Goal: Task Accomplishment & Management: Complete application form

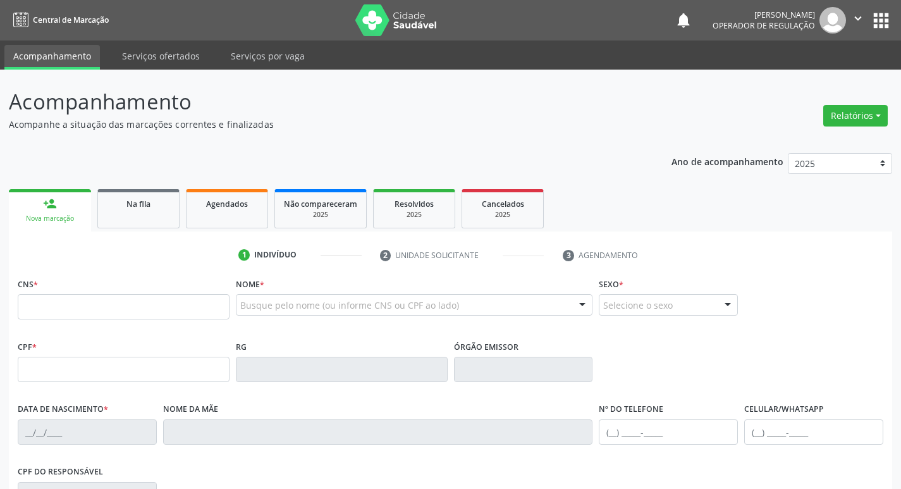
click at [96, 298] on input "text" at bounding box center [124, 306] width 212 height 25
type input "708 8044 2276 0782"
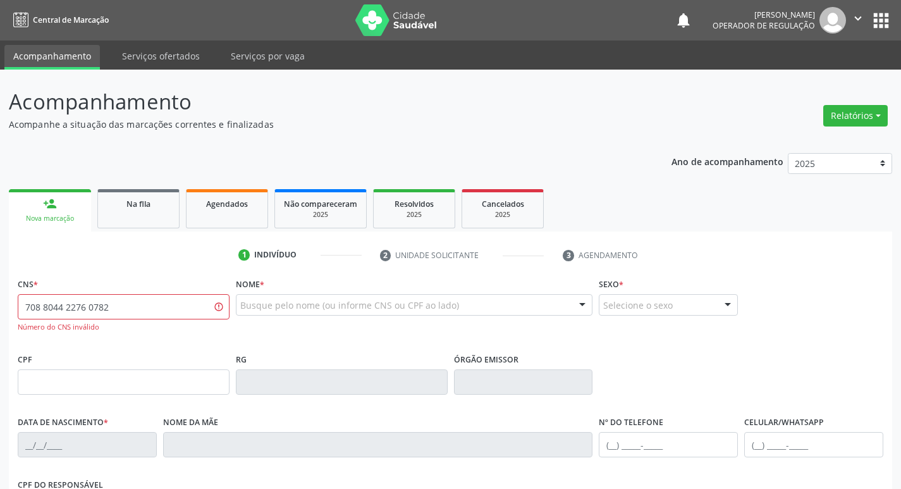
drag, startPoint x: 114, startPoint y: 301, endPoint x: 21, endPoint y: 297, distance: 93.0
click at [21, 297] on input "708 8044 2276 0782" at bounding box center [124, 306] width 212 height 25
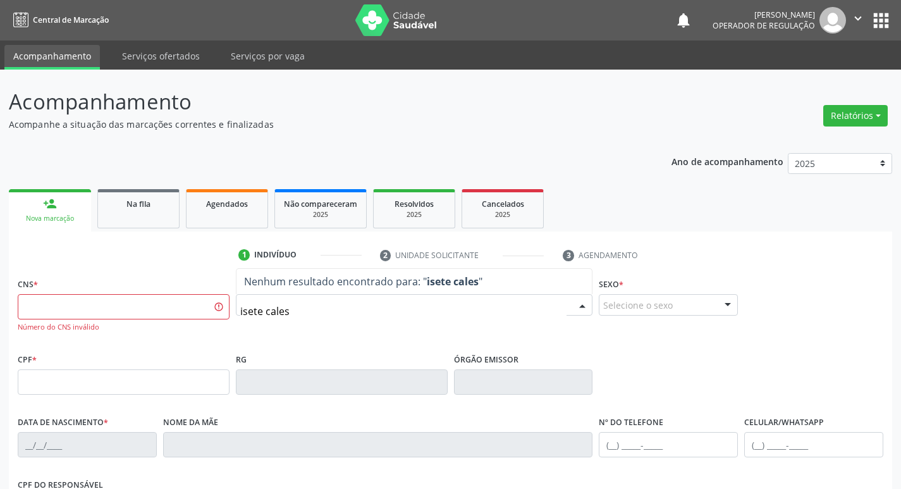
click at [241, 309] on input "isete cales" at bounding box center [403, 310] width 327 height 25
click at [308, 307] on input "ilsete cales" at bounding box center [403, 310] width 327 height 25
click at [246, 308] on input "ilsete calis" at bounding box center [403, 310] width 327 height 25
drag, startPoint x: 323, startPoint y: 299, endPoint x: 303, endPoint y: 298, distance: 20.2
click at [320, 298] on div "isete calis" at bounding box center [414, 304] width 357 height 21
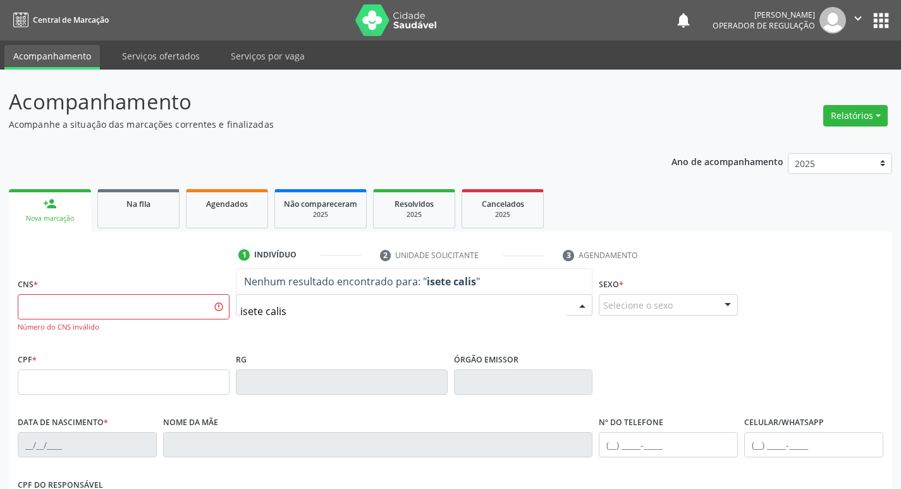
drag, startPoint x: 297, startPoint y: 300, endPoint x: 246, endPoint y: 305, distance: 50.8
click at [246, 305] on input "isete calis" at bounding box center [403, 310] width 327 height 25
type input "i"
type input "7"
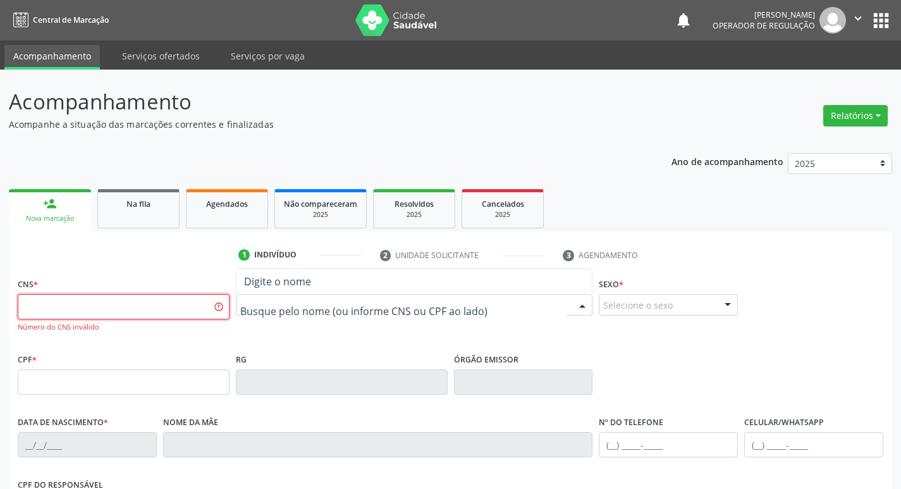
click at [113, 306] on input "text" at bounding box center [124, 306] width 212 height 25
type input "709 2022 7640 3930"
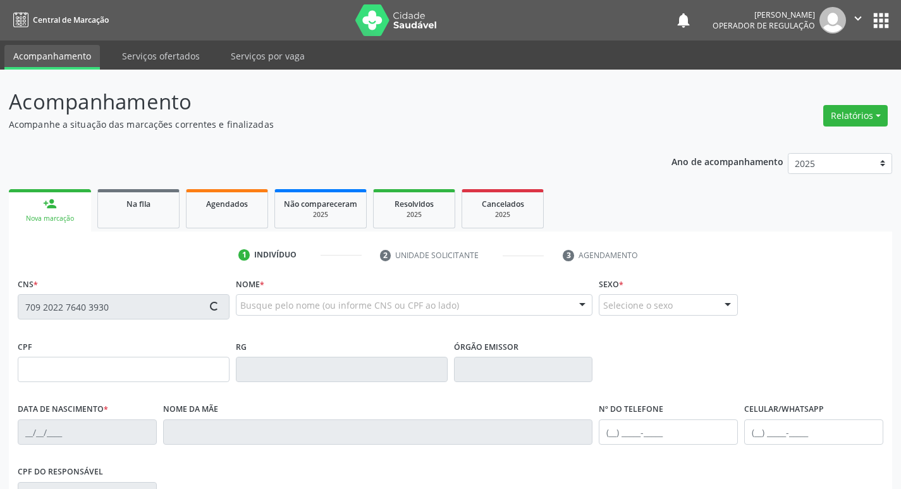
type input "077.367.674-08"
type input "0[DATE]"
type input "[PERSON_NAME]"
type input "[PHONE_NUMBER]"
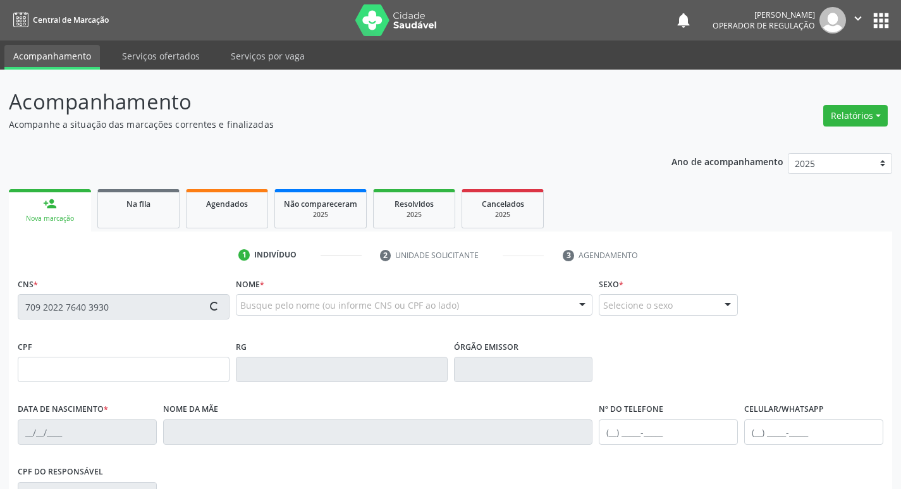
type input "043.898.844-25"
type input "S/N"
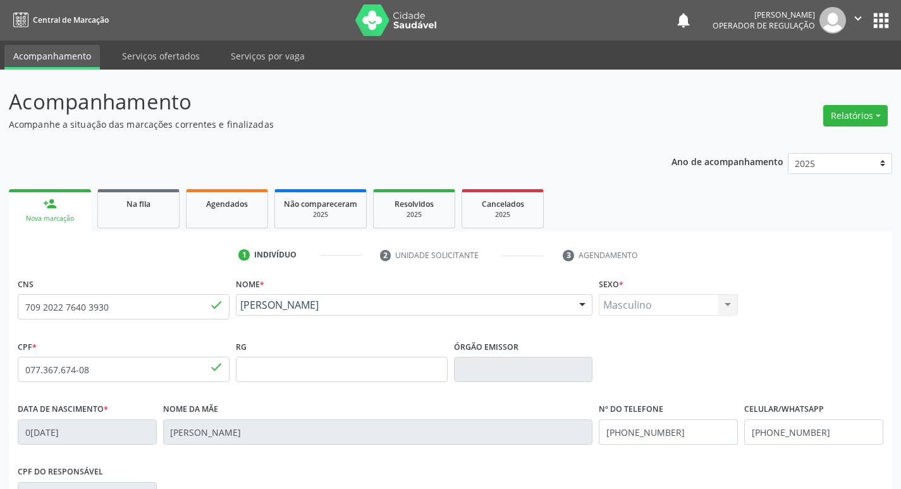
scroll to position [197, 0]
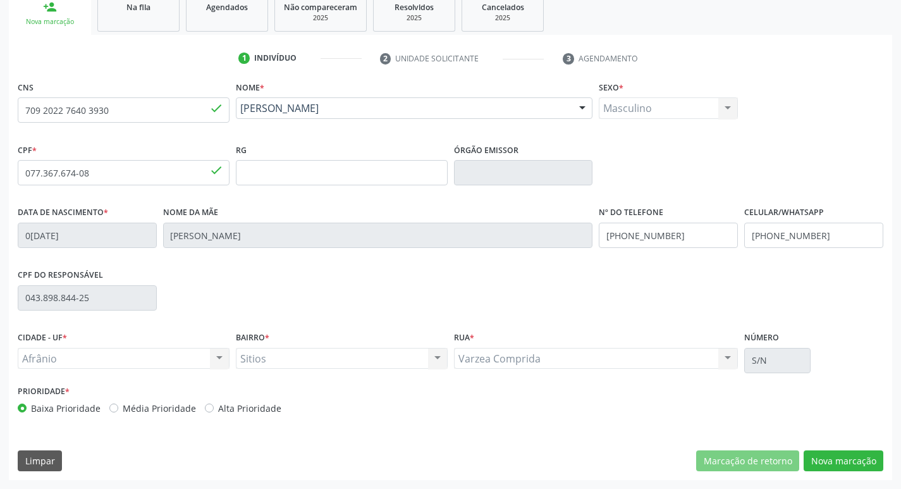
click at [123, 403] on label "Média Prioridade" at bounding box center [159, 407] width 73 height 13
click at [111, 403] on input "Média Prioridade" at bounding box center [113, 406] width 9 height 11
radio input "true"
click at [846, 459] on button "Nova marcação" at bounding box center [843, 460] width 80 height 21
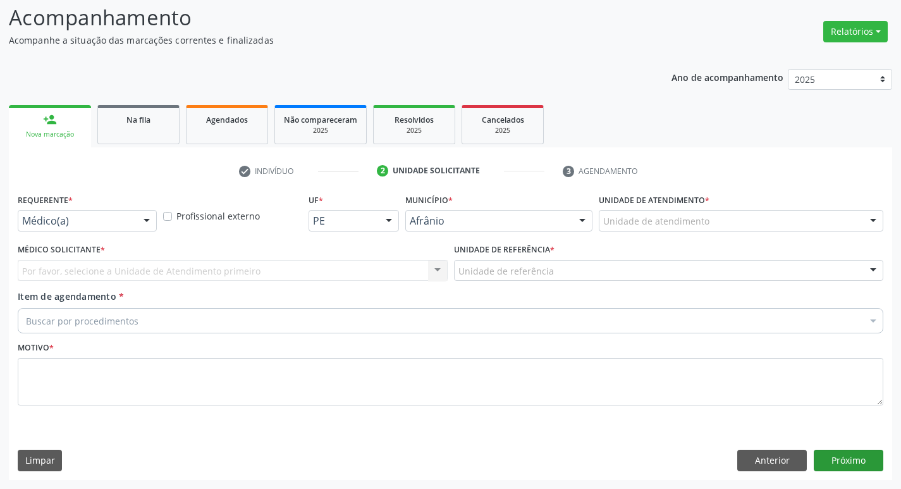
scroll to position [84, 0]
click at [722, 226] on div "Unidade de atendimento" at bounding box center [740, 220] width 284 height 21
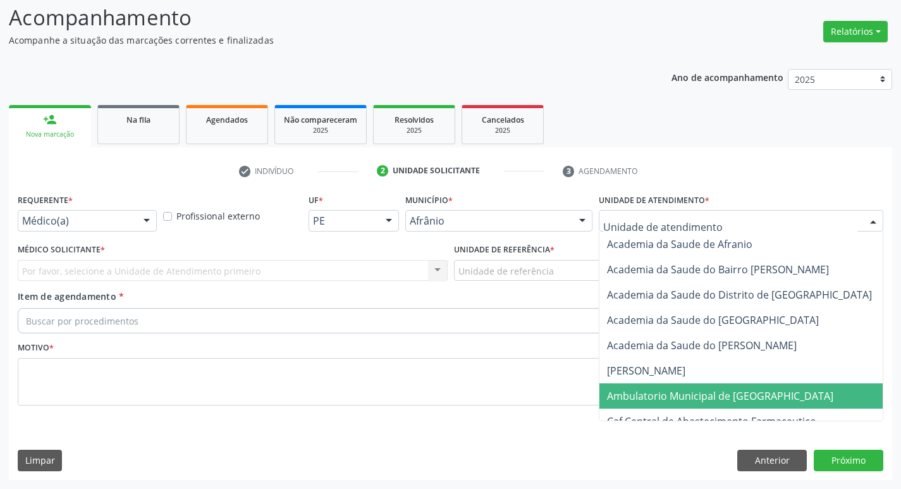
drag, startPoint x: 698, startPoint y: 391, endPoint x: 691, endPoint y: 391, distance: 7.6
click at [698, 391] on span "Ambulatorio Municipal de [GEOGRAPHIC_DATA]" at bounding box center [720, 396] width 226 height 14
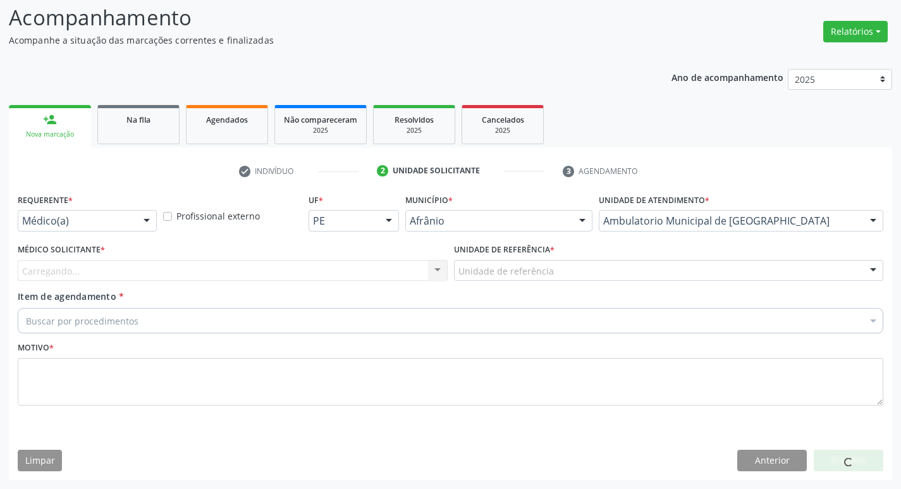
click at [216, 260] on div "Carregando... Nenhum resultado encontrado para: " " Não há nenhuma opção para s…" at bounding box center [233, 270] width 430 height 21
click at [222, 276] on div "Carregando..." at bounding box center [233, 270] width 430 height 21
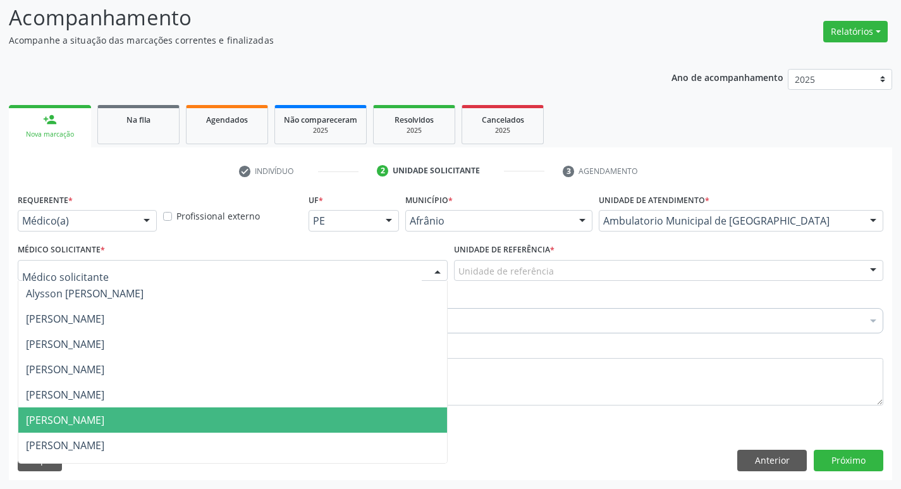
click at [173, 406] on ul "Alysson [PERSON_NAME] [PERSON_NAME] [PERSON_NAME] [PERSON_NAME] [PERSON_NAME] […" at bounding box center [232, 483] width 428 height 404
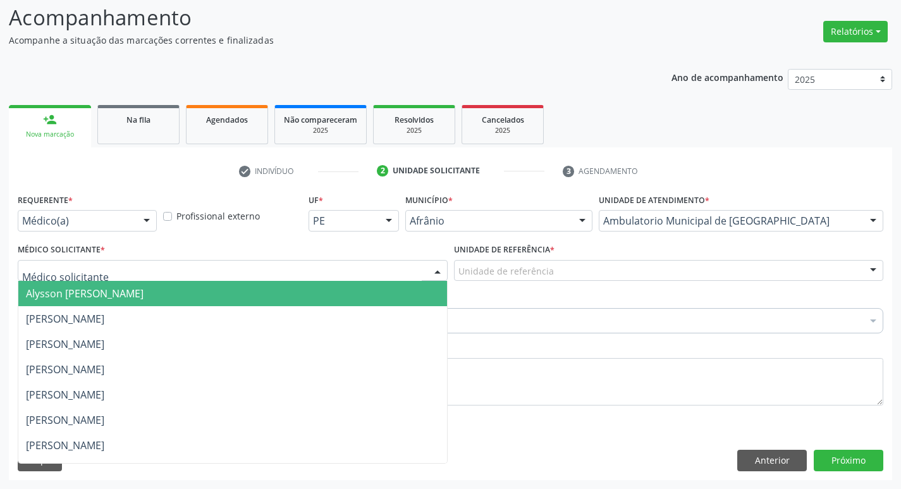
click at [247, 291] on span "Alysson [PERSON_NAME]" at bounding box center [232, 293] width 428 height 25
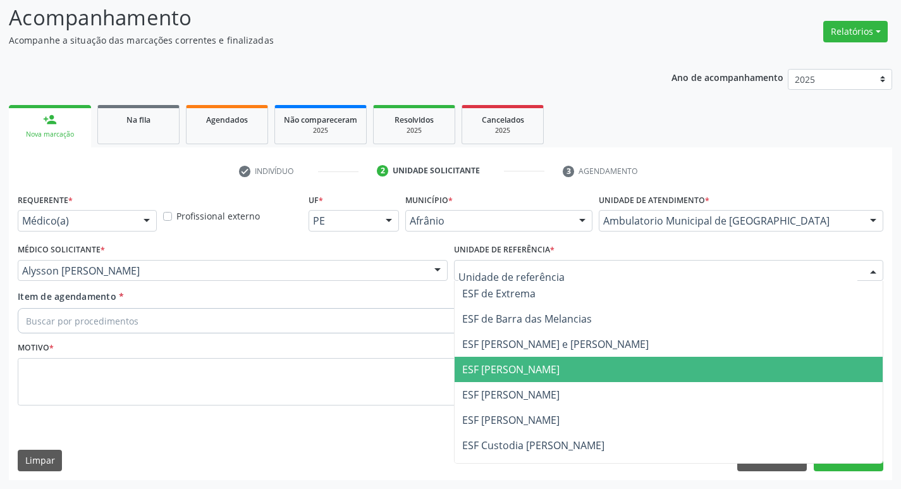
click at [535, 378] on span "ESF [PERSON_NAME]" at bounding box center [668, 368] width 428 height 25
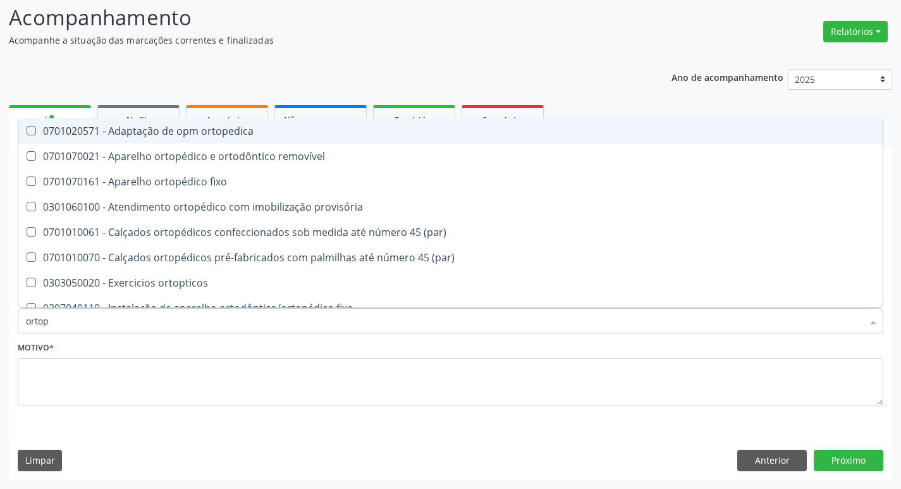
type input "ortope"
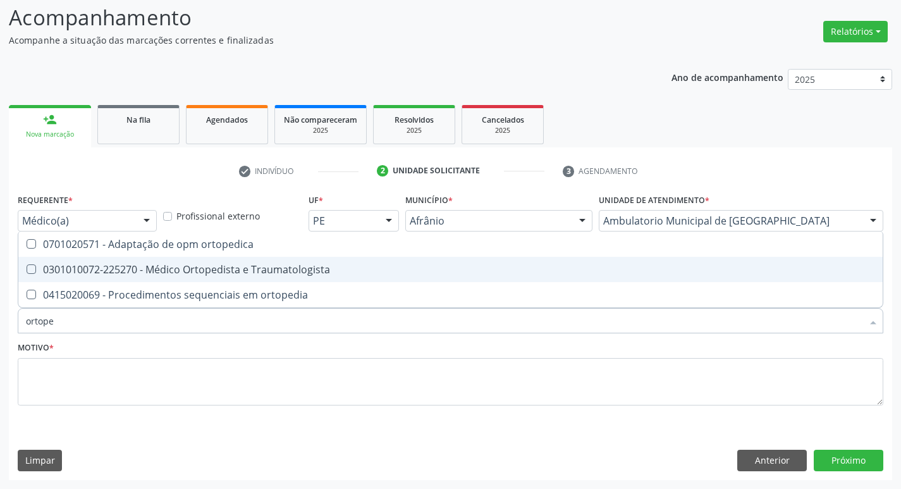
click at [32, 267] on Traumatologista at bounding box center [31, 268] width 9 height 9
click at [27, 267] on Traumatologista "checkbox" at bounding box center [22, 269] width 8 height 8
checkbox Traumatologista "true"
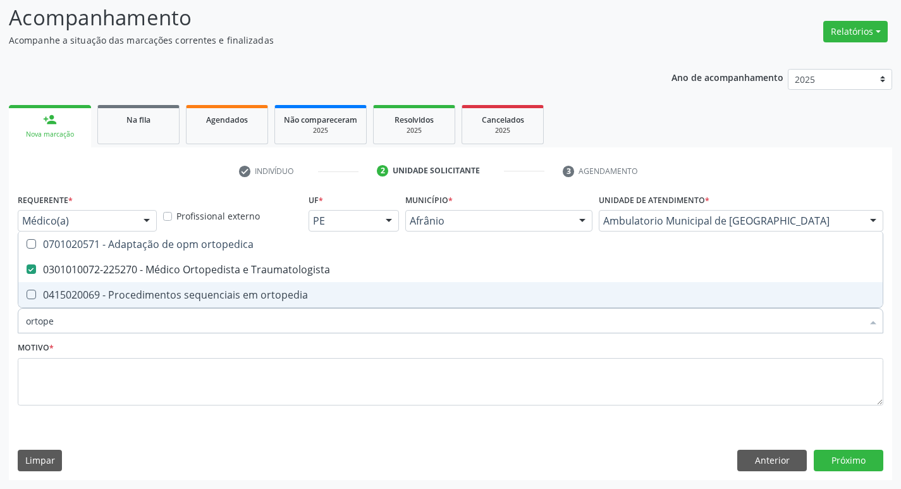
drag, startPoint x: 61, startPoint y: 321, endPoint x: 10, endPoint y: 323, distance: 50.6
click at [10, 323] on div "Requerente * Médico(a) Médico(a) Enfermeiro(a) Paciente Nenhum resultado encont…" at bounding box center [450, 334] width 883 height 289
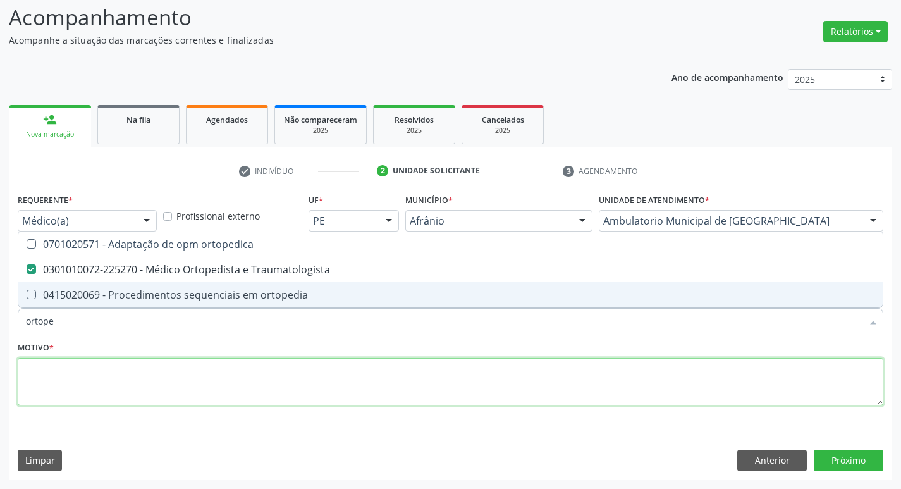
click at [95, 382] on textarea at bounding box center [450, 382] width 865 height 48
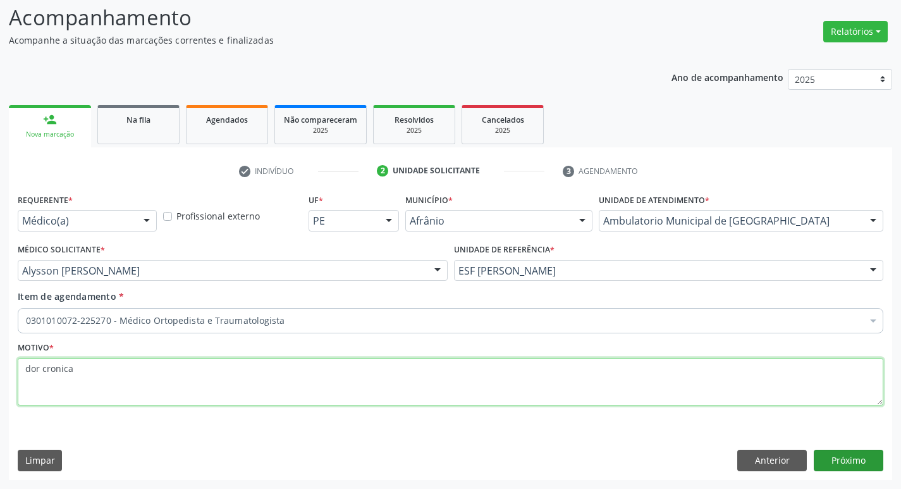
type textarea "dor cronica"
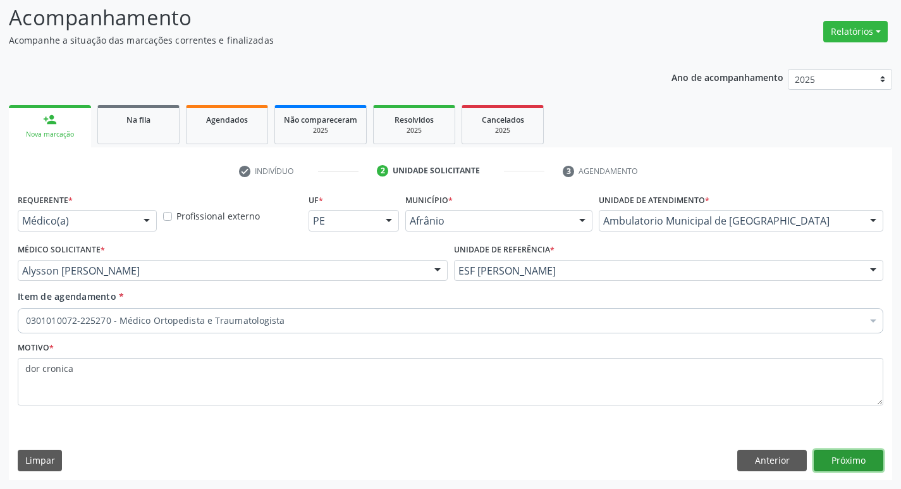
click at [856, 457] on button "Próximo" at bounding box center [848, 459] width 70 height 21
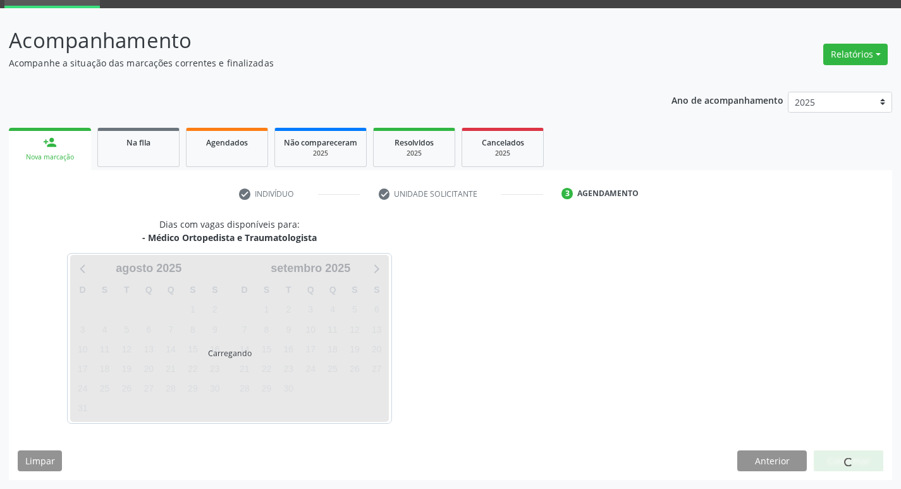
scroll to position [61, 0]
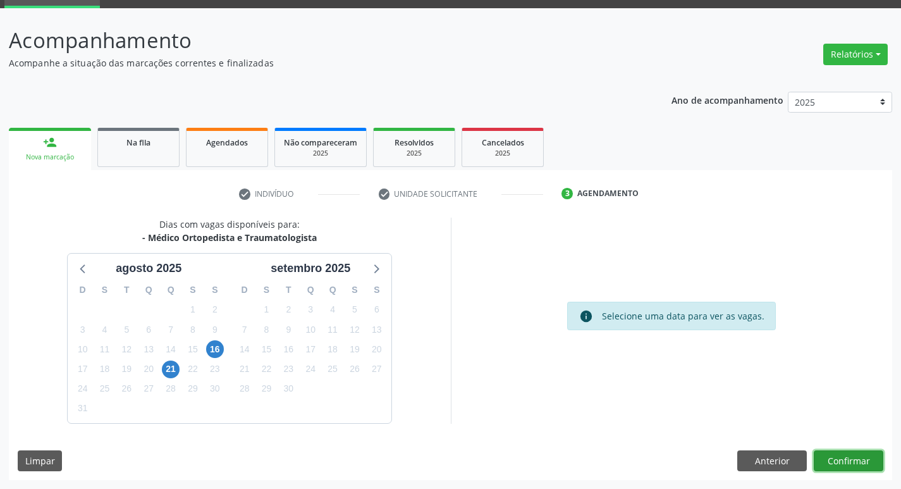
click at [856, 458] on button "Confirmar" at bounding box center [848, 460] width 70 height 21
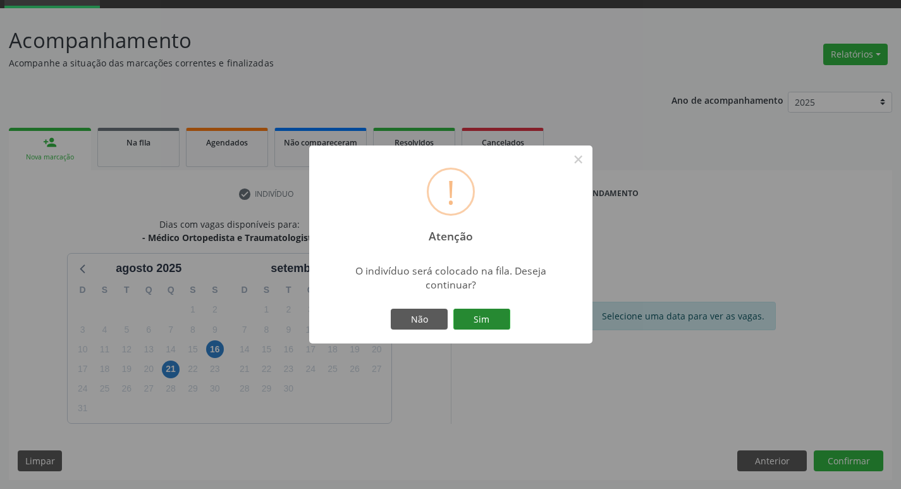
click at [504, 317] on button "Sim" at bounding box center [481, 318] width 57 height 21
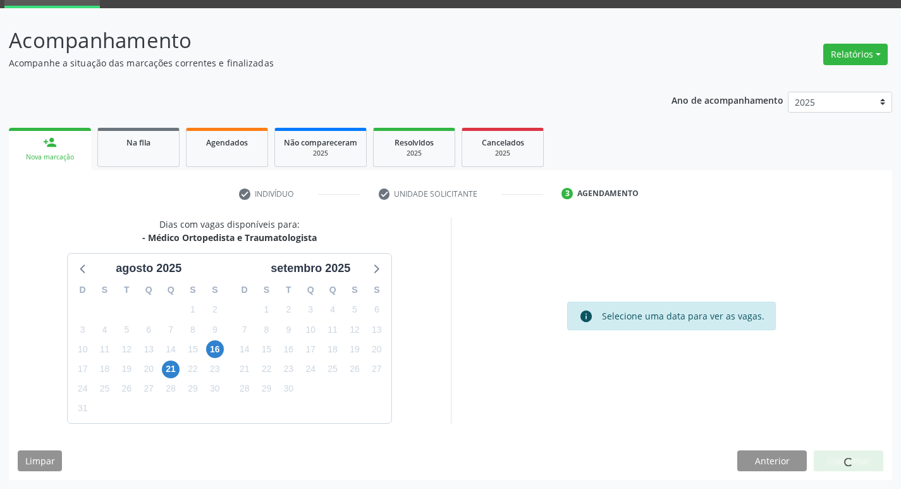
scroll to position [0, 0]
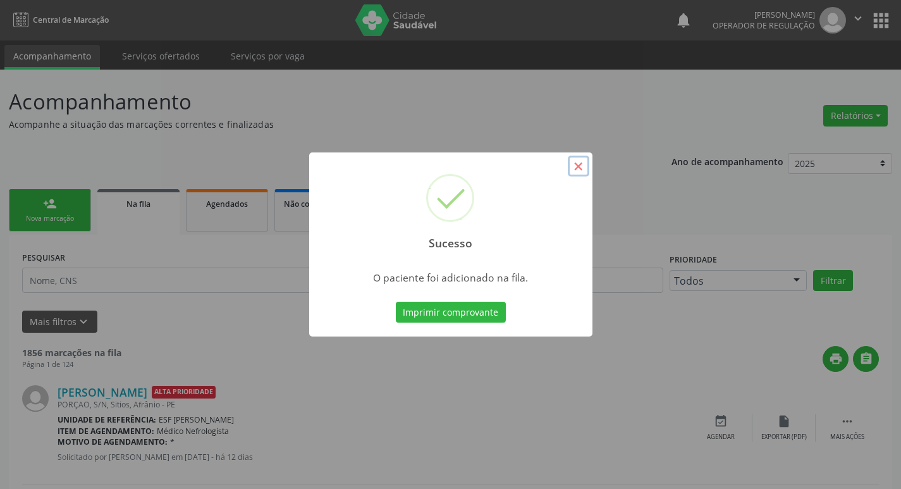
click at [583, 169] on button "×" at bounding box center [578, 165] width 21 height 21
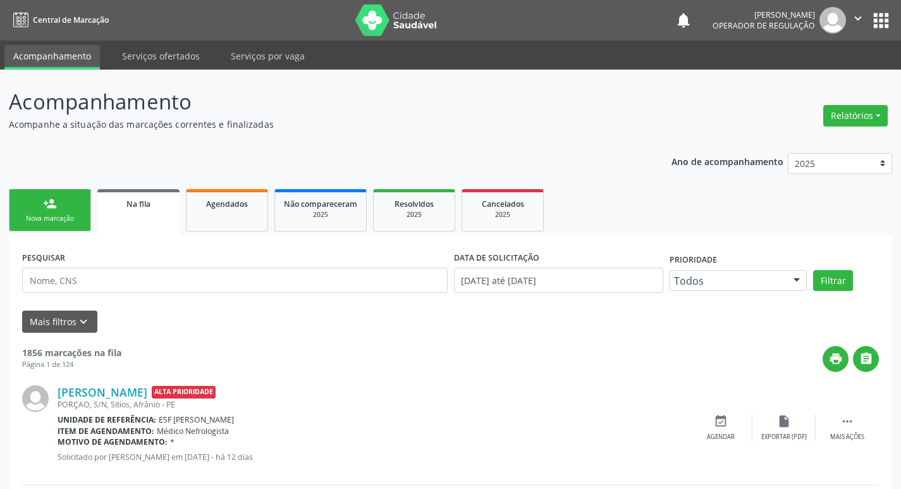
click at [49, 212] on link "person_add Nova marcação" at bounding box center [50, 210] width 82 height 42
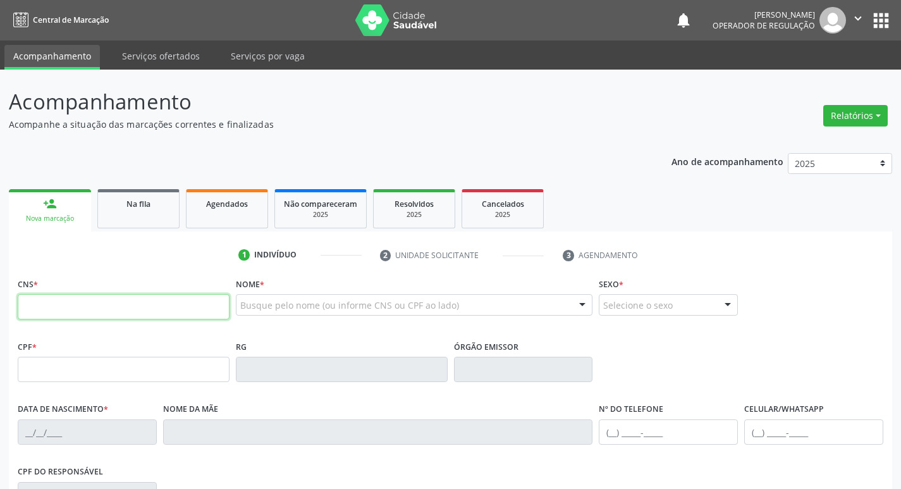
click at [102, 305] on input "text" at bounding box center [124, 306] width 212 height 25
type input "707 0078 5595 6532"
type input "1[DATE]"
type input "Benedita [PERSON_NAME]"
type input "[PHONE_NUMBER]"
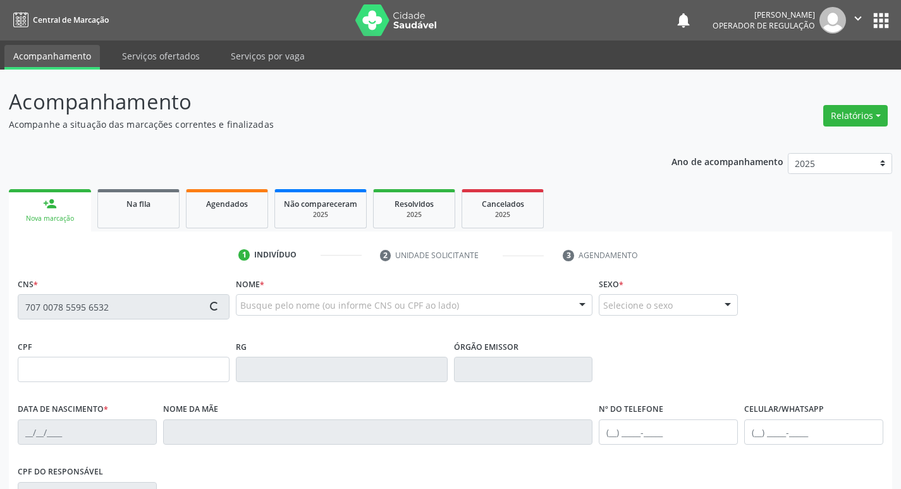
type input "[PHONE_NUMBER]"
type input "S/N"
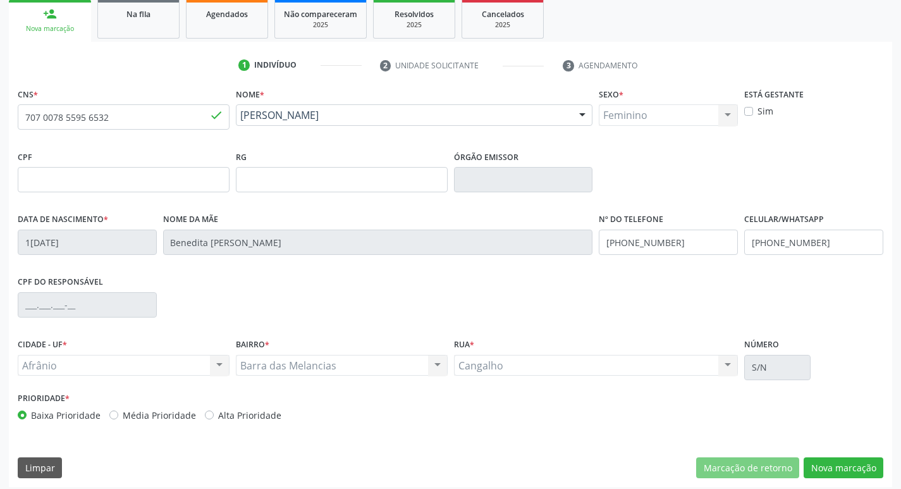
scroll to position [197, 0]
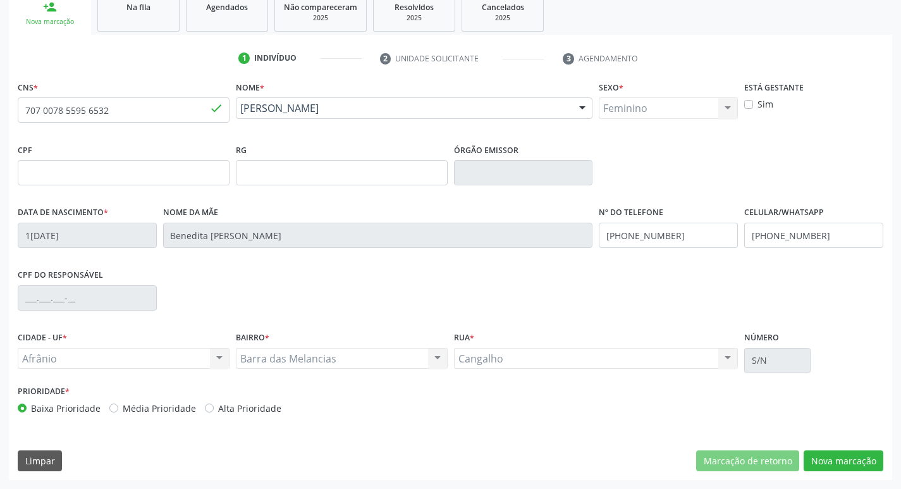
drag, startPoint x: 109, startPoint y: 409, endPoint x: 458, endPoint y: 481, distance: 356.8
click at [123, 409] on label "Média Prioridade" at bounding box center [159, 407] width 73 height 13
click at [109, 409] on input "Média Prioridade" at bounding box center [113, 406] width 9 height 11
radio input "true"
drag, startPoint x: 884, startPoint y: 460, endPoint x: 872, endPoint y: 460, distance: 12.0
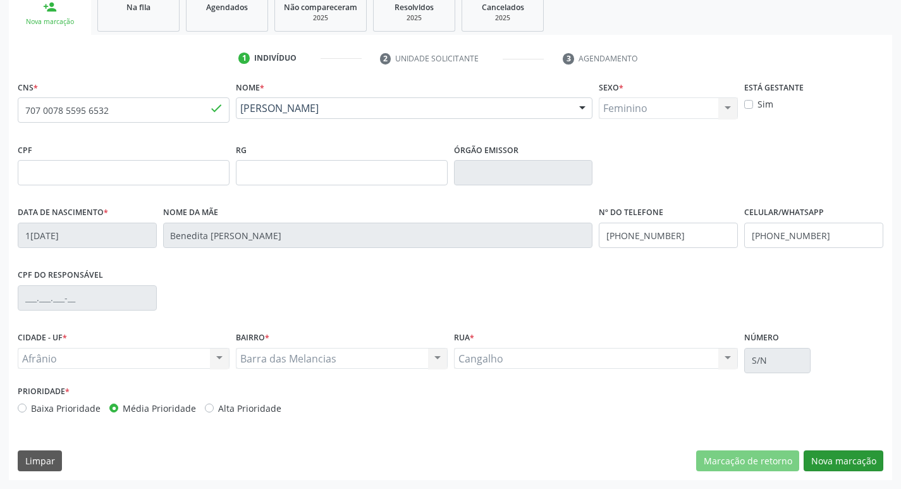
click at [880, 460] on div "CNS * 707 0078 5595 6532 done Nome * [PERSON_NAME] [PERSON_NAME] CNS: 707 0078 …" at bounding box center [450, 279] width 883 height 402
click at [866, 458] on button "Nova marcação" at bounding box center [843, 460] width 80 height 21
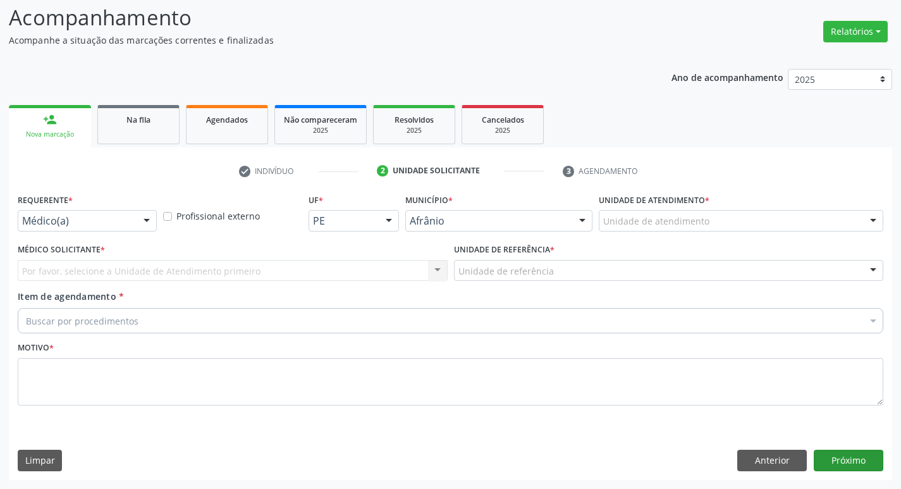
scroll to position [84, 0]
click at [666, 212] on div "Unidade de atendimento" at bounding box center [740, 220] width 284 height 21
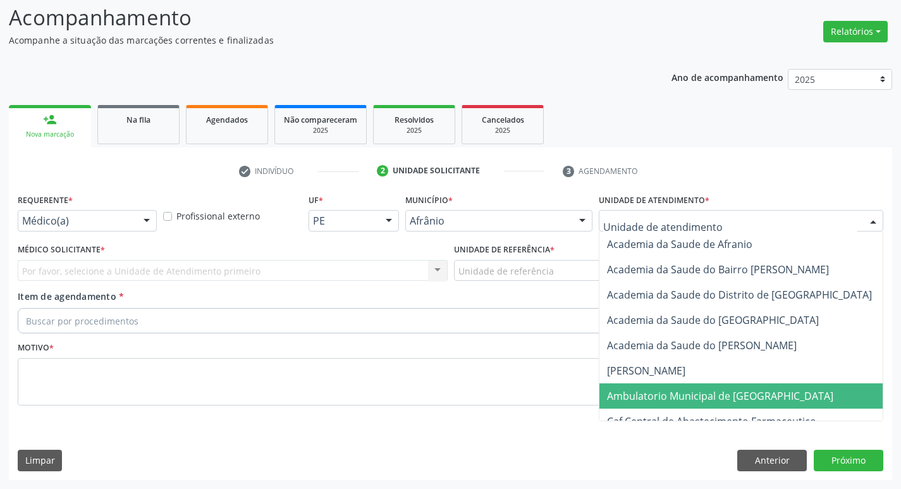
click at [620, 387] on span "Ambulatorio Municipal de [GEOGRAPHIC_DATA]" at bounding box center [753, 395] width 308 height 25
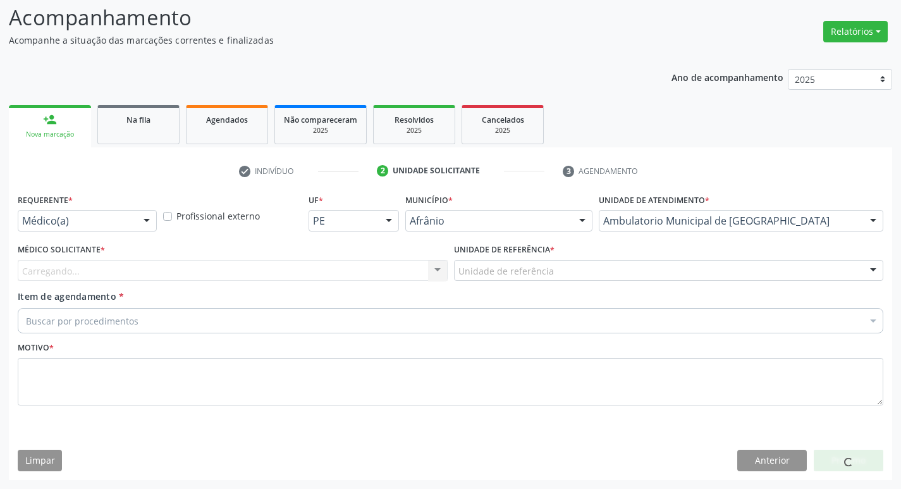
click at [283, 269] on div "Carregando... Nenhum resultado encontrado para: " " Não há nenhuma opção para s…" at bounding box center [233, 270] width 430 height 21
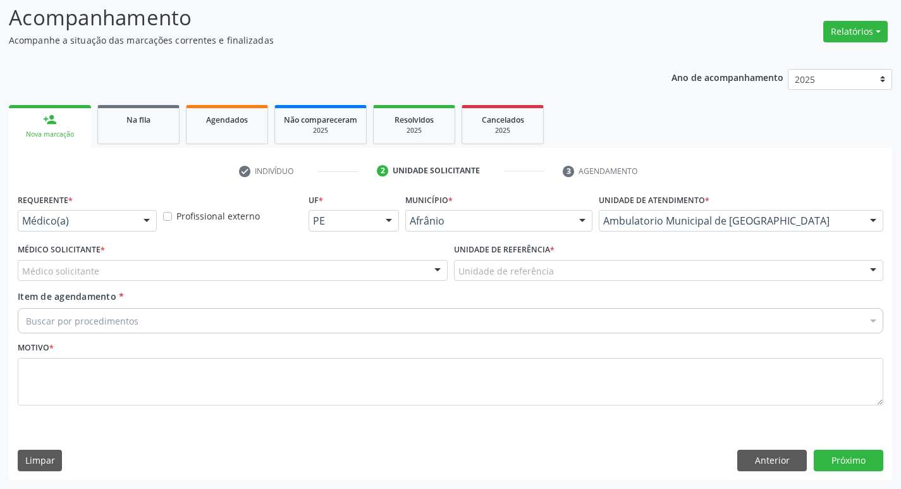
click at [181, 283] on div "Médico Solicitante * Médico solicitante [PERSON_NAME] [PERSON_NAME] [PERSON_NAM…" at bounding box center [233, 264] width 436 height 49
click at [182, 267] on div "Médico solicitante" at bounding box center [233, 270] width 430 height 21
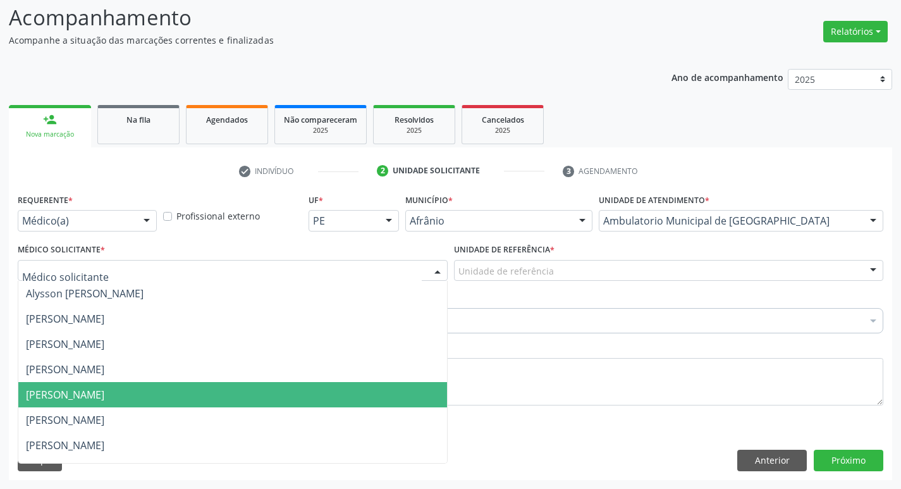
click at [155, 402] on span "[PERSON_NAME]" at bounding box center [232, 394] width 428 height 25
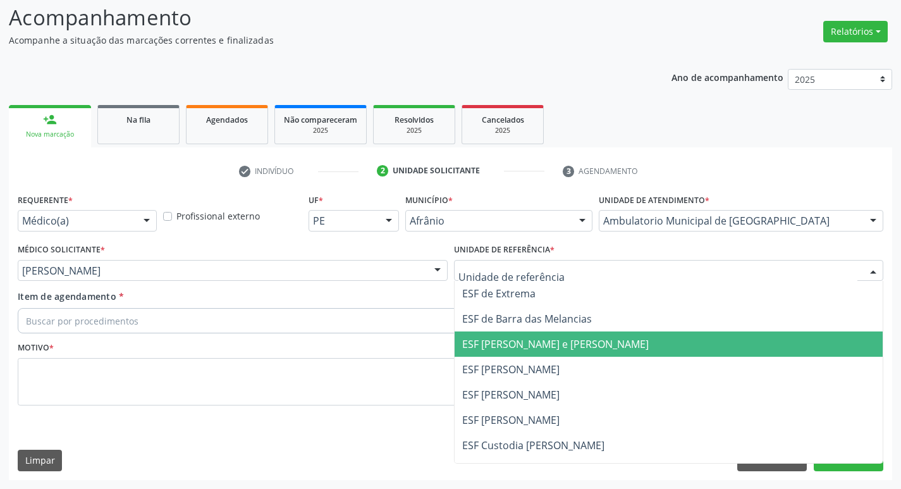
click at [569, 351] on span "ESF [PERSON_NAME] e [PERSON_NAME]" at bounding box center [555, 344] width 186 height 14
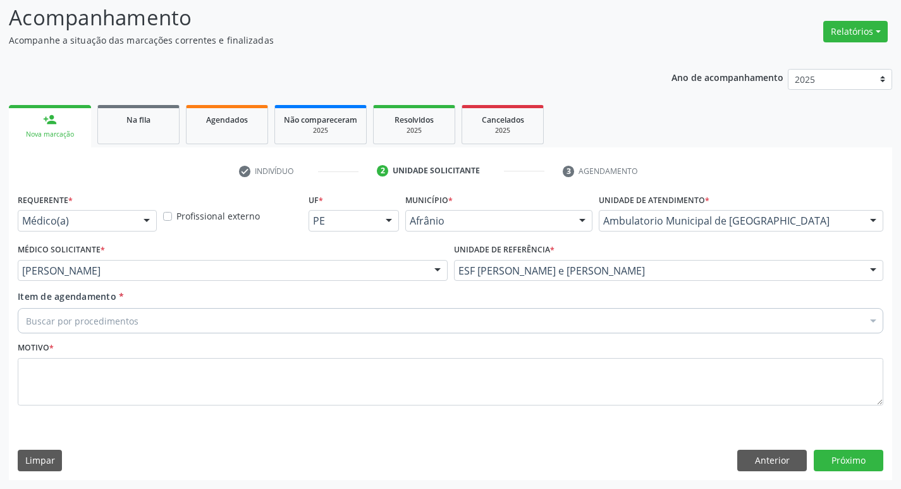
drag, startPoint x: 162, startPoint y: 308, endPoint x: 162, endPoint y: 321, distance: 13.3
click at [162, 308] on div "Buscar por procedimentos" at bounding box center [450, 320] width 865 height 25
click at [26, 324] on input "Item de agendamento *" at bounding box center [26, 320] width 0 height 25
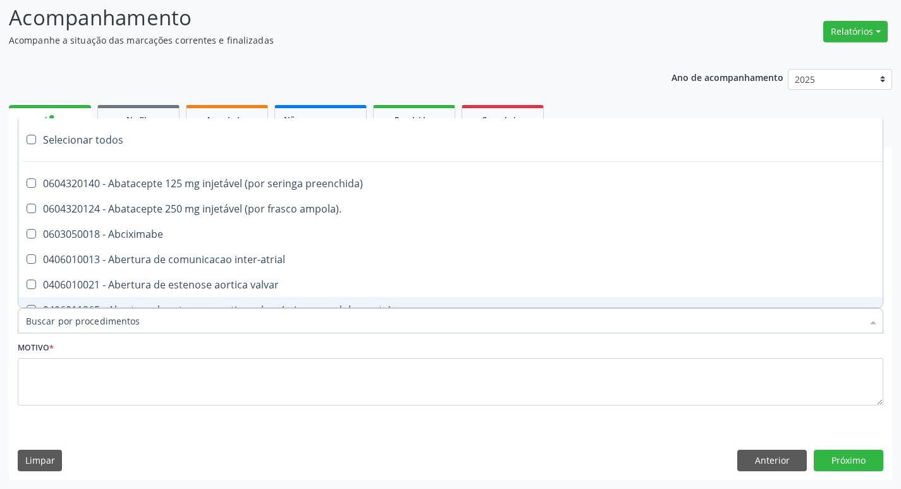
type input "ortope"
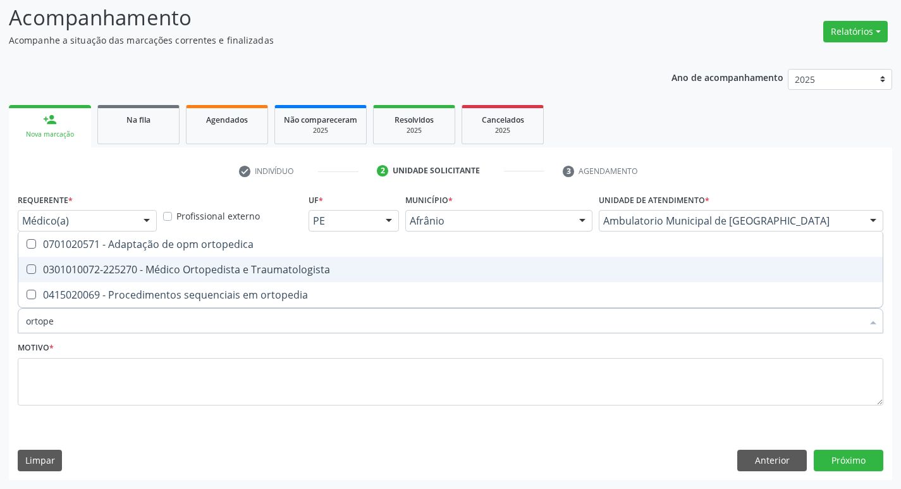
click at [32, 264] on Traumatologista at bounding box center [31, 268] width 9 height 9
click at [27, 265] on Traumatologista "checkbox" at bounding box center [22, 269] width 8 height 8
checkbox Traumatologista "true"
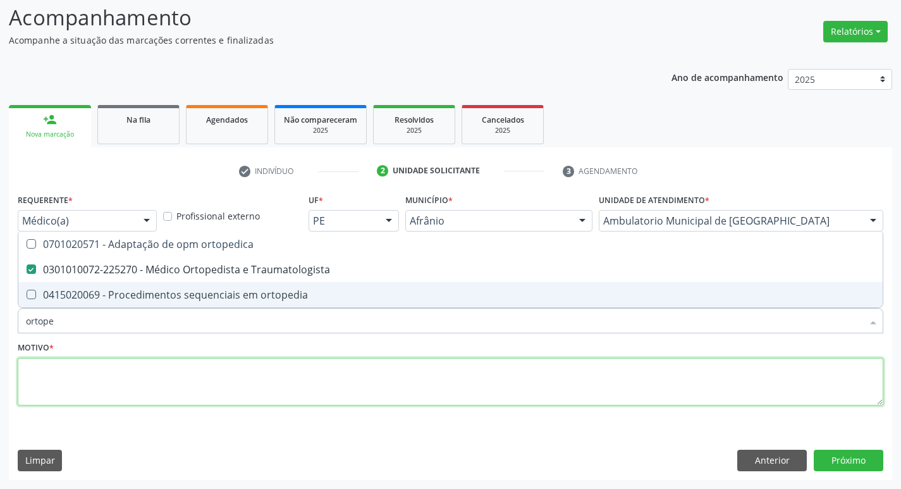
click at [78, 389] on textarea at bounding box center [450, 382] width 865 height 48
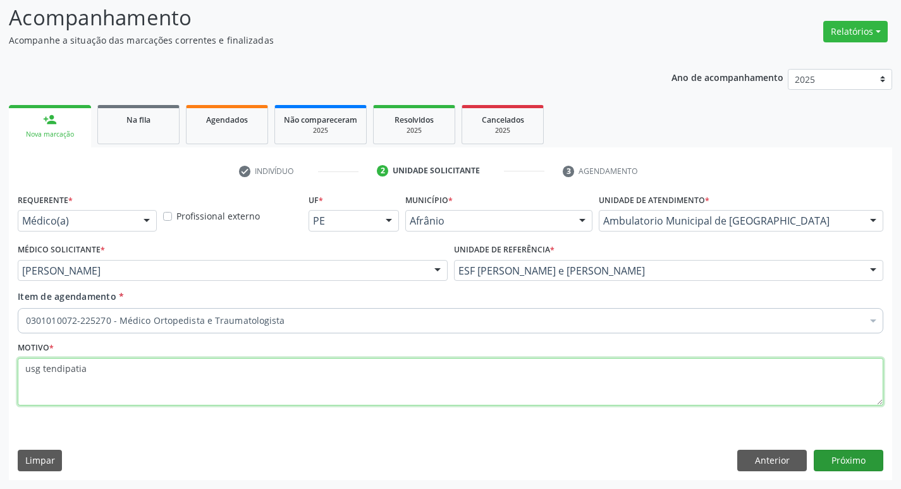
type textarea "usg tendipatia"
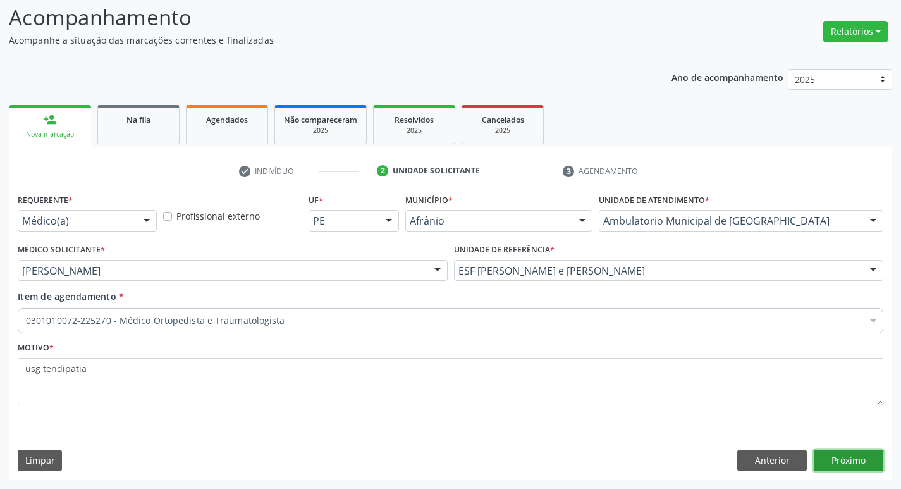
click at [837, 452] on button "Próximo" at bounding box center [848, 459] width 70 height 21
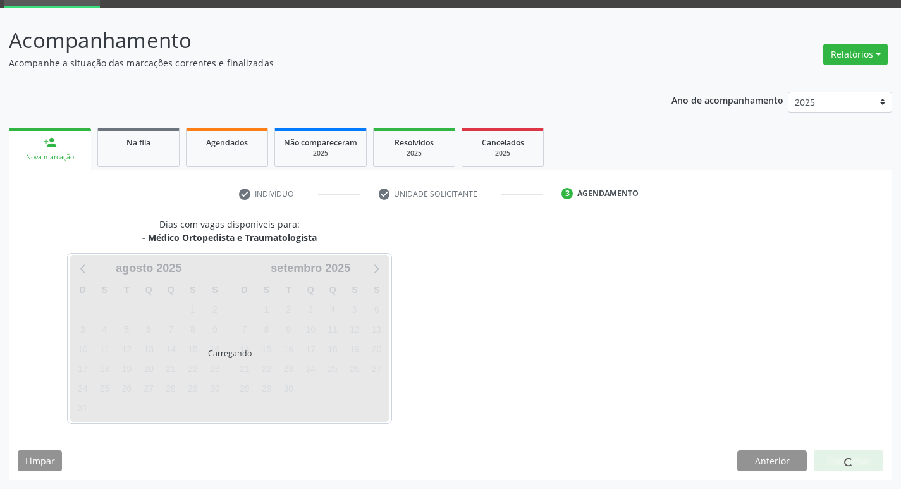
scroll to position [61, 0]
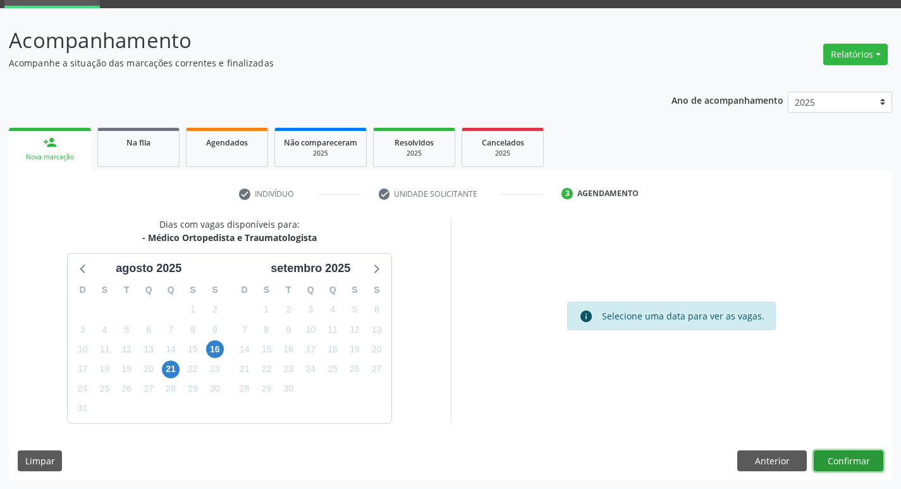
click at [830, 470] on button "Confirmar" at bounding box center [848, 460] width 70 height 21
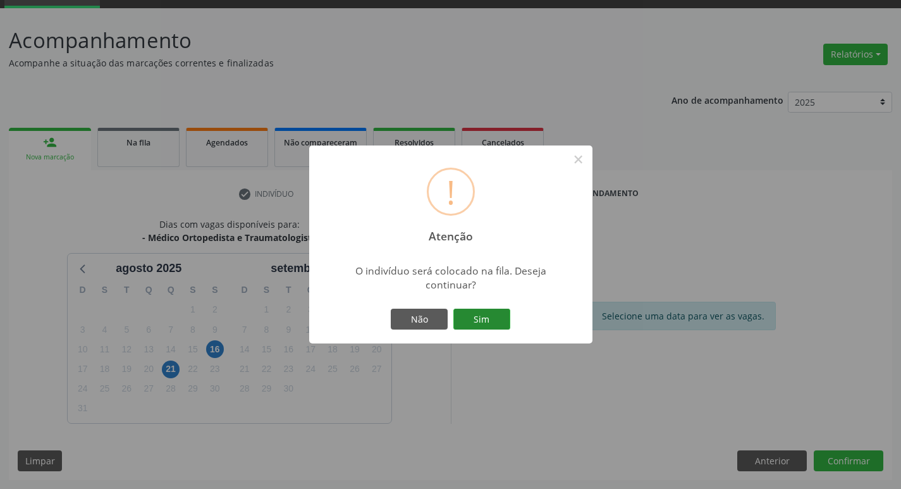
click at [475, 320] on button "Sim" at bounding box center [481, 318] width 57 height 21
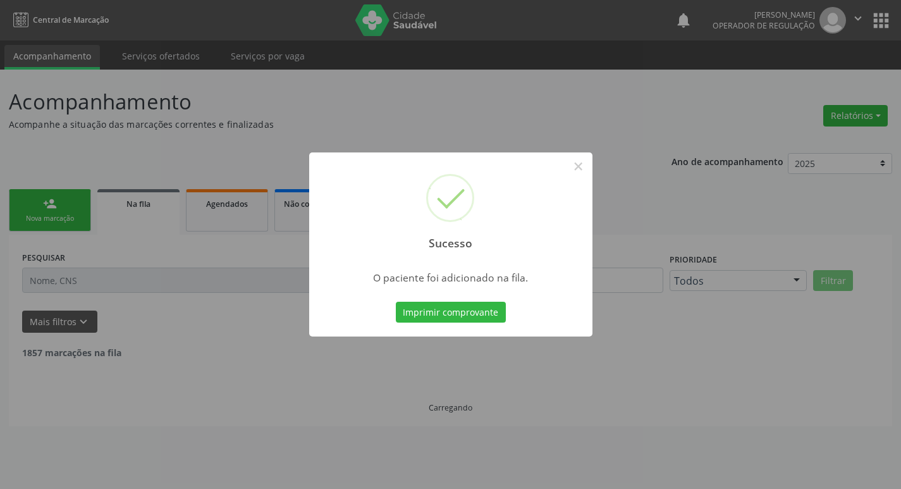
scroll to position [0, 0]
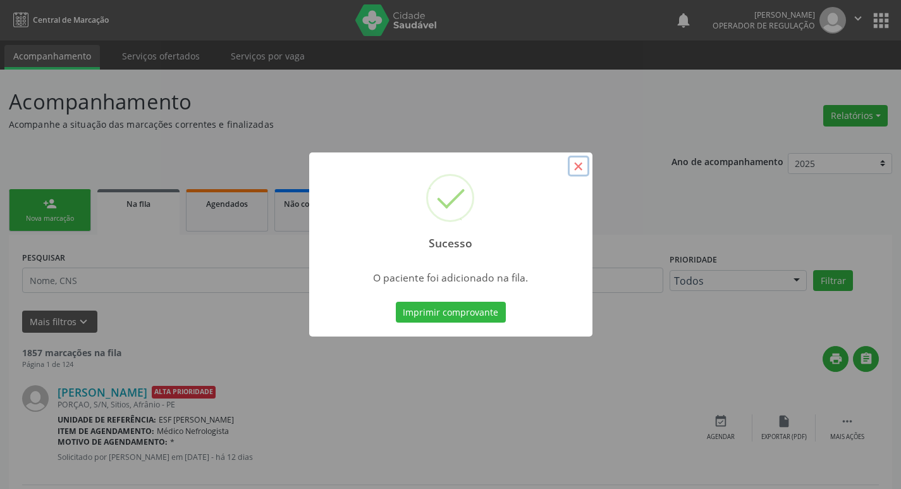
click at [580, 162] on button "×" at bounding box center [578, 165] width 21 height 21
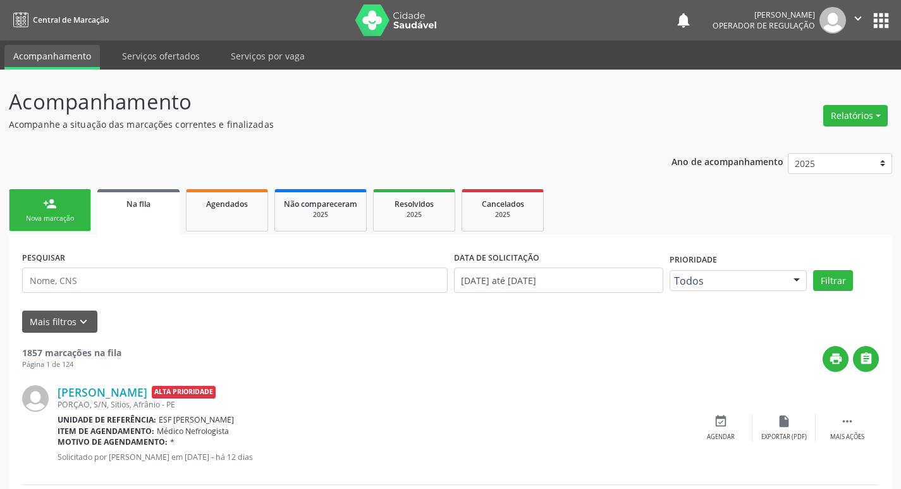
click at [80, 210] on link "person_add Nova marcação" at bounding box center [50, 210] width 82 height 42
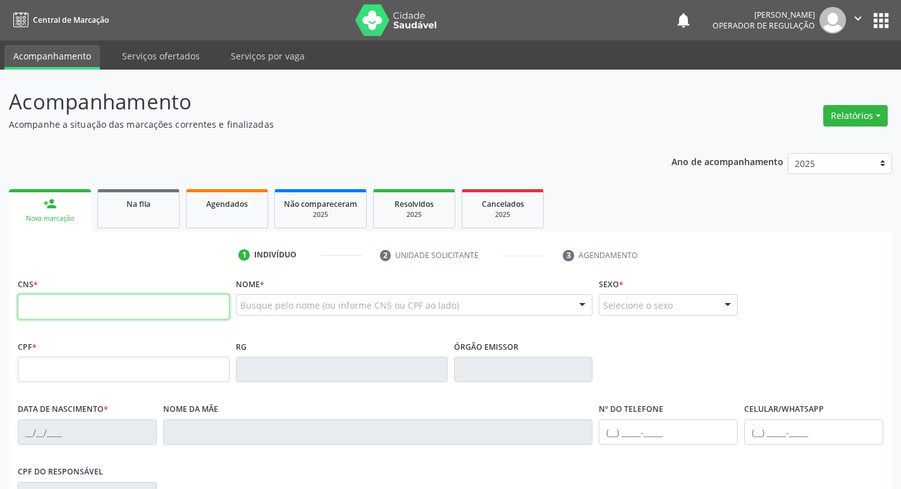
click at [81, 300] on input "text" at bounding box center [124, 306] width 212 height 25
click at [80, 300] on input "text" at bounding box center [124, 306] width 212 height 25
click at [444, 292] on div "Nome * Busque pelo nome (ou informe CNS ou CPF ao lado) Nenhum resultado encont…" at bounding box center [414, 298] width 357 height 49
click at [457, 301] on div "Busque pelo nome (ou informe CNS ou CPF ao lado)" at bounding box center [414, 304] width 357 height 21
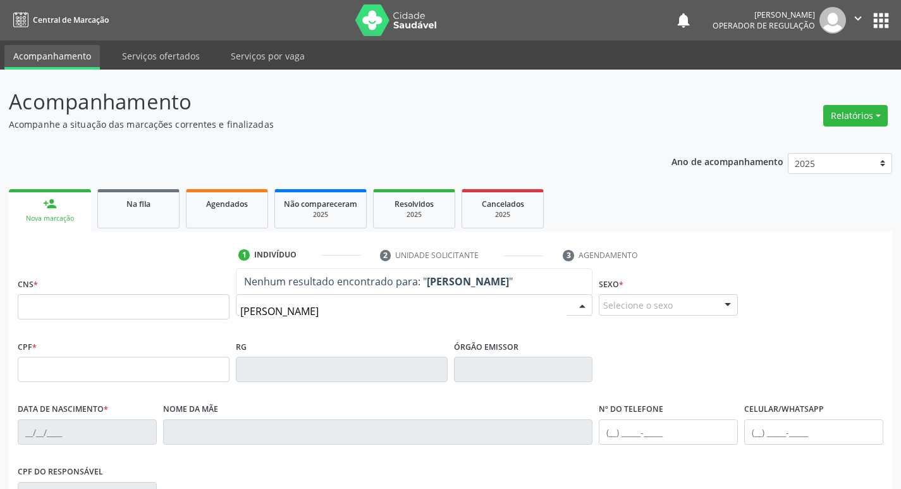
type input "[PERSON_NAME]"
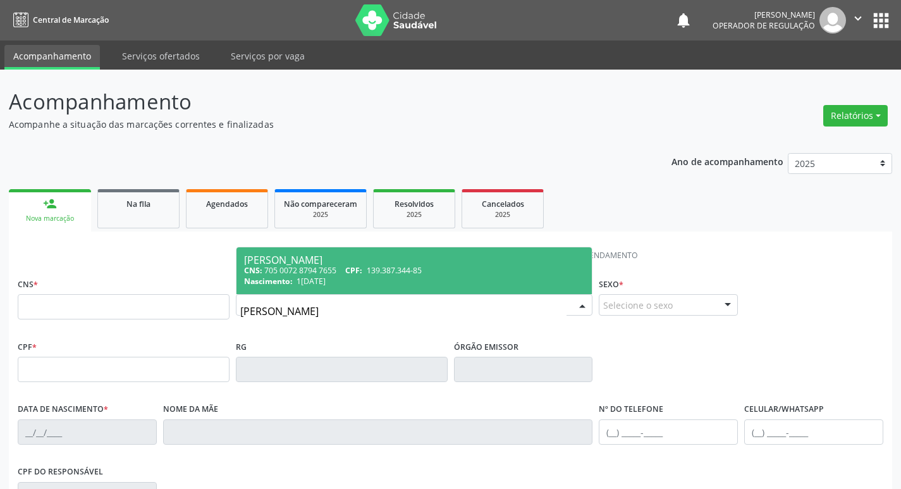
click at [302, 277] on span "1[DATE]" at bounding box center [310, 281] width 29 height 11
type input "705 0072 8794 7655"
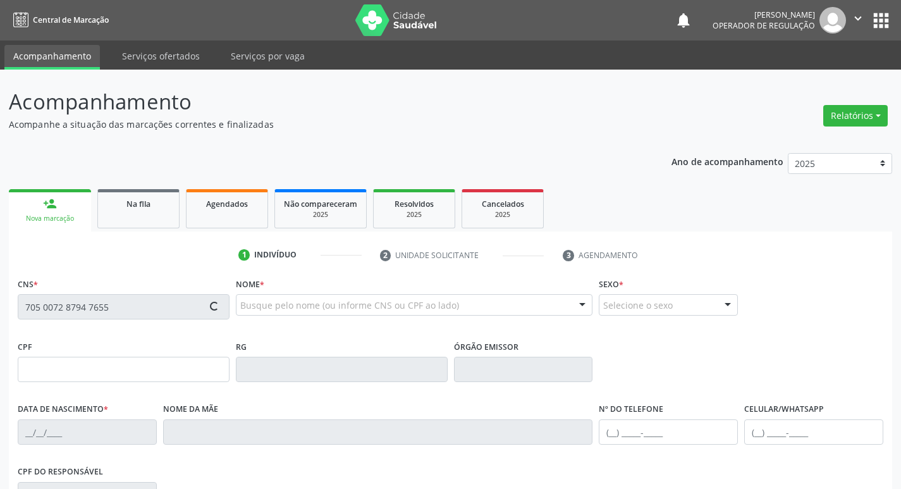
scroll to position [197, 0]
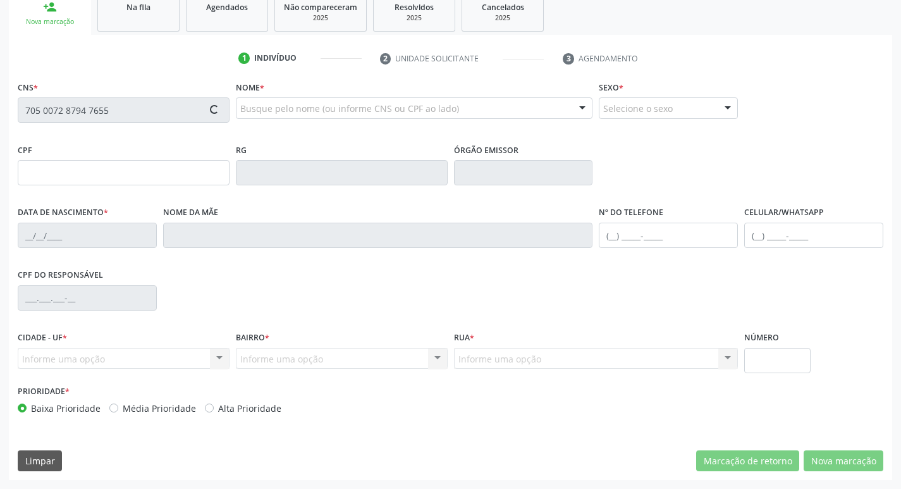
type input "139.387.344-85"
type input "1[DATE]"
type input "[PERSON_NAME] da Purificacao"
type input "[PHONE_NUMBER]"
type input "044.573.324-10"
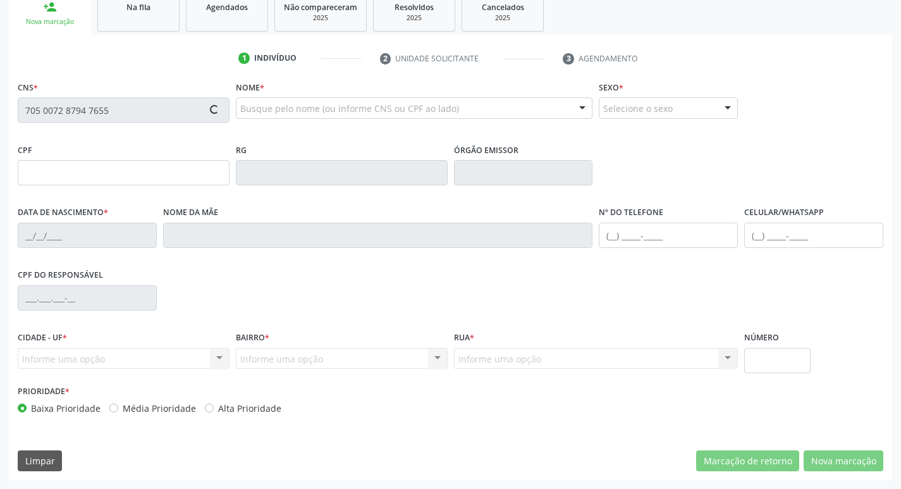
type input "S/N"
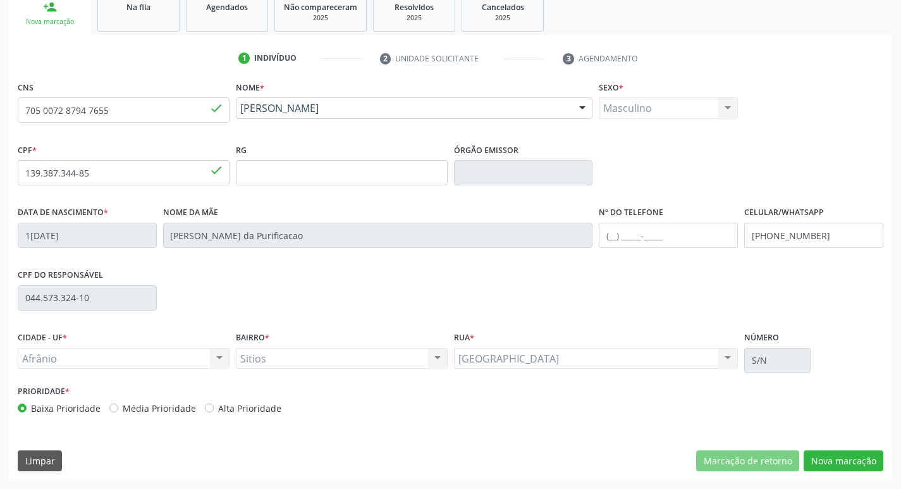
drag, startPoint x: 112, startPoint y: 408, endPoint x: 475, endPoint y: 410, distance: 362.8
click at [123, 408] on label "Média Prioridade" at bounding box center [159, 407] width 73 height 13
click at [112, 408] on input "Média Prioridade" at bounding box center [113, 406] width 9 height 11
radio input "true"
click at [856, 457] on button "Nova marcação" at bounding box center [843, 460] width 80 height 21
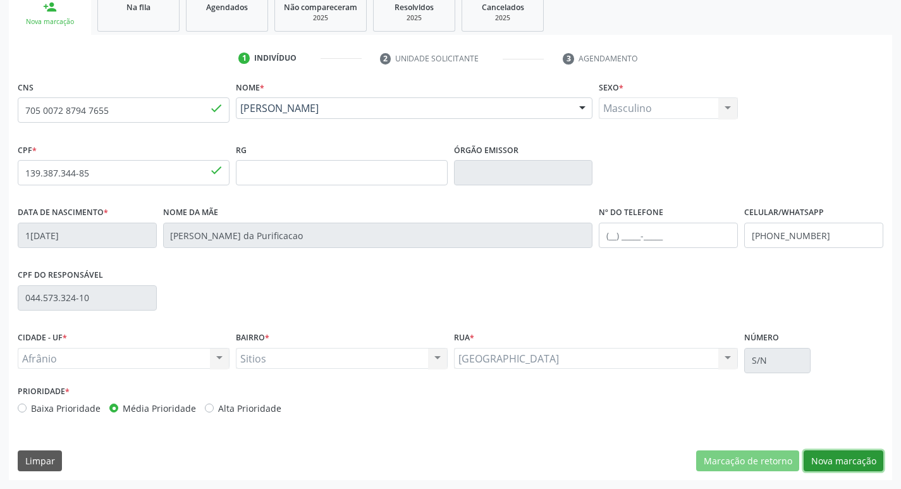
scroll to position [84, 0]
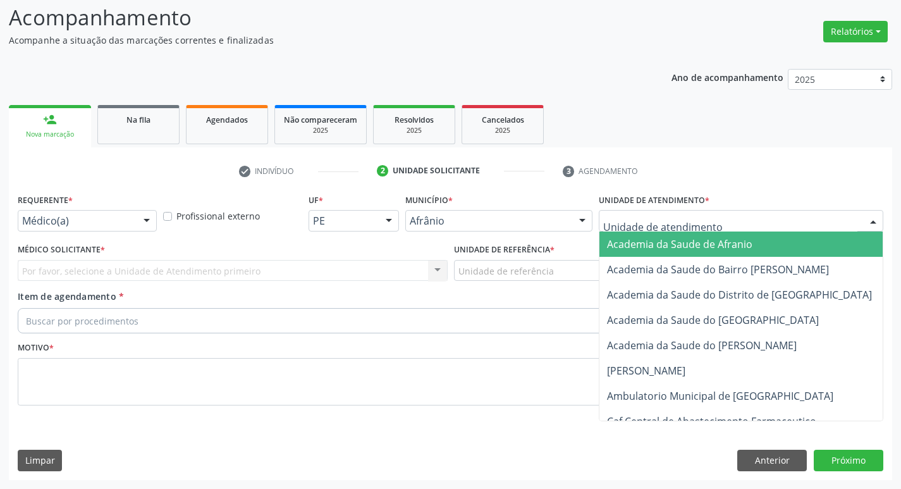
click at [758, 219] on div at bounding box center [740, 220] width 284 height 21
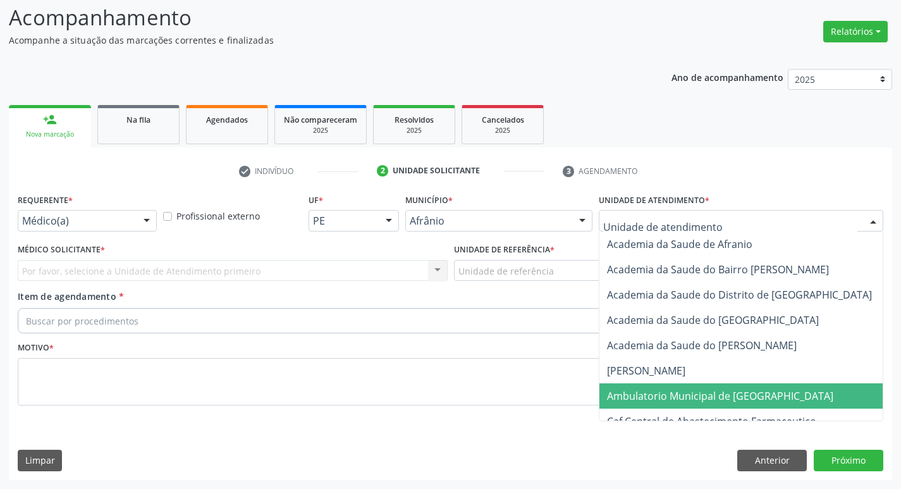
drag, startPoint x: 686, startPoint y: 394, endPoint x: 627, endPoint y: 386, distance: 60.1
click at [685, 394] on span "Ambulatorio Municipal de [GEOGRAPHIC_DATA]" at bounding box center [720, 396] width 226 height 14
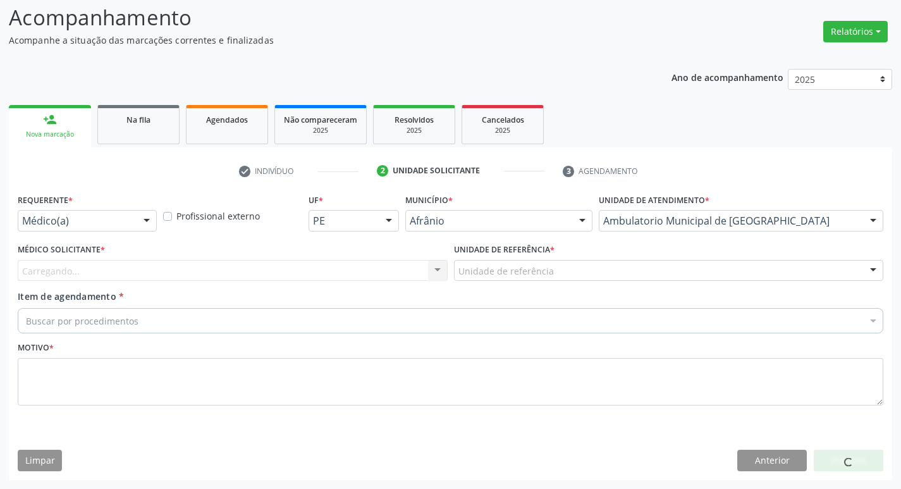
click at [175, 261] on div "Carregando... Nenhum resultado encontrado para: " " Não há nenhuma opção para s…" at bounding box center [233, 270] width 430 height 21
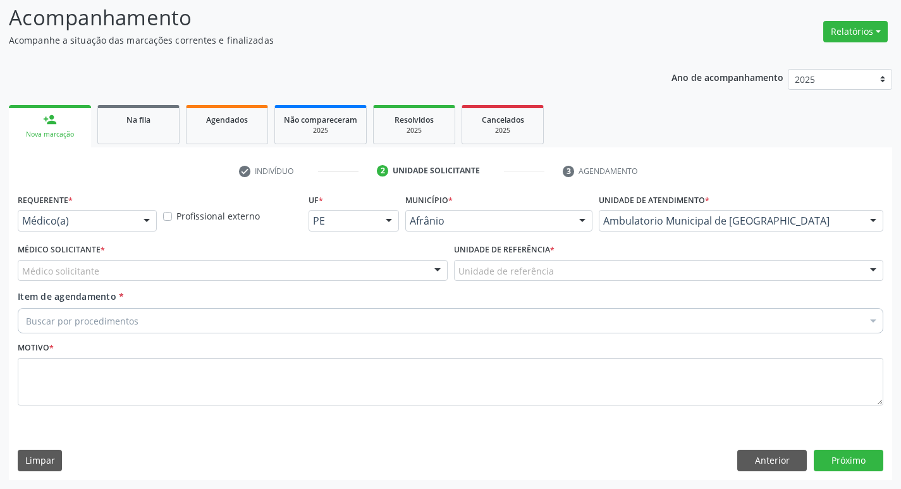
click at [185, 268] on div "Médico solicitante" at bounding box center [233, 270] width 430 height 21
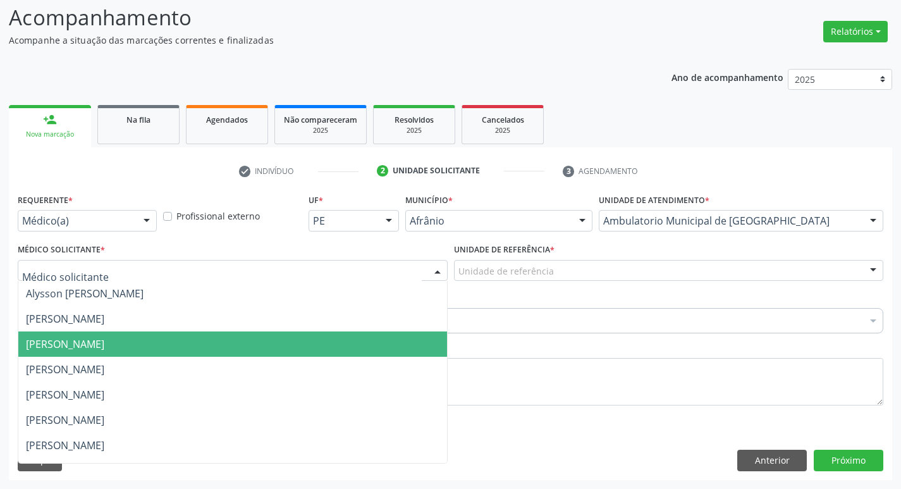
drag, startPoint x: 176, startPoint y: 353, endPoint x: 315, endPoint y: 312, distance: 145.6
click at [176, 351] on span "[PERSON_NAME]" at bounding box center [232, 343] width 428 height 25
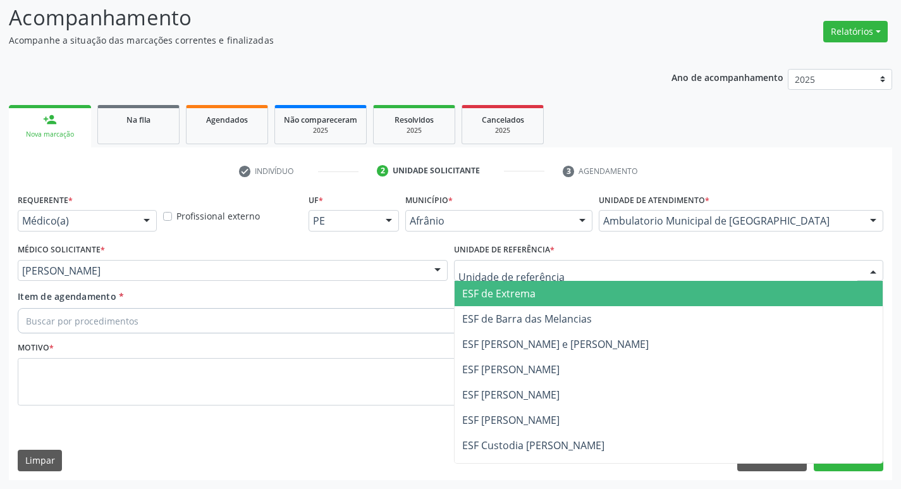
click at [498, 260] on div at bounding box center [669, 270] width 430 height 21
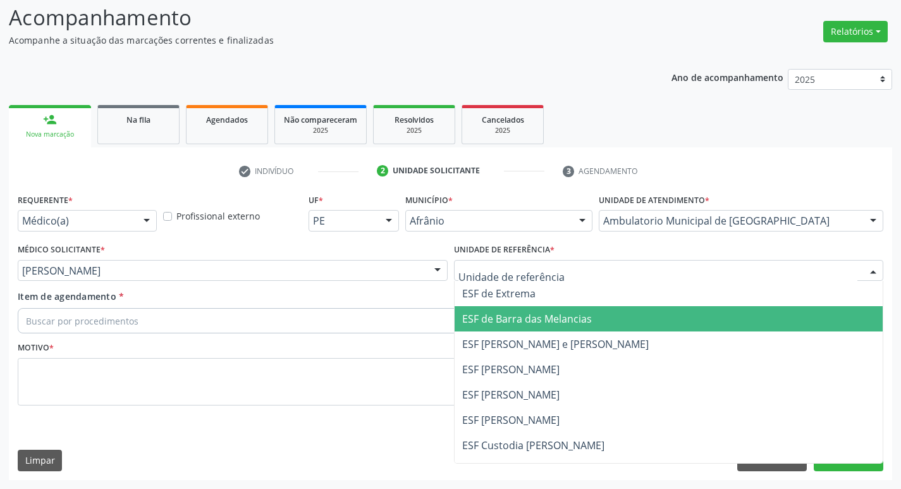
drag, startPoint x: 508, startPoint y: 325, endPoint x: 452, endPoint y: 322, distance: 56.3
click at [507, 325] on span "ESF de Barra das Melancias" at bounding box center [527, 319] width 130 height 14
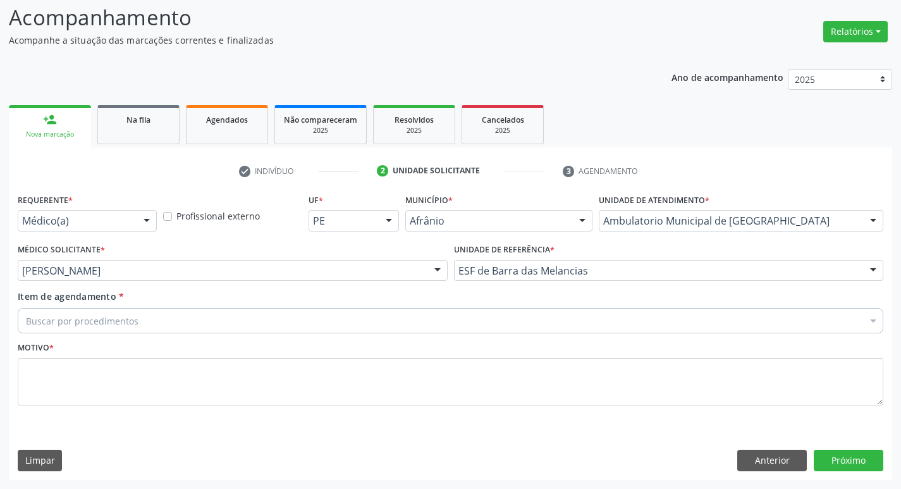
click at [156, 317] on div "Buscar por procedimentos" at bounding box center [450, 320] width 865 height 25
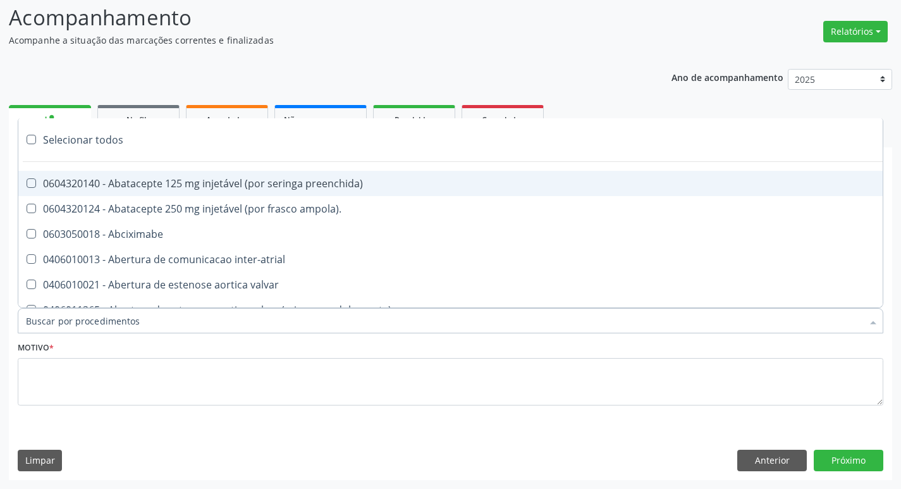
click at [158, 318] on input "Item de agendamento *" at bounding box center [444, 320] width 836 height 25
paste input "ortope"
type input "ortope"
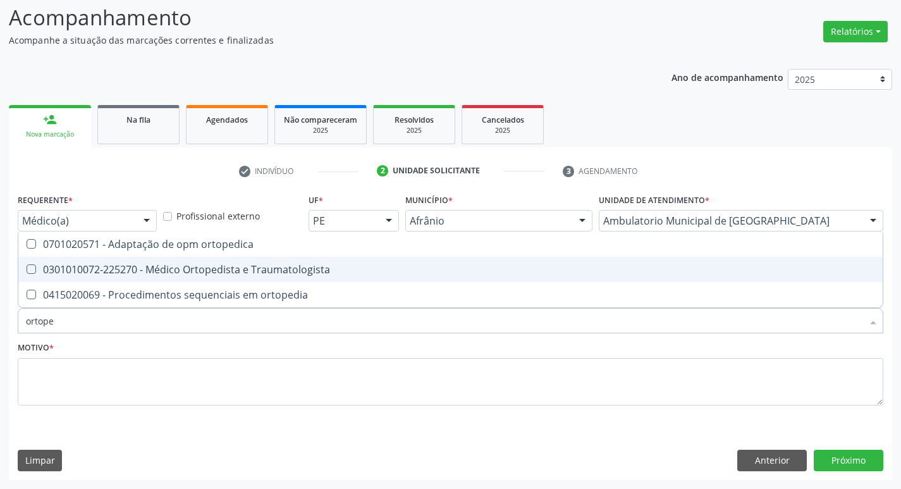
click at [27, 264] on div at bounding box center [22, 269] width 9 height 10
checkbox Traumatologista "true"
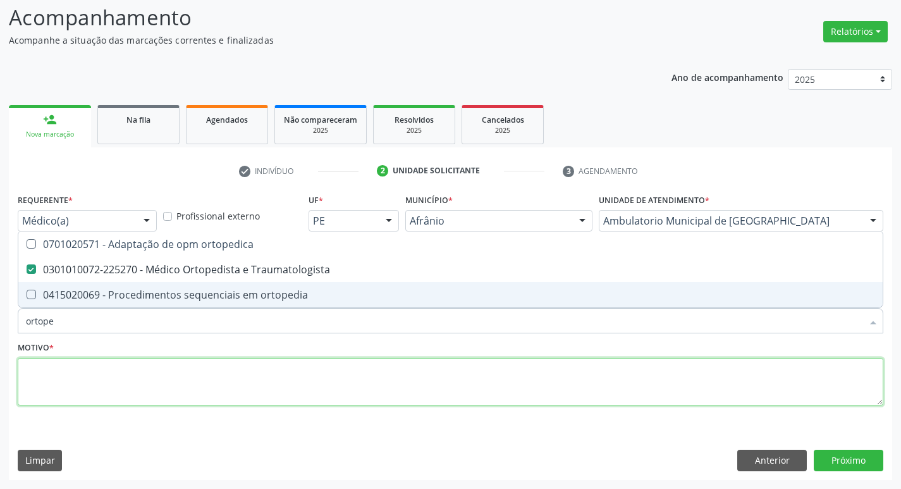
click at [80, 394] on textarea at bounding box center [450, 382] width 865 height 48
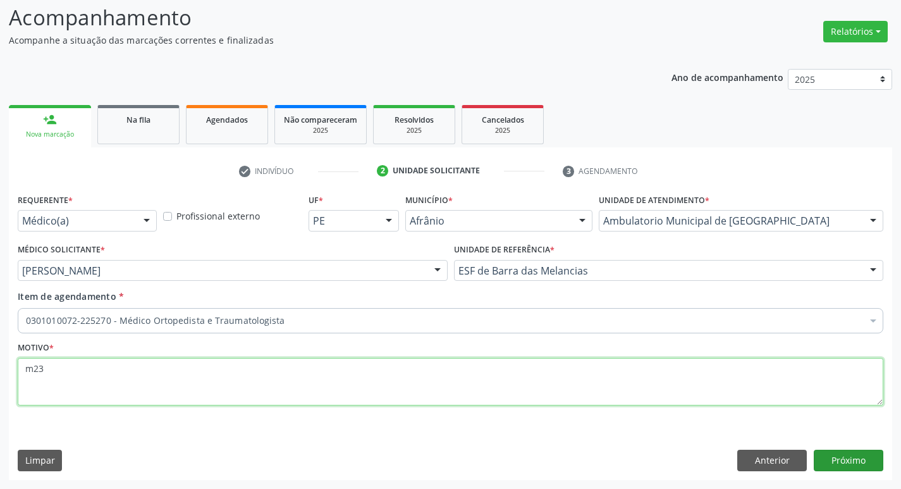
type textarea "m23"
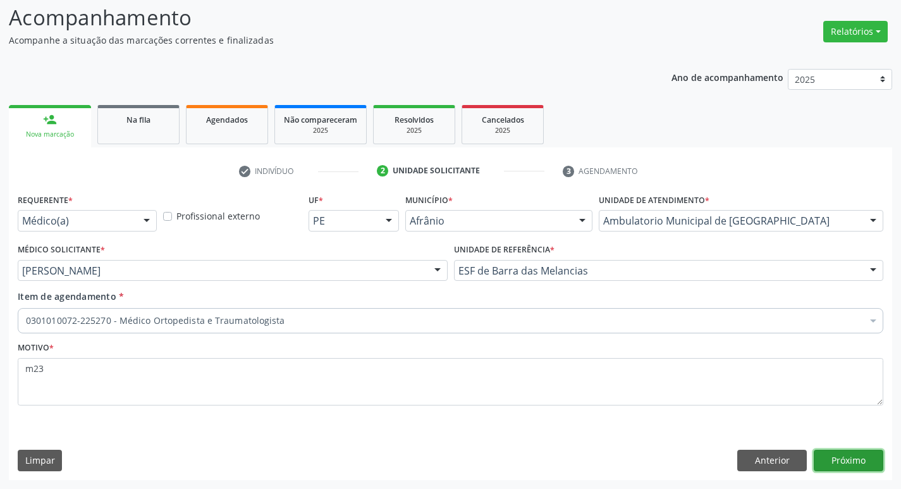
click at [857, 460] on button "Próximo" at bounding box center [848, 459] width 70 height 21
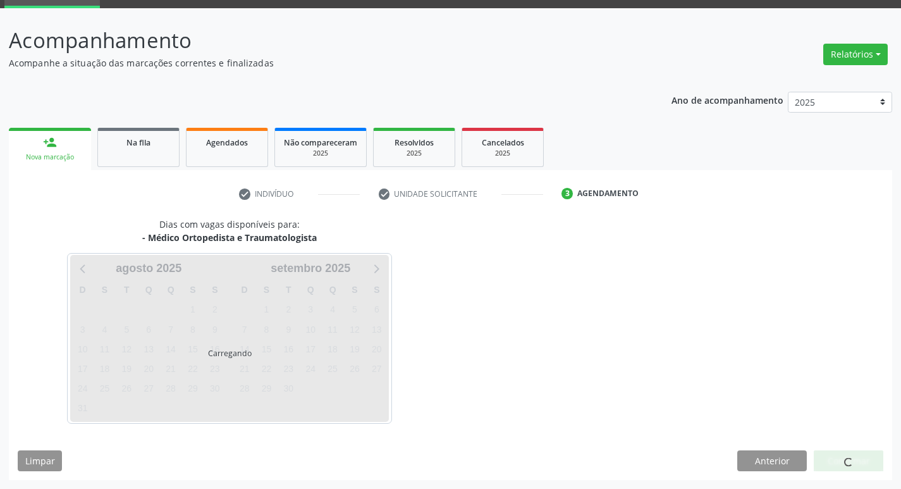
scroll to position [61, 0]
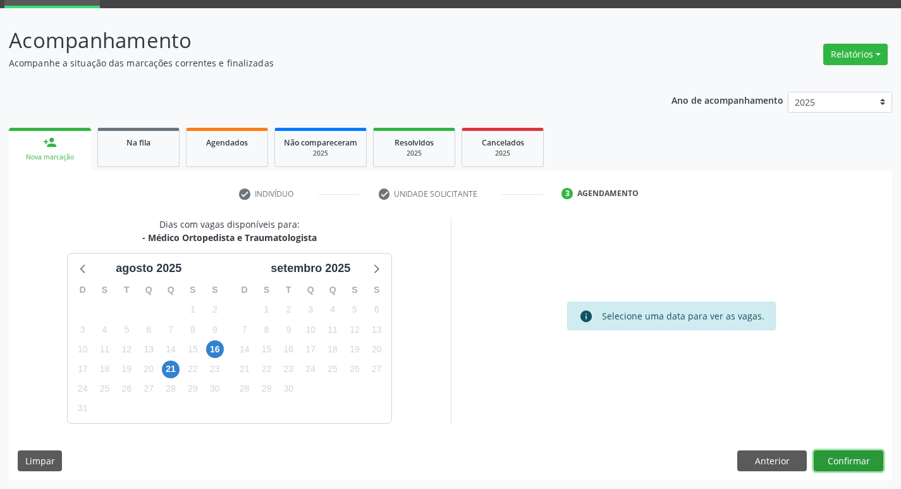
click at [857, 460] on button "Confirmar" at bounding box center [848, 460] width 70 height 21
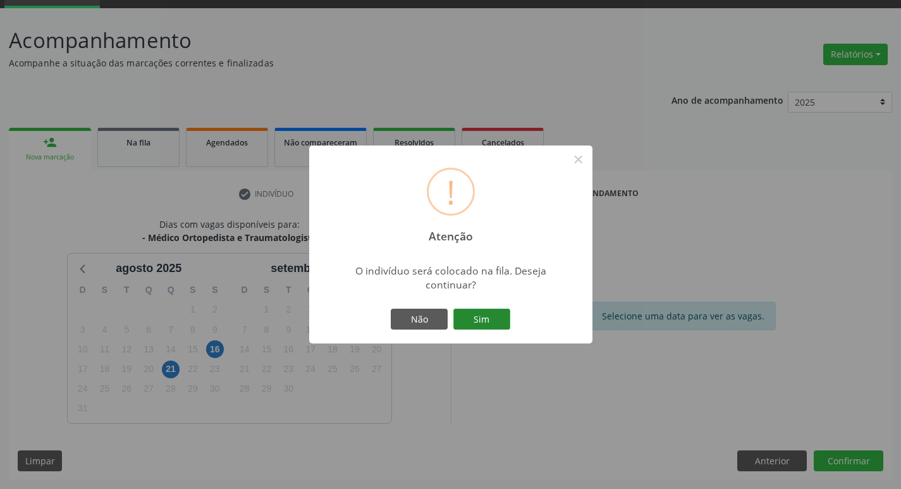
click at [478, 321] on button "Sim" at bounding box center [481, 318] width 57 height 21
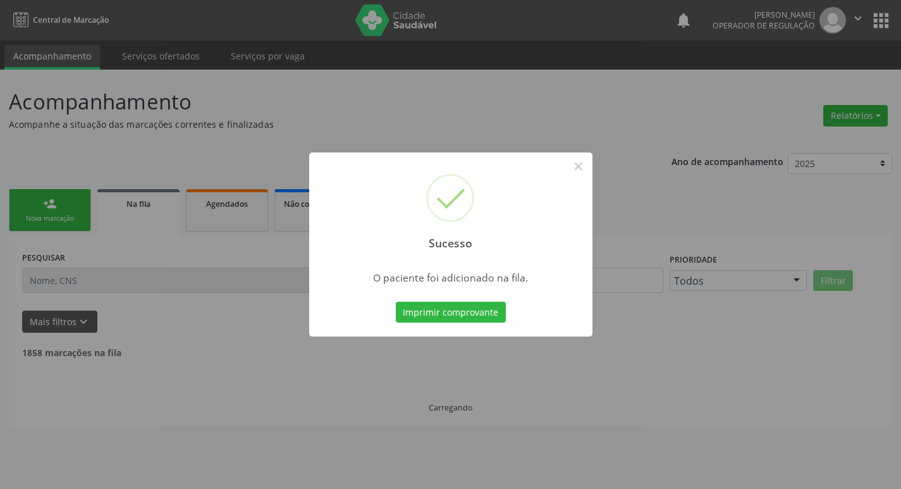
scroll to position [0, 0]
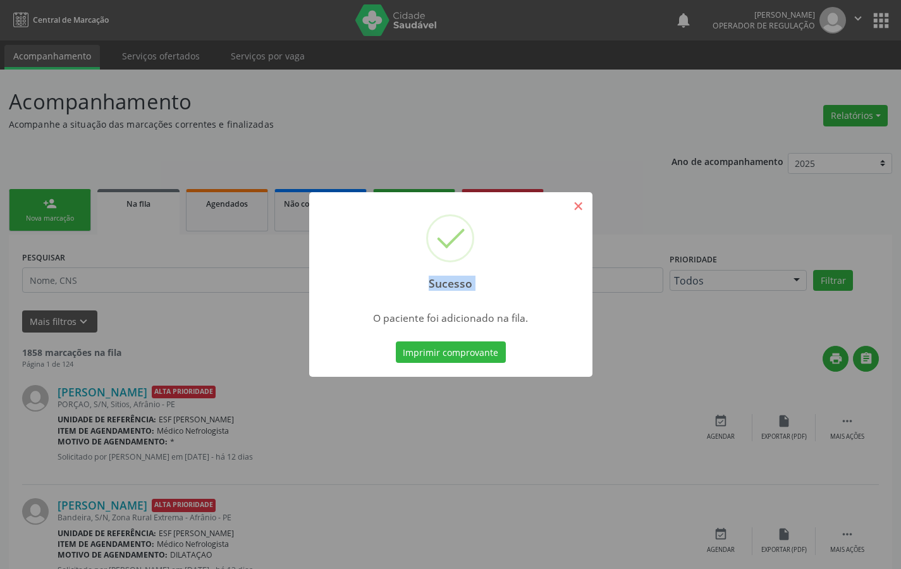
drag, startPoint x: 566, startPoint y: 201, endPoint x: 580, endPoint y: 204, distance: 14.1
click at [574, 202] on div "Sucesso ×" at bounding box center [450, 246] width 283 height 109
click at [580, 204] on button "×" at bounding box center [578, 205] width 21 height 21
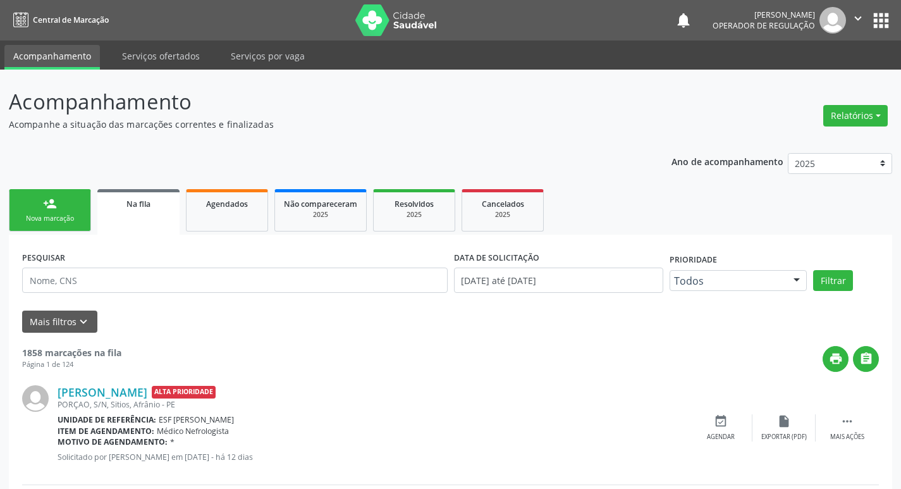
drag, startPoint x: 49, startPoint y: 219, endPoint x: 47, endPoint y: 206, distance: 13.3
click at [49, 219] on div "Nova marcação" at bounding box center [49, 218] width 63 height 9
click at [47, 206] on div "person_add" at bounding box center [50, 204] width 14 height 14
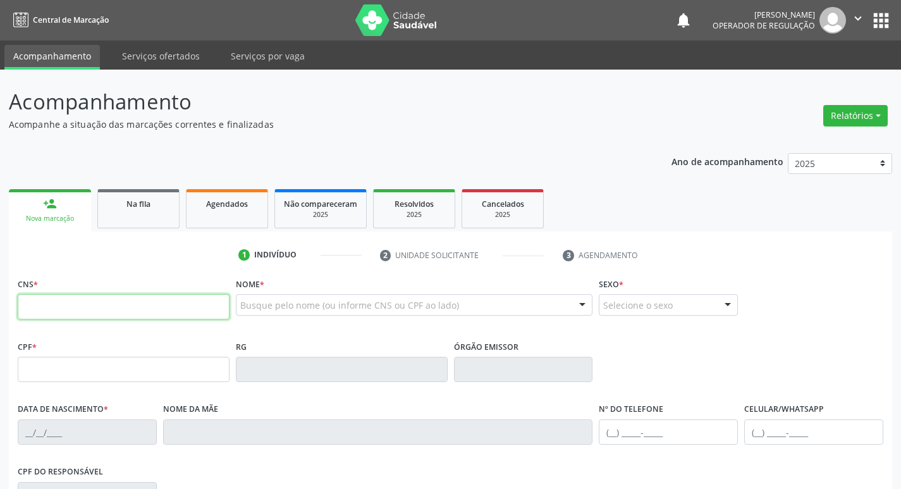
click at [114, 305] on input "text" at bounding box center [124, 306] width 212 height 25
type input "700 6029 2661 0261"
type input "392.209.664-68"
type input "0[DATE]"
type input "[PERSON_NAME]"
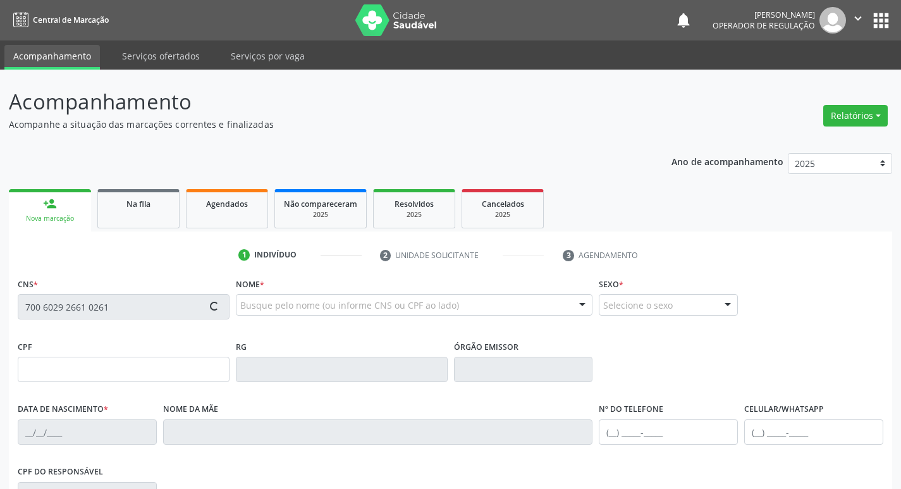
type input "[PHONE_NUMBER]"
type input "046.787.394-16"
type input "S/N"
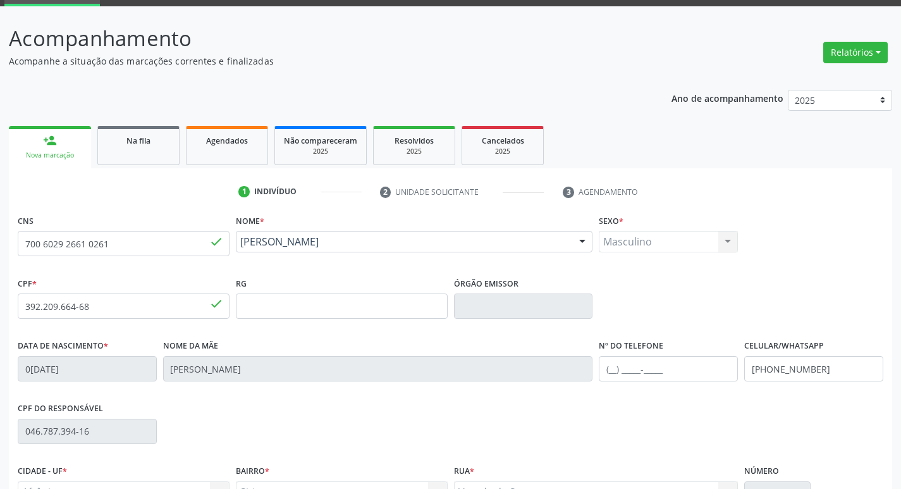
scroll to position [197, 0]
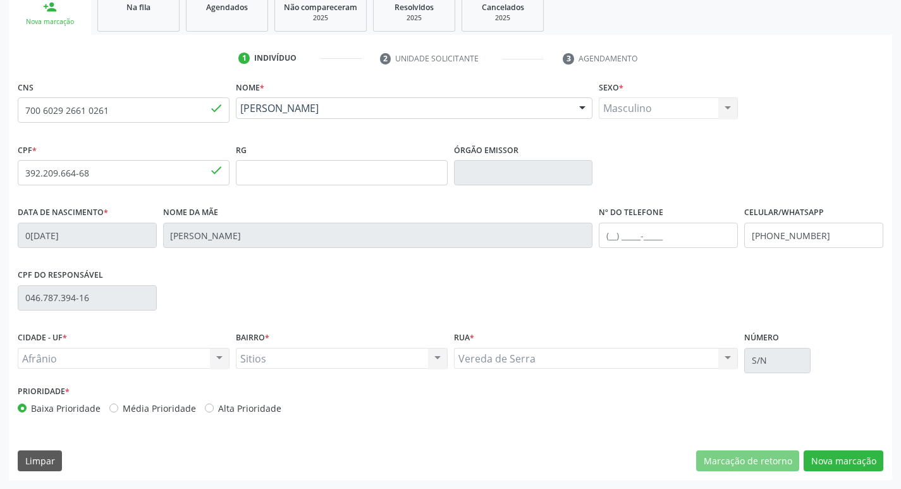
click at [123, 408] on label "Média Prioridade" at bounding box center [159, 407] width 73 height 13
click at [111, 408] on input "Média Prioridade" at bounding box center [113, 406] width 9 height 11
radio input "true"
click at [872, 463] on button "Nova marcação" at bounding box center [843, 460] width 80 height 21
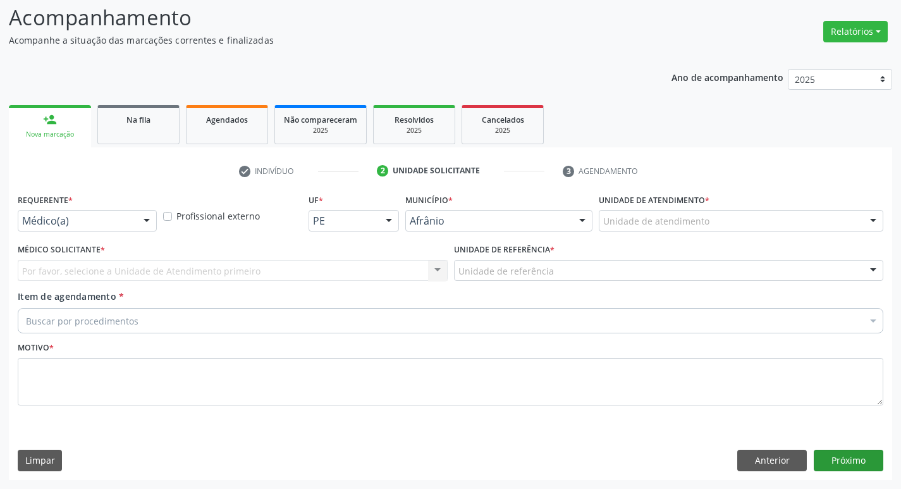
scroll to position [84, 0]
click at [713, 217] on div "Unidade de atendimento" at bounding box center [740, 220] width 284 height 21
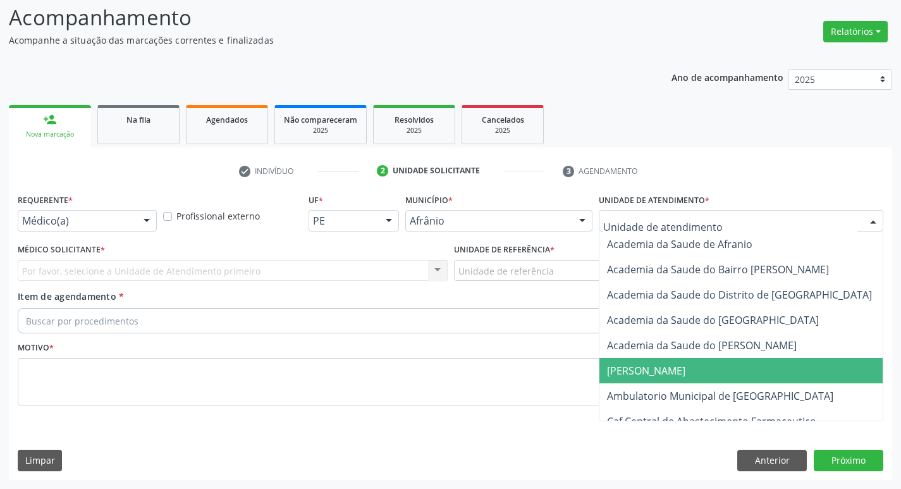
click at [699, 363] on span "[PERSON_NAME]" at bounding box center [753, 370] width 308 height 25
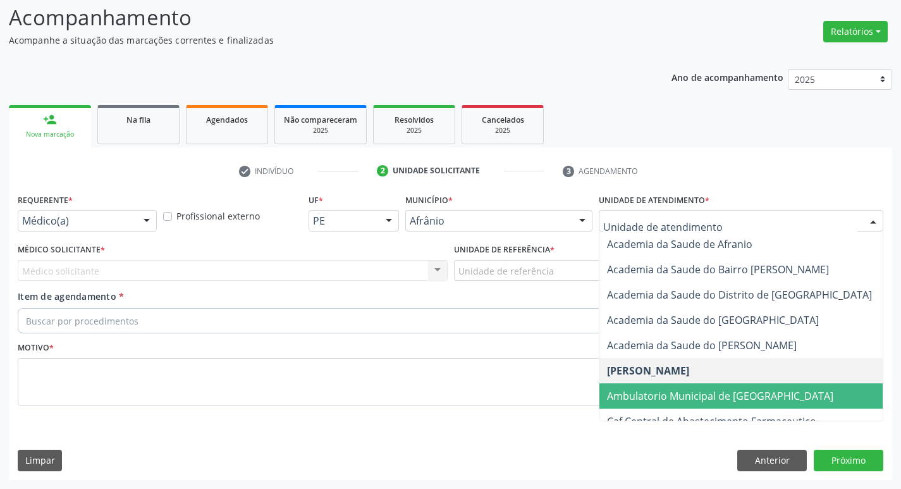
drag, startPoint x: 764, startPoint y: 399, endPoint x: 702, endPoint y: 366, distance: 70.1
click at [765, 396] on span "Ambulatorio Municipal de [GEOGRAPHIC_DATA]" at bounding box center [753, 395] width 308 height 25
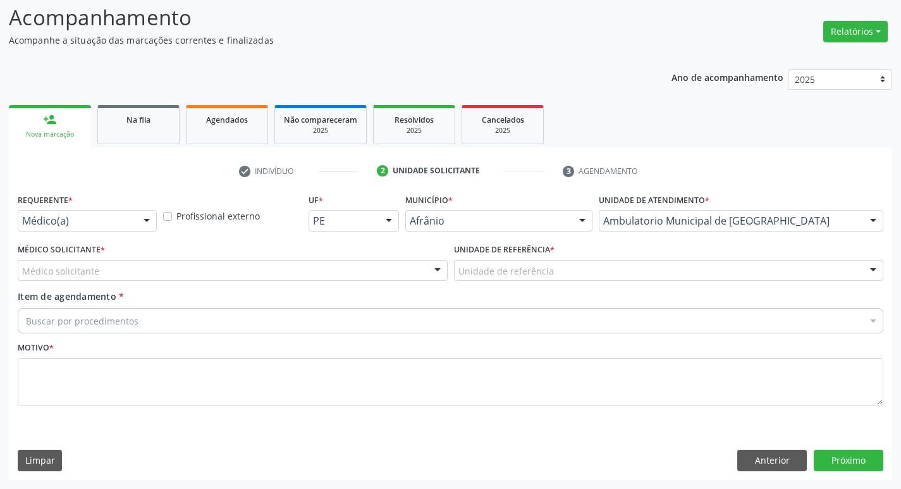
click at [241, 272] on div "Médico solicitante" at bounding box center [233, 270] width 430 height 21
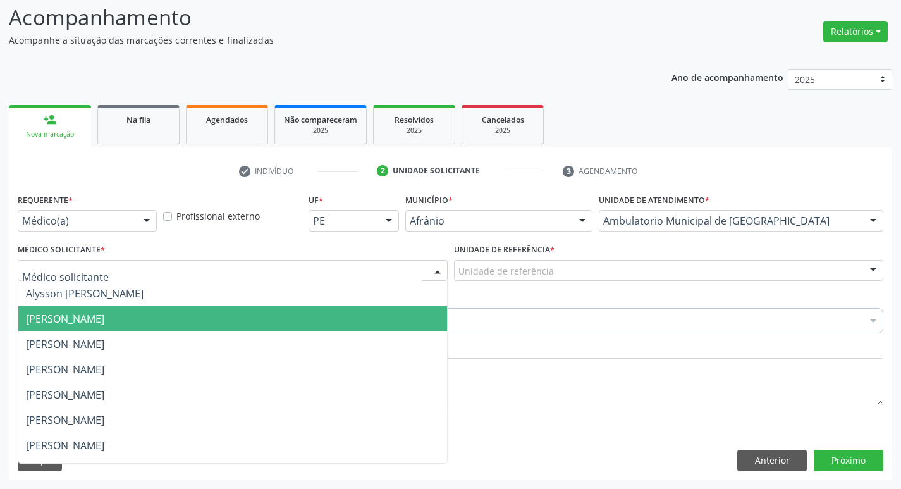
drag, startPoint x: 245, startPoint y: 327, endPoint x: 485, endPoint y: 317, distance: 241.0
click at [246, 326] on span "[PERSON_NAME]" at bounding box center [232, 318] width 428 height 25
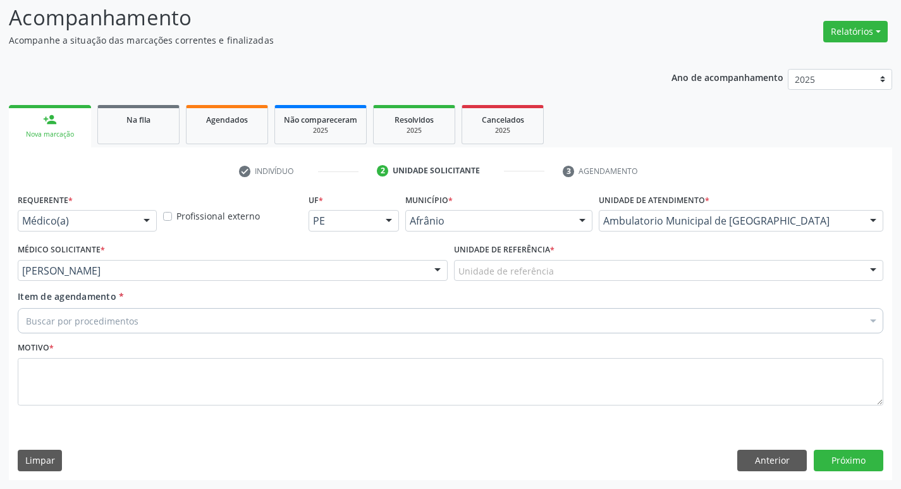
click at [593, 274] on div "Unidade de referência" at bounding box center [669, 270] width 430 height 21
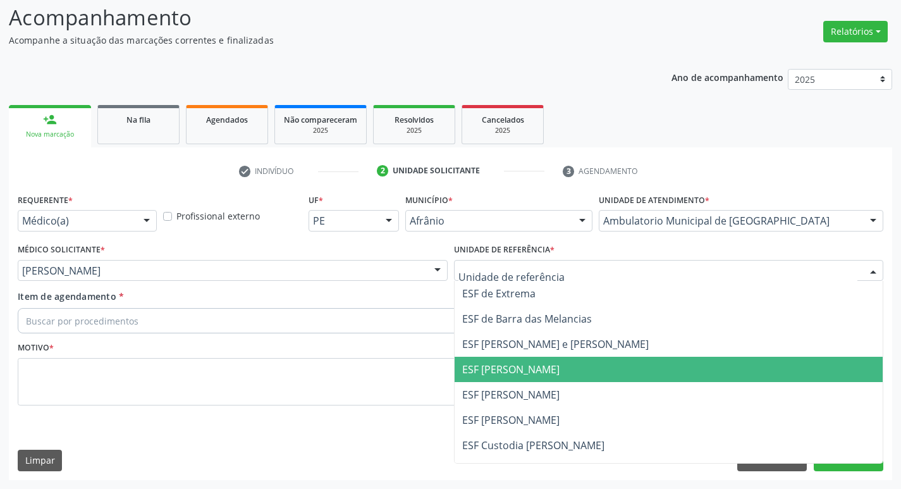
click at [600, 356] on span "ESF [PERSON_NAME]" at bounding box center [668, 368] width 428 height 25
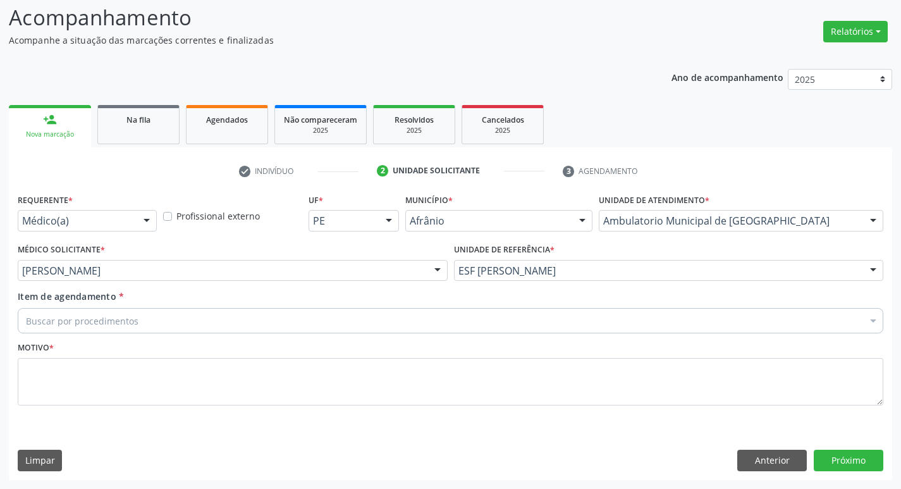
drag, startPoint x: 213, startPoint y: 318, endPoint x: 215, endPoint y: 335, distance: 17.2
click at [213, 319] on div "Buscar por procedimentos" at bounding box center [450, 320] width 865 height 25
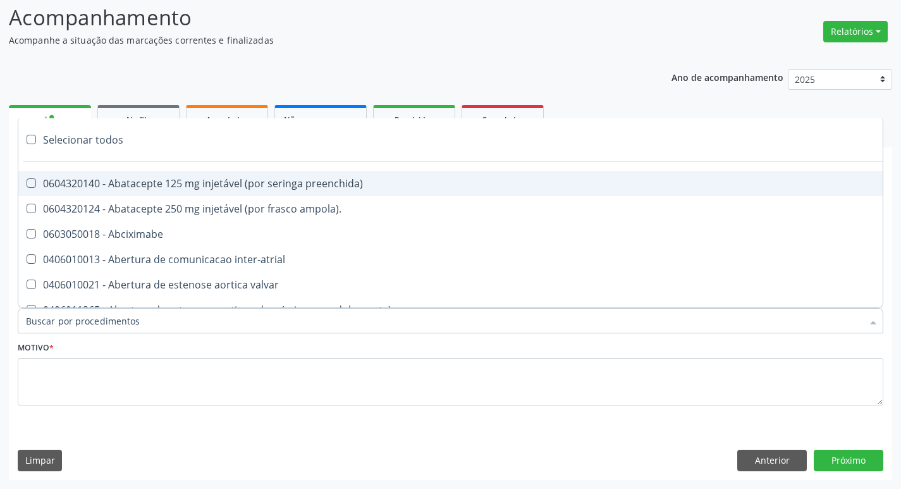
paste input "ortope"
type input "ortope"
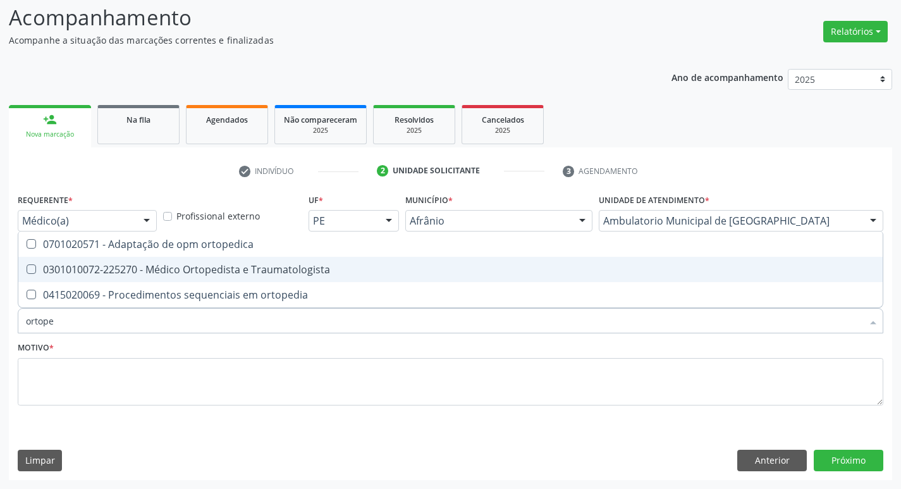
click at [27, 268] on div at bounding box center [22, 269] width 9 height 10
checkbox Traumatologista "true"
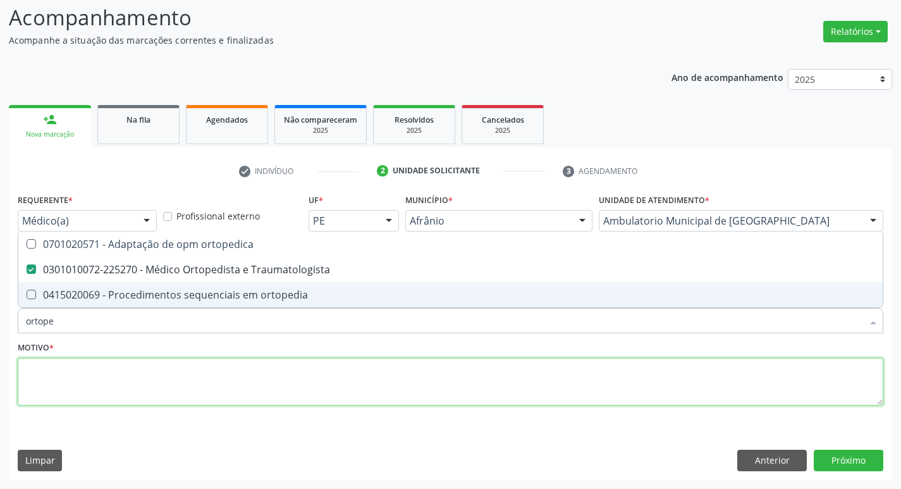
click at [61, 364] on textarea at bounding box center [450, 382] width 865 height 48
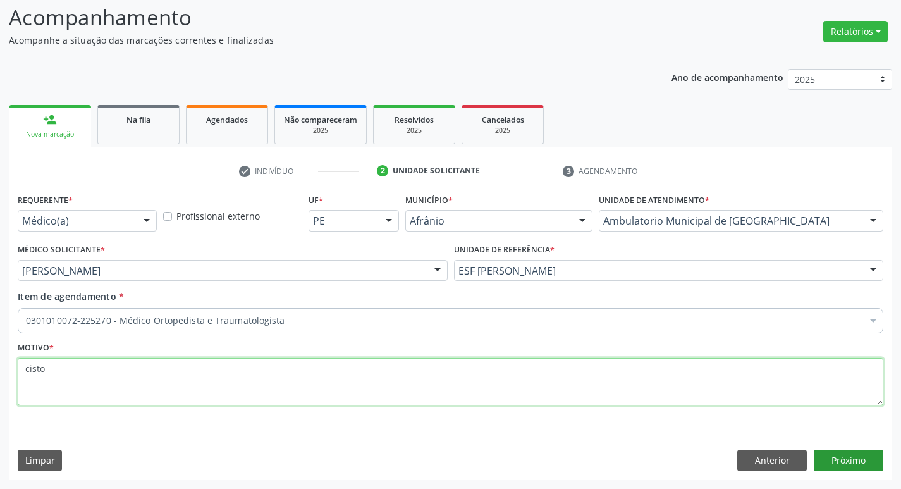
type textarea "cisto"
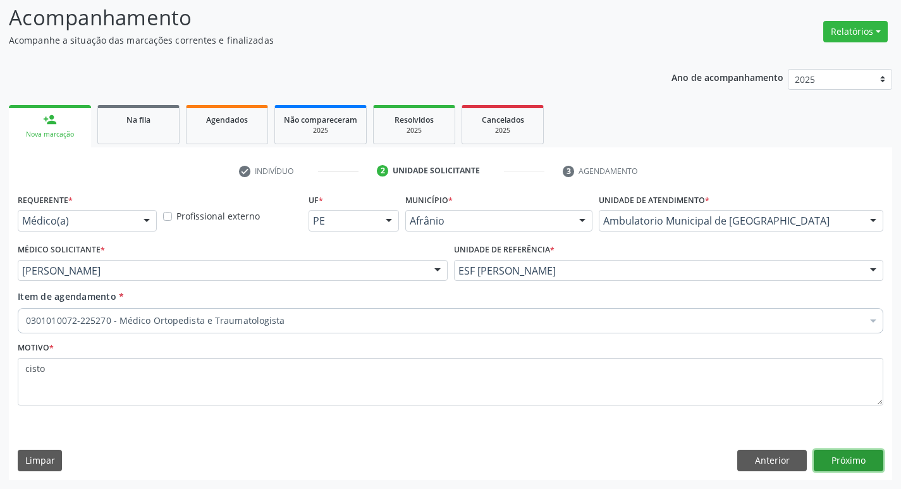
click at [875, 464] on button "Próximo" at bounding box center [848, 459] width 70 height 21
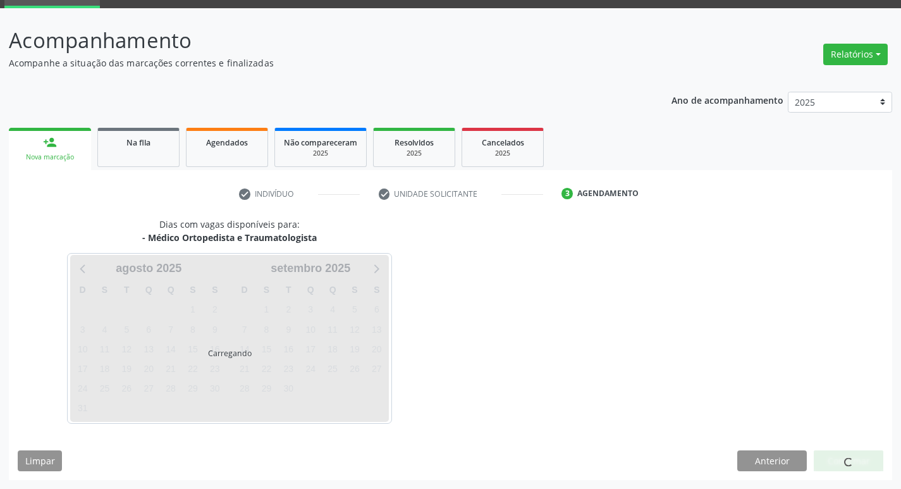
scroll to position [61, 0]
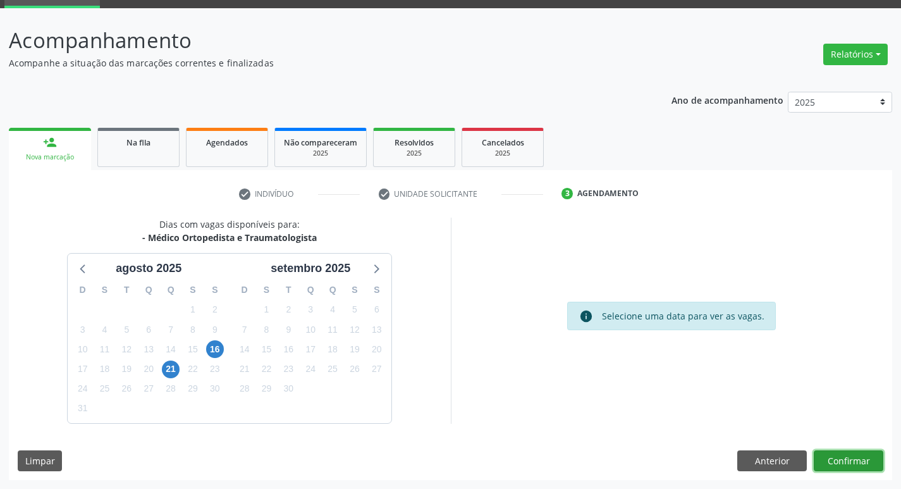
click at [866, 454] on button "Confirmar" at bounding box center [848, 460] width 70 height 21
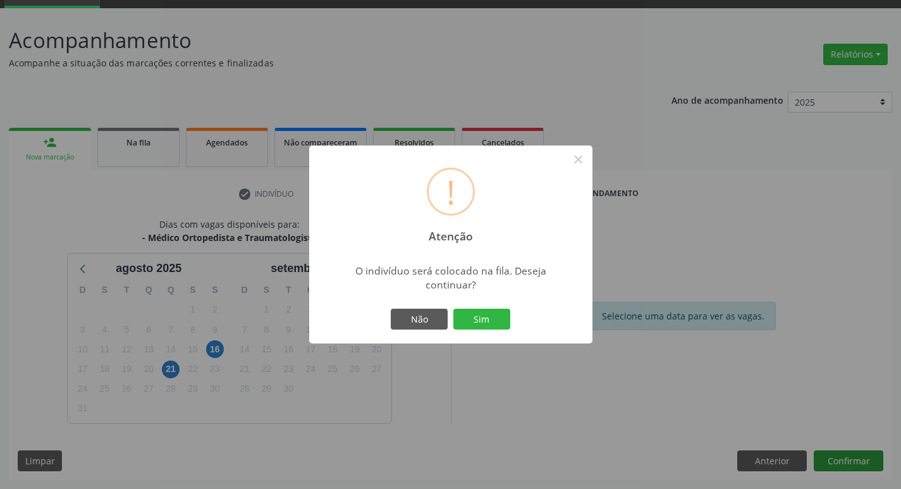
click at [453, 308] on button "Sim" at bounding box center [481, 318] width 57 height 21
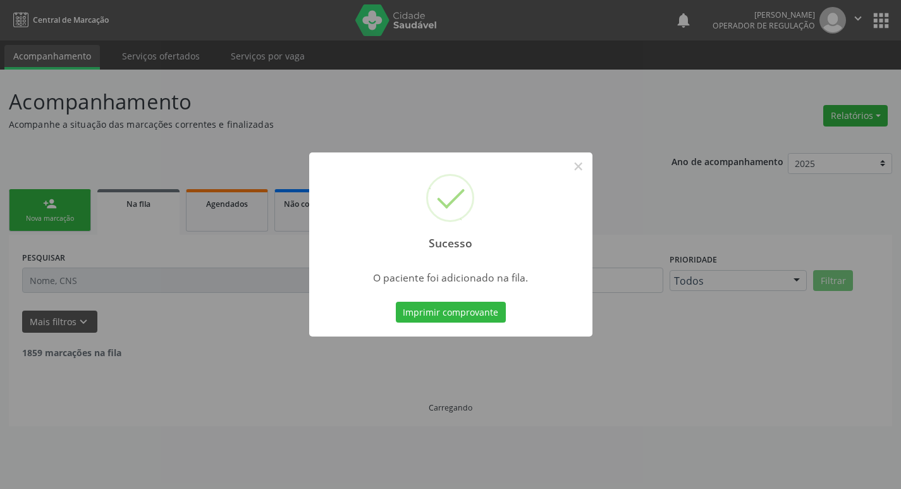
scroll to position [0, 0]
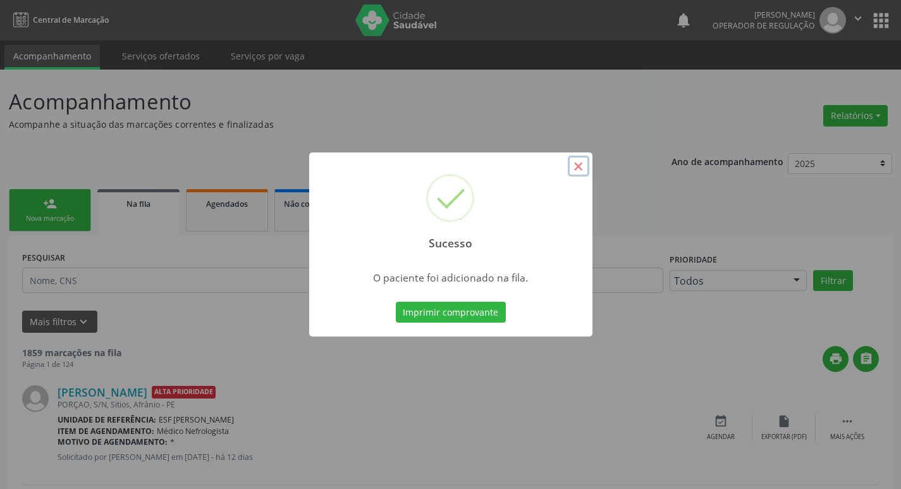
click at [580, 165] on button "×" at bounding box center [578, 165] width 21 height 21
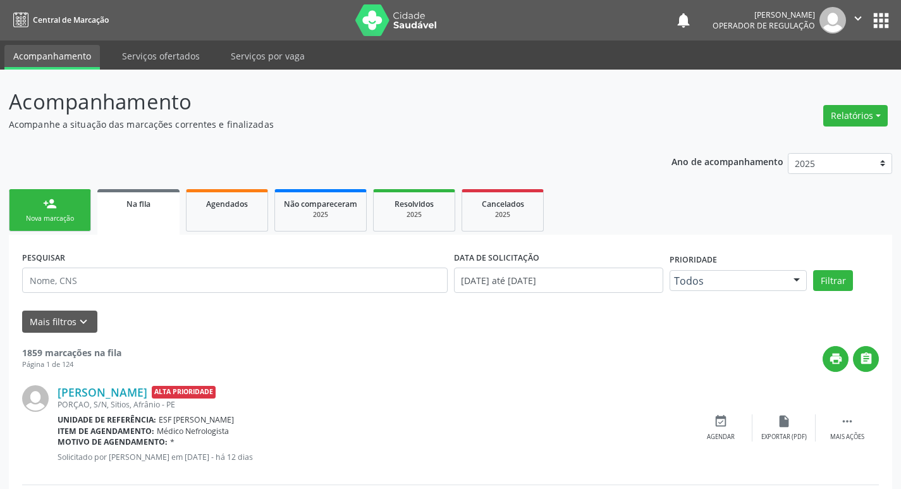
click at [35, 220] on div "Nova marcação" at bounding box center [49, 218] width 63 height 9
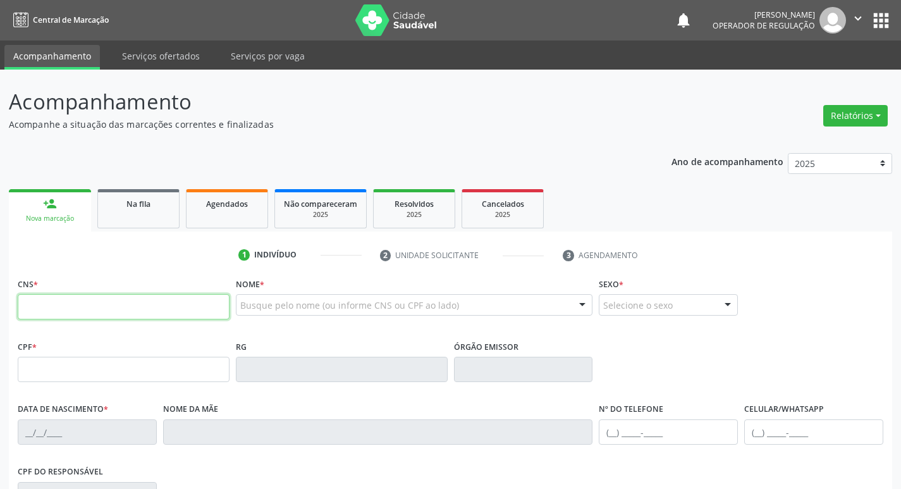
click at [63, 309] on input "text" at bounding box center [124, 306] width 212 height 25
type input "704 6091 3787 5924"
type input "078.587.214-02"
type input "2[DATE]"
type input "[PERSON_NAME]"
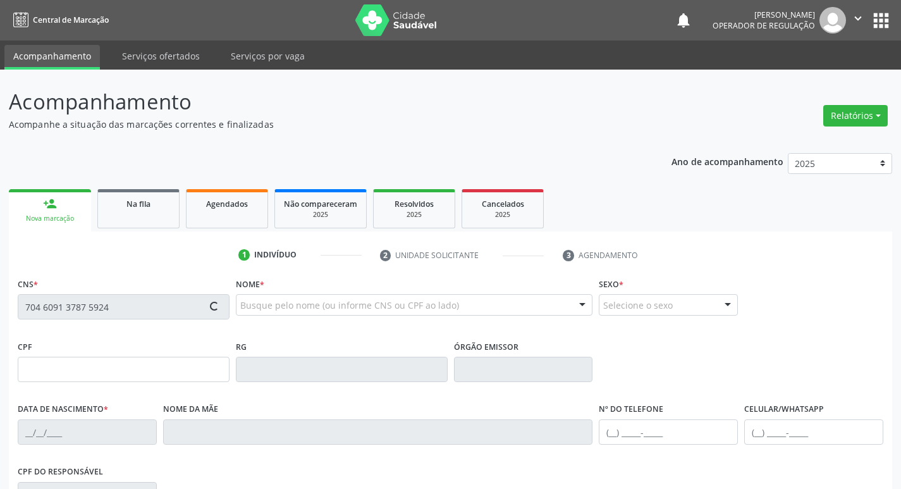
type input "[PHONE_NUMBER]"
type input "058.557.974-14"
type input "S/N"
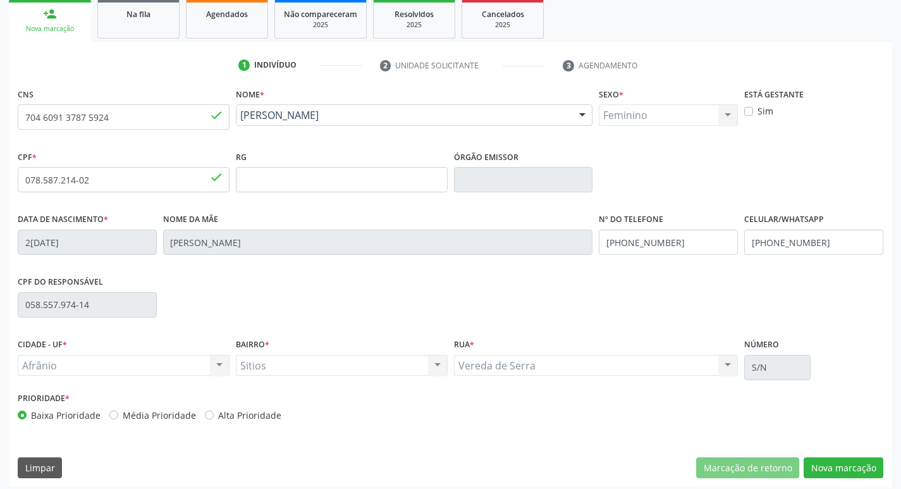
scroll to position [197, 0]
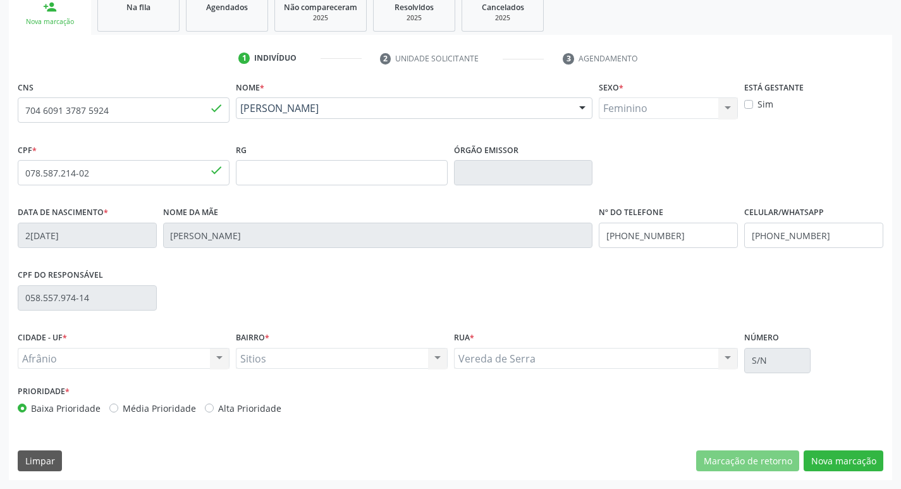
click at [123, 408] on label "Média Prioridade" at bounding box center [159, 407] width 73 height 13
click at [111, 408] on input "Média Prioridade" at bounding box center [113, 406] width 9 height 11
radio input "true"
click at [854, 454] on button "Nova marcação" at bounding box center [843, 460] width 80 height 21
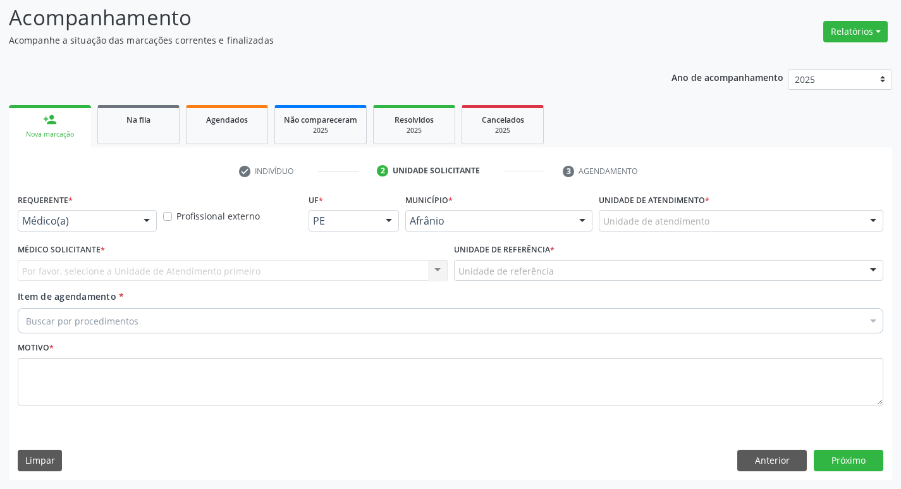
drag, startPoint x: 765, startPoint y: 221, endPoint x: 750, endPoint y: 247, distance: 30.9
click at [765, 221] on div "Unidade de atendimento" at bounding box center [740, 220] width 284 height 21
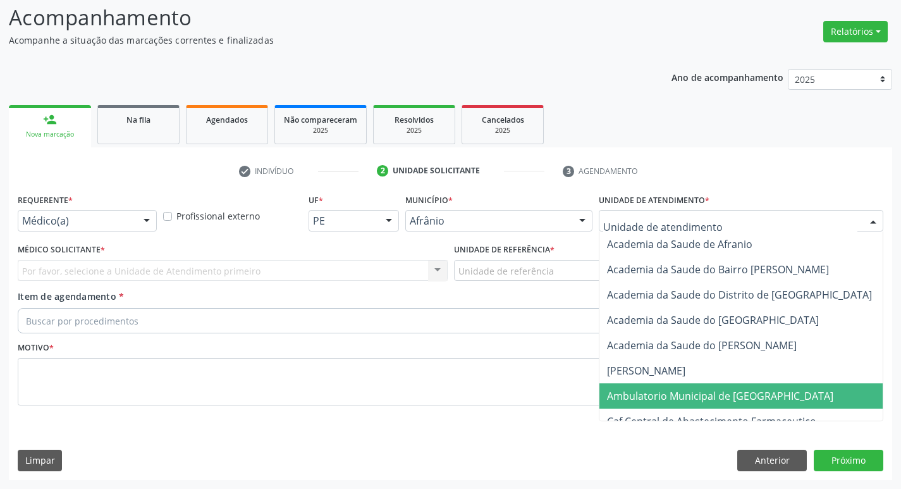
click at [719, 394] on span "Ambulatorio Municipal de [GEOGRAPHIC_DATA]" at bounding box center [720, 396] width 226 height 14
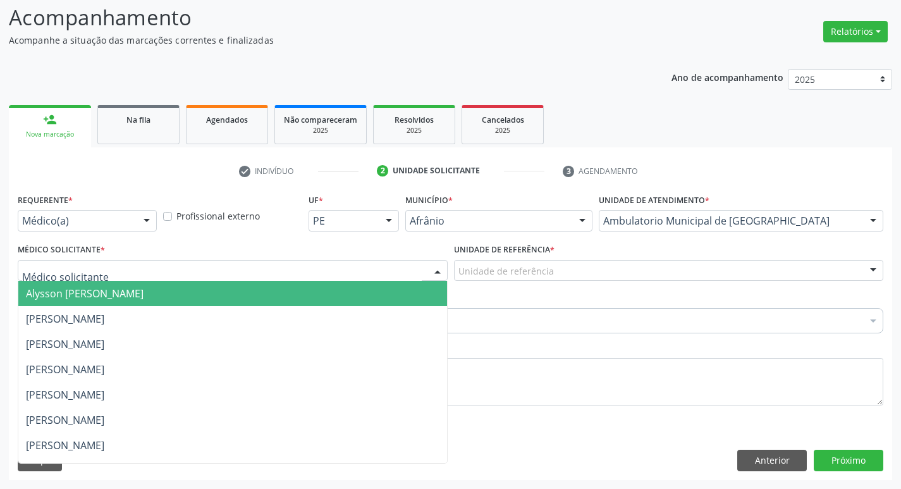
click at [304, 268] on div at bounding box center [233, 270] width 430 height 21
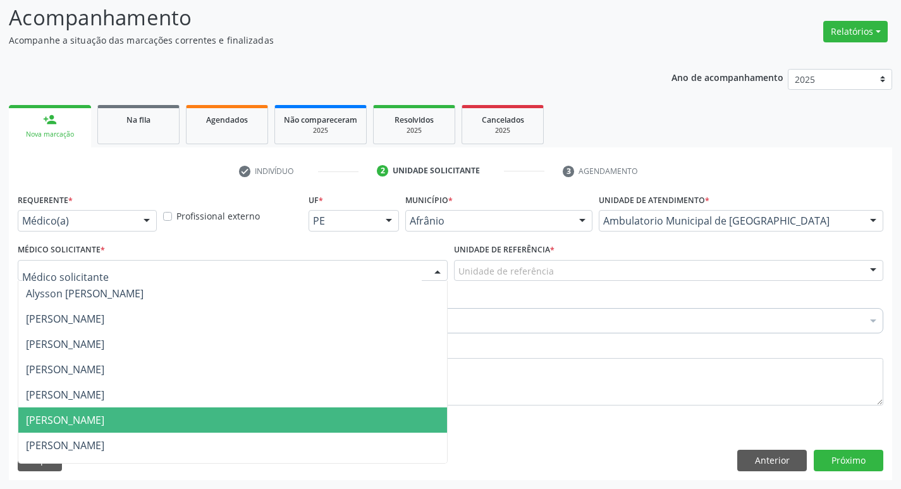
click at [241, 427] on span "[PERSON_NAME]" at bounding box center [232, 419] width 428 height 25
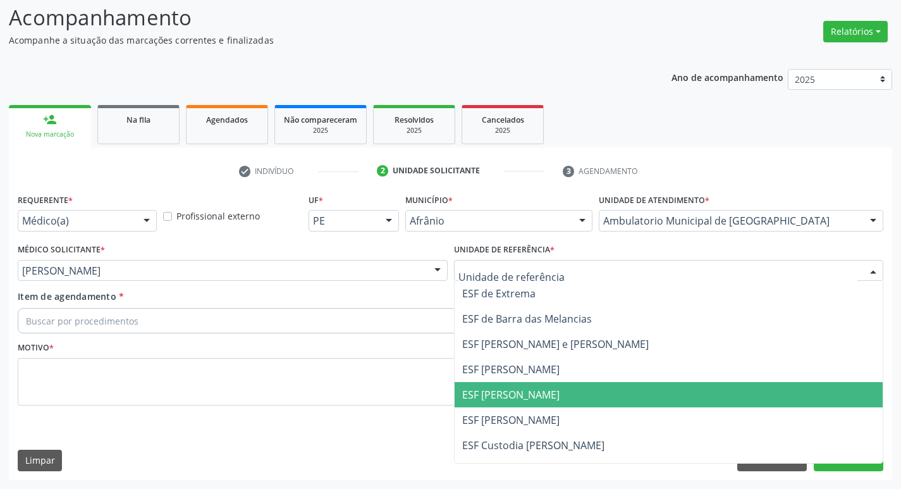
click at [502, 386] on span "ESF [PERSON_NAME]" at bounding box center [668, 394] width 428 height 25
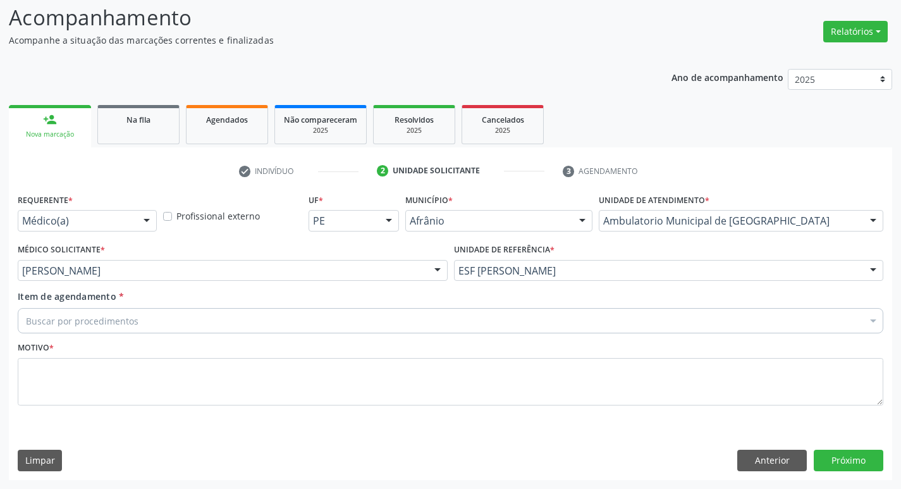
click at [258, 319] on div "Buscar por procedimentos" at bounding box center [450, 320] width 865 height 25
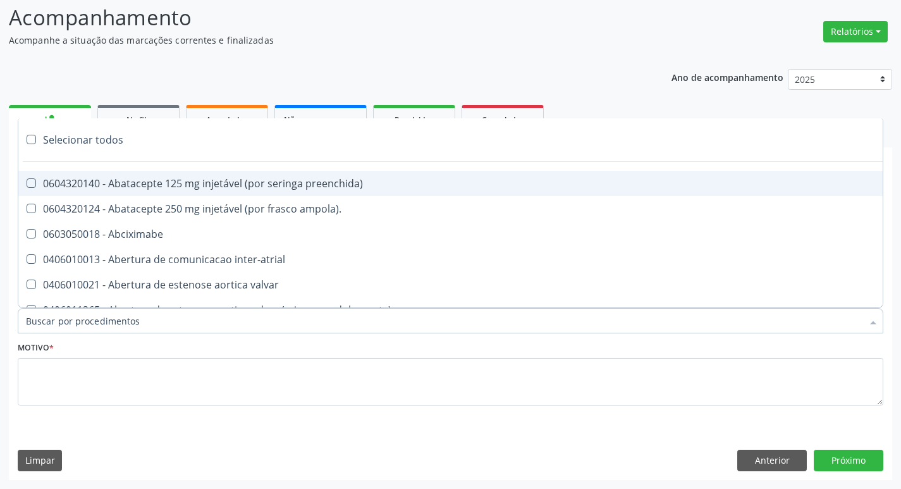
paste input "ortope"
type input "ortope"
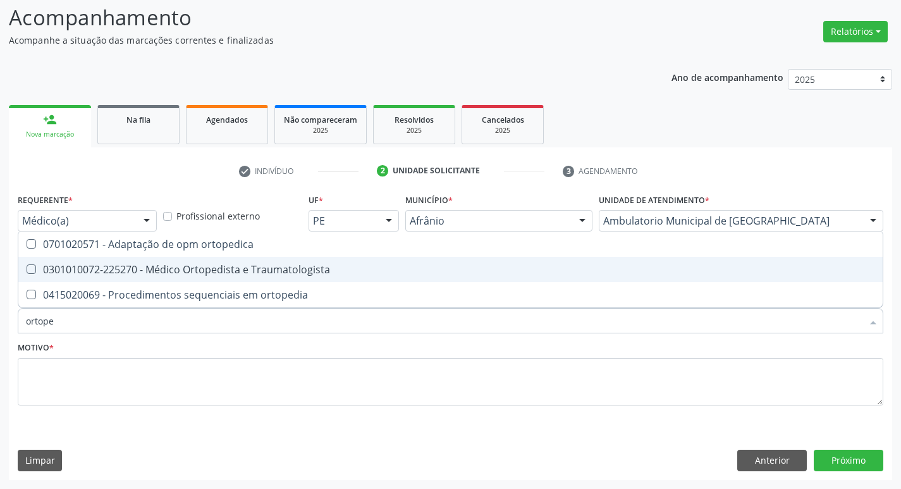
click at [28, 270] on Traumatologista at bounding box center [31, 268] width 9 height 9
click at [27, 270] on Traumatologista "checkbox" at bounding box center [22, 269] width 8 height 8
checkbox Traumatologista "true"
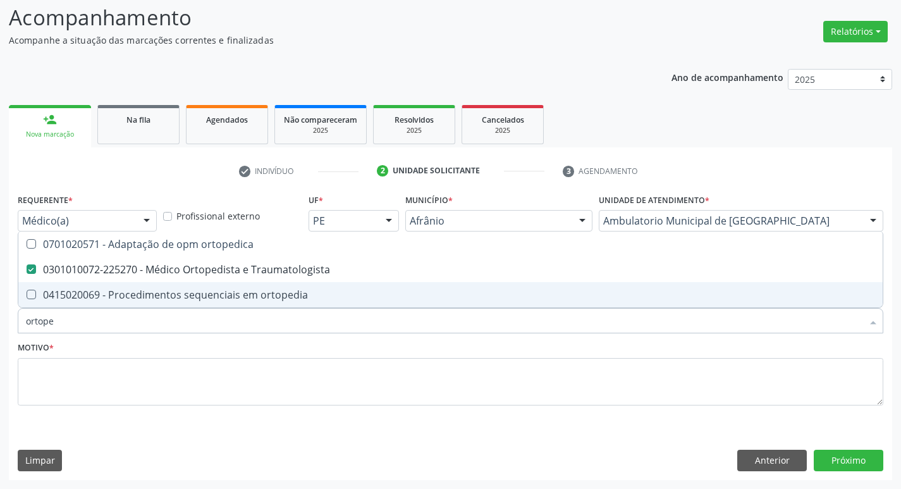
click at [78, 408] on fieldset "Motivo *" at bounding box center [450, 376] width 865 height 76
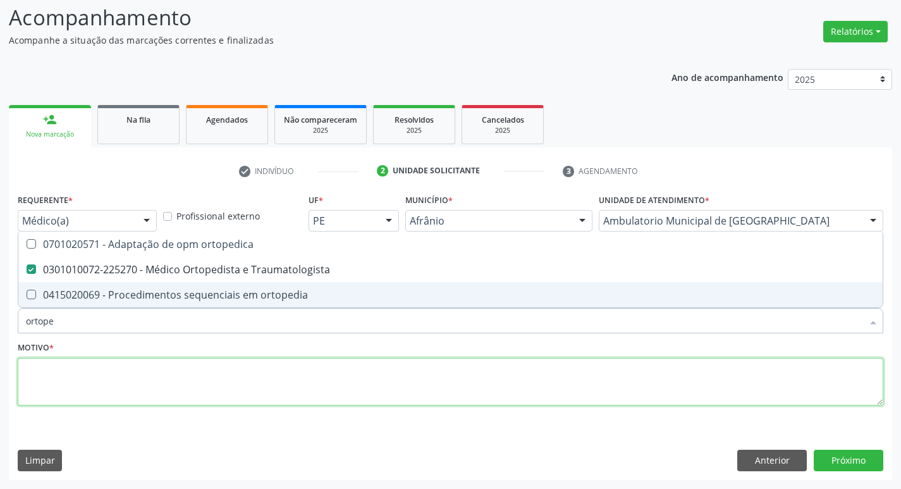
click at [73, 391] on textarea at bounding box center [450, 382] width 865 height 48
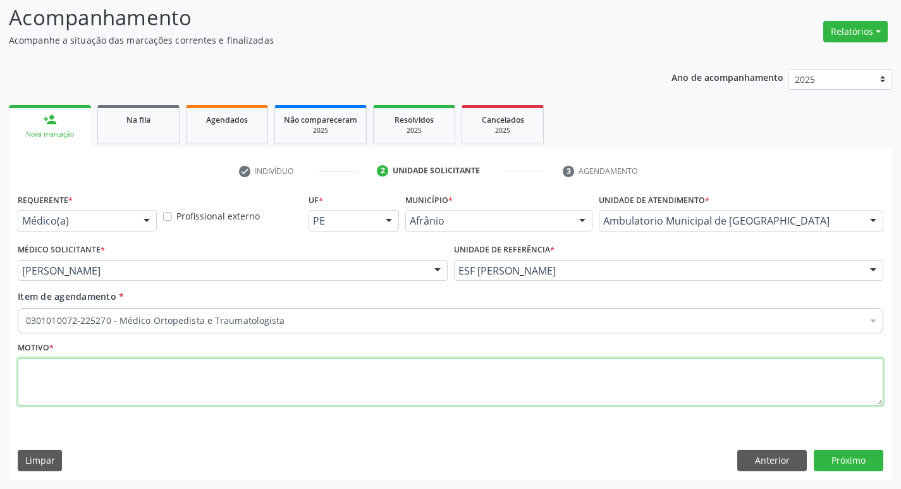
click at [76, 382] on textarea at bounding box center [450, 382] width 865 height 48
type textarea "dor em coluna"
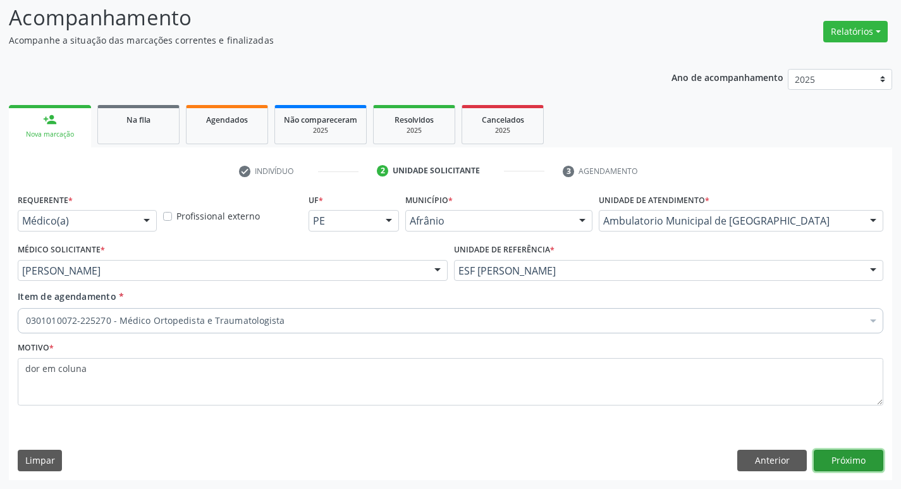
click at [868, 457] on button "Próximo" at bounding box center [848, 459] width 70 height 21
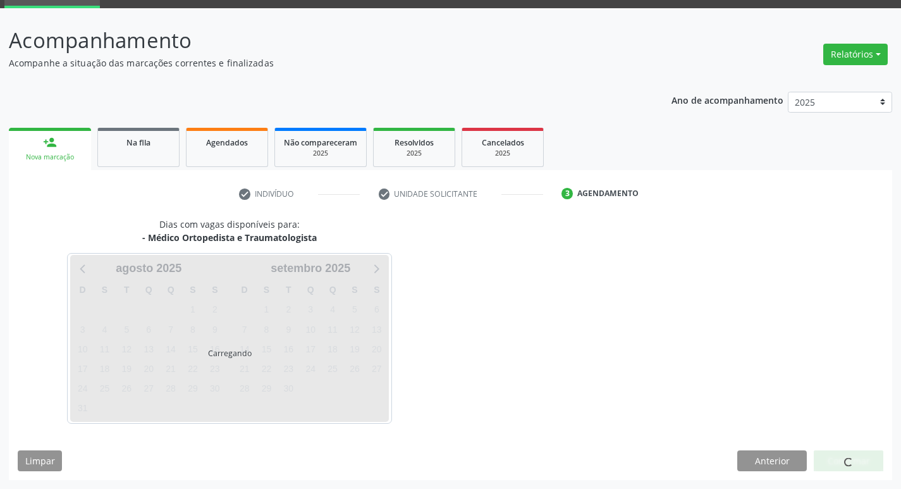
scroll to position [61, 0]
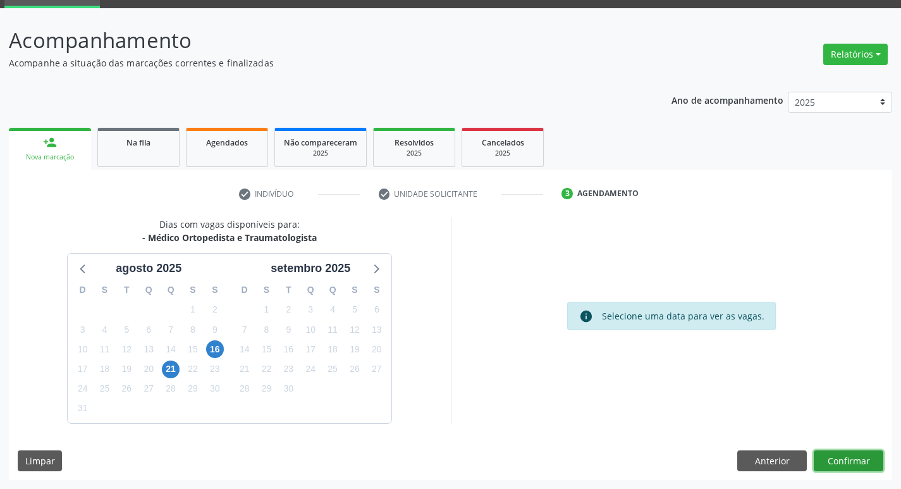
click at [868, 461] on button "Confirmar" at bounding box center [848, 460] width 70 height 21
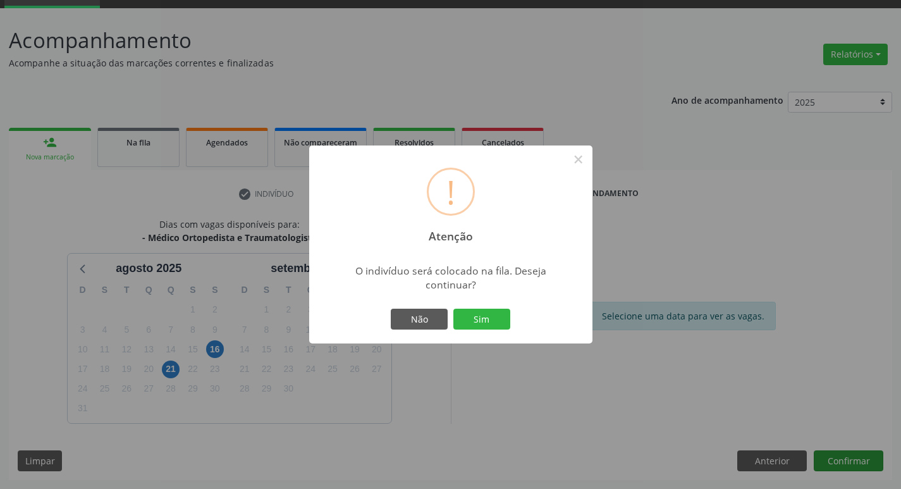
click at [453, 308] on button "Sim" at bounding box center [481, 318] width 57 height 21
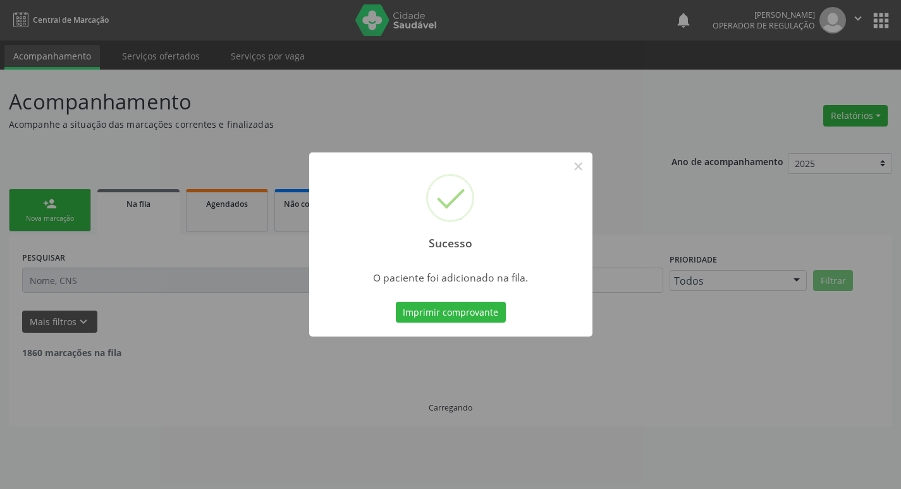
scroll to position [0, 0]
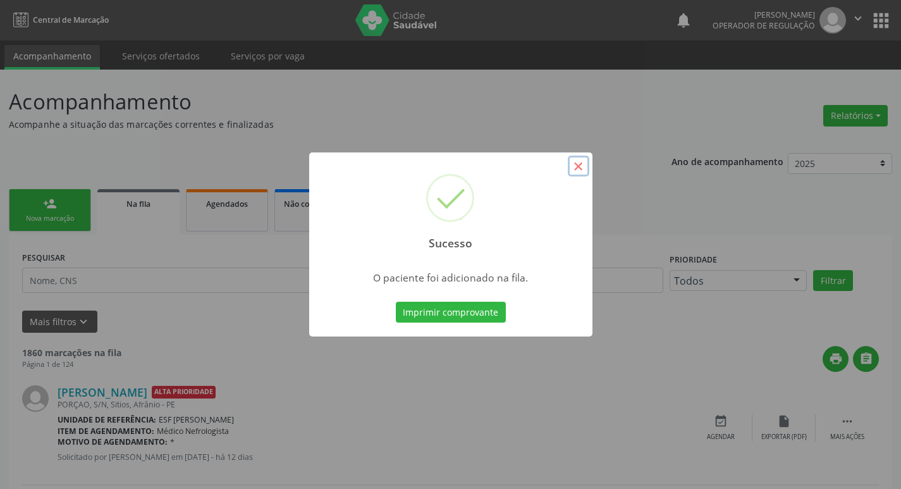
click at [574, 161] on button "×" at bounding box center [578, 165] width 21 height 21
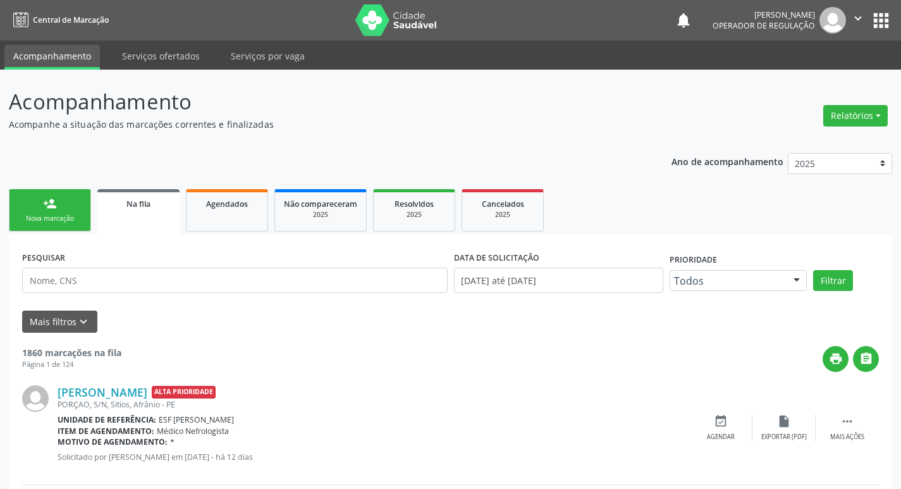
click at [37, 229] on link "person_add Nova marcação" at bounding box center [50, 210] width 82 height 42
click at [65, 197] on link "person_add Nova marcação" at bounding box center [50, 210] width 82 height 42
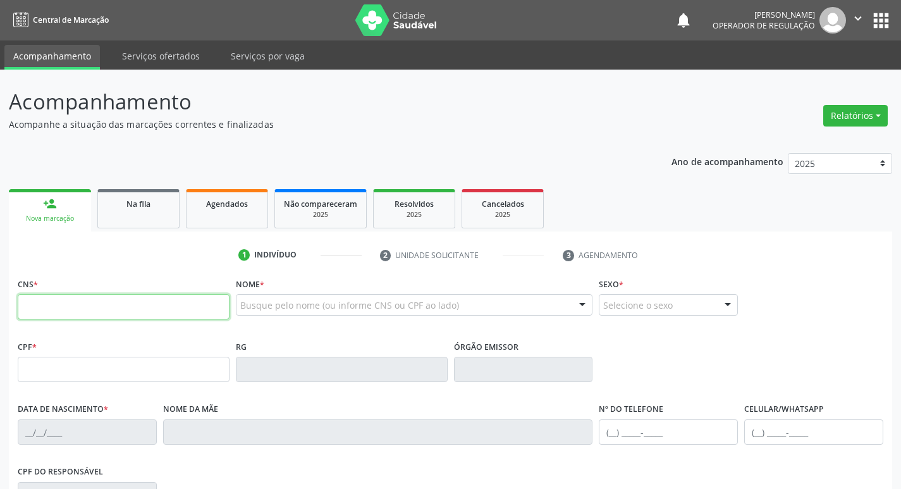
click at [95, 308] on input "text" at bounding box center [124, 306] width 212 height 25
type input "702 9055 3017 2973"
type input "032.242.824-60"
type input "1[DATE]"
type input "[PERSON_NAME]"
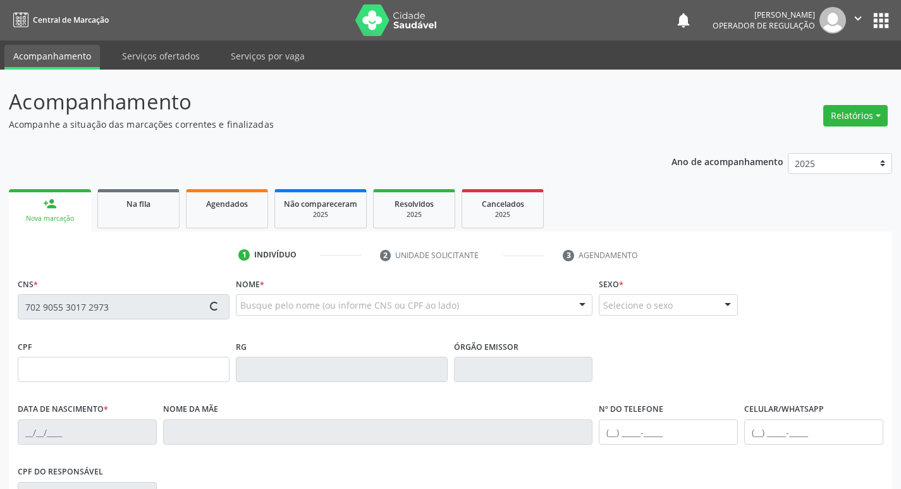
type input "[PHONE_NUMBER]"
type input "S/N"
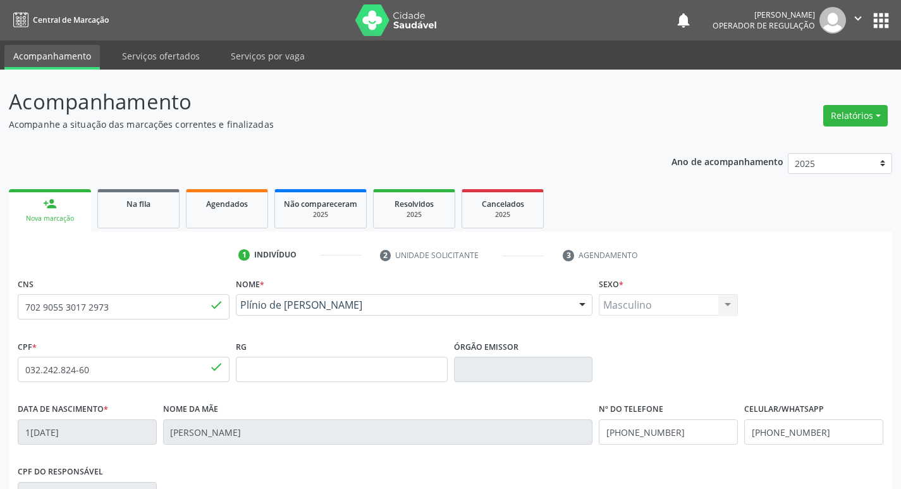
scroll to position [197, 0]
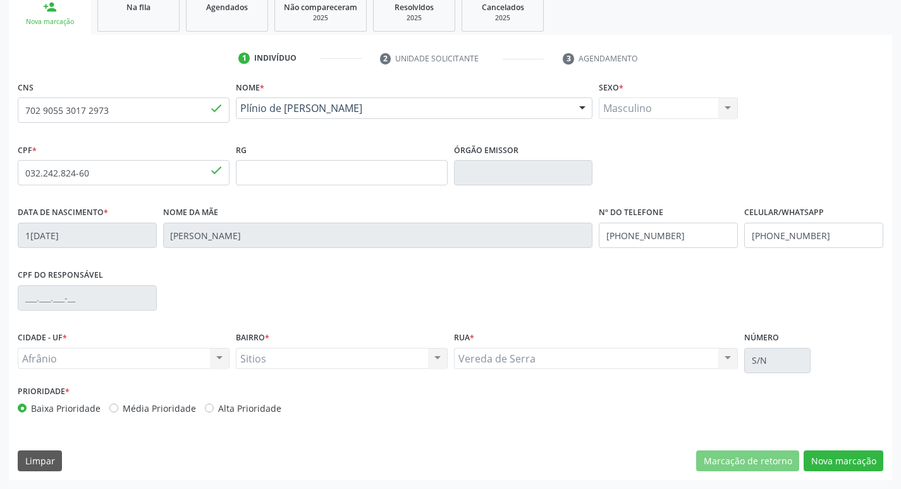
click at [123, 407] on label "Média Prioridade" at bounding box center [159, 407] width 73 height 13
click at [114, 407] on input "Média Prioridade" at bounding box center [113, 406] width 9 height 11
radio input "true"
click at [863, 461] on button "Nova marcação" at bounding box center [843, 460] width 80 height 21
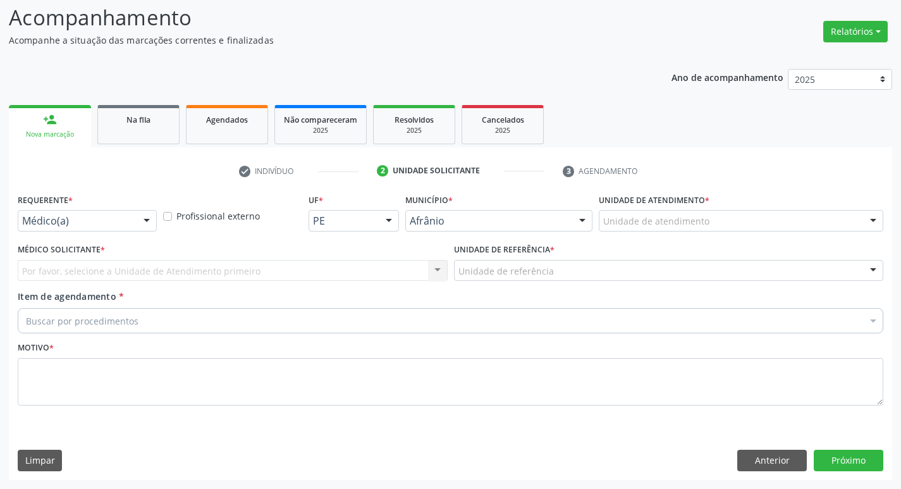
scroll to position [84, 0]
click at [762, 216] on div "Unidade de atendimento" at bounding box center [740, 220] width 284 height 21
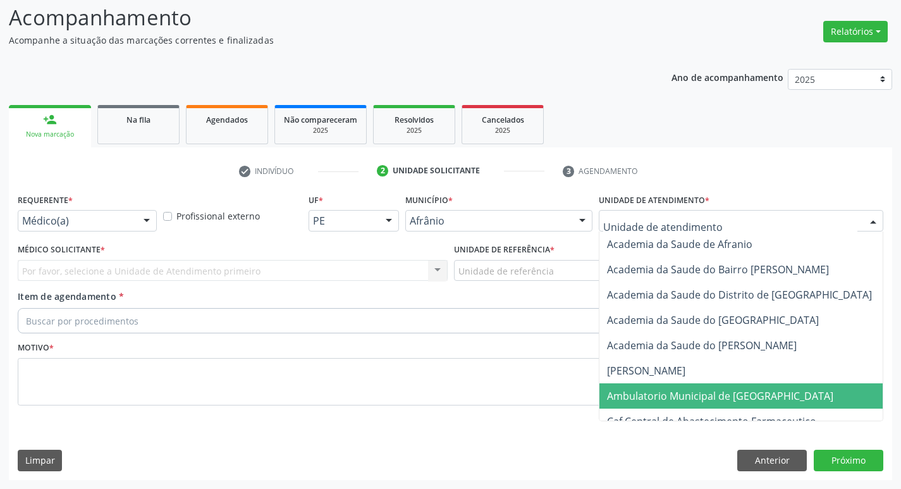
click at [729, 389] on span "Ambulatorio Municipal de [GEOGRAPHIC_DATA]" at bounding box center [720, 396] width 226 height 14
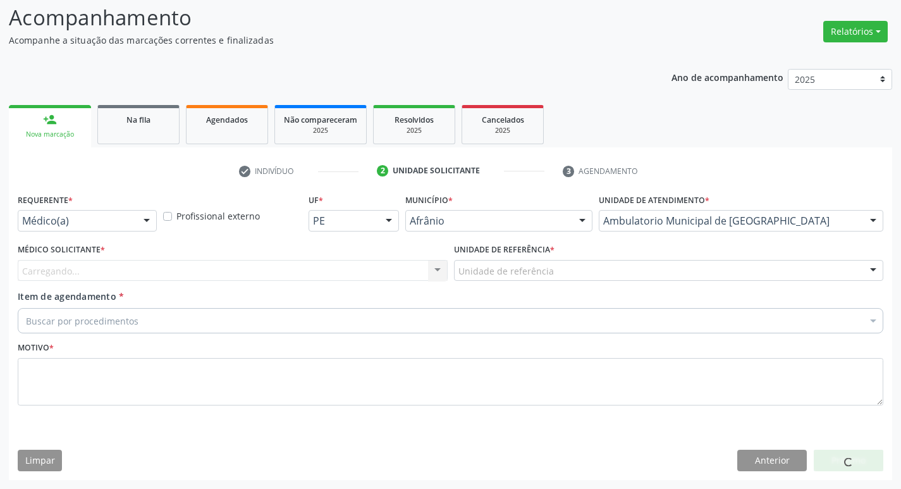
click at [171, 274] on div "Carregando... Nenhum resultado encontrado para: " " Não há nenhuma opção para s…" at bounding box center [233, 270] width 430 height 21
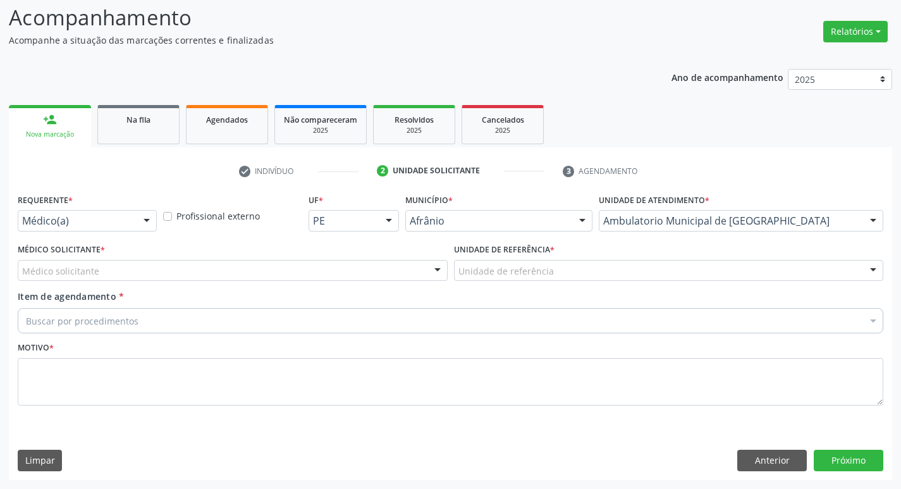
click at [167, 269] on div "Médico solicitante" at bounding box center [233, 270] width 430 height 21
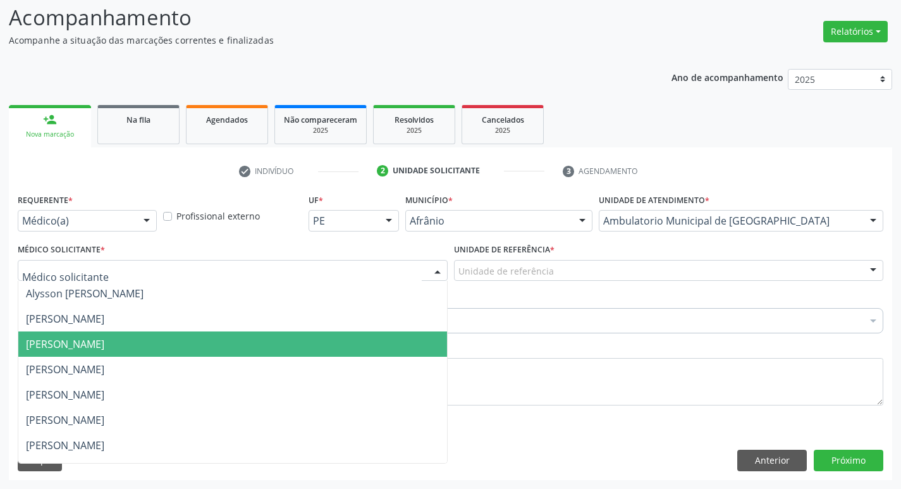
drag, startPoint x: 164, startPoint y: 342, endPoint x: 293, endPoint y: 320, distance: 131.3
click at [104, 342] on span "[PERSON_NAME]" at bounding box center [65, 344] width 78 height 14
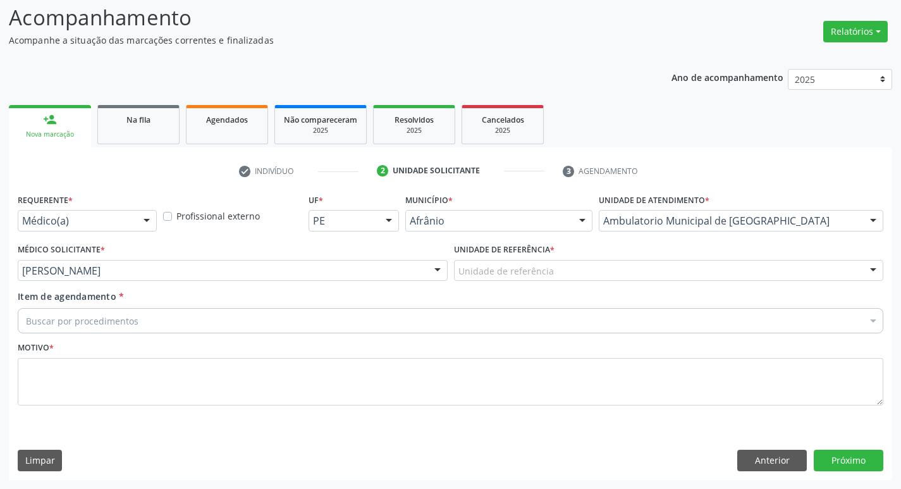
click at [531, 263] on div "Unidade de referência" at bounding box center [669, 270] width 430 height 21
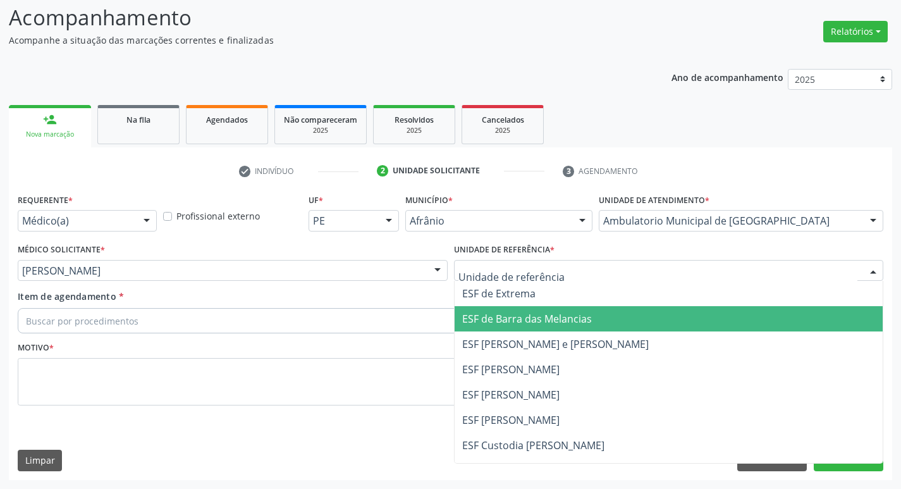
drag, startPoint x: 530, startPoint y: 325, endPoint x: 501, endPoint y: 320, distance: 29.0
click at [529, 325] on span "ESF de Barra das Melancias" at bounding box center [527, 319] width 130 height 14
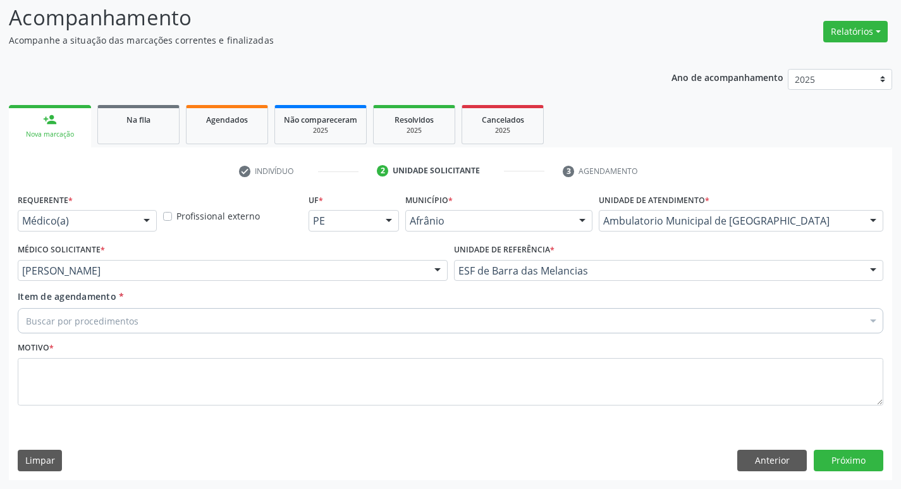
click at [307, 317] on div "Buscar por procedimentos" at bounding box center [450, 320] width 865 height 25
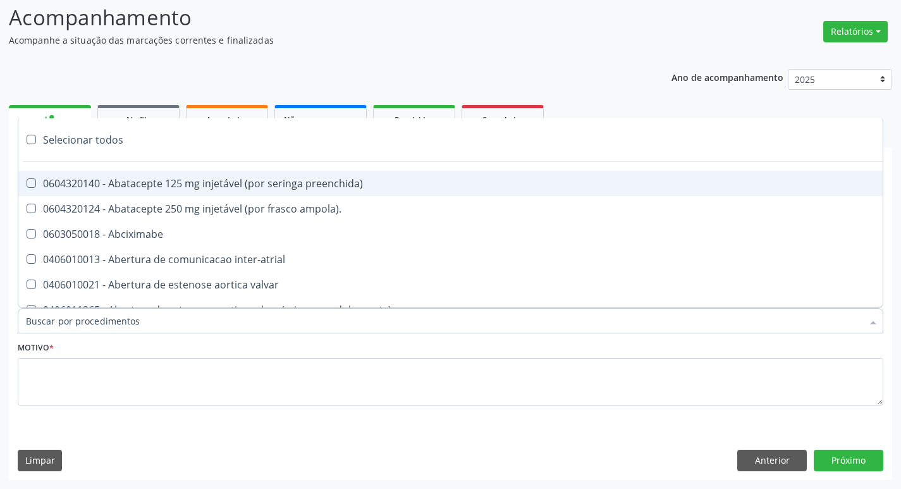
paste input "ortope"
type input "ortope"
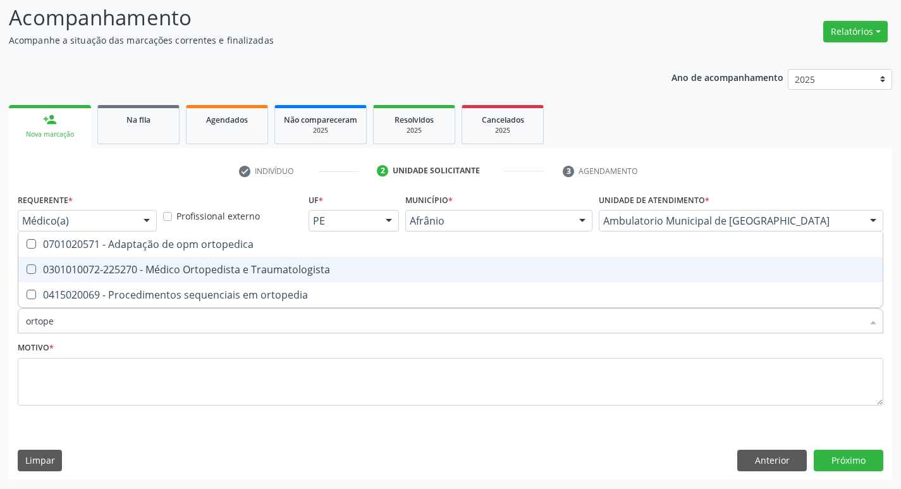
click at [37, 265] on div "0301010072-225270 - Médico Ortopedista e Traumatologista" at bounding box center [450, 269] width 849 height 10
checkbox Traumatologista "true"
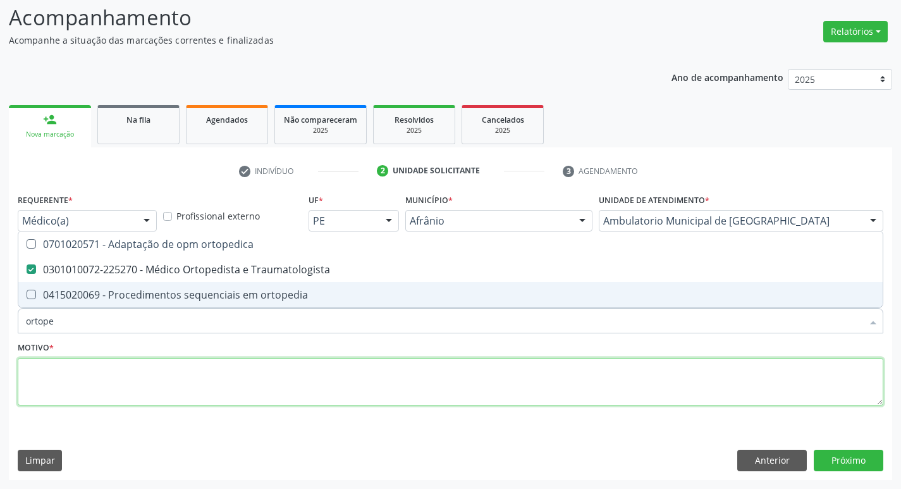
click at [78, 390] on textarea at bounding box center [450, 382] width 865 height 48
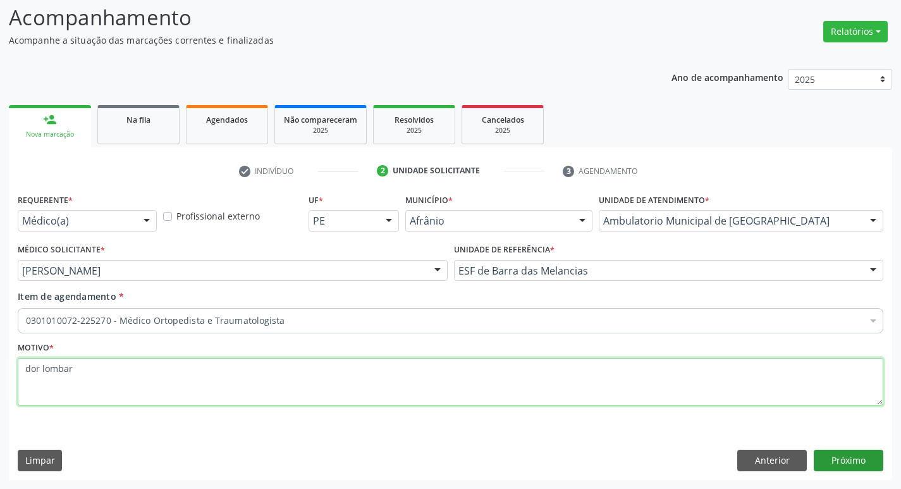
type textarea "dor lombar"
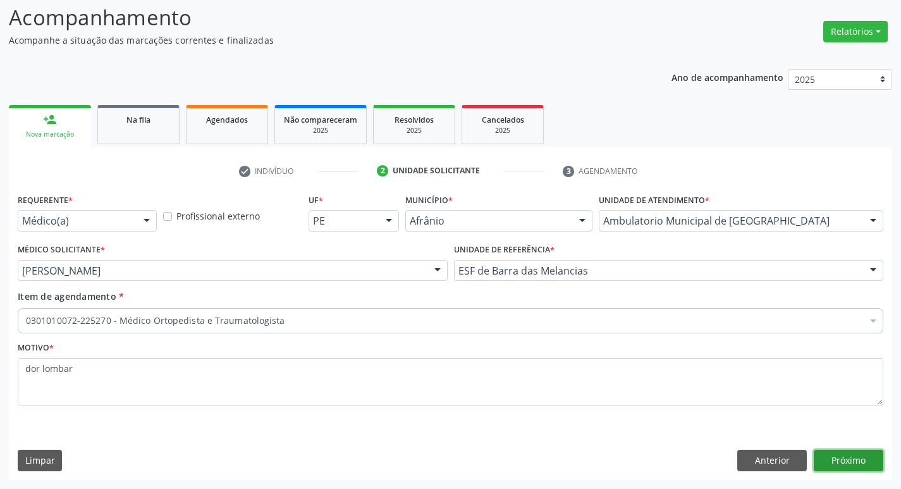
click at [844, 469] on button "Próximo" at bounding box center [848, 459] width 70 height 21
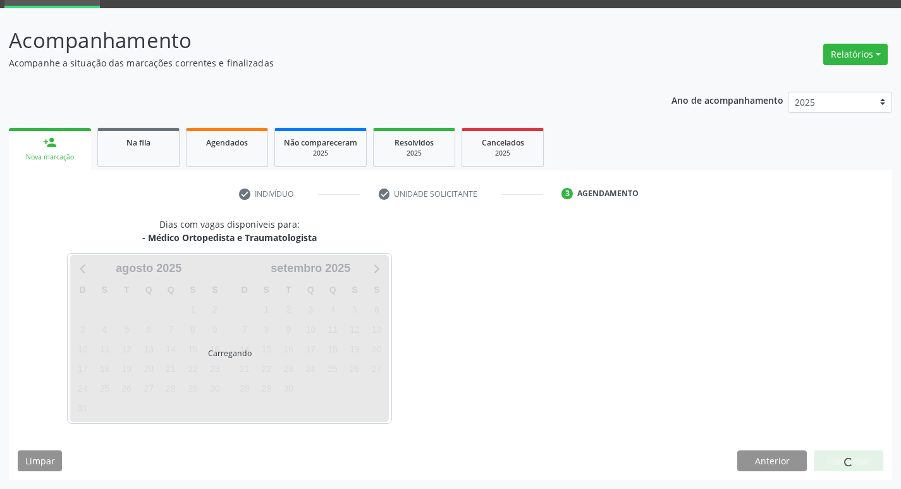
scroll to position [61, 0]
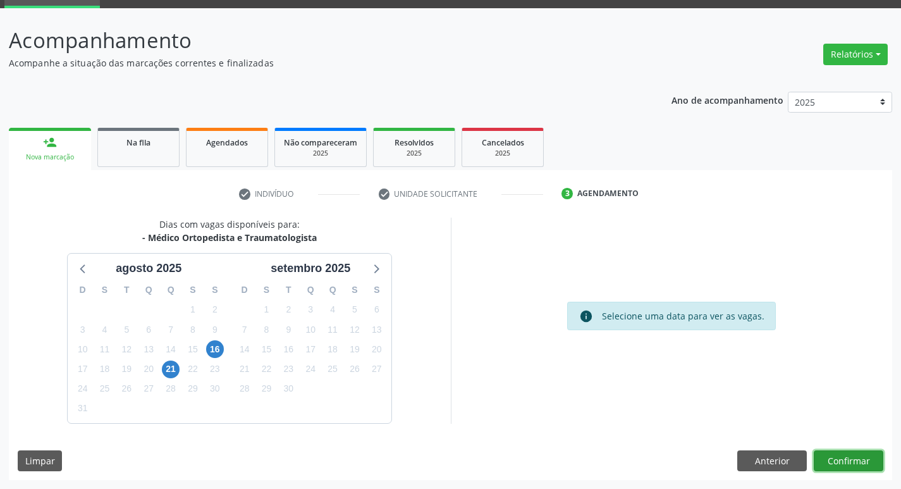
click at [844, 469] on button "Confirmar" at bounding box center [848, 460] width 70 height 21
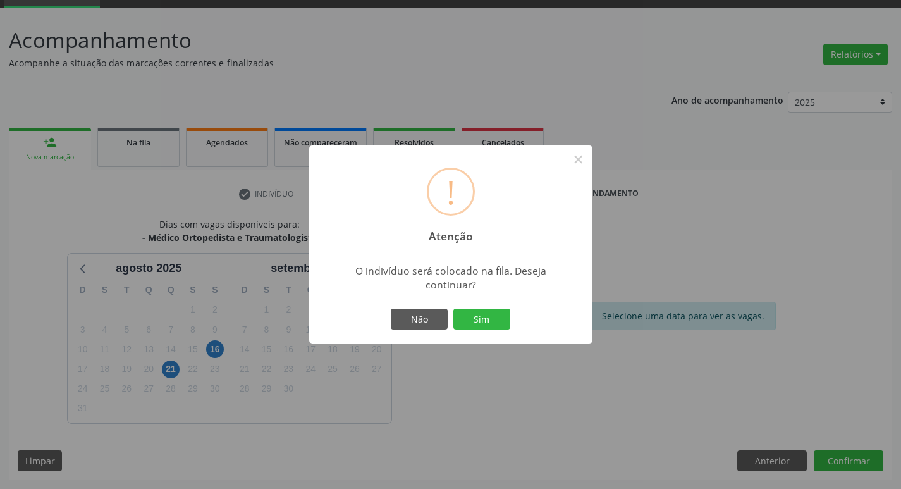
click at [453, 308] on button "Sim" at bounding box center [481, 318] width 57 height 21
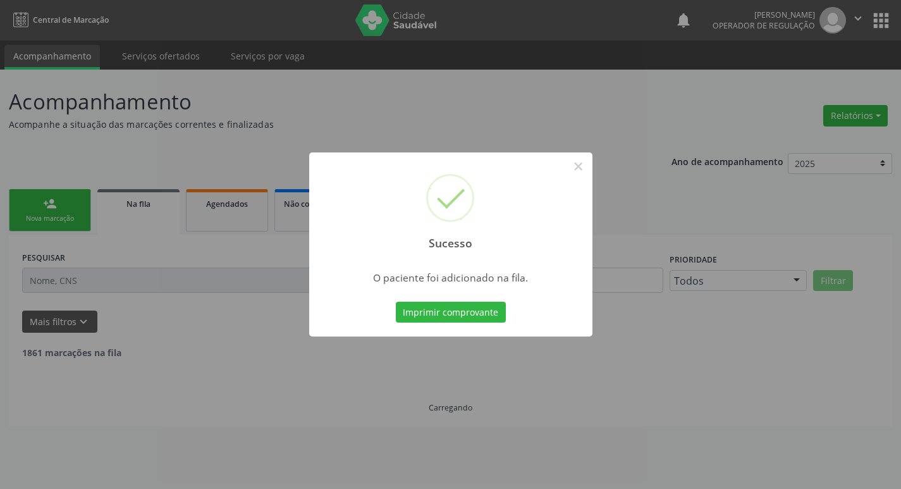
scroll to position [0, 0]
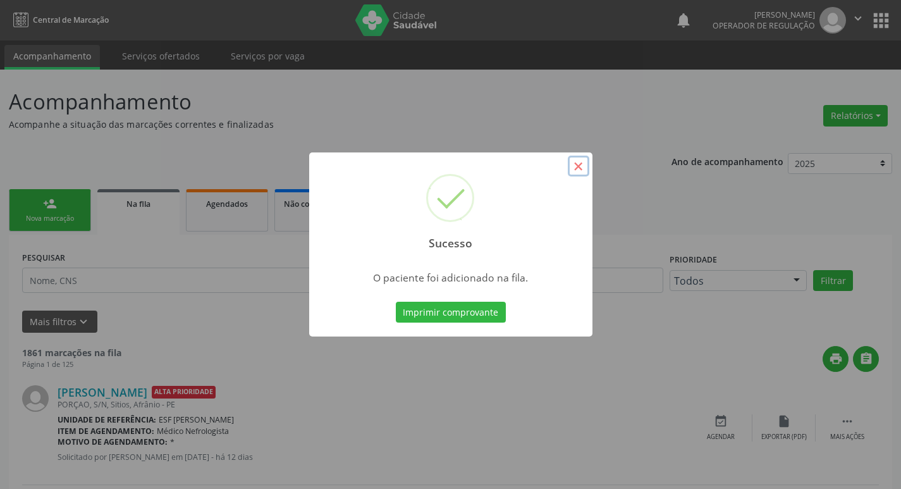
click at [581, 169] on button "×" at bounding box center [578, 165] width 21 height 21
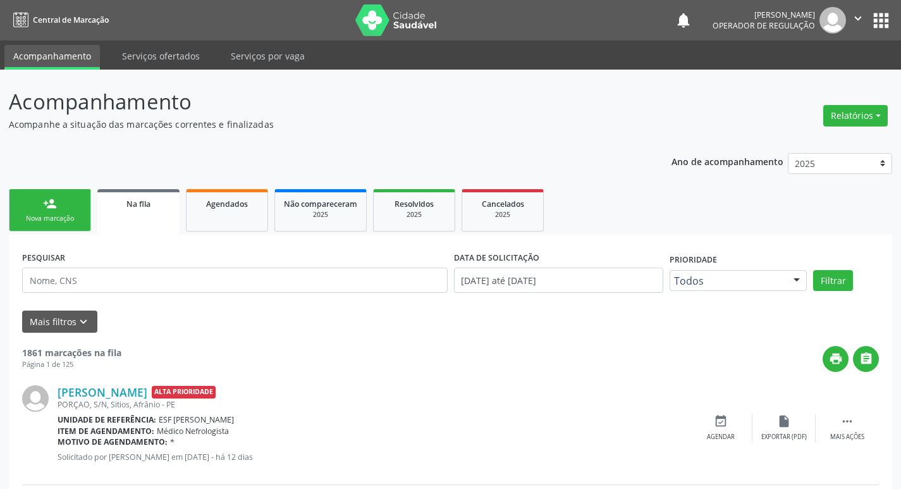
click at [28, 226] on link "person_add Nova marcação" at bounding box center [50, 210] width 82 height 42
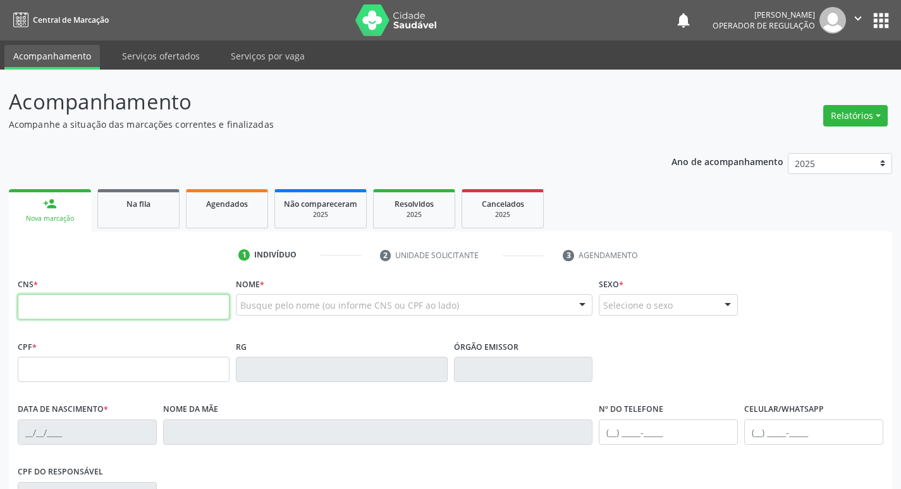
click at [78, 311] on input "text" at bounding box center [124, 306] width 212 height 25
type input "700 6029 3193 4770"
type input "2[DATE]"
type input "[PHONE_NUMBER]"
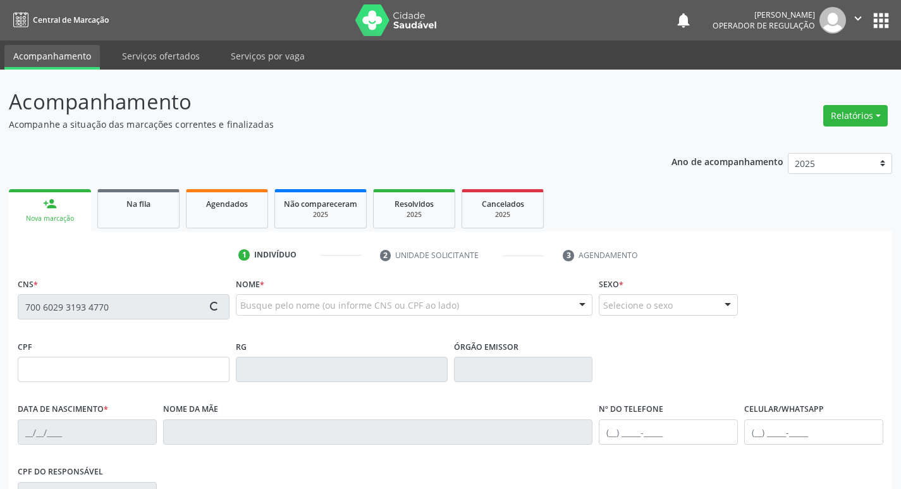
type input "S/N"
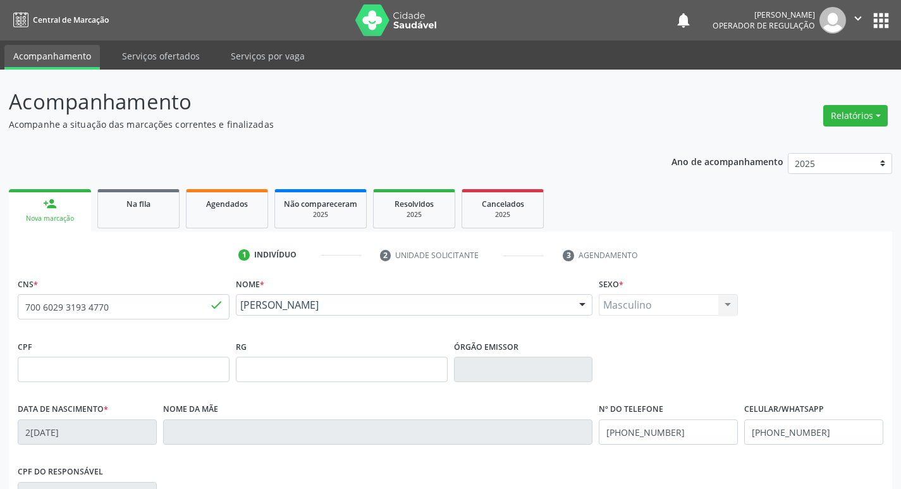
scroll to position [197, 0]
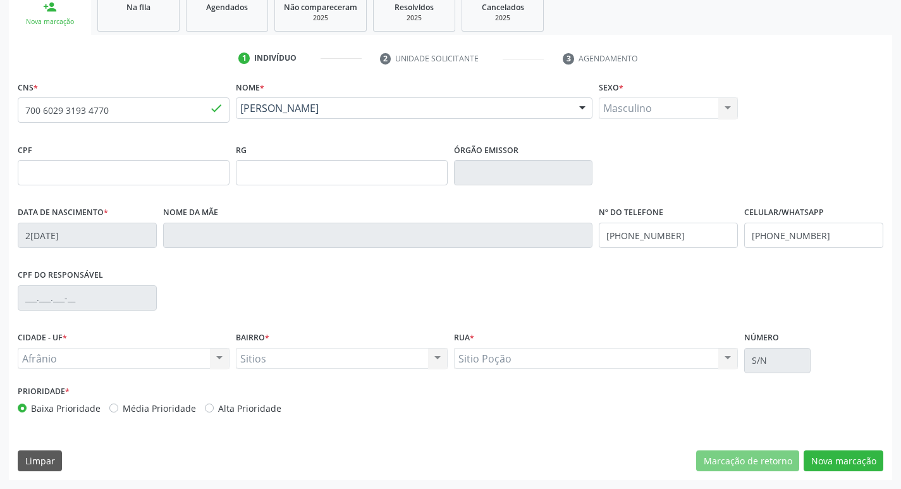
click at [123, 408] on label "Média Prioridade" at bounding box center [159, 407] width 73 height 13
click at [109, 408] on input "Média Prioridade" at bounding box center [113, 406] width 9 height 11
radio input "true"
click at [875, 465] on button "Nova marcação" at bounding box center [843, 460] width 80 height 21
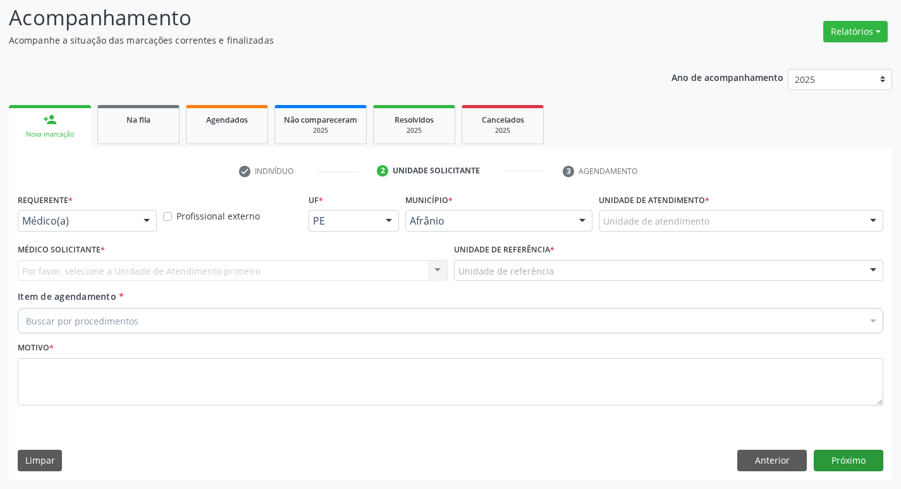
scroll to position [84, 0]
click at [756, 219] on div "Unidade de atendimento" at bounding box center [740, 220] width 284 height 21
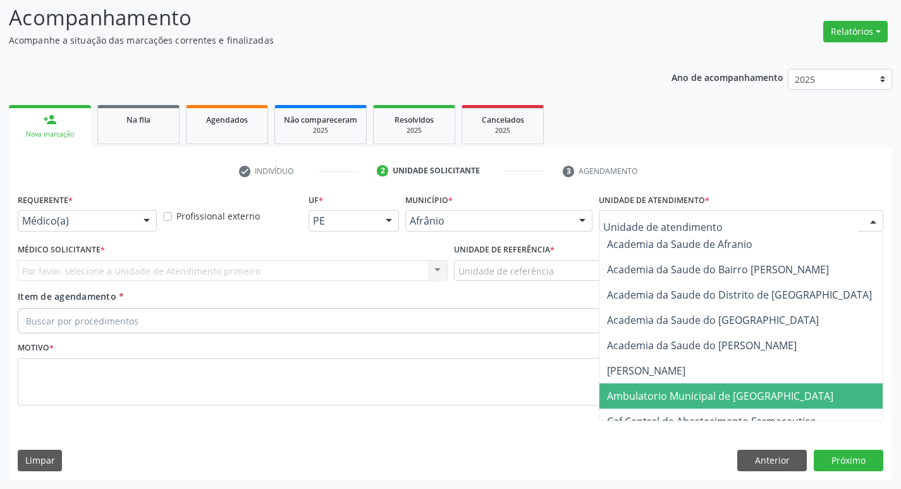
click at [683, 395] on span "Ambulatorio Municipal de [GEOGRAPHIC_DATA]" at bounding box center [720, 396] width 226 height 14
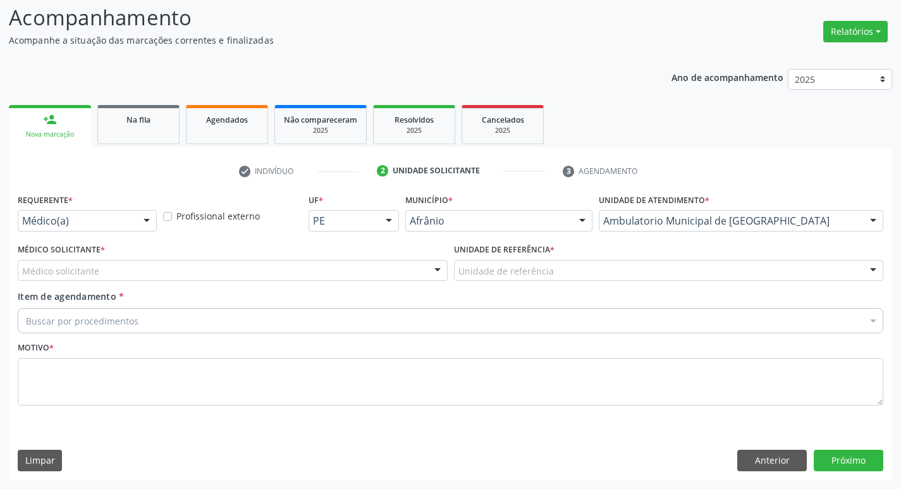
click at [174, 274] on div "Médico solicitante" at bounding box center [233, 270] width 430 height 21
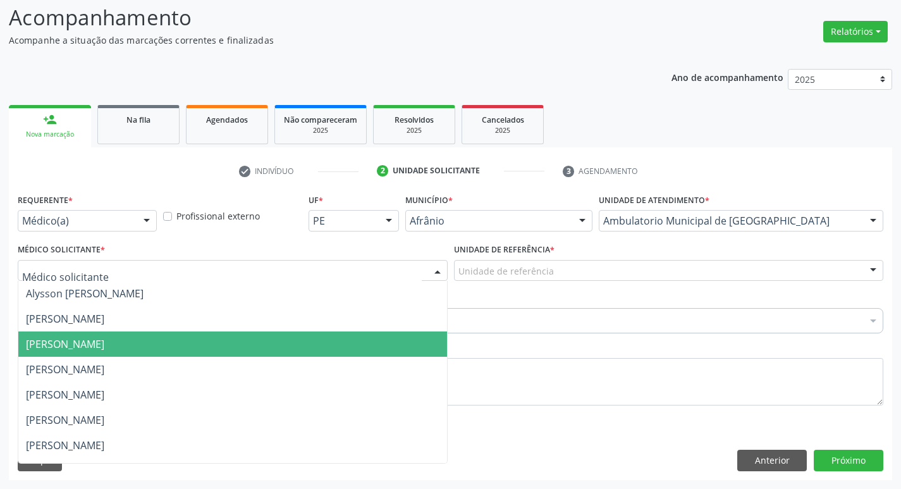
click at [159, 357] on span "[PERSON_NAME]" at bounding box center [232, 368] width 428 height 25
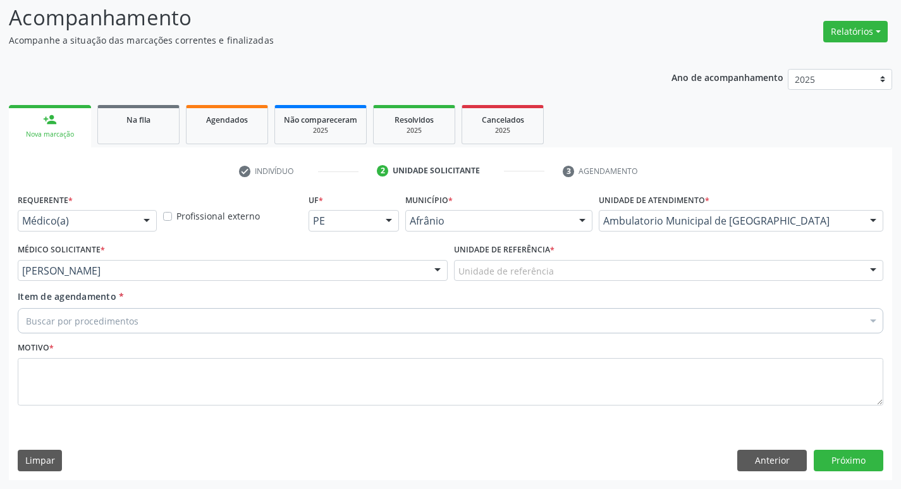
click at [569, 280] on div "Unidade de referência" at bounding box center [669, 270] width 430 height 21
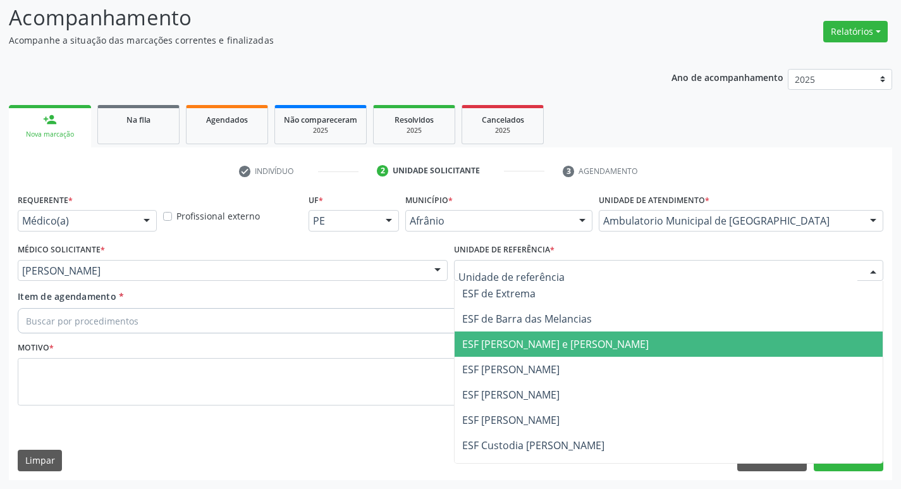
click at [557, 334] on span "ESF [PERSON_NAME] e [PERSON_NAME]" at bounding box center [668, 343] width 428 height 25
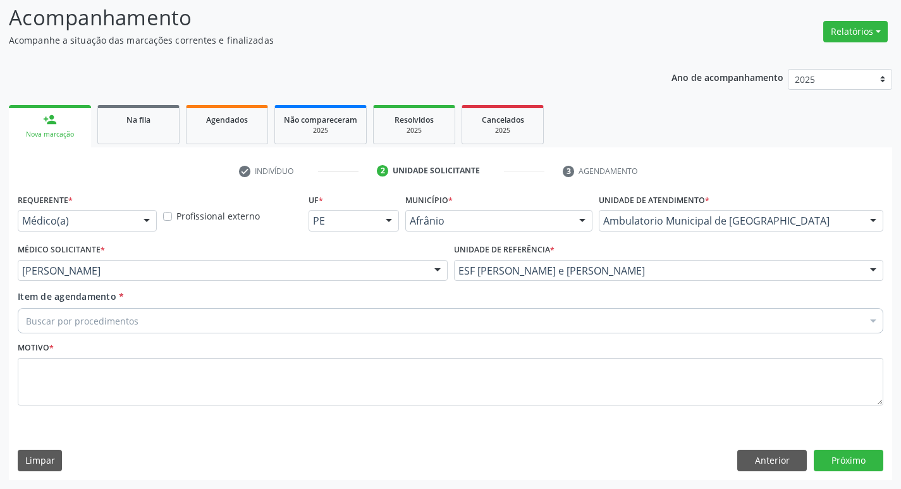
click at [196, 324] on div "Buscar por procedimentos" at bounding box center [450, 320] width 865 height 25
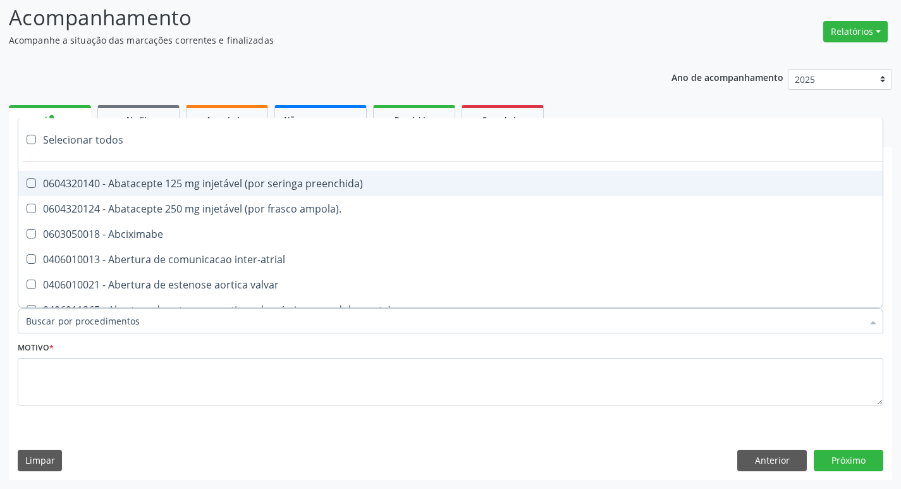
paste input "ortope"
type input "ortope"
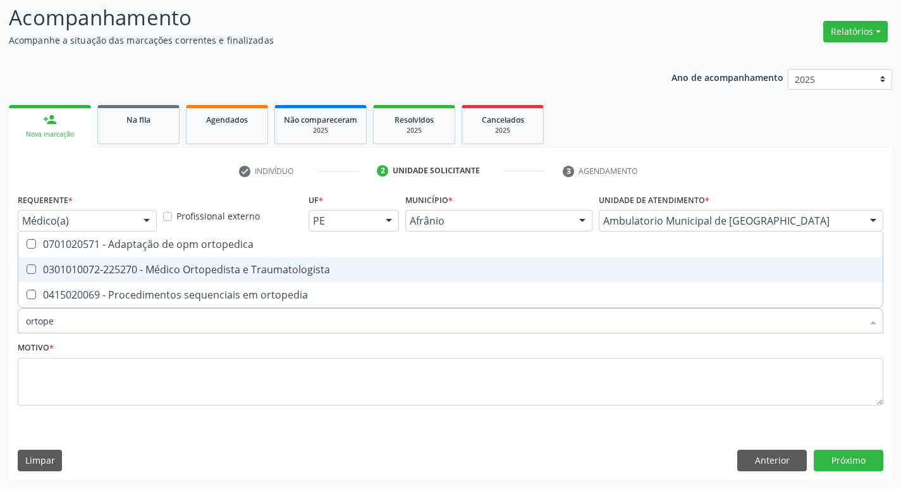
click at [28, 265] on Traumatologista at bounding box center [31, 268] width 9 height 9
click at [27, 265] on Traumatologista "checkbox" at bounding box center [22, 269] width 8 height 8
checkbox Traumatologista "true"
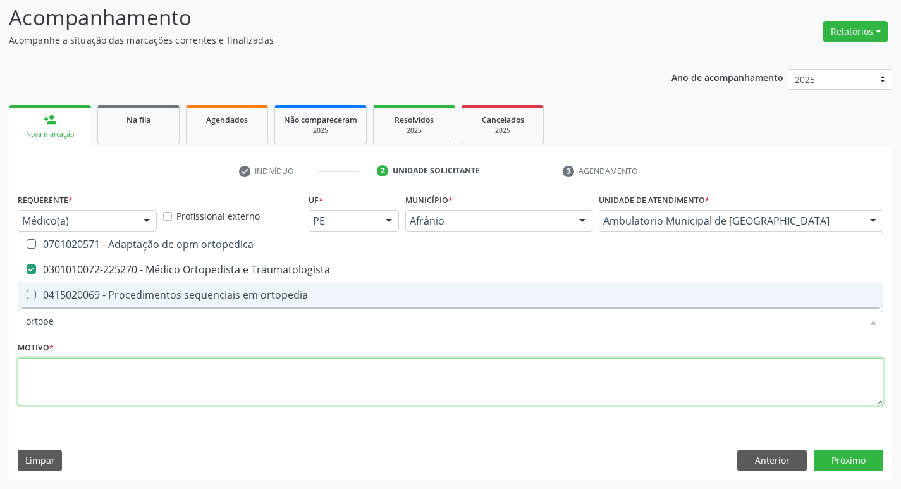
click at [49, 361] on textarea at bounding box center [450, 382] width 865 height 48
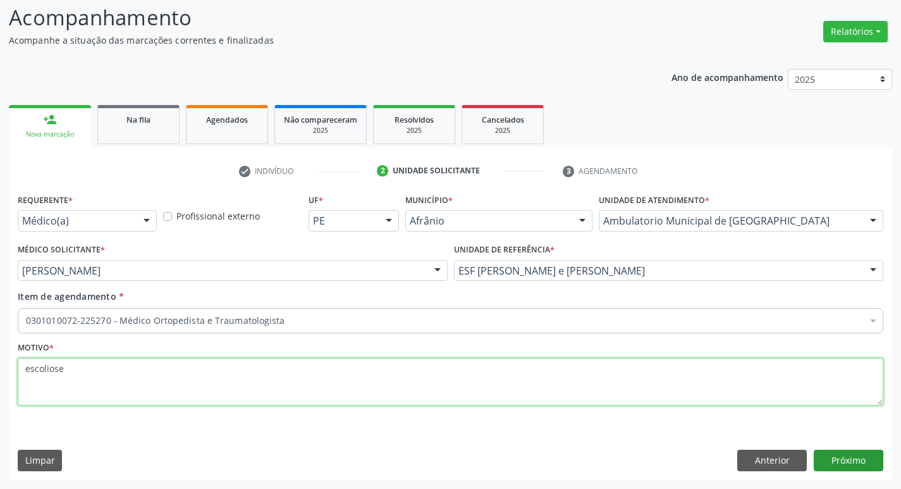
type textarea "escoliose"
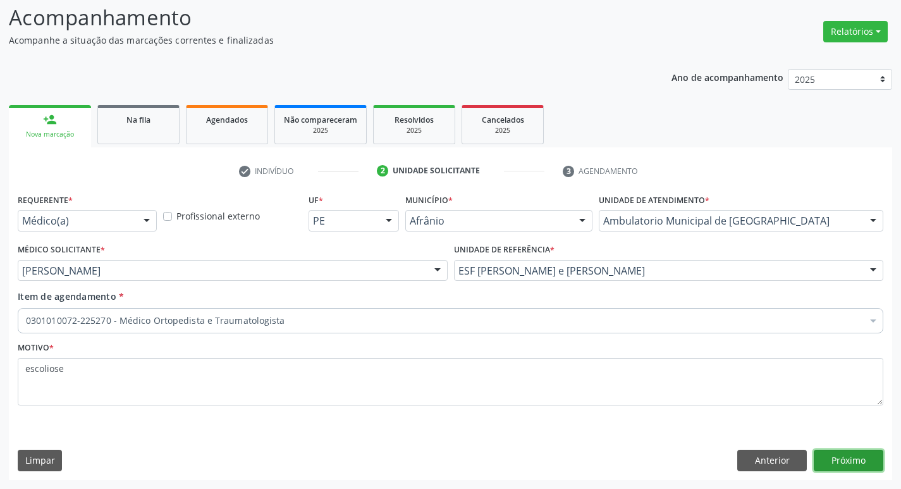
click at [845, 459] on button "Próximo" at bounding box center [848, 459] width 70 height 21
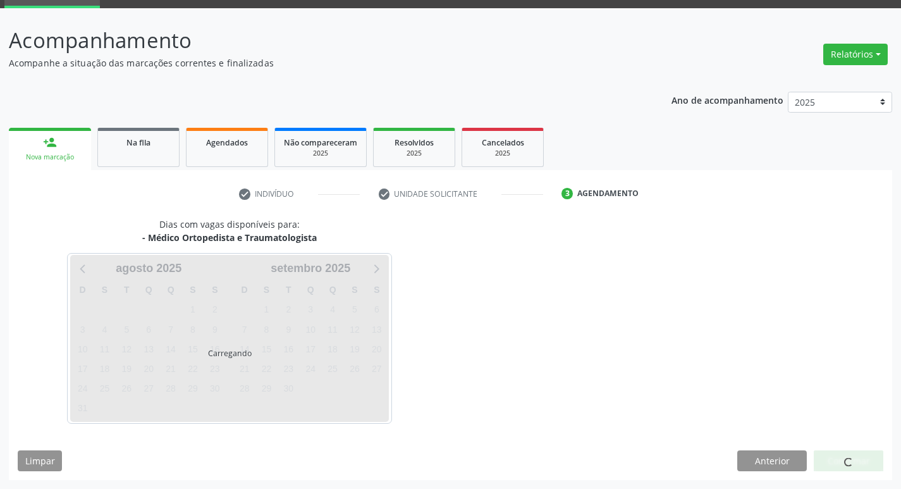
scroll to position [61, 0]
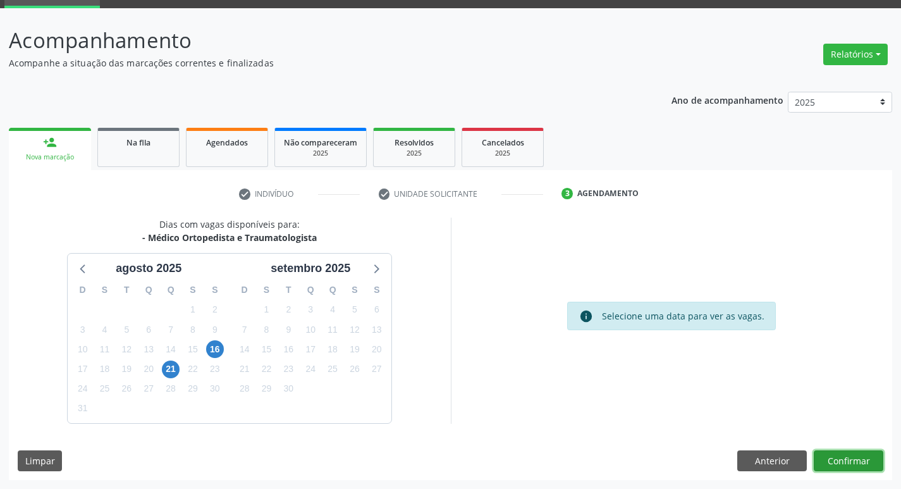
click at [840, 462] on button "Confirmar" at bounding box center [848, 460] width 70 height 21
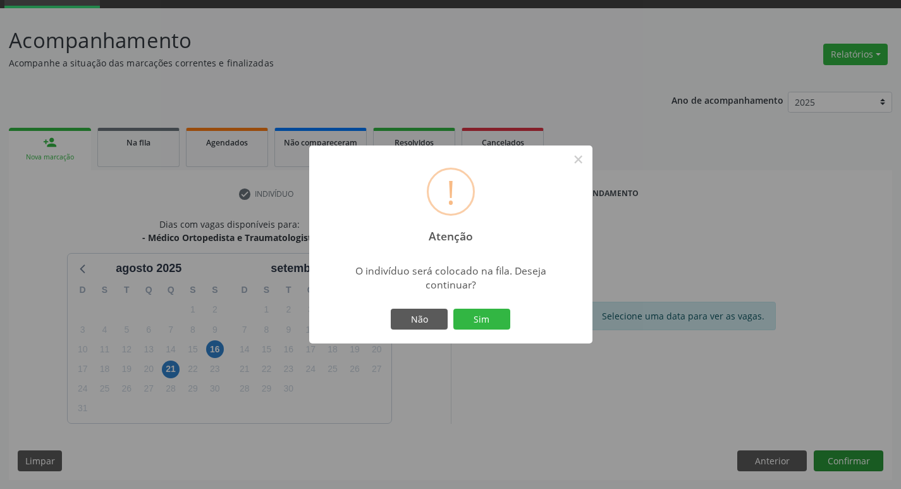
click at [453, 308] on button "Sim" at bounding box center [481, 318] width 57 height 21
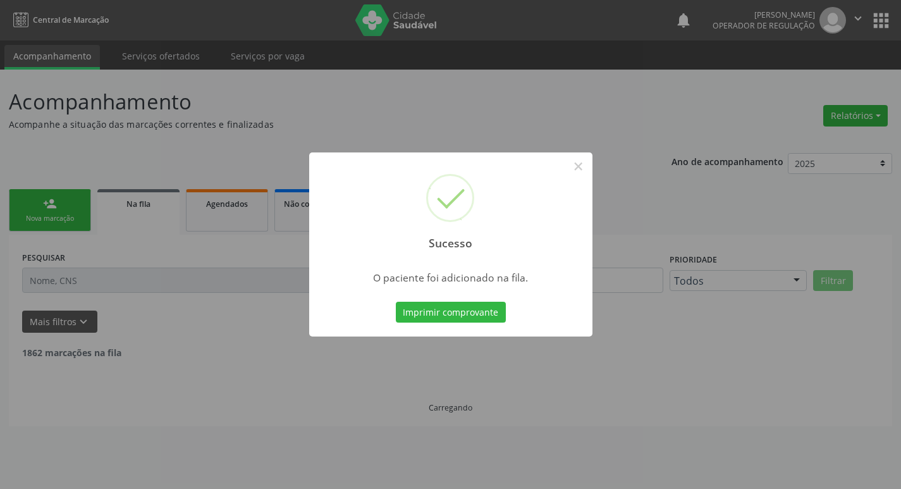
scroll to position [0, 0]
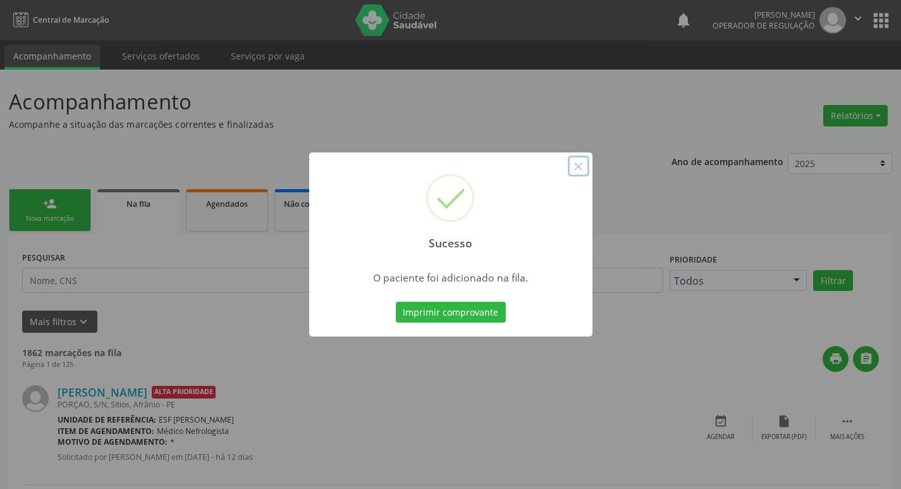
drag, startPoint x: 577, startPoint y: 168, endPoint x: 549, endPoint y: 157, distance: 30.4
click at [576, 168] on button "×" at bounding box center [578, 165] width 21 height 21
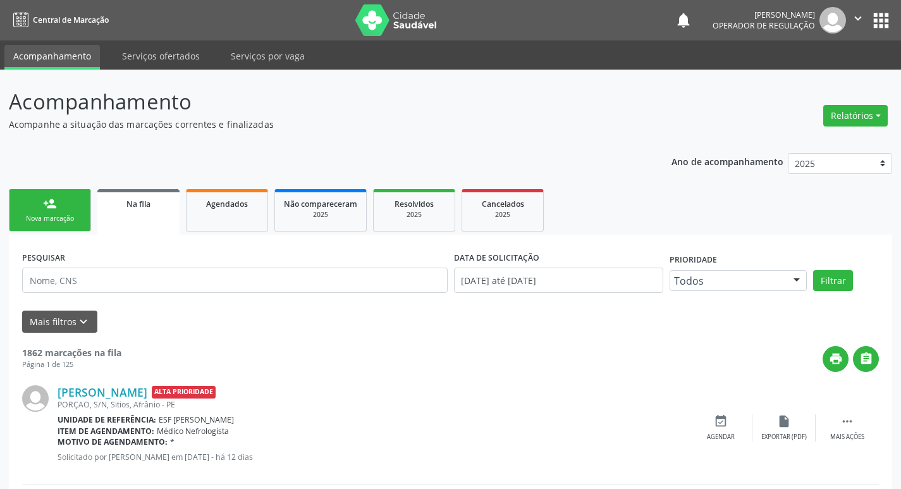
click at [34, 201] on link "person_add Nova marcação" at bounding box center [50, 210] width 82 height 42
click at [63, 215] on div "Nova marcação" at bounding box center [49, 218] width 63 height 9
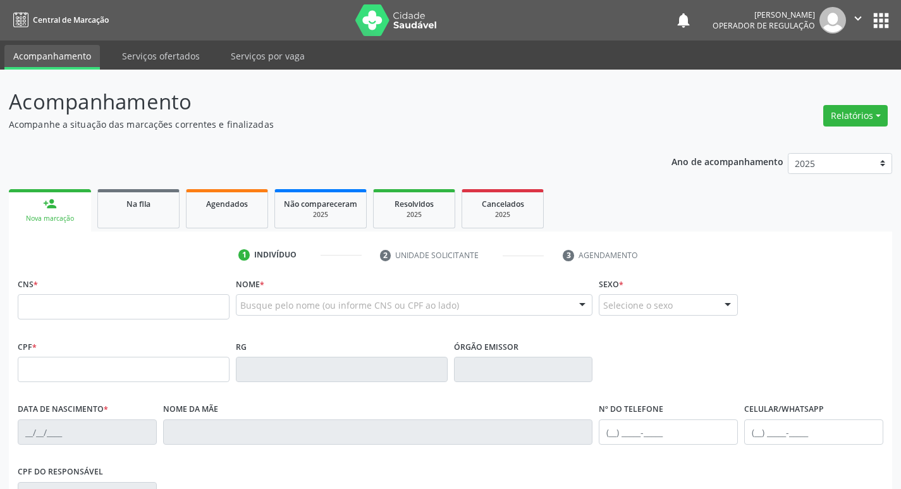
click at [54, 198] on div "person_add" at bounding box center [50, 204] width 14 height 14
click at [107, 302] on input "text" at bounding box center [124, 306] width 212 height 25
type input "704 2097 1184 9289"
type input "079.933.504-50"
type input "1[DATE]"
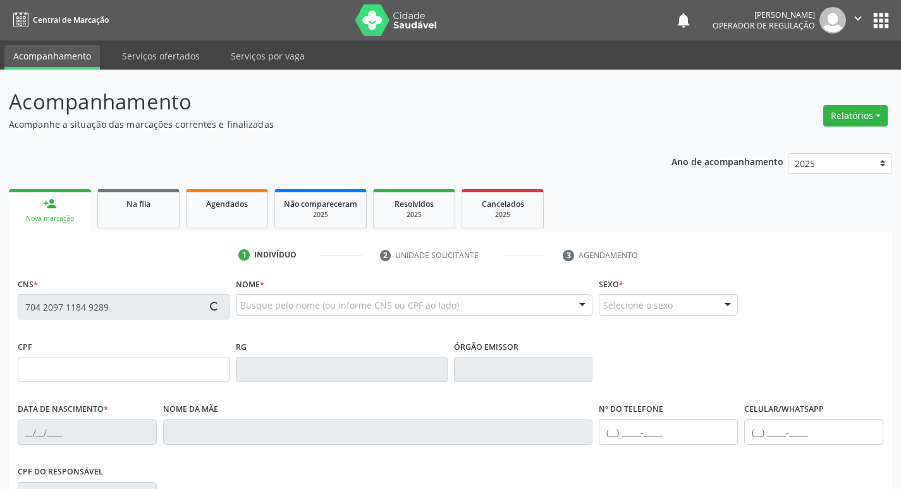
type input "[PERSON_NAME]"
type input "[PHONE_NUMBER]"
type input "S/N"
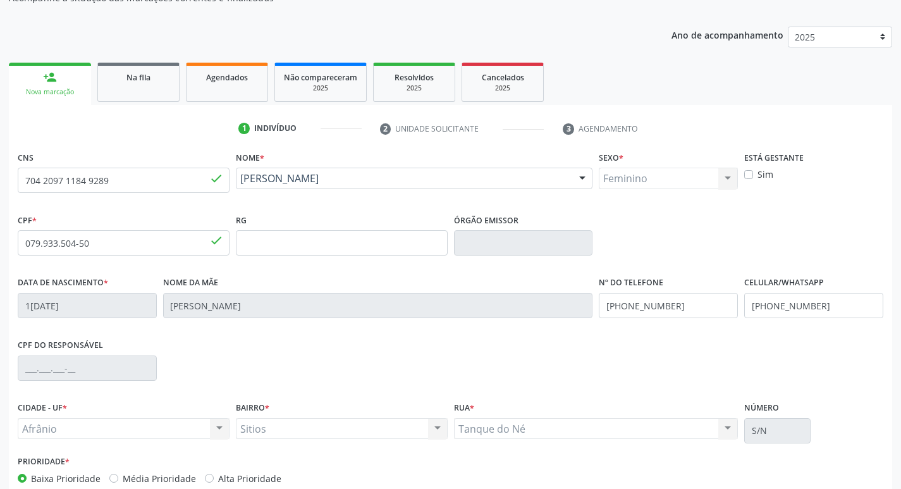
scroll to position [197, 0]
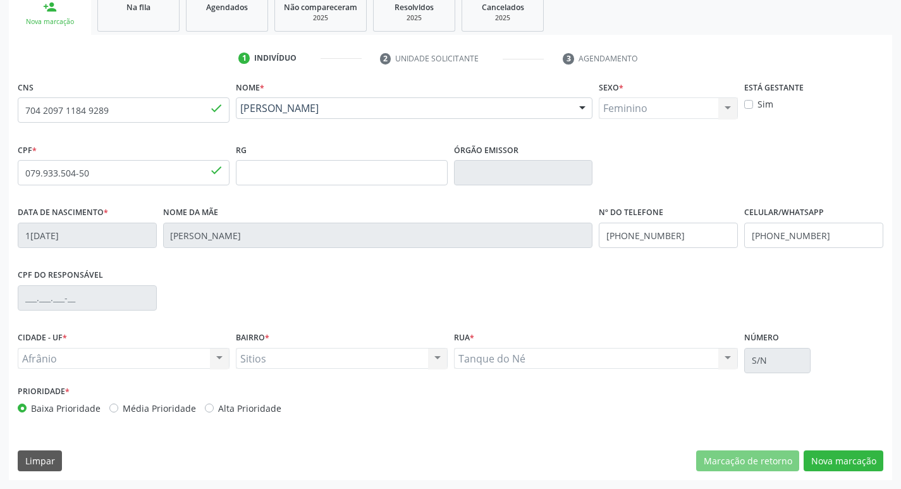
drag, startPoint x: 109, startPoint y: 404, endPoint x: 152, endPoint y: 416, distance: 44.5
click at [123, 405] on label "Média Prioridade" at bounding box center [159, 407] width 73 height 13
click at [110, 405] on input "Média Prioridade" at bounding box center [113, 406] width 9 height 11
radio input "true"
click at [858, 463] on button "Nova marcação" at bounding box center [843, 460] width 80 height 21
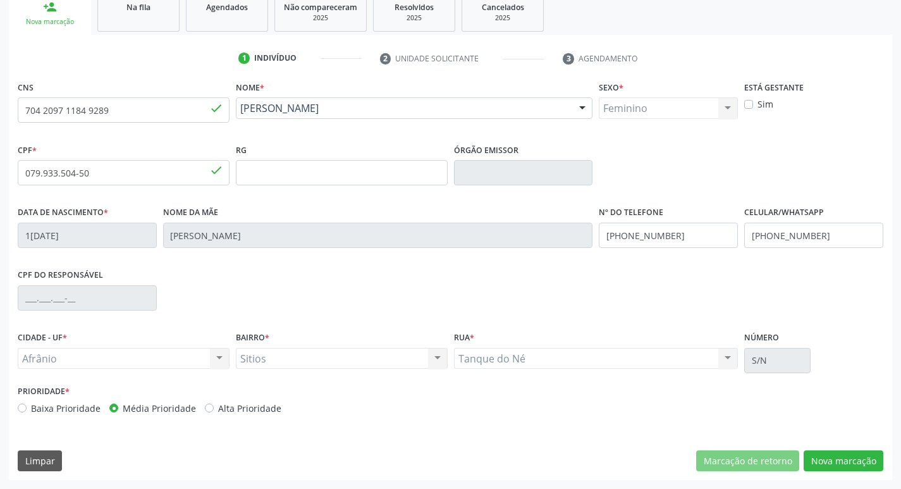
scroll to position [84, 0]
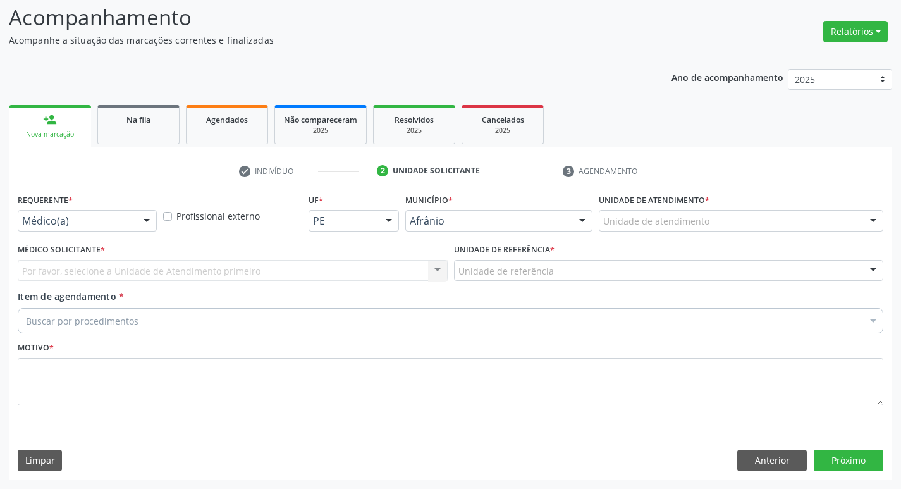
click at [787, 216] on div "Unidade de atendimento" at bounding box center [740, 220] width 284 height 21
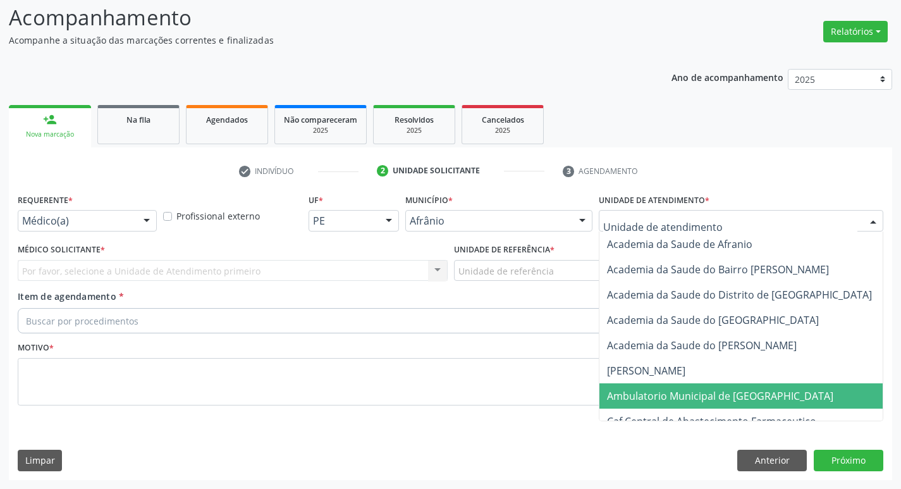
click at [703, 392] on span "Ambulatorio Municipal de [GEOGRAPHIC_DATA]" at bounding box center [720, 396] width 226 height 14
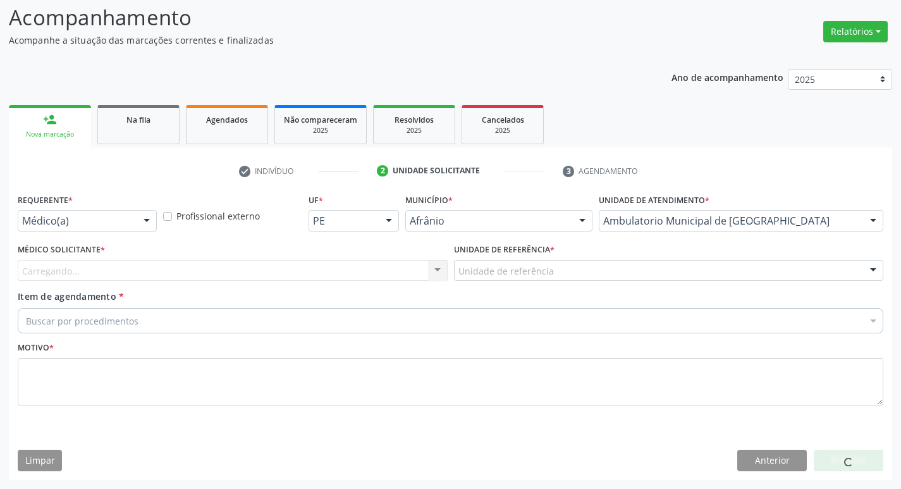
click at [285, 270] on div "Carregando... Nenhum resultado encontrado para: " " Não há nenhuma opção para s…" at bounding box center [233, 270] width 430 height 21
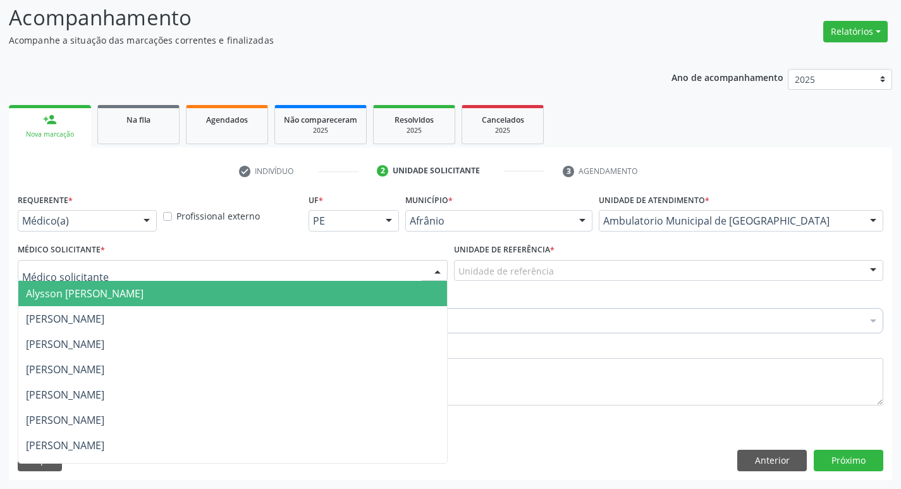
click at [285, 272] on div at bounding box center [233, 270] width 430 height 21
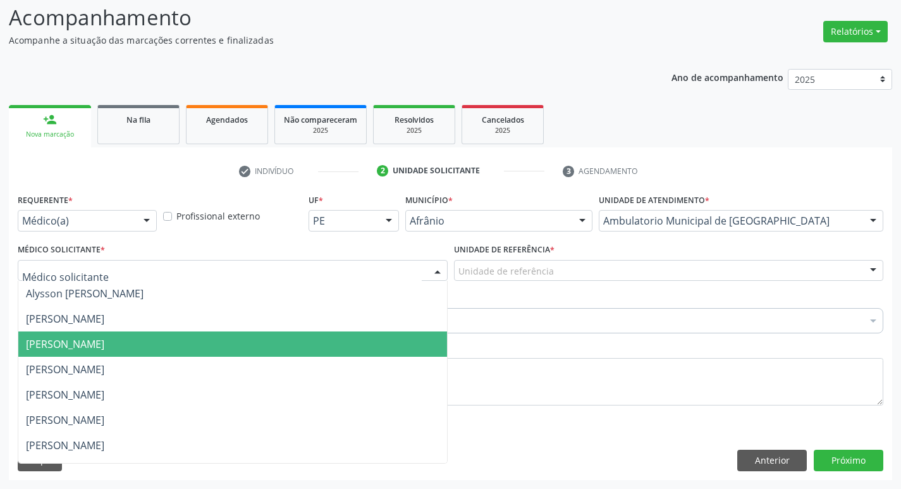
drag, startPoint x: 285, startPoint y: 349, endPoint x: 426, endPoint y: 303, distance: 148.1
click at [285, 348] on span "[PERSON_NAME]" at bounding box center [232, 343] width 428 height 25
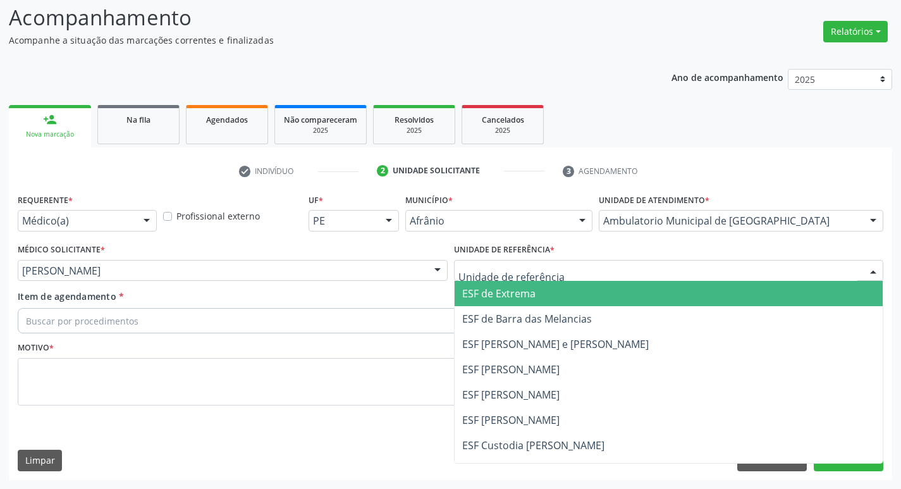
click at [614, 272] on div at bounding box center [669, 270] width 430 height 21
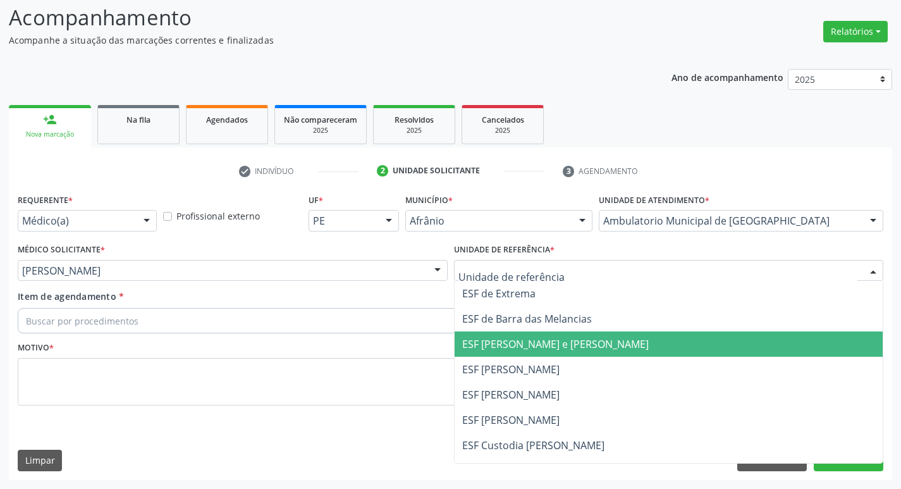
drag, startPoint x: 592, startPoint y: 362, endPoint x: 585, endPoint y: 357, distance: 8.6
click at [591, 361] on span "ESF [PERSON_NAME]" at bounding box center [668, 368] width 428 height 25
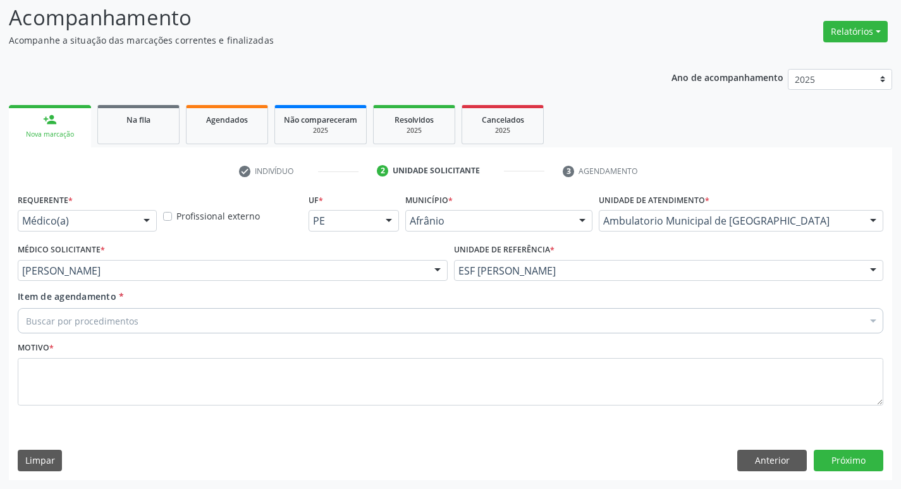
click at [399, 320] on div "Buscar por procedimentos" at bounding box center [450, 320] width 865 height 25
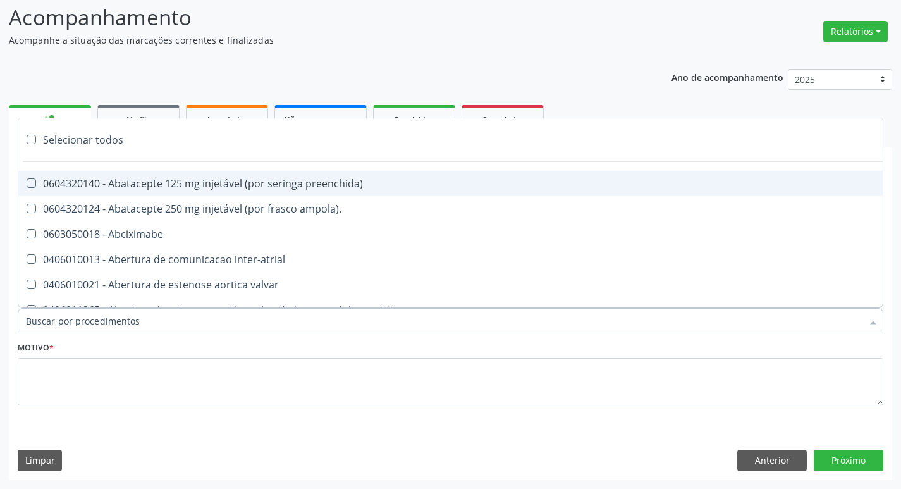
paste input "ortope"
type input "ortope"
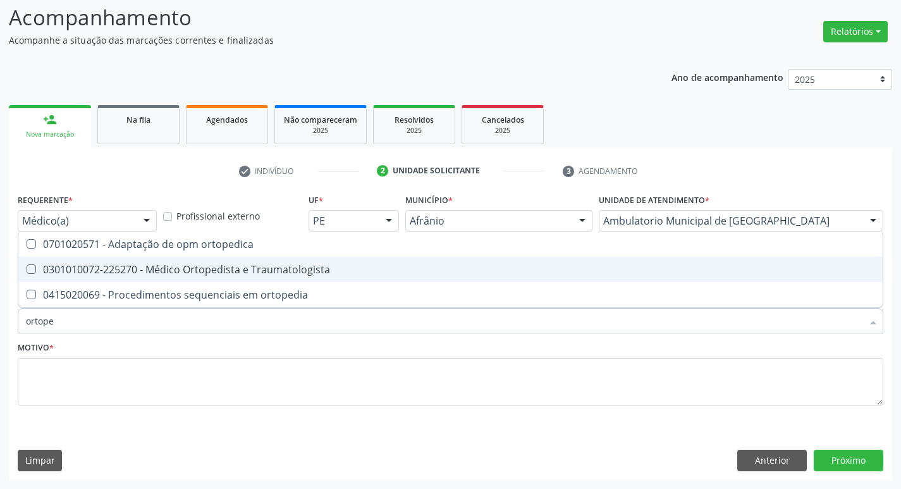
drag, startPoint x: 31, startPoint y: 271, endPoint x: 37, endPoint y: 279, distance: 9.9
click at [32, 271] on Traumatologista at bounding box center [31, 268] width 9 height 9
click at [27, 271] on Traumatologista "checkbox" at bounding box center [22, 269] width 8 height 8
checkbox Traumatologista "true"
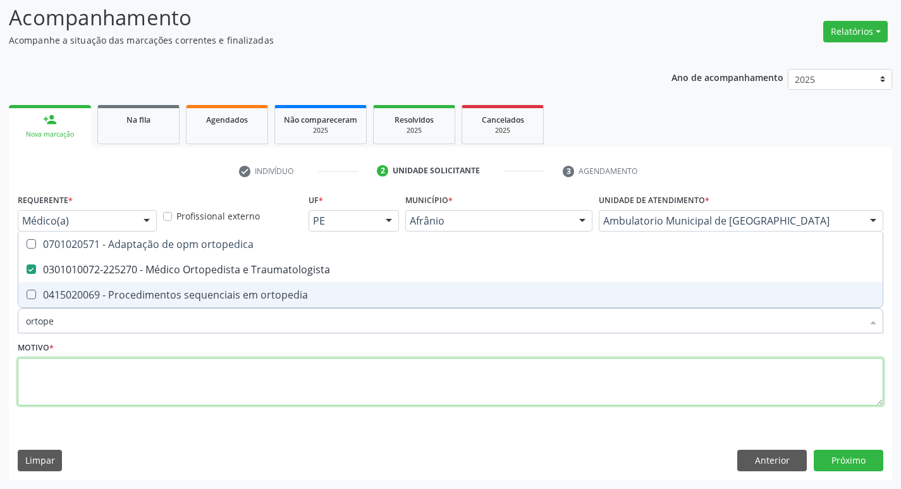
click at [82, 387] on textarea at bounding box center [450, 382] width 865 height 48
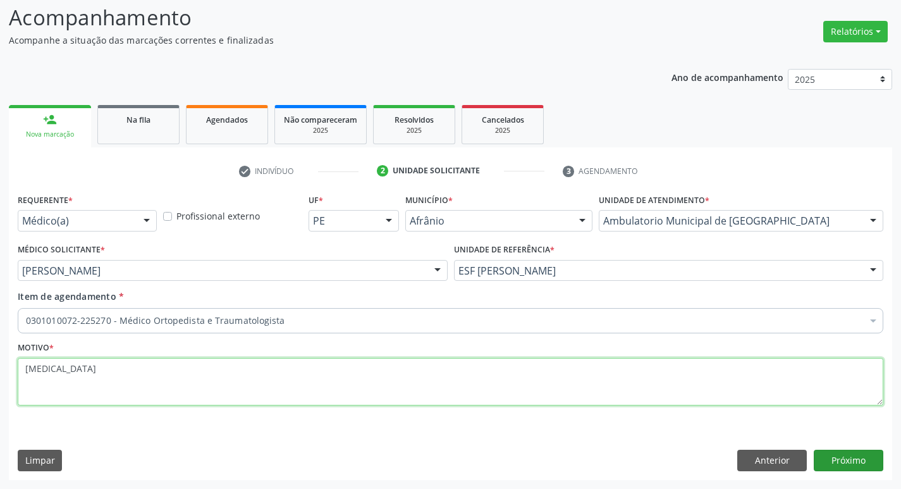
type textarea "[MEDICAL_DATA]"
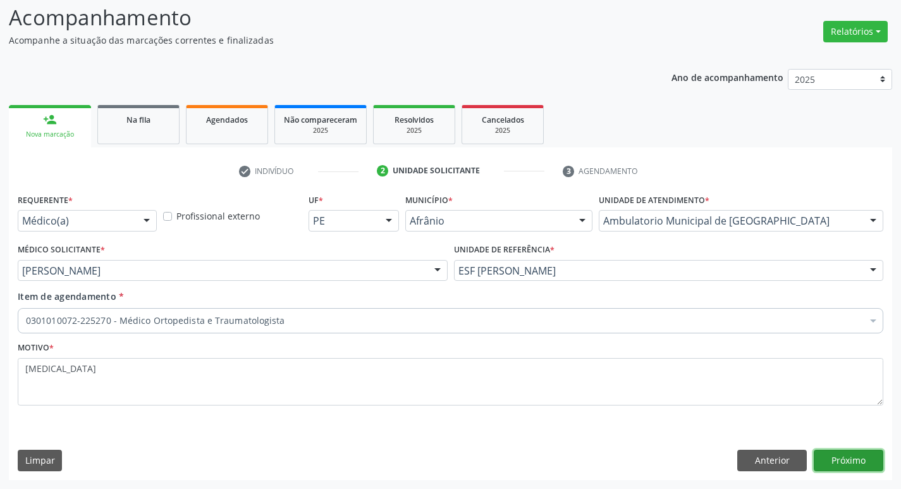
click at [835, 466] on button "Próximo" at bounding box center [848, 459] width 70 height 21
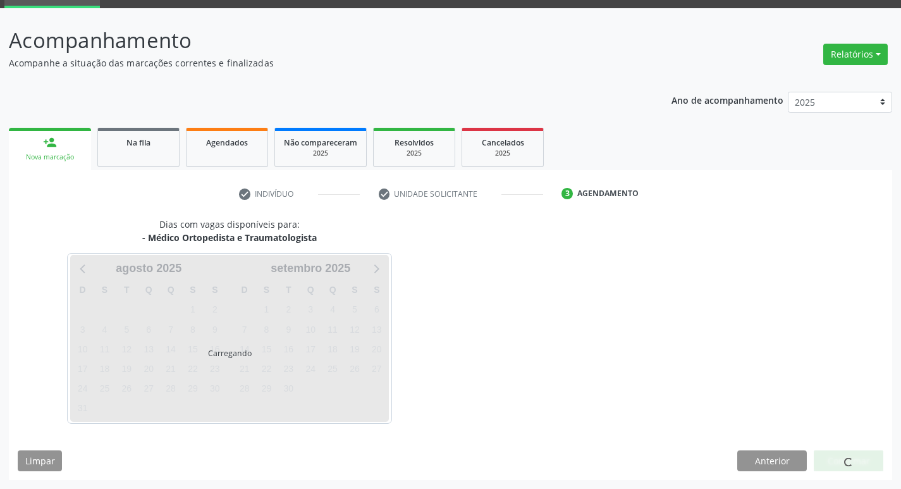
scroll to position [61, 0]
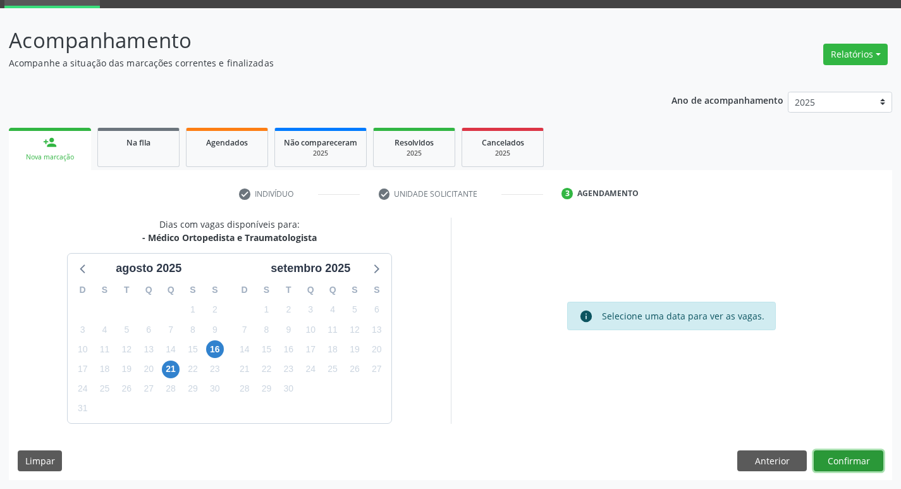
click at [854, 456] on button "Confirmar" at bounding box center [848, 460] width 70 height 21
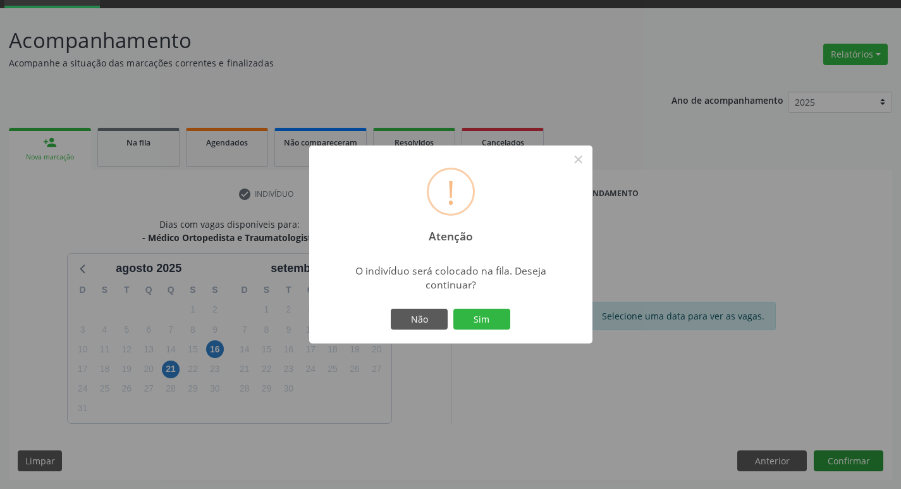
click at [453, 308] on button "Sim" at bounding box center [481, 318] width 57 height 21
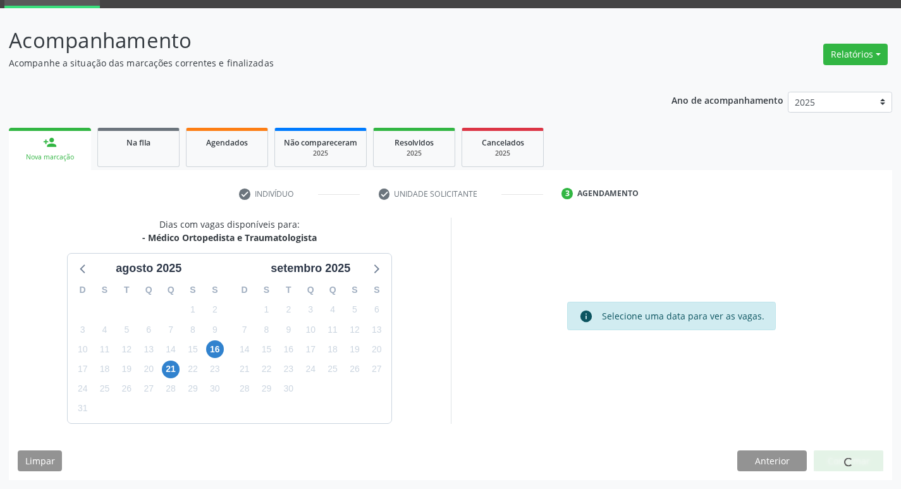
scroll to position [0, 0]
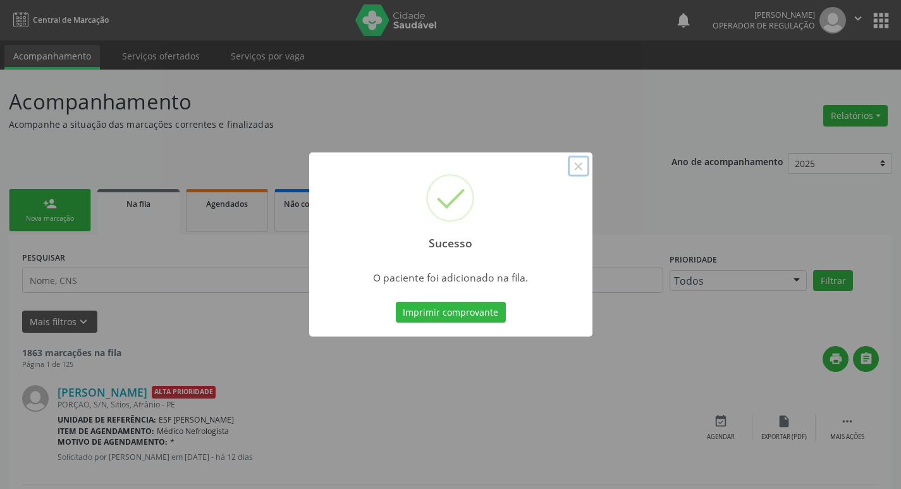
drag, startPoint x: 585, startPoint y: 159, endPoint x: 580, endPoint y: 165, distance: 7.7
click at [583, 161] on button "×" at bounding box center [578, 165] width 21 height 21
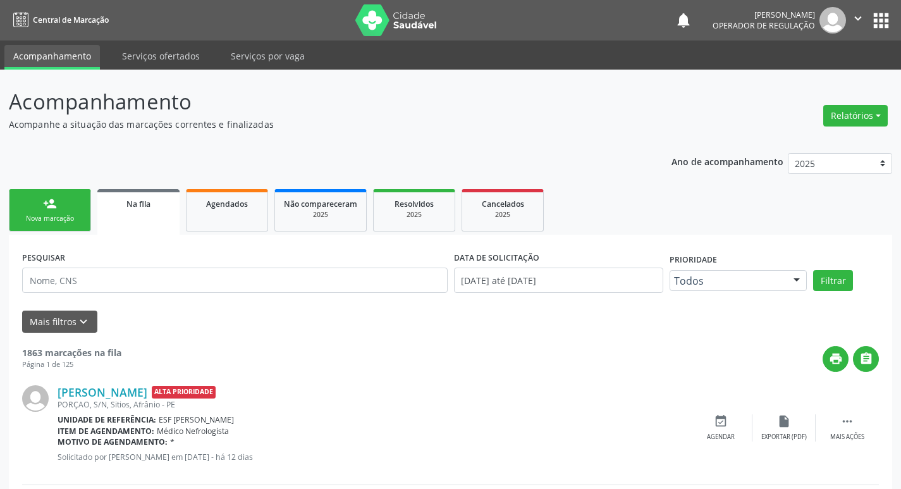
click at [32, 203] on link "person_add Nova marcação" at bounding box center [50, 210] width 82 height 42
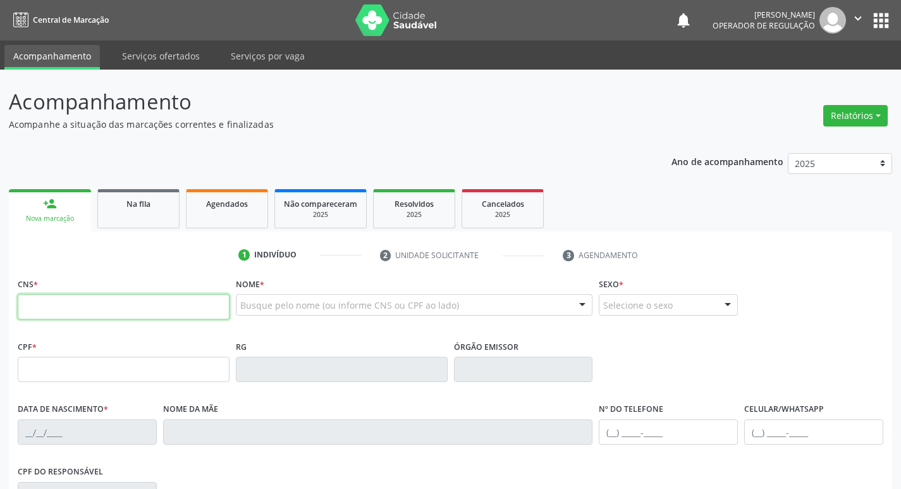
click at [58, 310] on input "text" at bounding box center [124, 306] width 212 height 25
type input "705 0000 1350 7651"
type input "2[DATE]"
type input "[PHONE_NUMBER]"
type input "S/N"
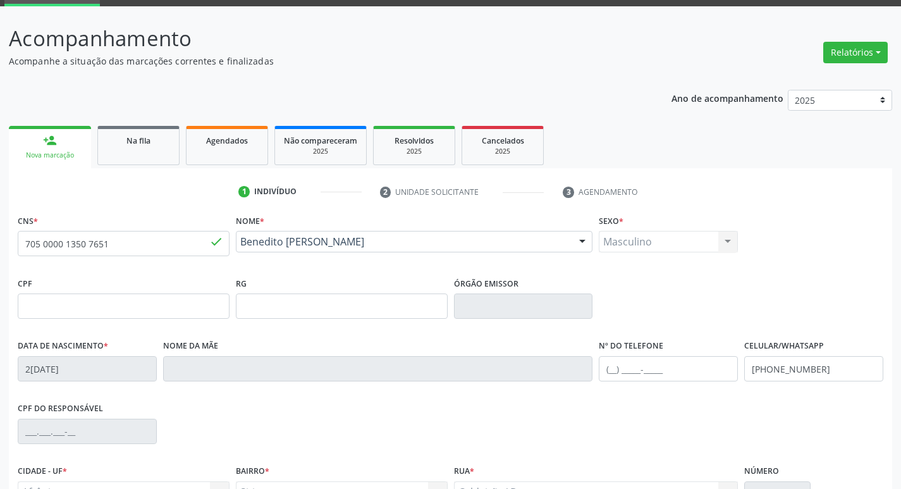
scroll to position [197, 0]
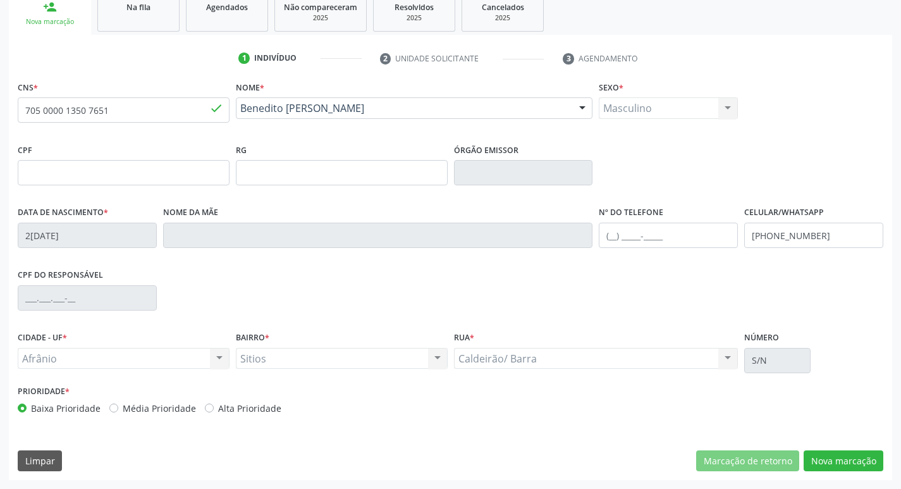
click at [123, 406] on label "Média Prioridade" at bounding box center [159, 407] width 73 height 13
click at [109, 406] on input "Média Prioridade" at bounding box center [113, 406] width 9 height 11
radio input "true"
click at [875, 458] on button "Nova marcação" at bounding box center [843, 460] width 80 height 21
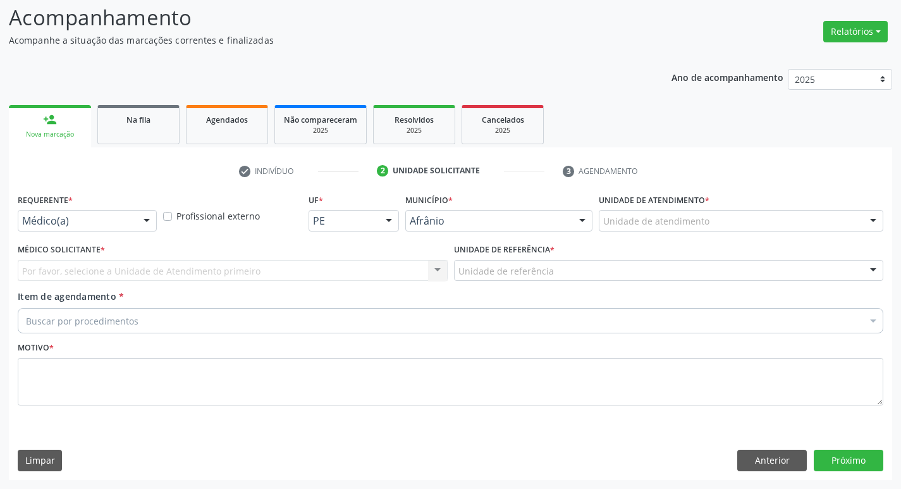
scroll to position [84, 0]
click at [669, 229] on div "Unidade de atendimento" at bounding box center [740, 220] width 284 height 21
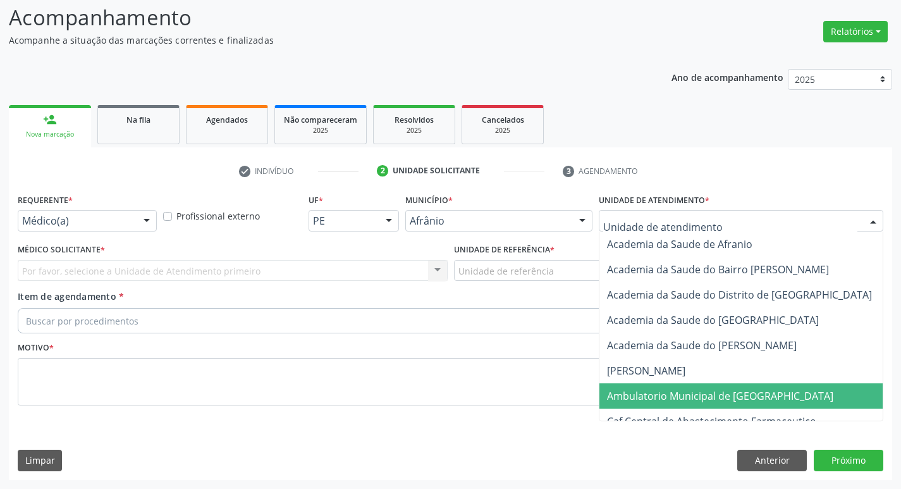
drag, startPoint x: 662, startPoint y: 394, endPoint x: 300, endPoint y: 263, distance: 385.6
click at [662, 394] on span "Ambulatorio Municipal de [GEOGRAPHIC_DATA]" at bounding box center [720, 396] width 226 height 14
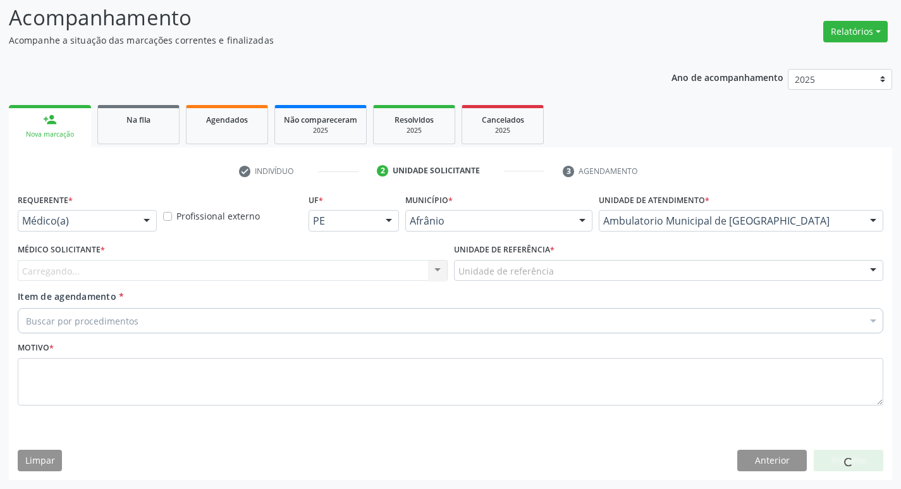
click at [155, 273] on div "Carregando... Nenhum resultado encontrado para: " " Não há nenhuma opção para s…" at bounding box center [233, 270] width 430 height 21
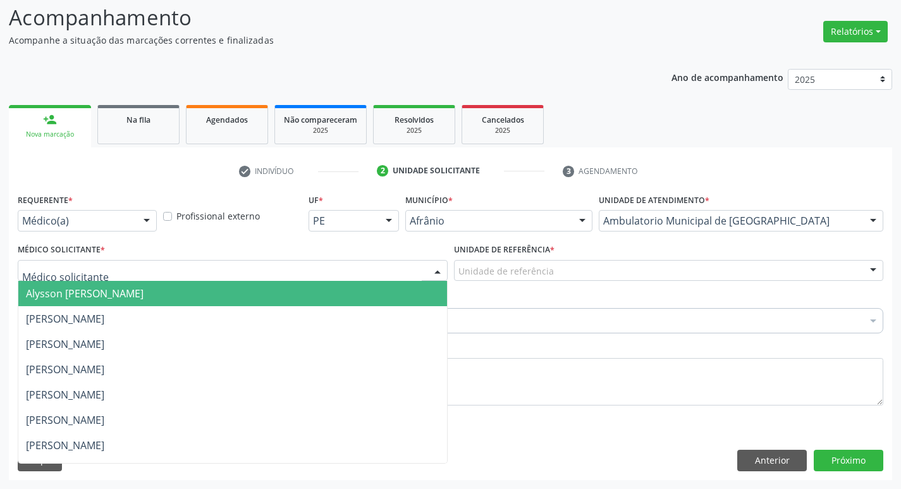
click at [162, 268] on div at bounding box center [233, 270] width 430 height 21
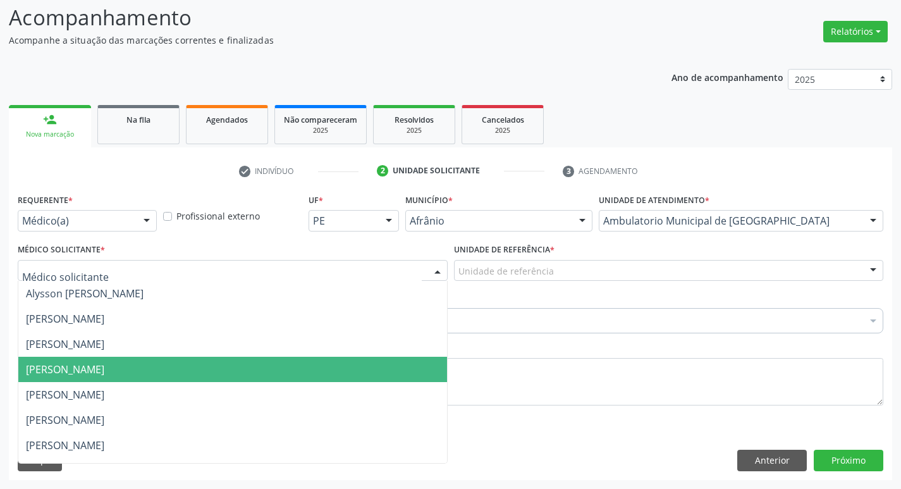
drag, startPoint x: 169, startPoint y: 360, endPoint x: 180, endPoint y: 342, distance: 21.2
click at [173, 350] on ul "Alysson [PERSON_NAME] [PERSON_NAME] [PERSON_NAME] [PERSON_NAME] [PERSON_NAME] […" at bounding box center [232, 483] width 428 height 404
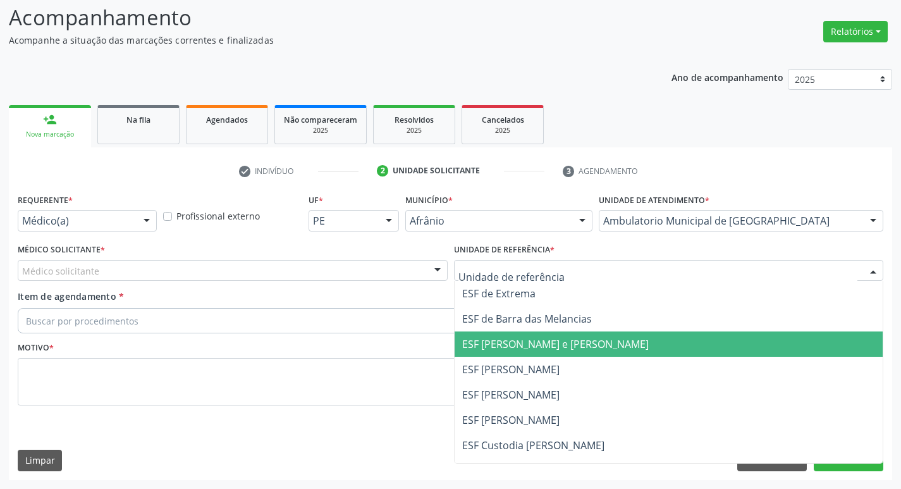
drag, startPoint x: 492, startPoint y: 349, endPoint x: 444, endPoint y: 319, distance: 57.3
click at [490, 346] on span "ESF [PERSON_NAME] e [PERSON_NAME]" at bounding box center [555, 344] width 186 height 14
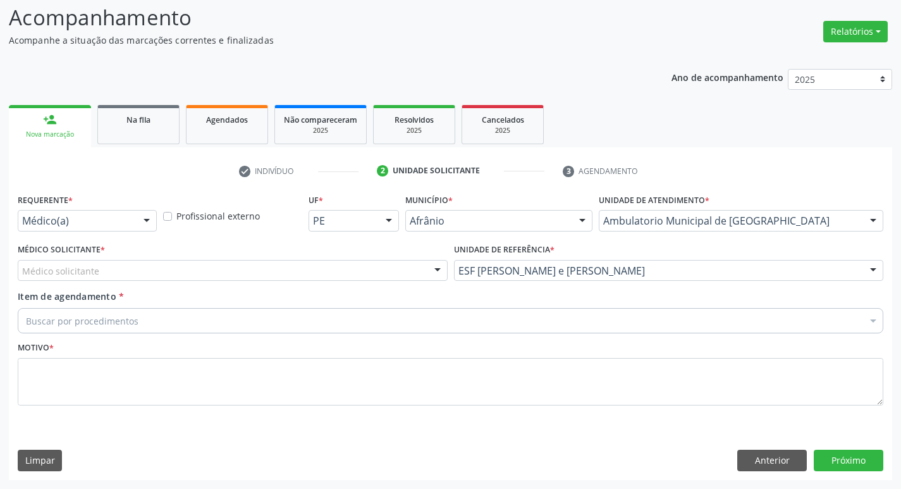
drag, startPoint x: 343, startPoint y: 275, endPoint x: 319, endPoint y: 299, distance: 33.5
click at [342, 276] on div "Médico solicitante" at bounding box center [233, 270] width 430 height 21
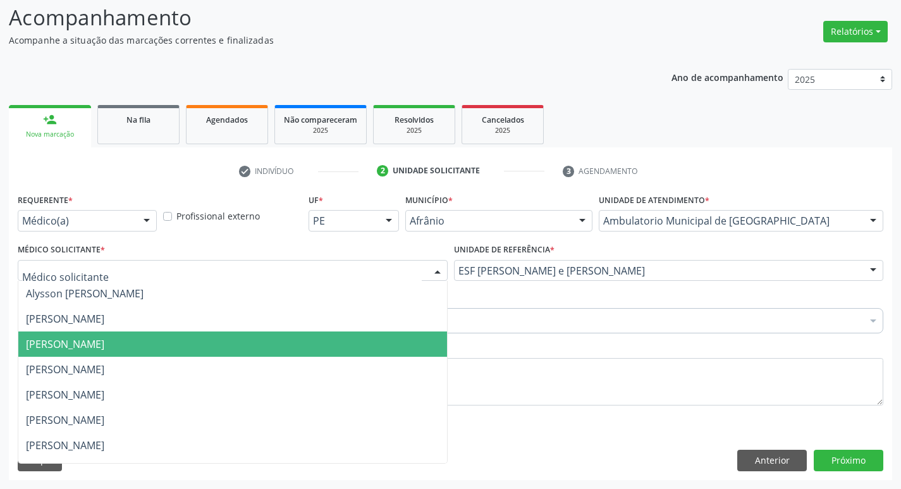
click at [311, 354] on span "[PERSON_NAME]" at bounding box center [232, 343] width 428 height 25
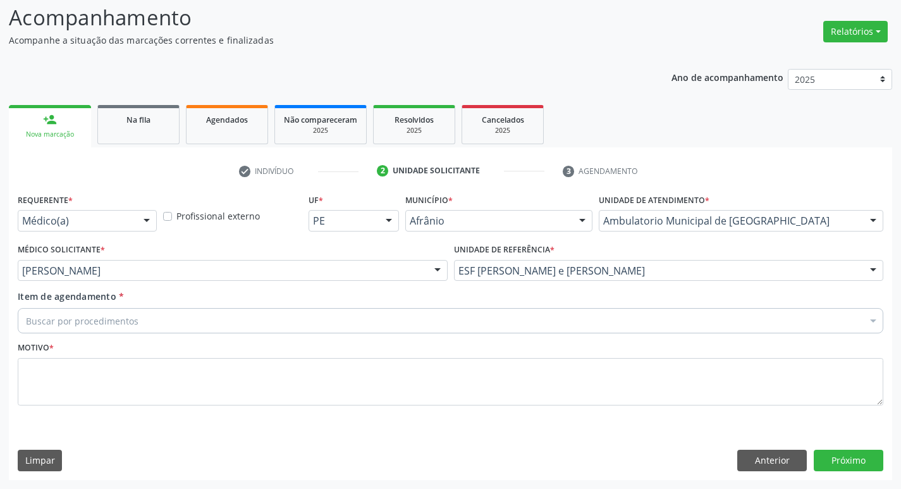
click at [269, 320] on div "Buscar por procedimentos" at bounding box center [450, 320] width 865 height 25
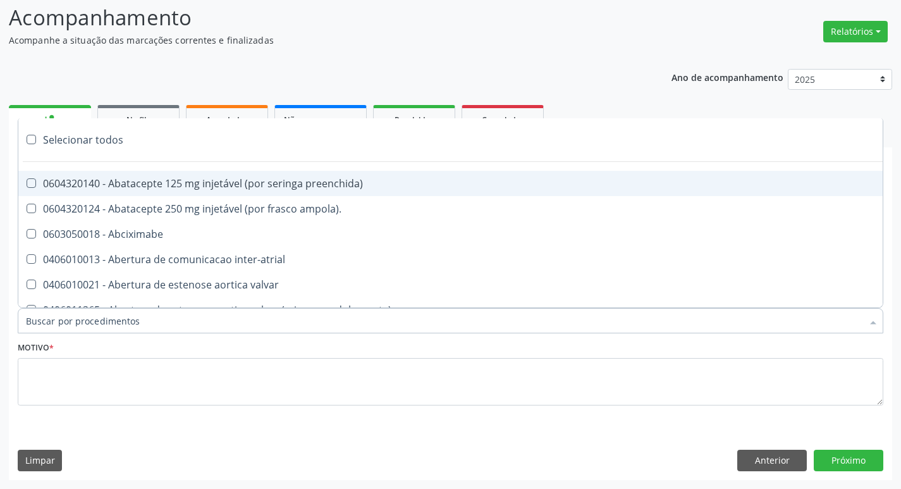
paste input "ortope"
type input "ortope"
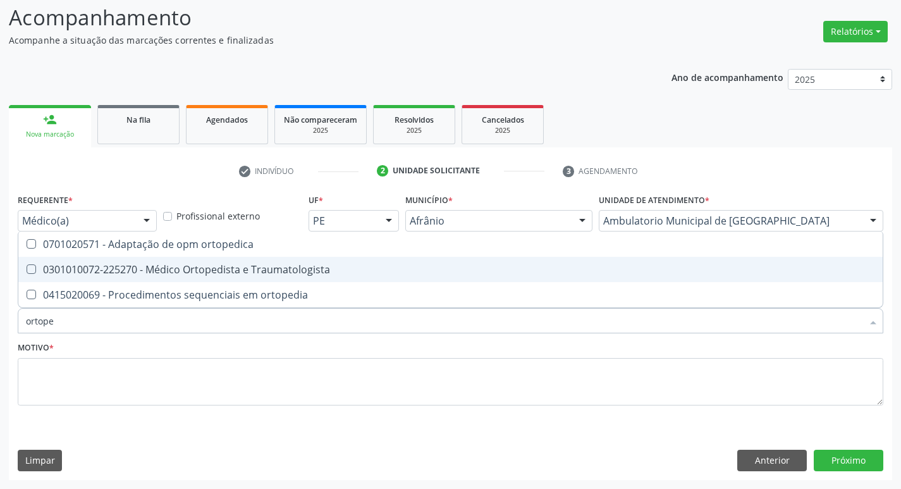
click at [30, 266] on Traumatologista at bounding box center [31, 268] width 9 height 9
click at [27, 266] on Traumatologista "checkbox" at bounding box center [22, 269] width 8 height 8
checkbox Traumatologista "true"
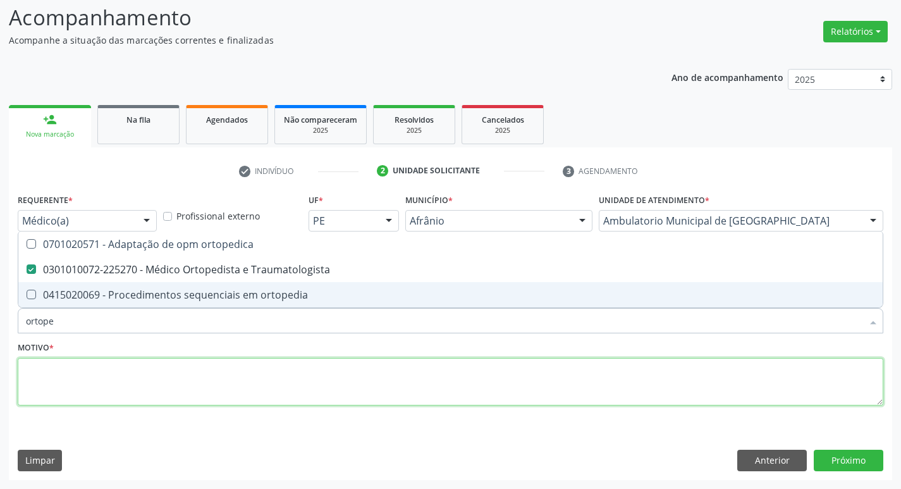
click at [120, 360] on textarea at bounding box center [450, 382] width 865 height 48
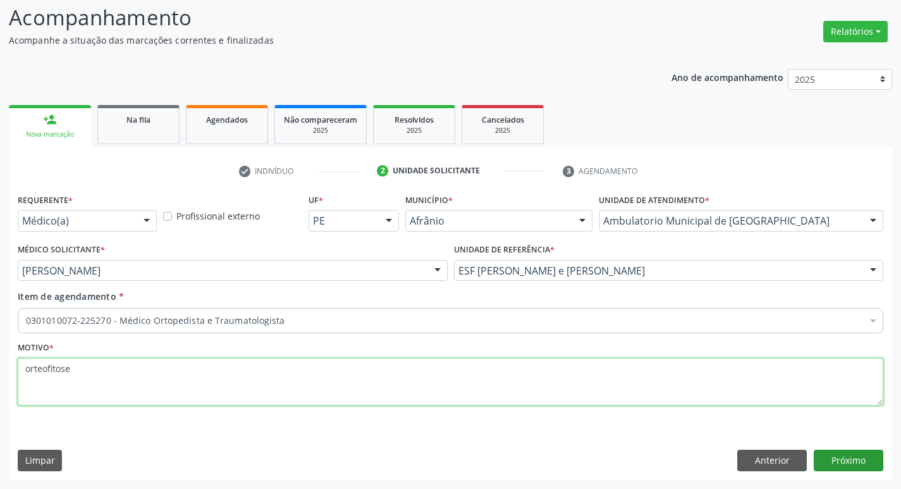
type textarea "orteofitose"
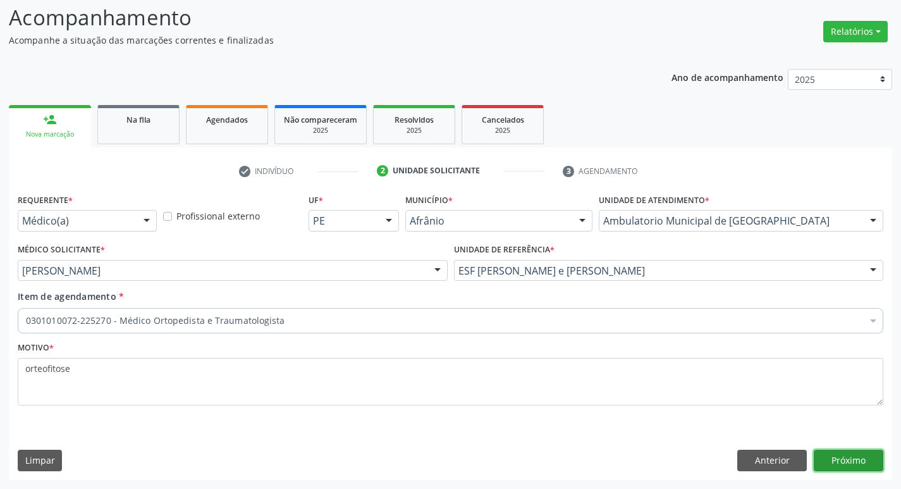
click at [859, 454] on button "Próximo" at bounding box center [848, 459] width 70 height 21
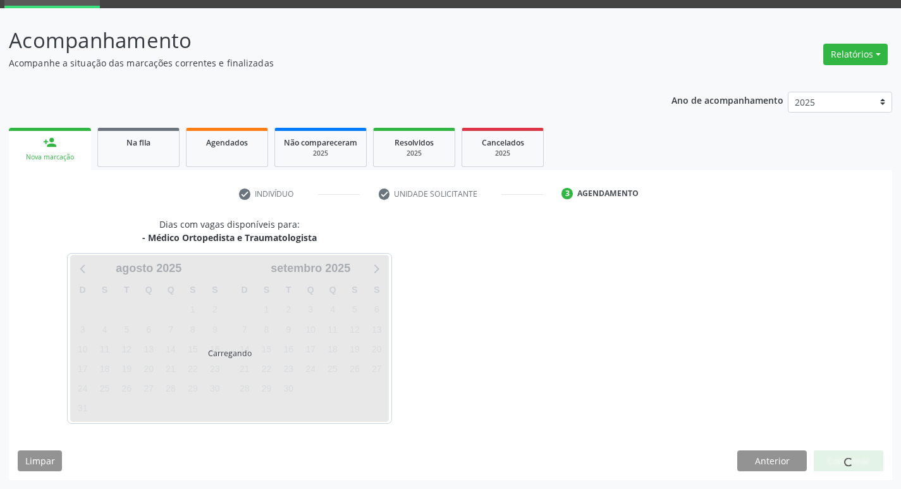
scroll to position [61, 0]
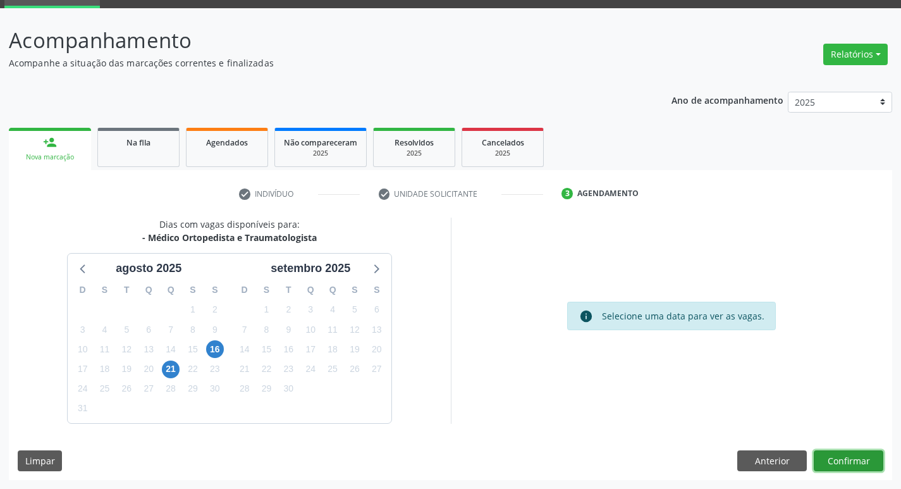
click at [859, 455] on button "Confirmar" at bounding box center [848, 460] width 70 height 21
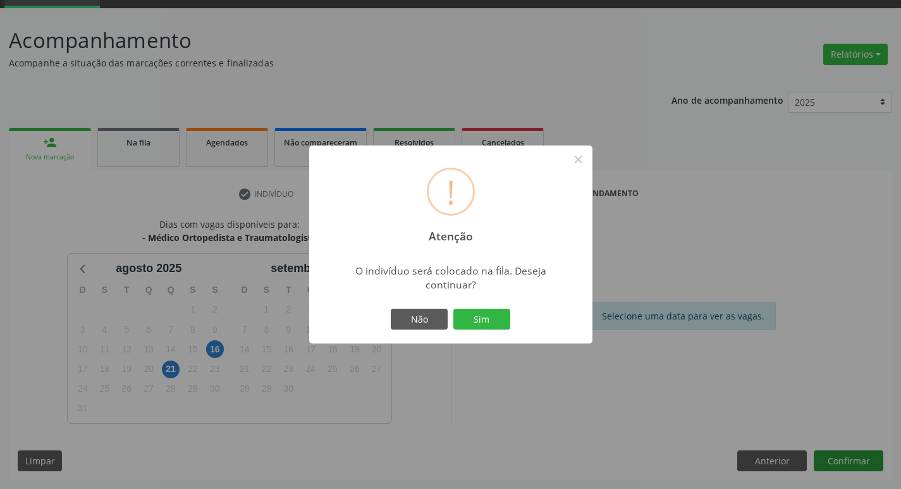
click at [453, 308] on button "Sim" at bounding box center [481, 318] width 57 height 21
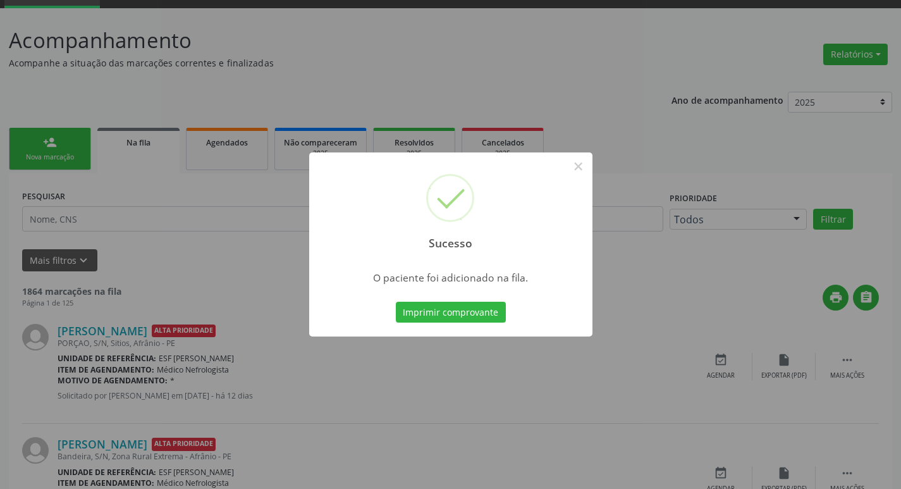
scroll to position [0, 0]
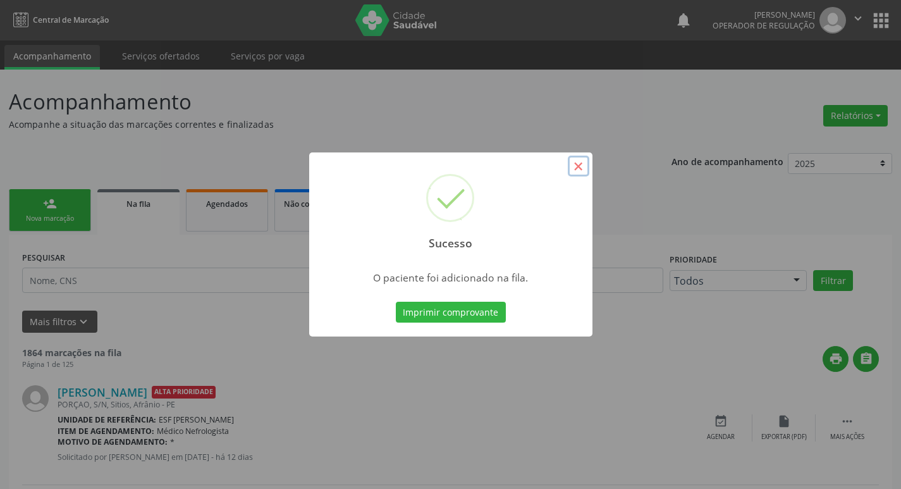
click at [573, 167] on button "×" at bounding box center [578, 165] width 21 height 21
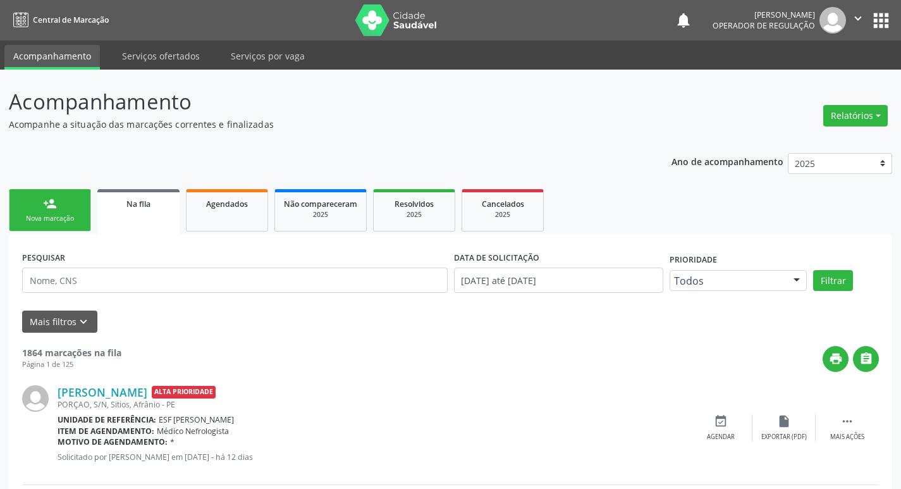
click at [61, 220] on div "Nova marcação" at bounding box center [49, 218] width 63 height 9
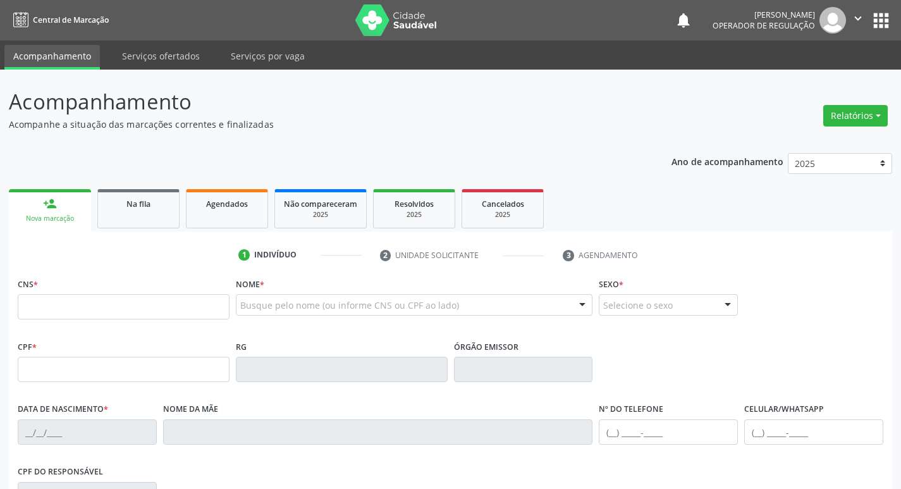
click at [49, 225] on link "person_add Nova marcação" at bounding box center [50, 210] width 82 height 42
click at [96, 306] on input "text" at bounding box center [124, 306] width 212 height 25
type input "700 7029 5021 8278"
type input "150.066.294-10"
type input "[DATE]"
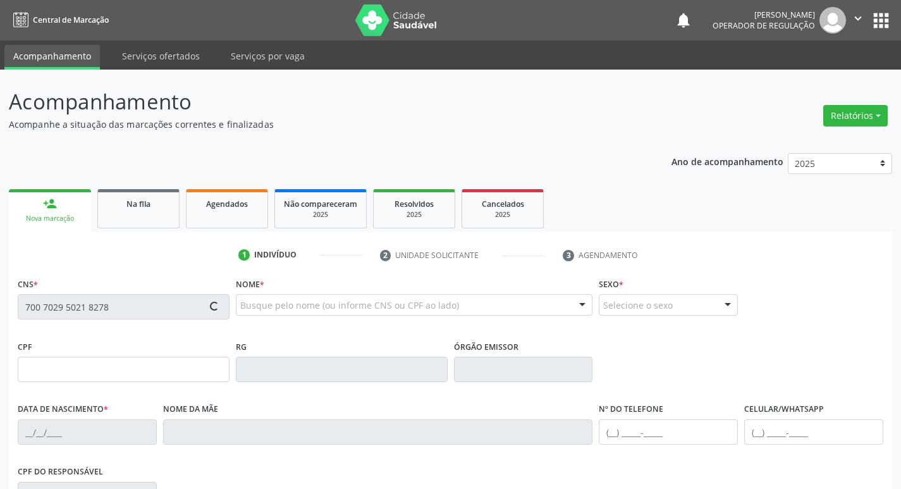
type input "Leidijane de [DEMOGRAPHIC_DATA]"
type input "[PHONE_NUMBER]"
type input "091.660.554-07"
type input "S/N"
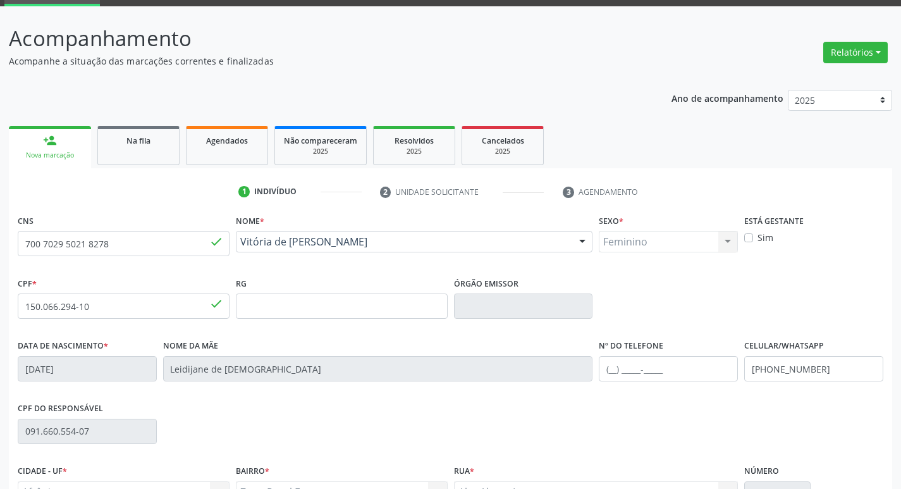
scroll to position [197, 0]
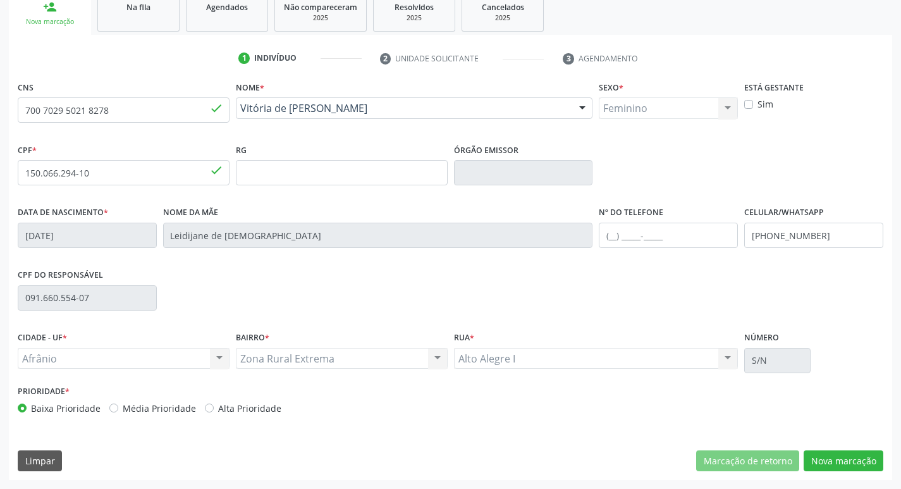
click at [123, 406] on label "Média Prioridade" at bounding box center [159, 407] width 73 height 13
click at [112, 406] on input "Média Prioridade" at bounding box center [113, 406] width 9 height 11
radio input "true"
click at [846, 458] on button "Nova marcação" at bounding box center [843, 460] width 80 height 21
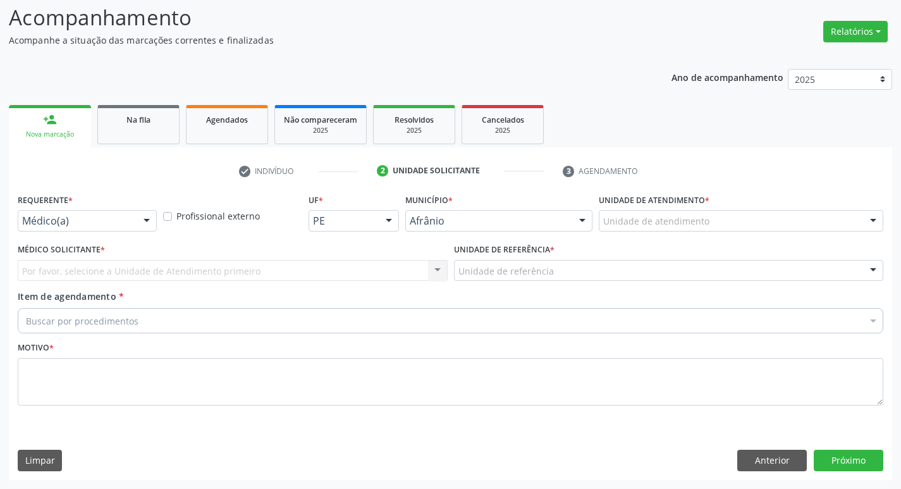
scroll to position [84, 0]
click at [717, 210] on div "Unidade de atendimento" at bounding box center [740, 220] width 284 height 21
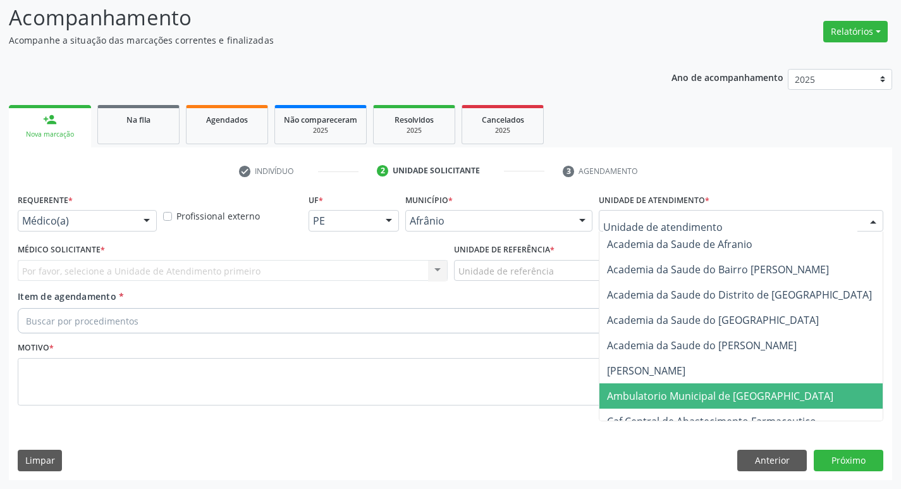
click at [674, 400] on span "Ambulatorio Municipal de [GEOGRAPHIC_DATA]" at bounding box center [720, 396] width 226 height 14
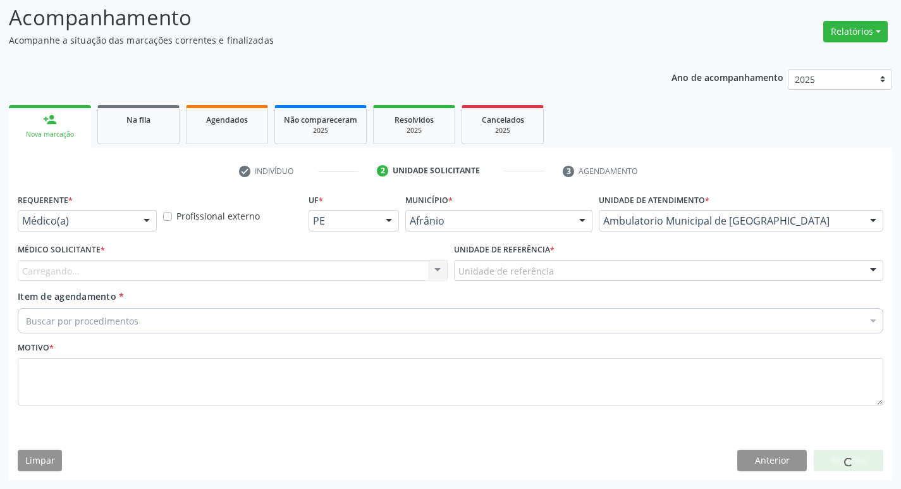
click at [130, 274] on div "Carregando... Nenhum resultado encontrado para: " " Não há nenhuma opção para s…" at bounding box center [233, 270] width 430 height 21
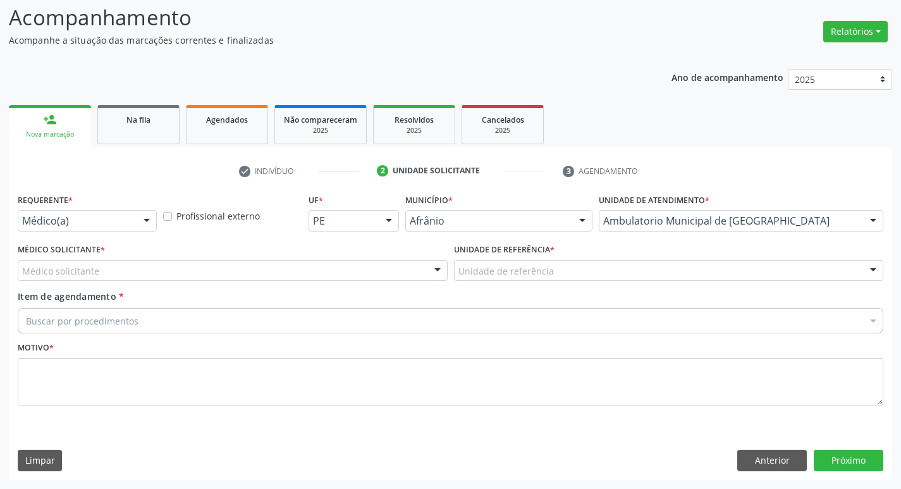
click at [130, 274] on div "Médico solicitante" at bounding box center [233, 270] width 430 height 21
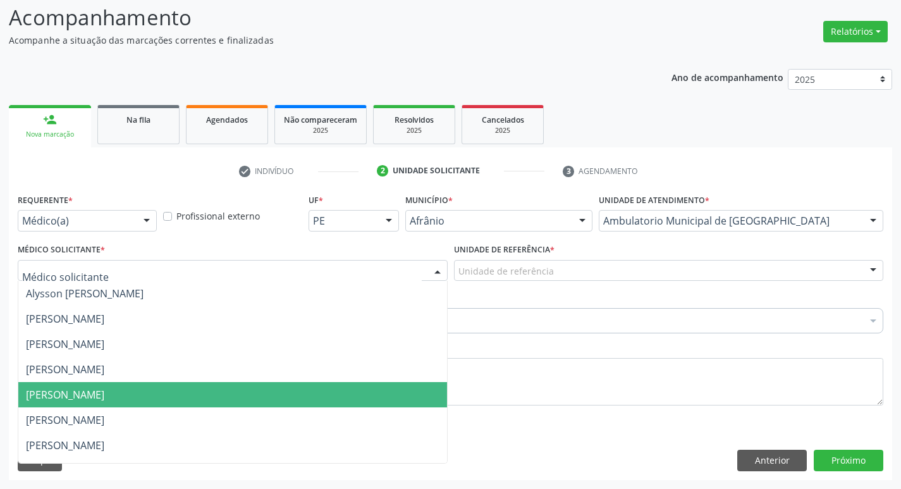
drag, startPoint x: 133, startPoint y: 388, endPoint x: 152, endPoint y: 380, distance: 19.8
click at [104, 388] on span "[PERSON_NAME]" at bounding box center [65, 394] width 78 height 14
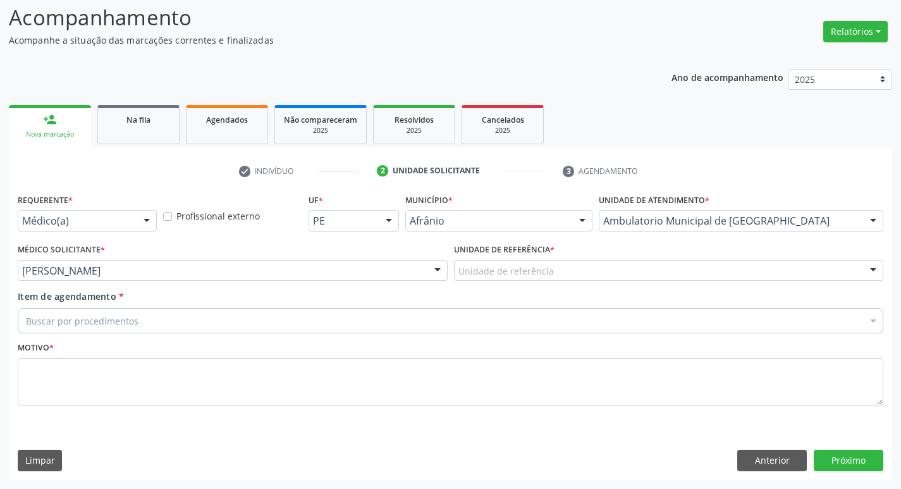
click at [494, 263] on div "Unidade de referência" at bounding box center [669, 270] width 430 height 21
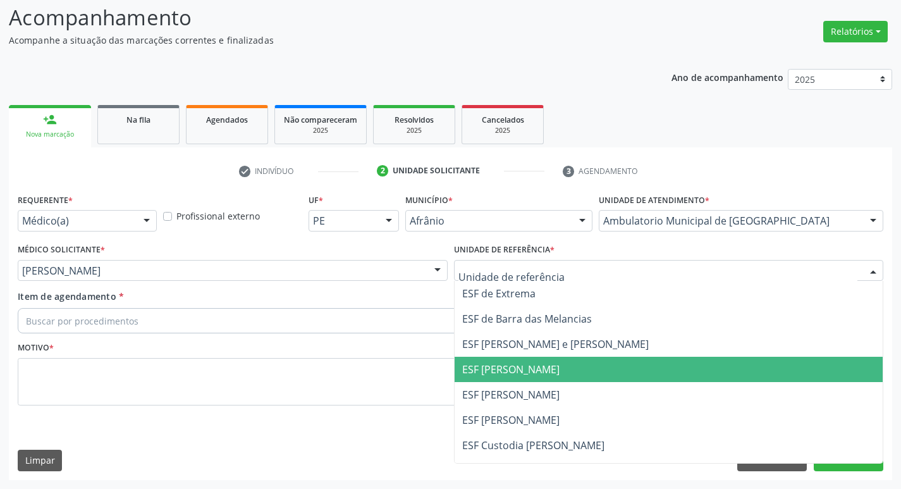
click at [486, 367] on span "ESF [PERSON_NAME]" at bounding box center [510, 369] width 97 height 14
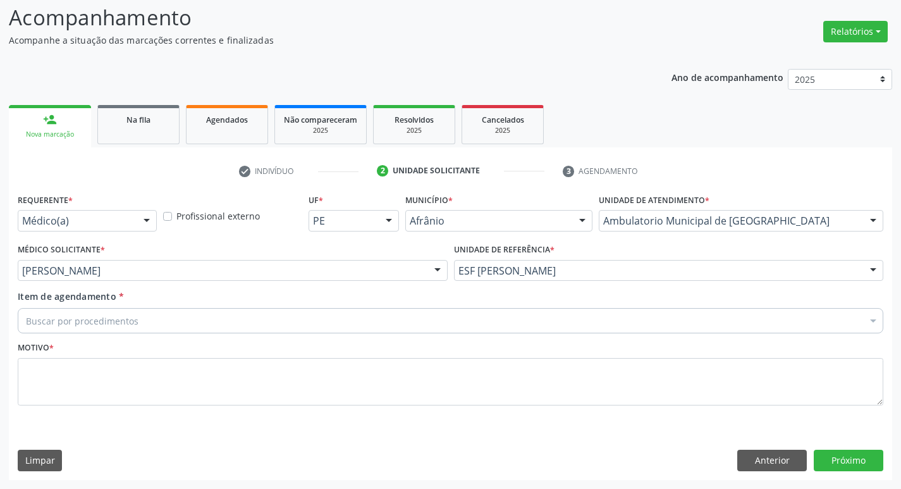
click at [253, 322] on div "Buscar por procedimentos" at bounding box center [450, 320] width 865 height 25
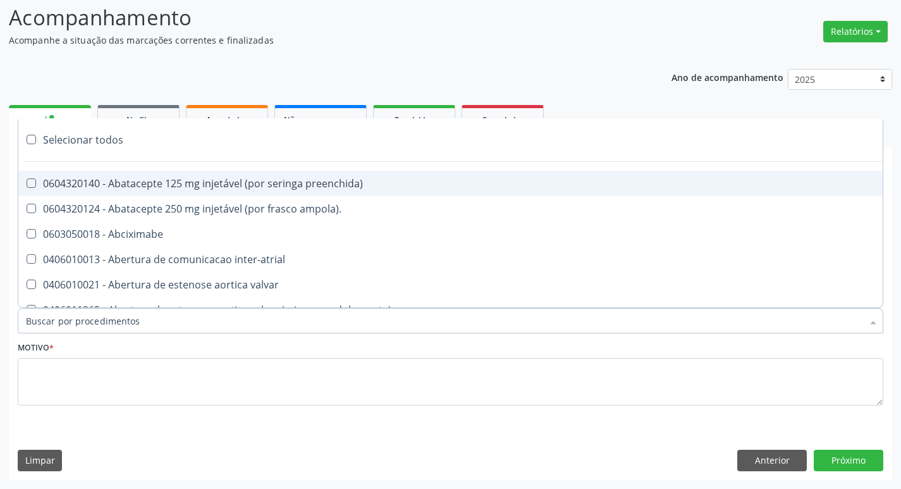
paste input "ortope"
type input "ortope"
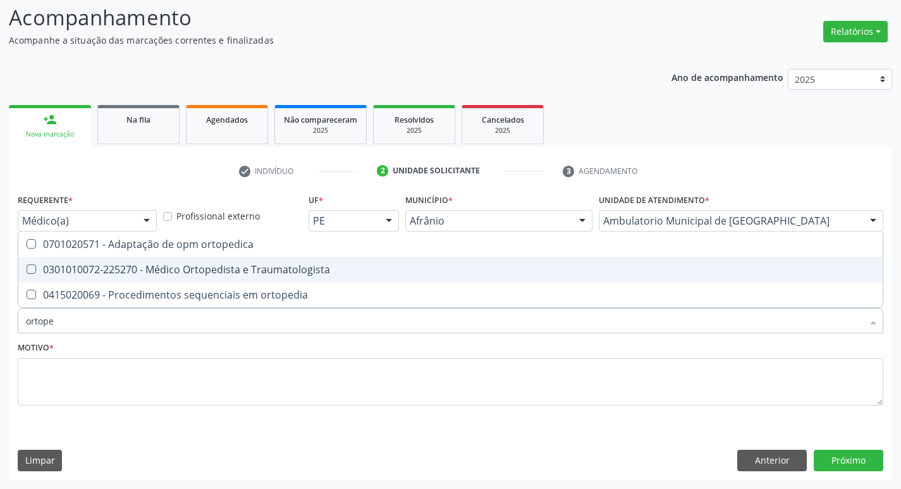
click at [34, 264] on Traumatologista at bounding box center [31, 268] width 9 height 9
click at [27, 265] on Traumatologista "checkbox" at bounding box center [22, 269] width 8 height 8
checkbox Traumatologista "true"
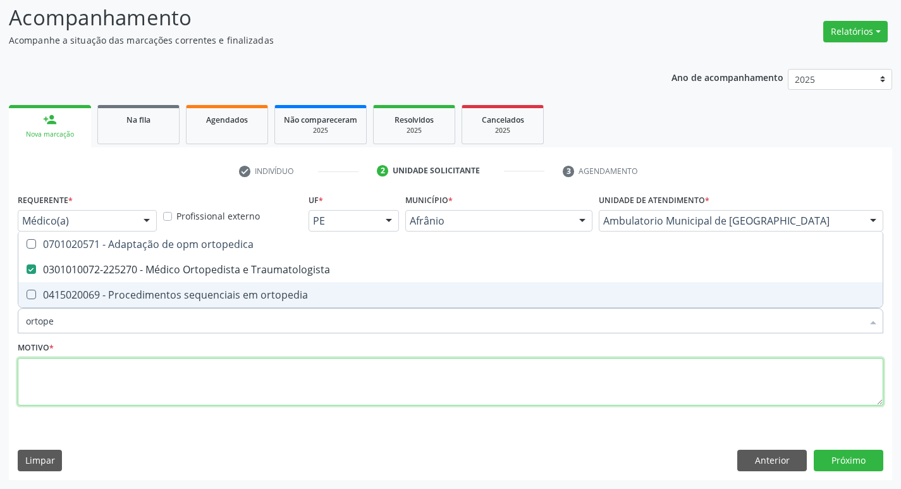
click at [211, 382] on textarea at bounding box center [450, 382] width 865 height 48
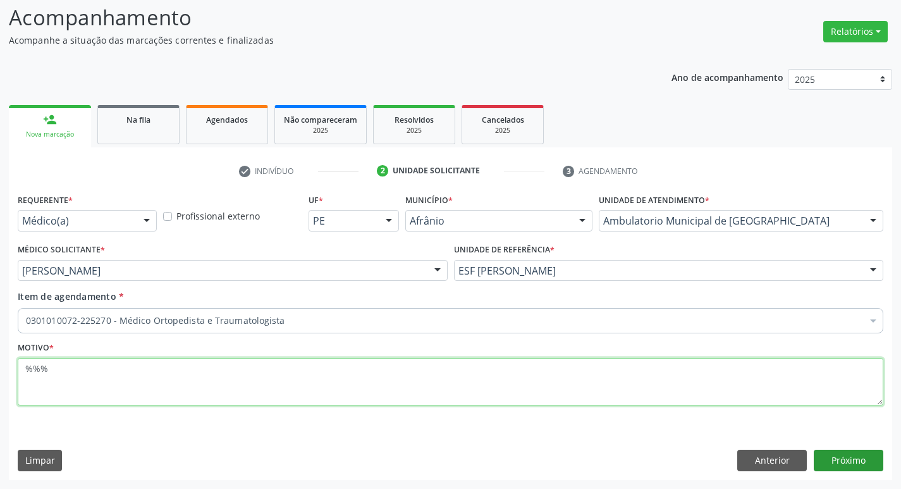
type textarea "%%%"
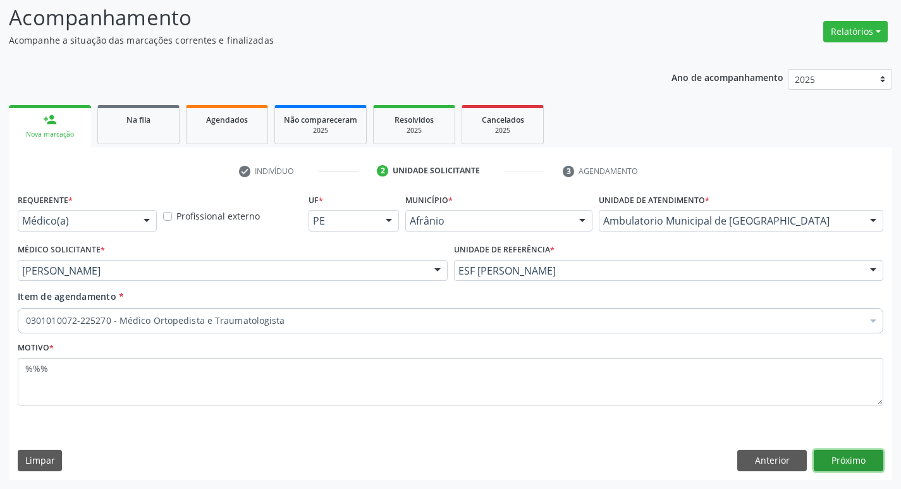
click at [847, 459] on button "Próximo" at bounding box center [848, 459] width 70 height 21
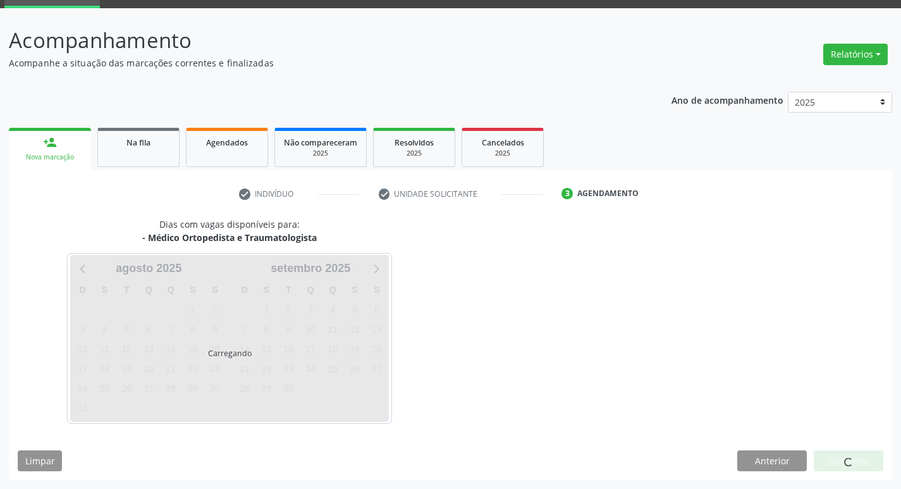
scroll to position [61, 0]
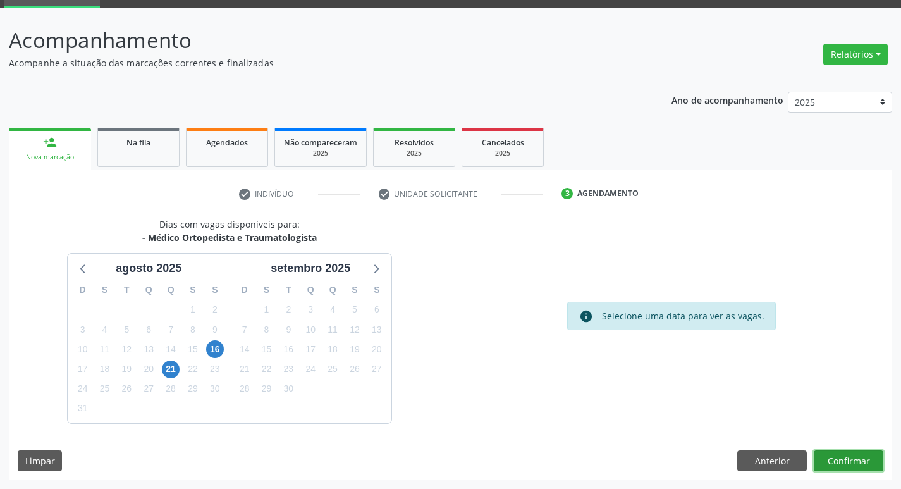
click at [846, 459] on button "Confirmar" at bounding box center [848, 460] width 70 height 21
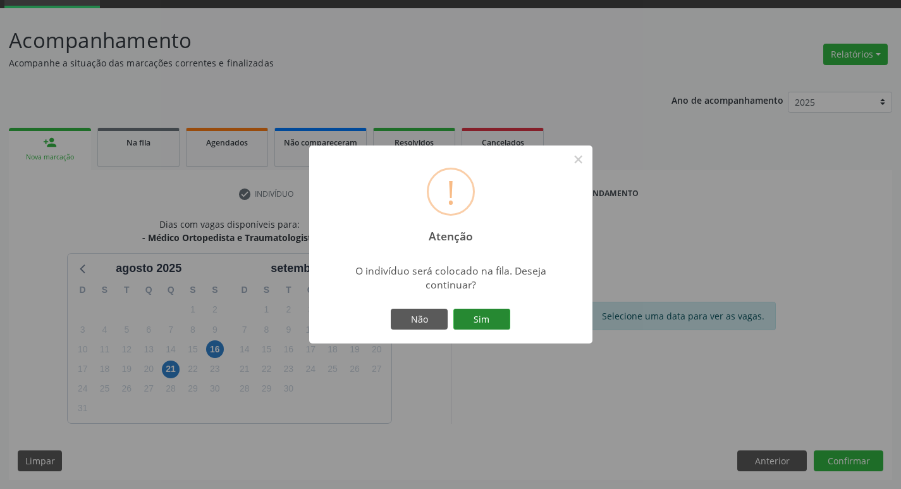
click at [482, 316] on button "Sim" at bounding box center [481, 318] width 57 height 21
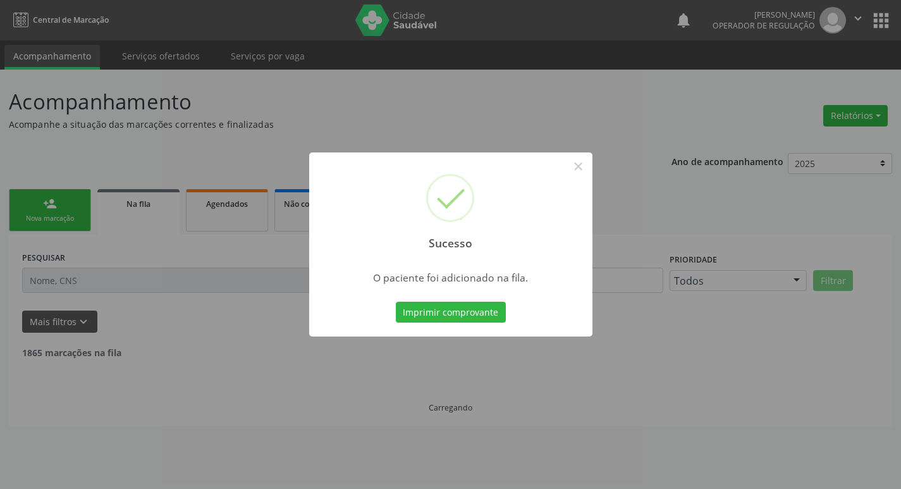
scroll to position [0, 0]
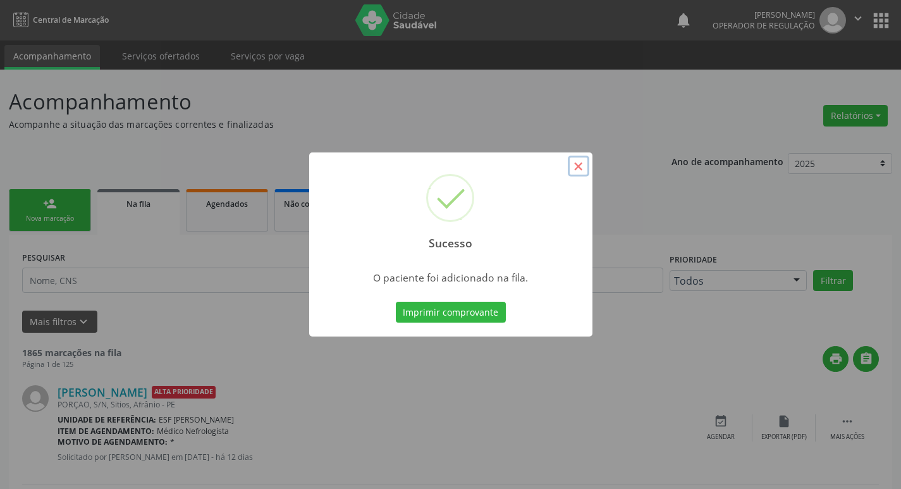
click at [582, 163] on button "×" at bounding box center [578, 165] width 21 height 21
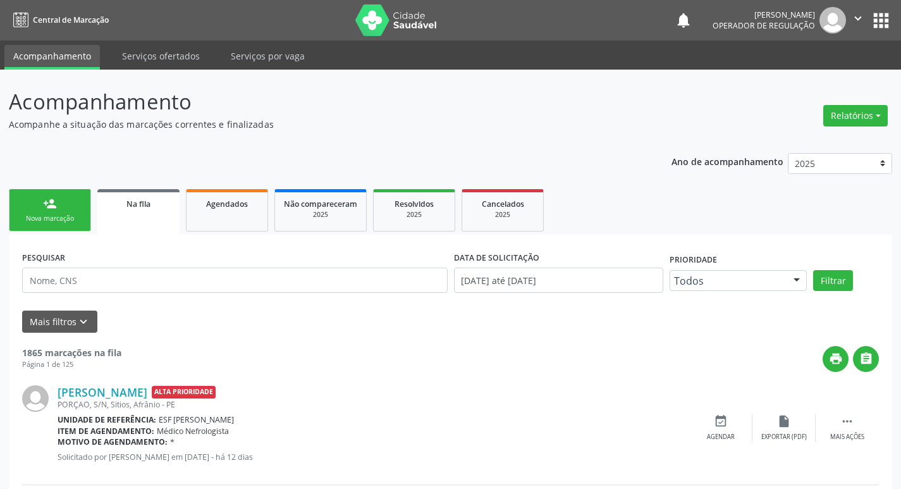
click at [65, 209] on link "person_add Nova marcação" at bounding box center [50, 210] width 82 height 42
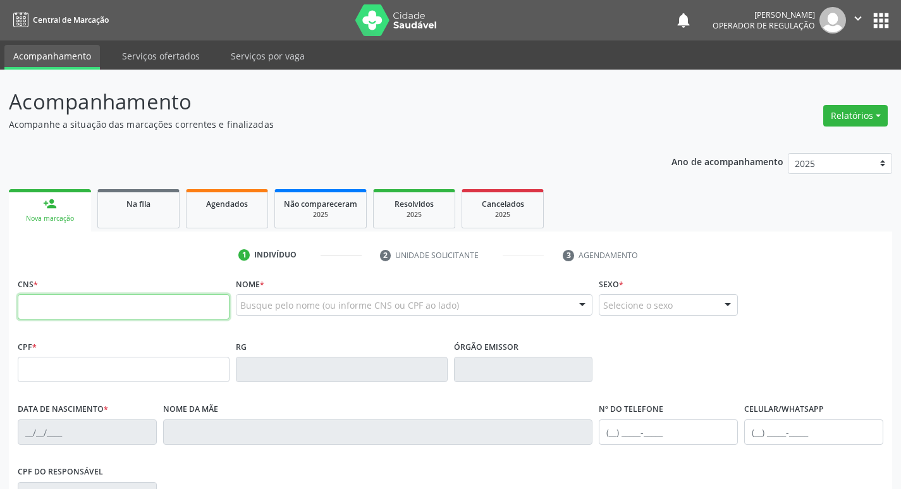
click at [101, 307] on input "text" at bounding box center [124, 306] width 212 height 25
type input "708 0058 4090 0125"
type input "[DATE]"
type input "[PERSON_NAME] de Franca"
type input "[PHONE_NUMBER]"
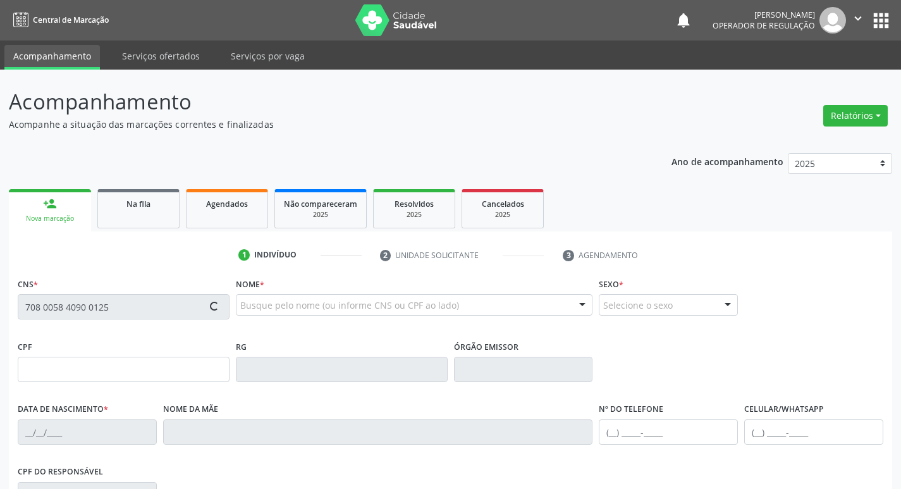
type input "[PHONE_NUMBER]"
type input "S/N"
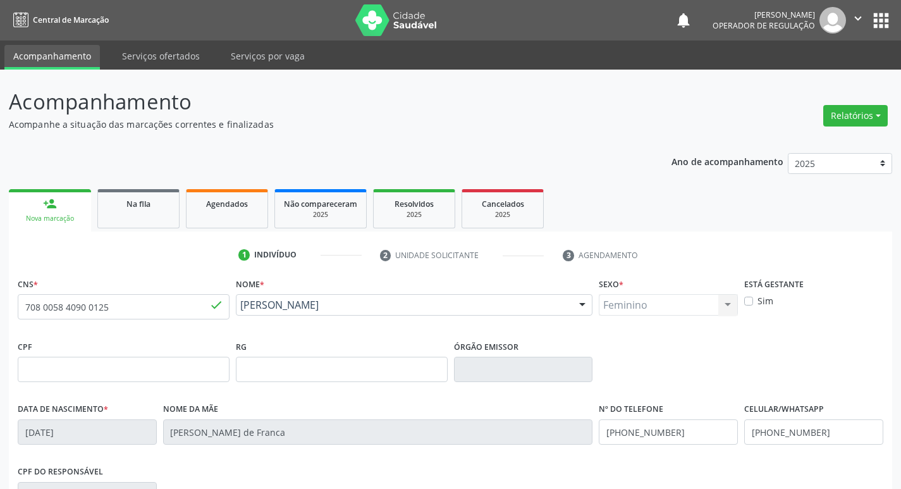
scroll to position [197, 0]
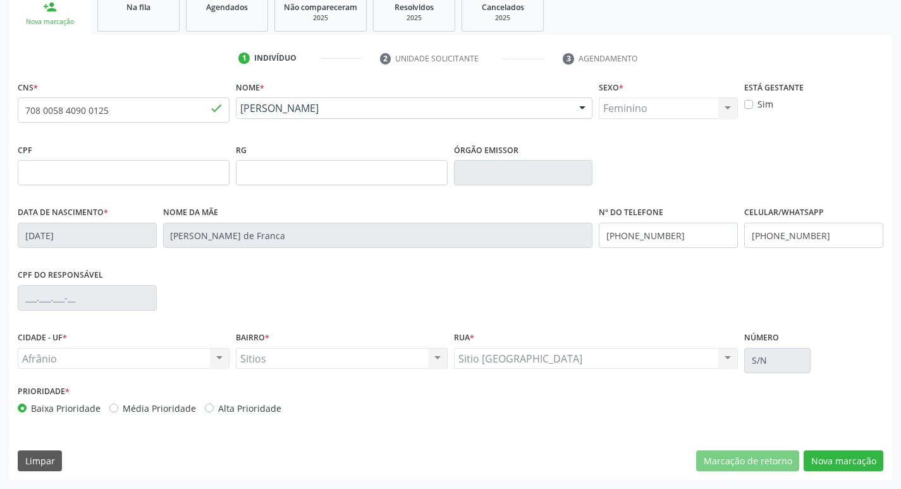
click at [123, 410] on label "Média Prioridade" at bounding box center [159, 407] width 73 height 13
click at [110, 410] on input "Média Prioridade" at bounding box center [113, 406] width 9 height 11
radio input "true"
click at [842, 463] on button "Nova marcação" at bounding box center [843, 460] width 80 height 21
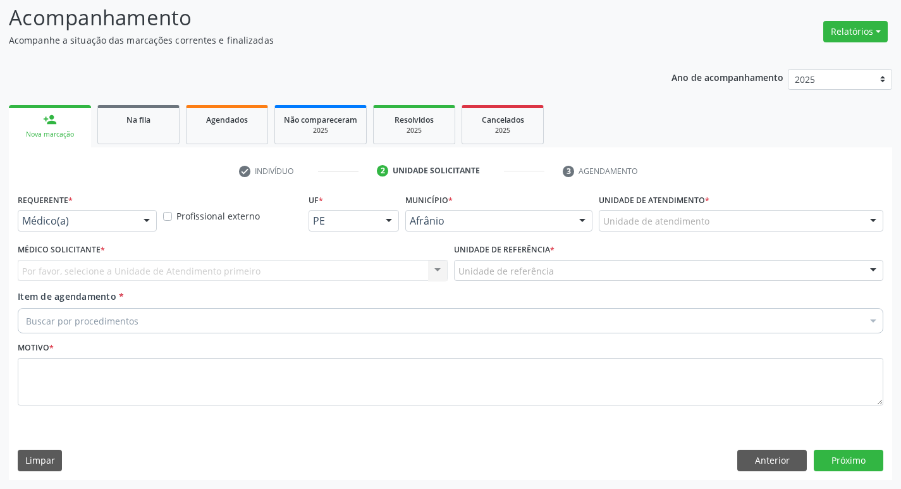
scroll to position [84, 0]
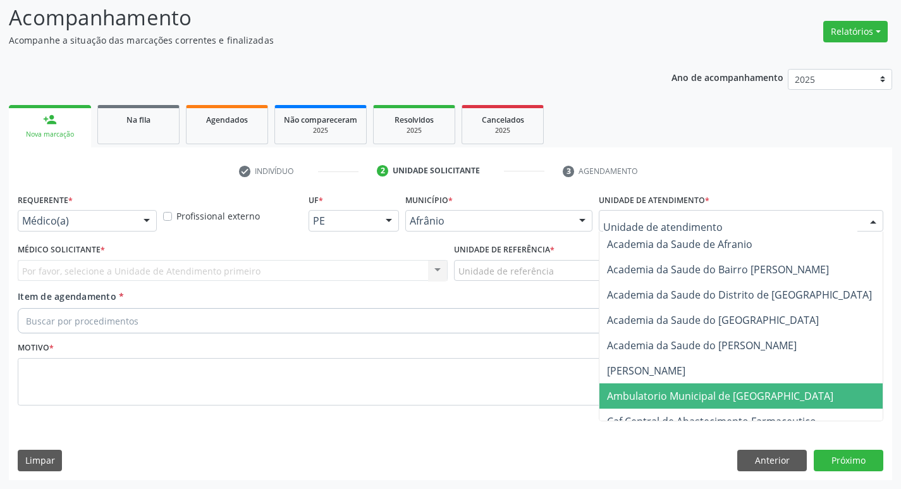
drag, startPoint x: 669, startPoint y: 391, endPoint x: 542, endPoint y: 323, distance: 143.9
click at [669, 391] on span "Ambulatorio Municipal de [GEOGRAPHIC_DATA]" at bounding box center [720, 396] width 226 height 14
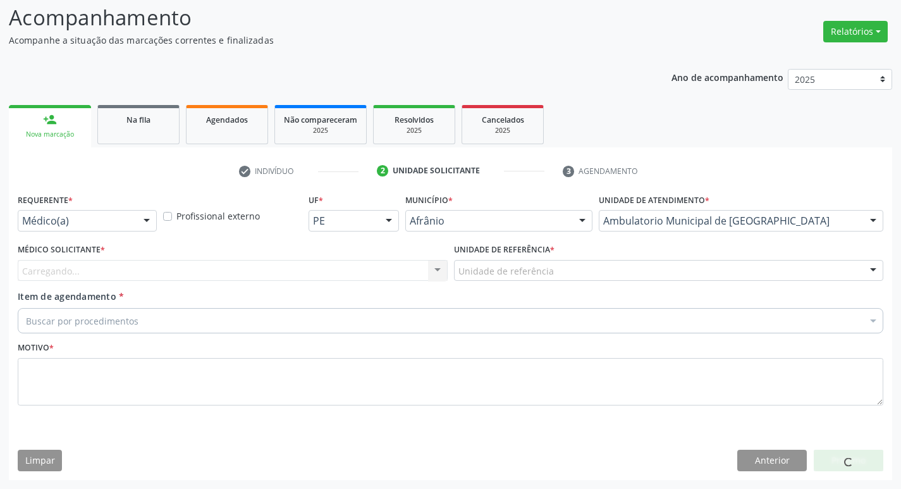
click at [251, 277] on div "Carregando... Nenhum resultado encontrado para: " " Não há nenhuma opção para s…" at bounding box center [233, 270] width 430 height 21
click at [248, 274] on div "Carregando... Nenhum resultado encontrado para: " " Não há nenhuma opção para s…" at bounding box center [233, 270] width 430 height 21
click at [203, 272] on div "Carregando..." at bounding box center [233, 270] width 430 height 21
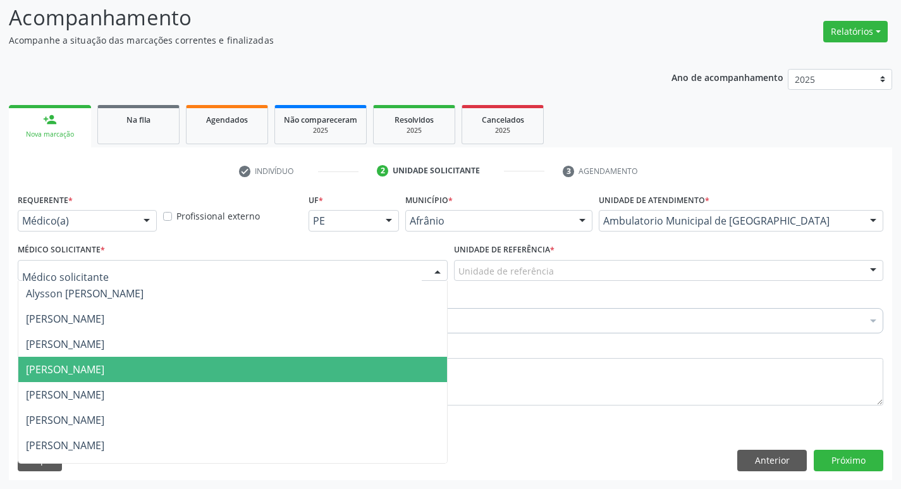
click at [199, 359] on span "[PERSON_NAME]" at bounding box center [232, 368] width 428 height 25
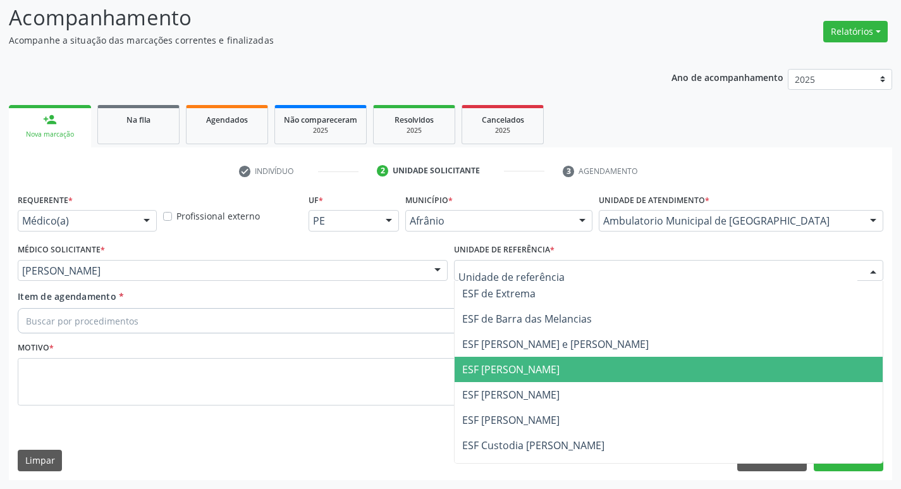
drag, startPoint x: 482, startPoint y: 377, endPoint x: 476, endPoint y: 373, distance: 6.8
click at [482, 377] on span "ESF [PERSON_NAME]" at bounding box center [668, 368] width 428 height 25
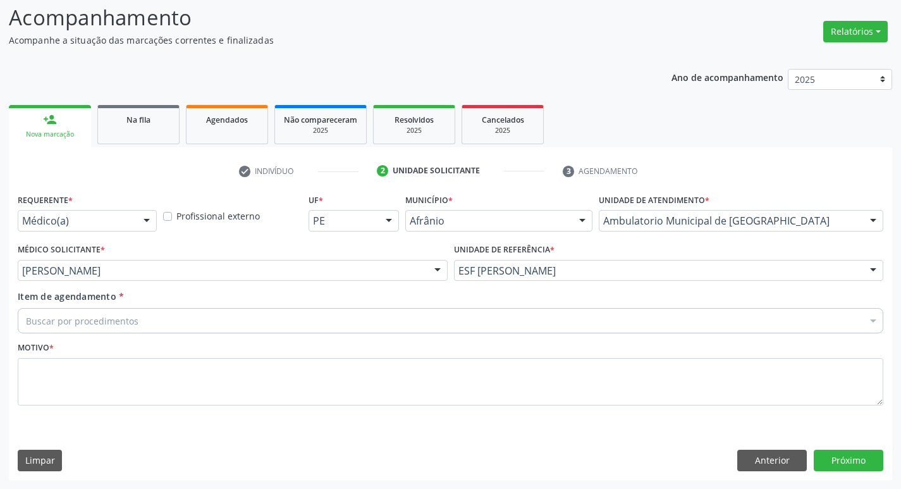
click at [205, 321] on div "Buscar por procedimentos" at bounding box center [450, 320] width 865 height 25
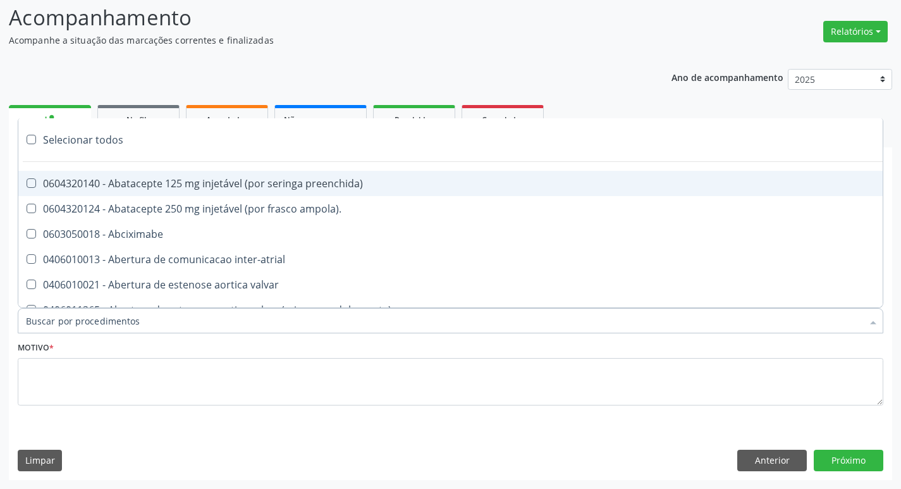
paste input "ortope"
type input "ortope"
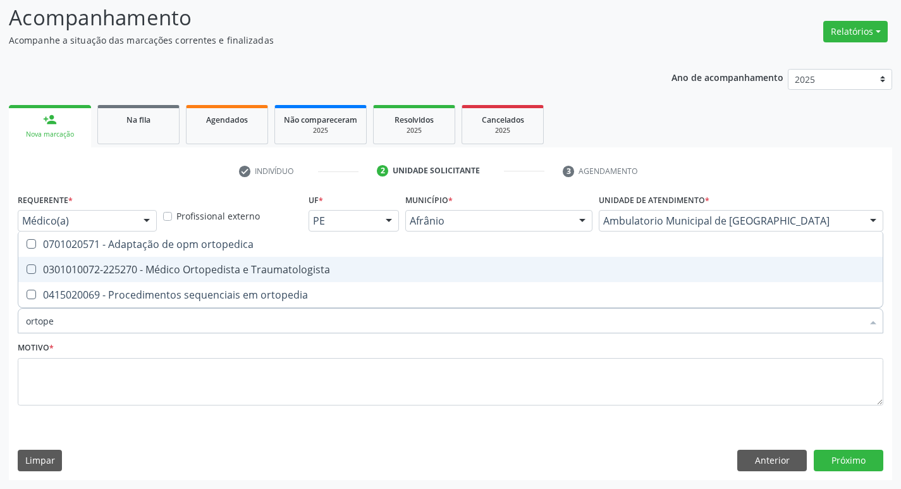
click at [32, 265] on Traumatologista at bounding box center [31, 268] width 9 height 9
click at [27, 265] on Traumatologista "checkbox" at bounding box center [22, 269] width 8 height 8
checkbox Traumatologista "true"
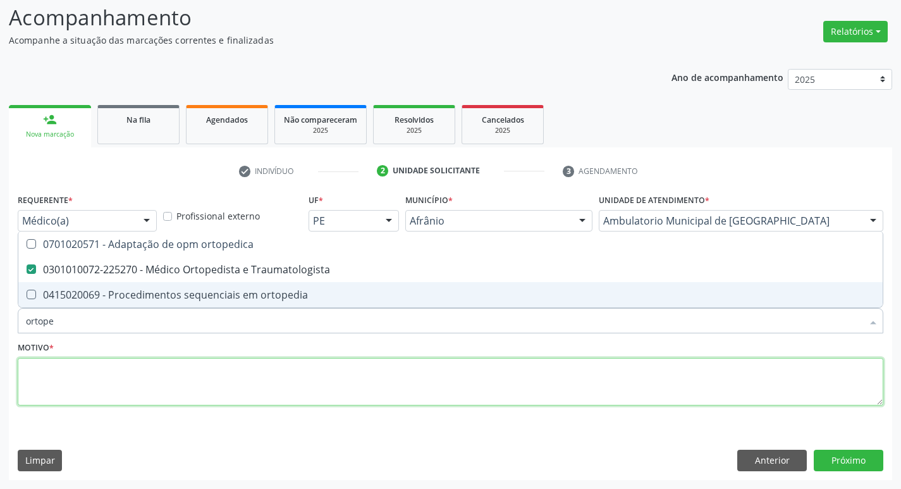
click at [58, 389] on textarea at bounding box center [450, 382] width 865 height 48
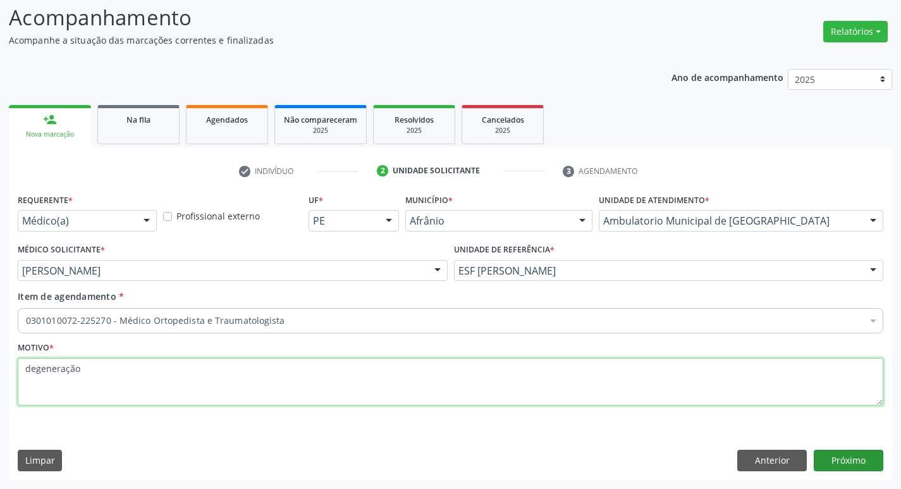
type textarea "degeneração"
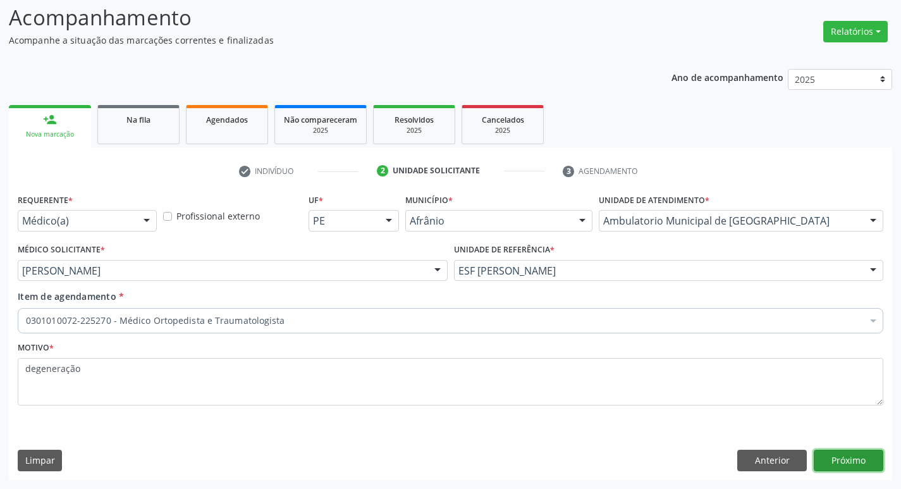
click at [834, 459] on button "Próximo" at bounding box center [848, 459] width 70 height 21
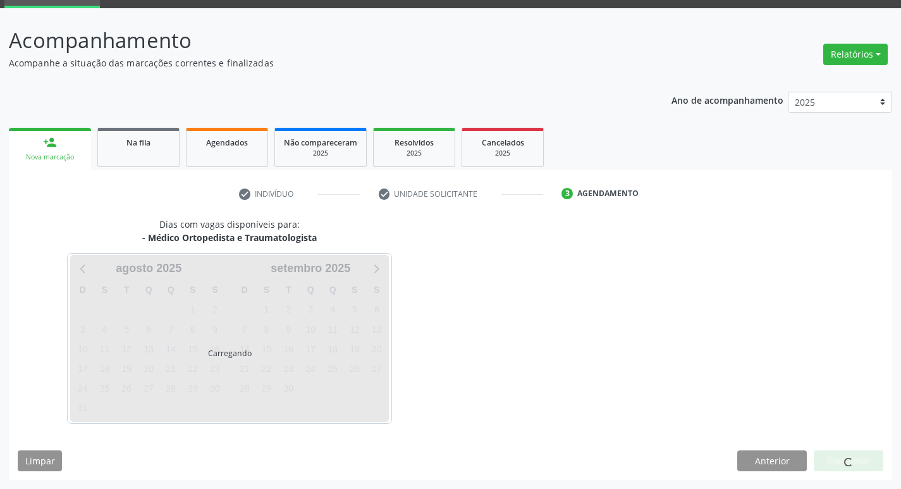
scroll to position [61, 0]
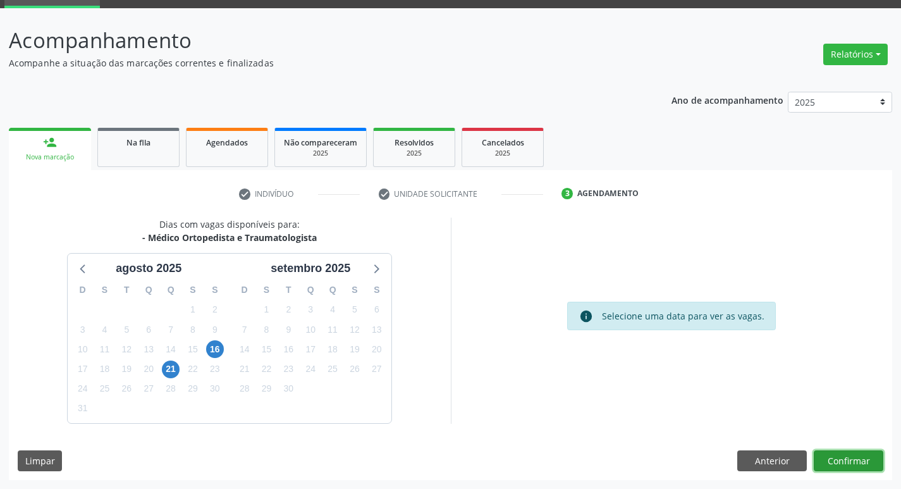
click at [841, 461] on button "Confirmar" at bounding box center [848, 460] width 70 height 21
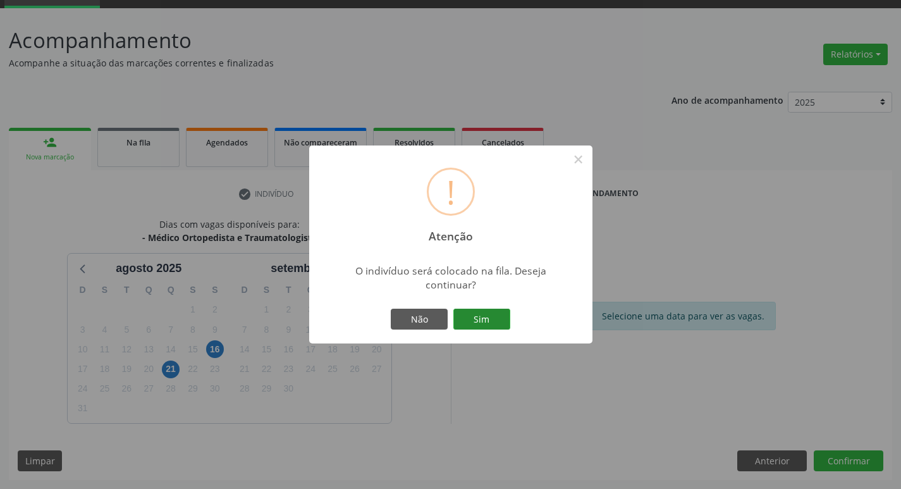
click at [493, 319] on button "Sim" at bounding box center [481, 318] width 57 height 21
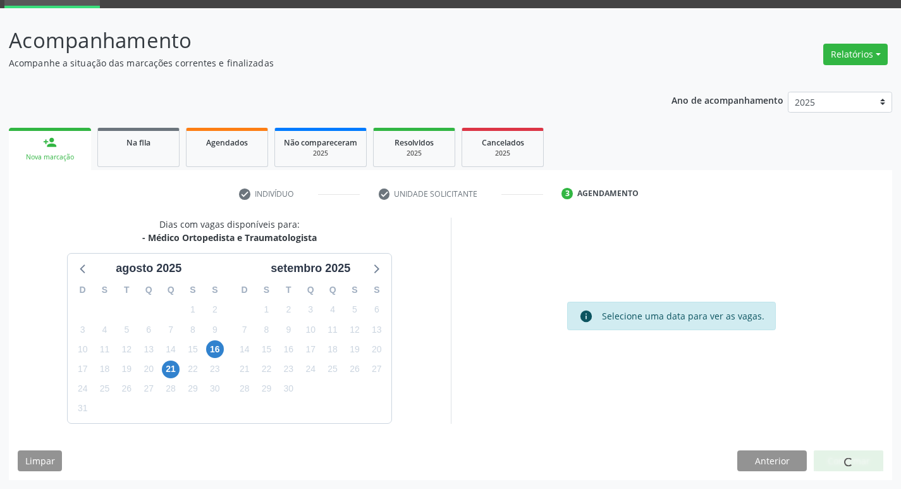
scroll to position [0, 0]
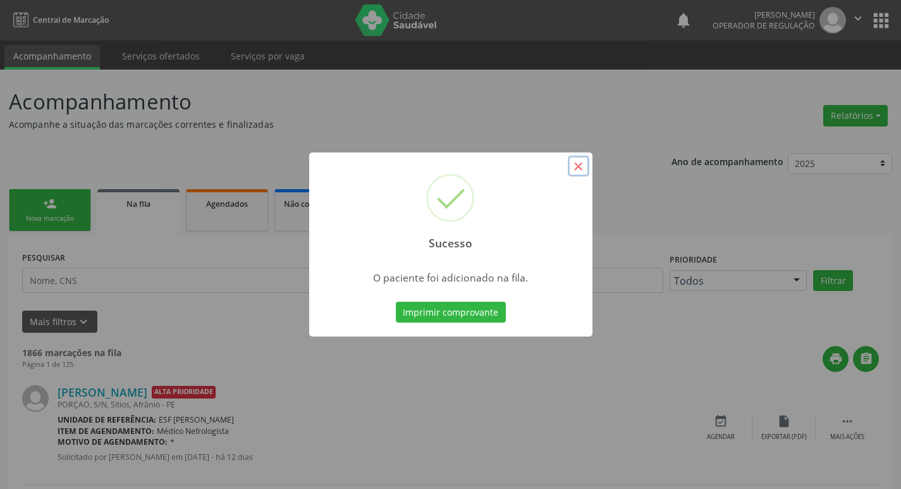
click at [573, 162] on button "×" at bounding box center [578, 165] width 21 height 21
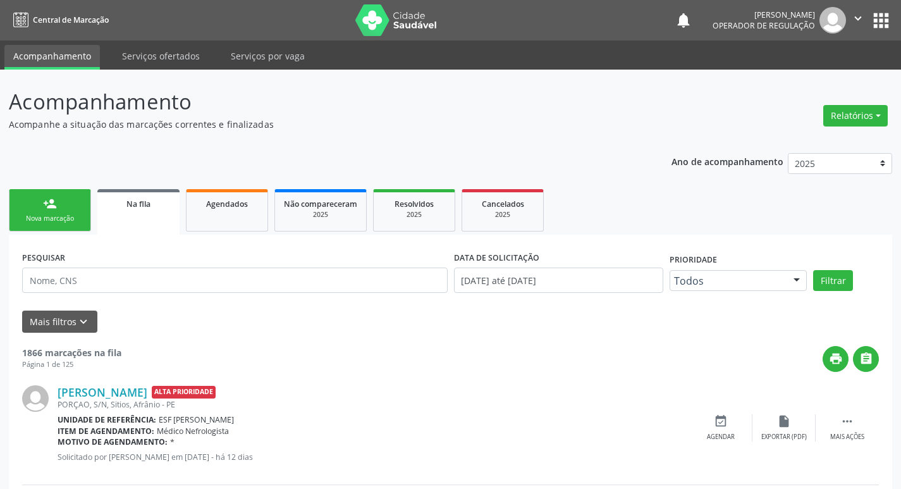
click at [49, 210] on link "person_add Nova marcação" at bounding box center [50, 210] width 82 height 42
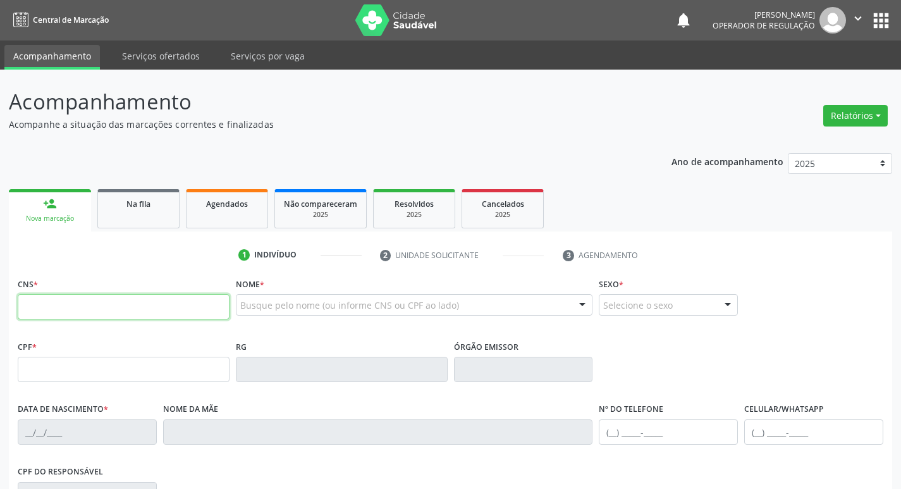
click at [133, 303] on input "text" at bounding box center [124, 306] width 212 height 25
type input "704 1081 8523 9777"
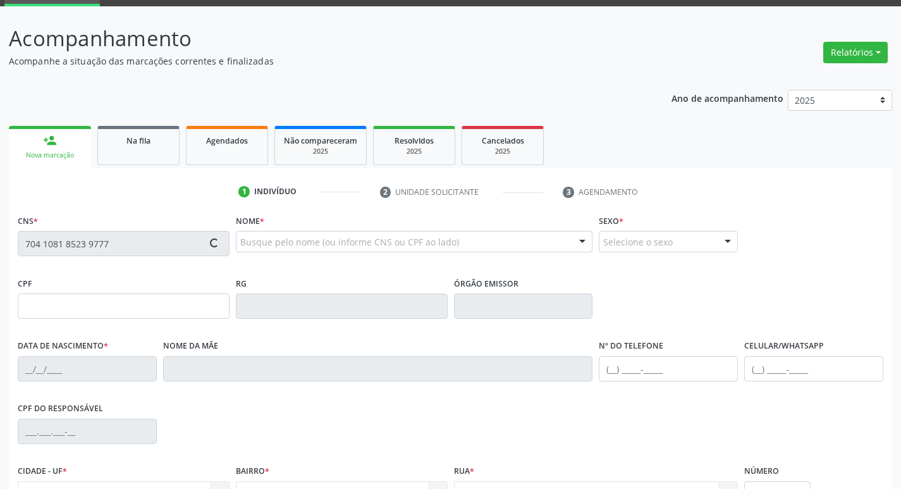
scroll to position [197, 0]
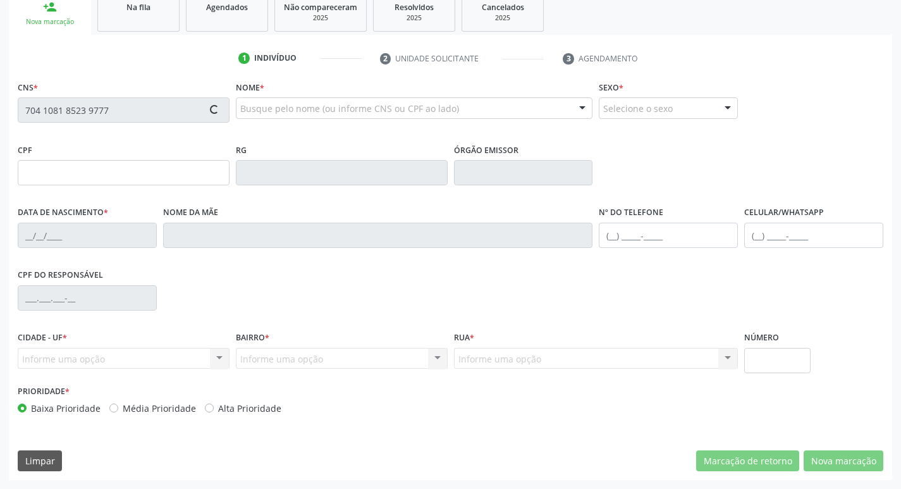
type input "067.026.624-83"
type input "[DATE]"
type input "[PERSON_NAME]"
type input "[PHONE_NUMBER]"
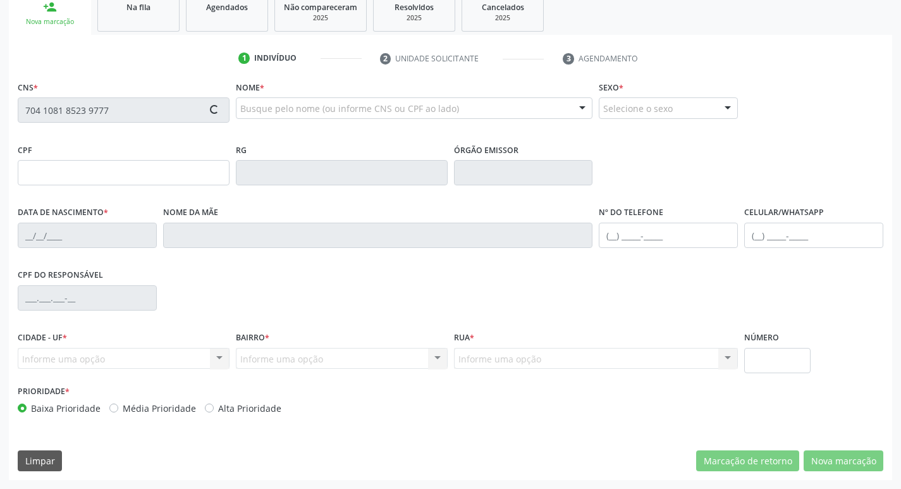
type input "S/N"
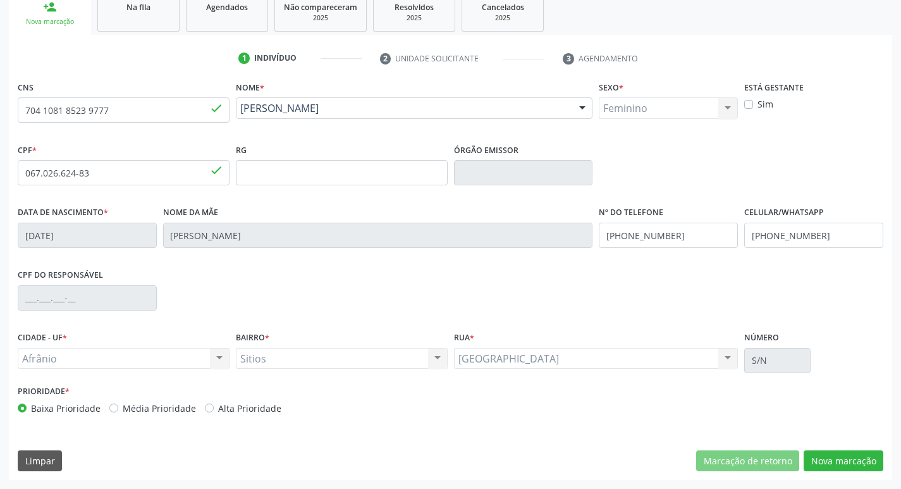
click at [123, 408] on label "Média Prioridade" at bounding box center [159, 407] width 73 height 13
click at [112, 408] on input "Média Prioridade" at bounding box center [113, 406] width 9 height 11
radio input "true"
click at [834, 452] on button "Nova marcação" at bounding box center [843, 460] width 80 height 21
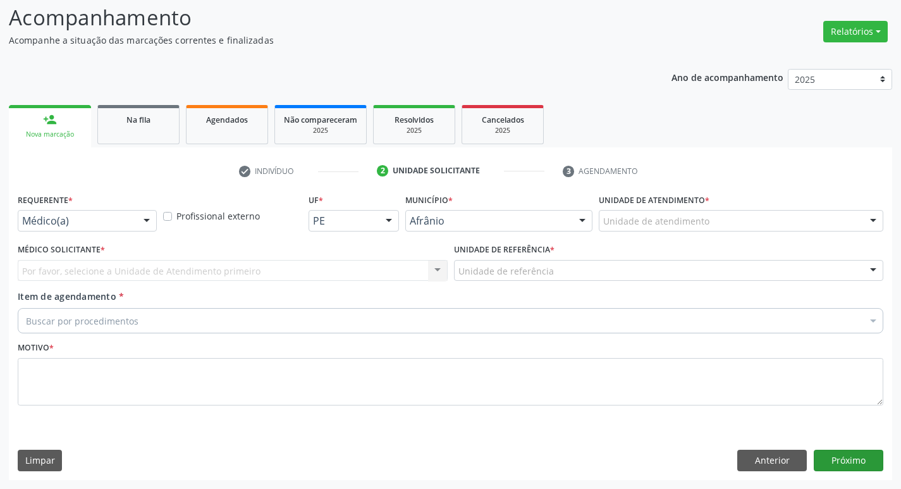
scroll to position [84, 0]
click at [673, 213] on div "Unidade de atendimento" at bounding box center [740, 220] width 284 height 21
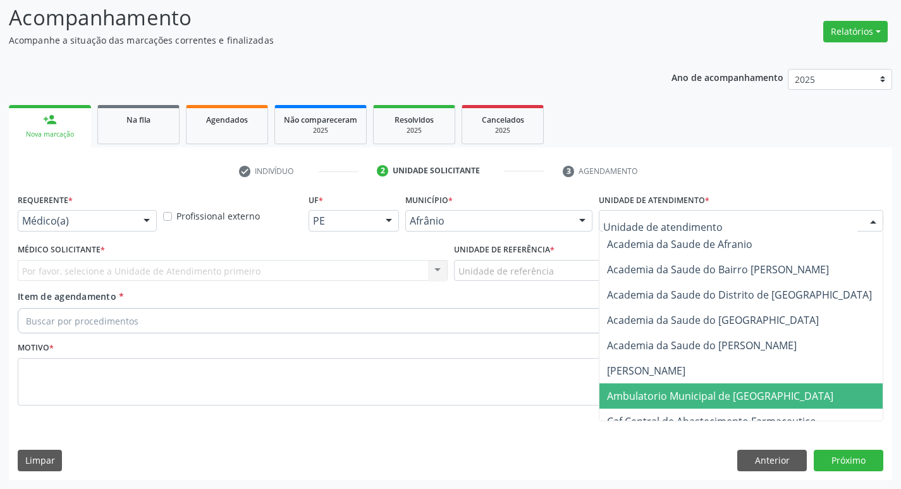
click at [707, 391] on span "Ambulatorio Municipal de [GEOGRAPHIC_DATA]" at bounding box center [720, 396] width 226 height 14
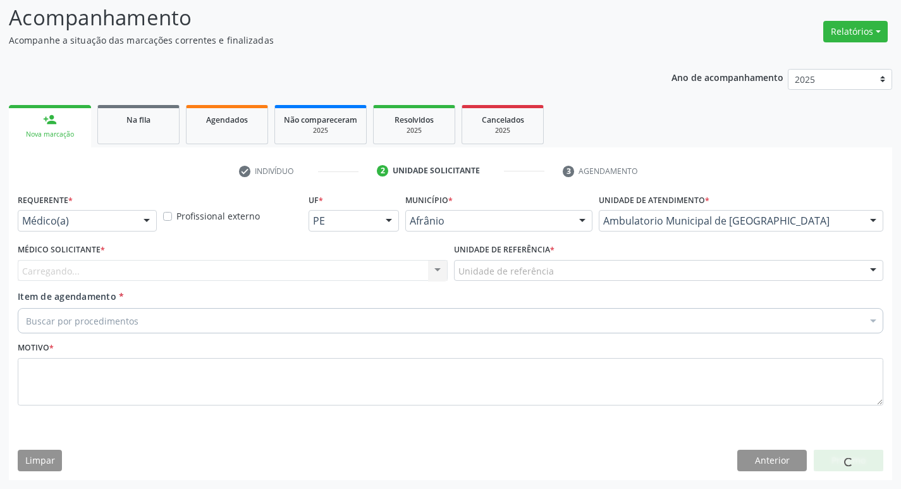
click at [368, 272] on div "Carregando... Nenhum resultado encontrado para: " " Não há nenhuma opção para s…" at bounding box center [233, 270] width 430 height 21
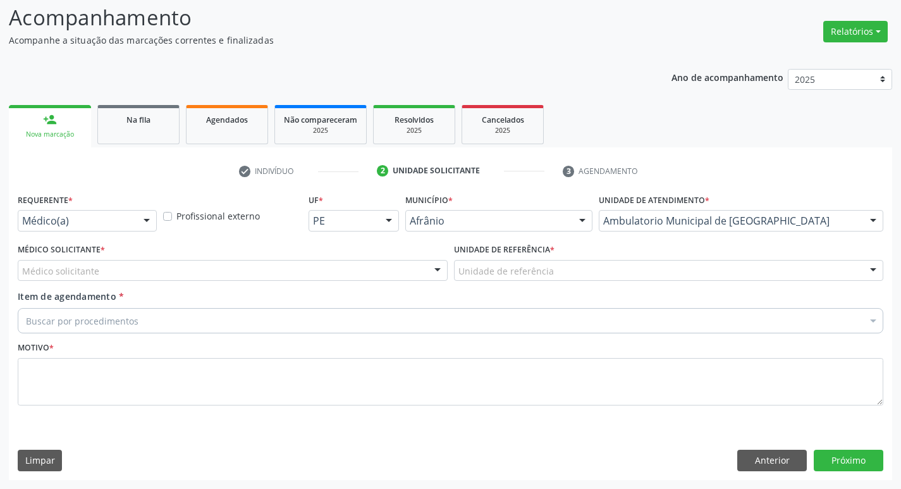
click at [347, 268] on div "Médico solicitante" at bounding box center [233, 270] width 430 height 21
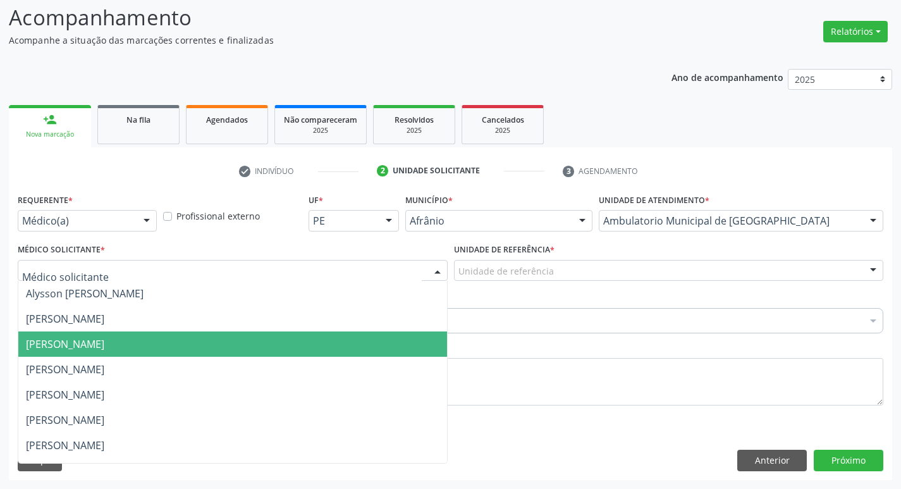
drag, startPoint x: 355, startPoint y: 343, endPoint x: 463, endPoint y: 296, distance: 118.0
click at [354, 343] on span "[PERSON_NAME]" at bounding box center [232, 343] width 428 height 25
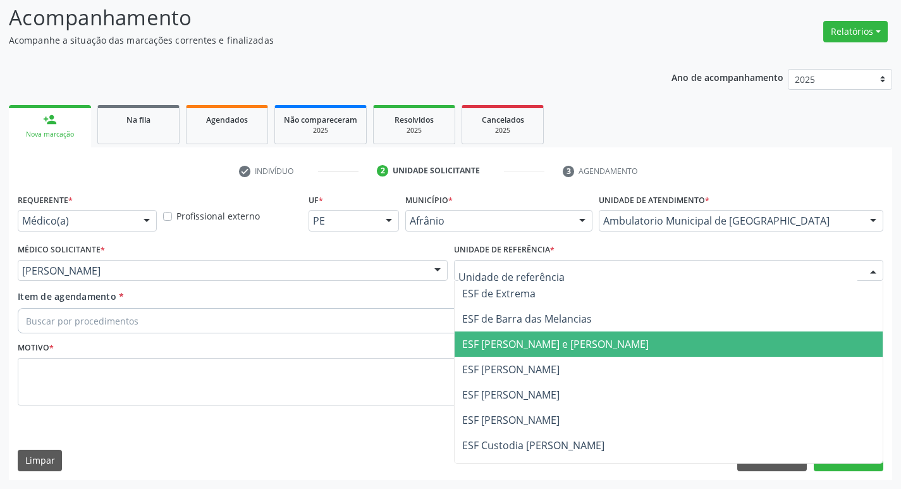
click at [541, 334] on span "ESF [PERSON_NAME] e [PERSON_NAME]" at bounding box center [668, 343] width 428 height 25
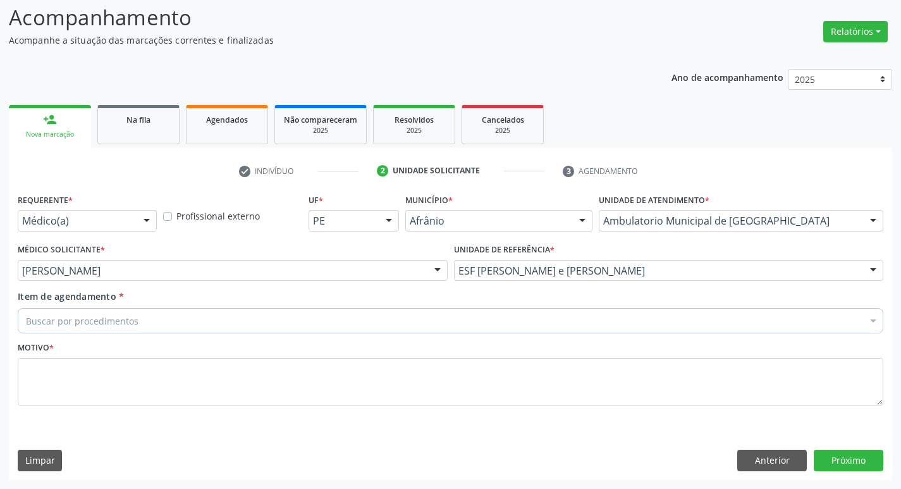
click at [332, 328] on div "Buscar por procedimentos" at bounding box center [450, 320] width 865 height 25
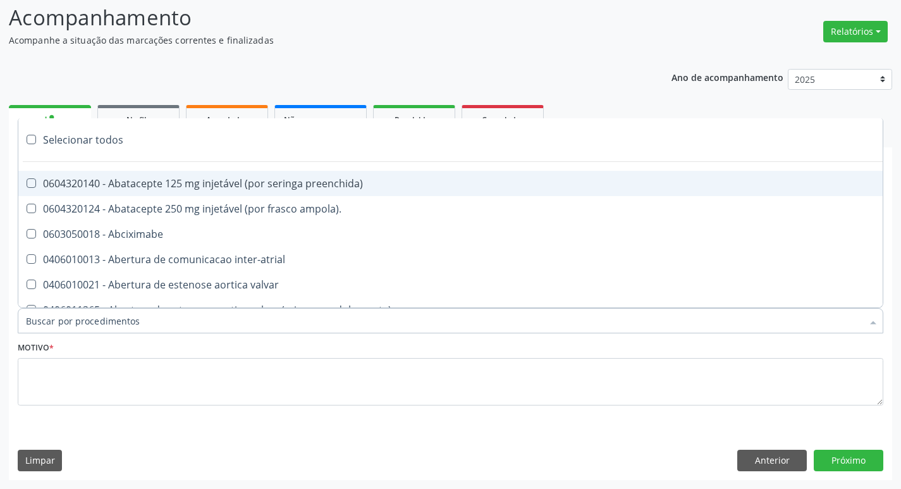
click at [332, 322] on input "Item de agendamento *" at bounding box center [444, 320] width 836 height 25
paste input "ortope"
type input "ortope"
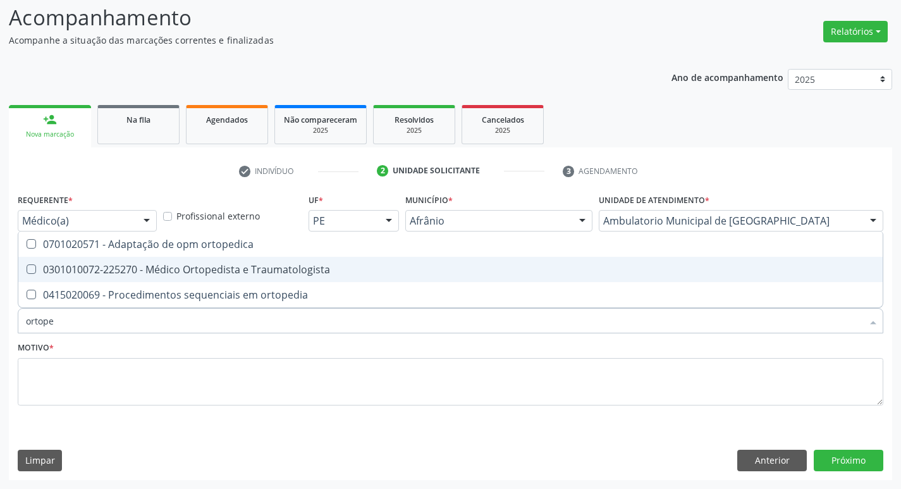
click at [36, 264] on div "0301010072-225270 - Médico Ortopedista e Traumatologista" at bounding box center [450, 269] width 849 height 10
checkbox Traumatologista "true"
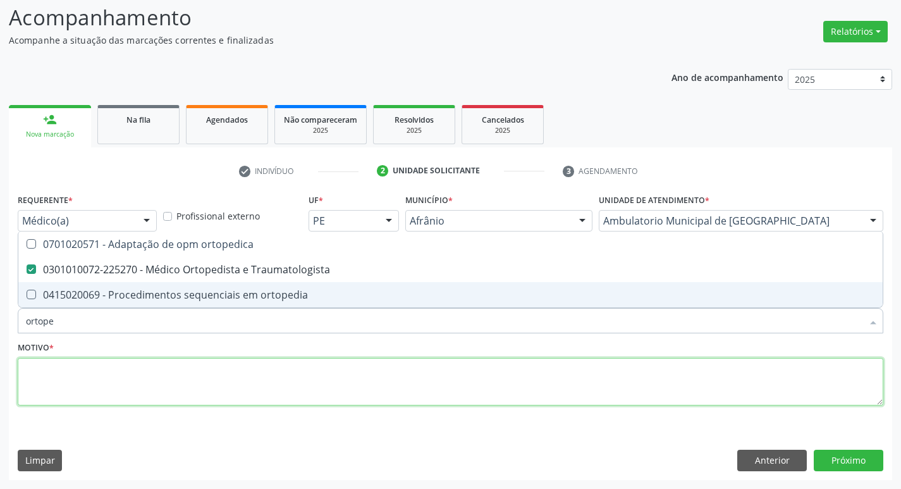
click at [94, 382] on textarea at bounding box center [450, 382] width 865 height 48
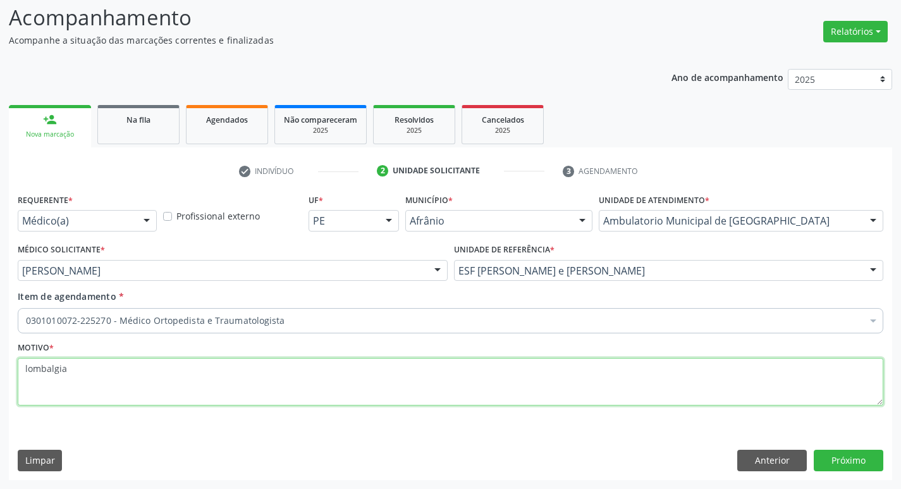
type textarea "lombalgia"
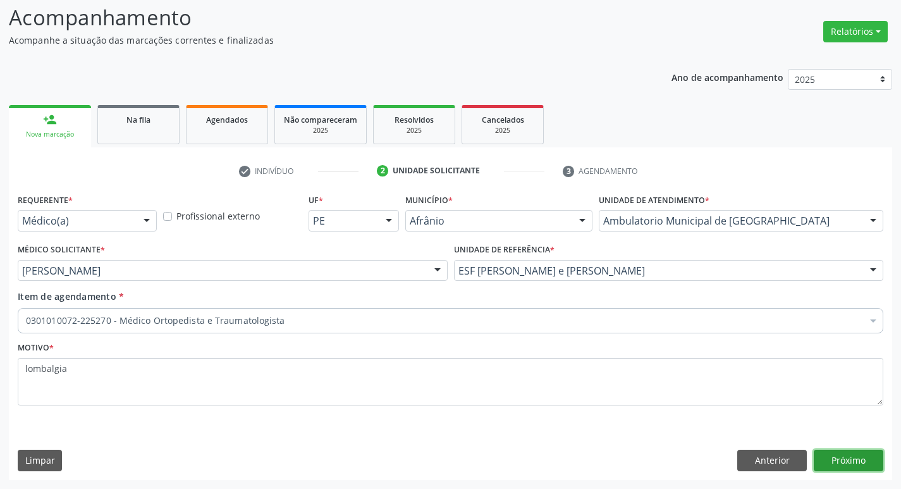
click at [865, 458] on button "Próximo" at bounding box center [848, 459] width 70 height 21
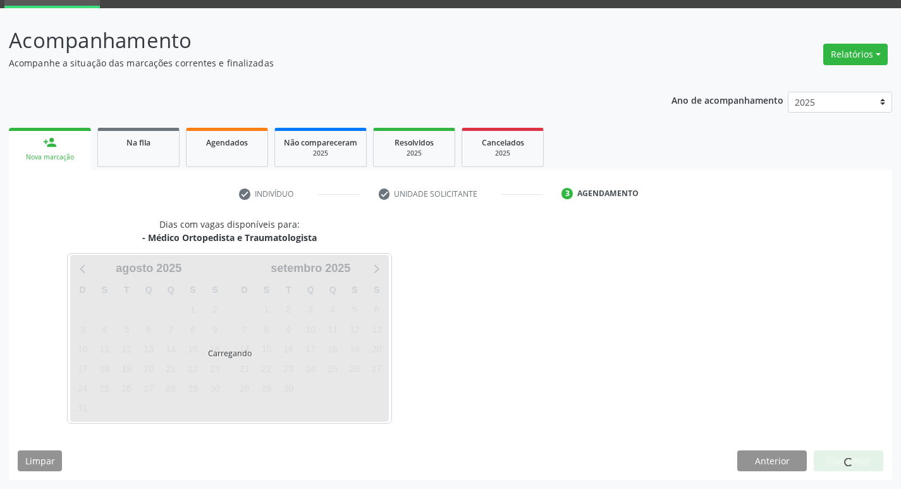
scroll to position [61, 0]
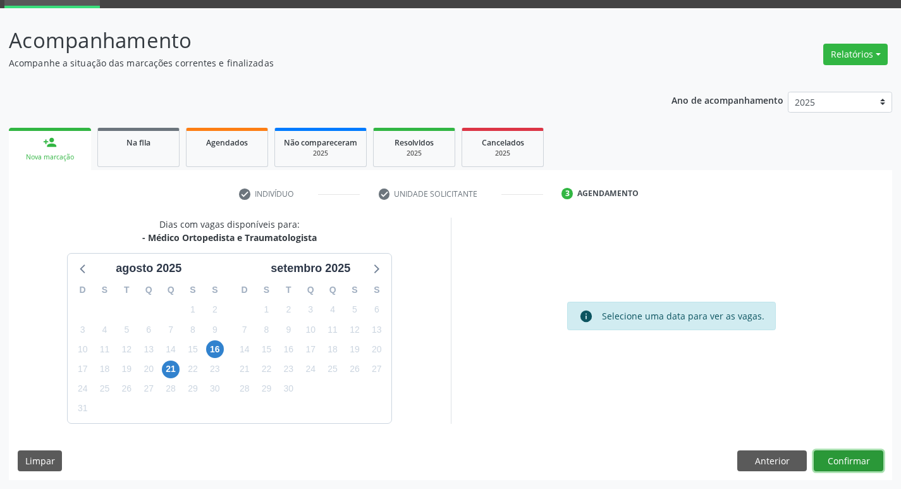
click at [833, 455] on button "Confirmar" at bounding box center [848, 460] width 70 height 21
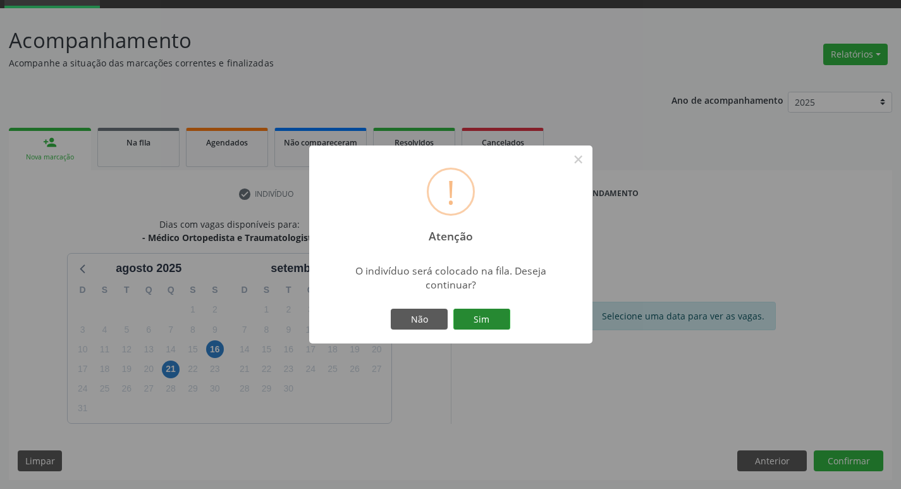
click at [485, 324] on button "Sim" at bounding box center [481, 318] width 57 height 21
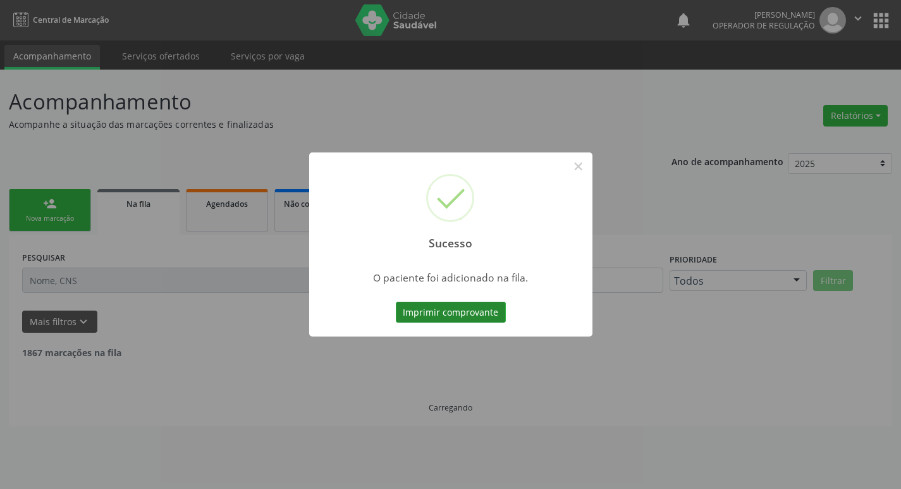
scroll to position [0, 0]
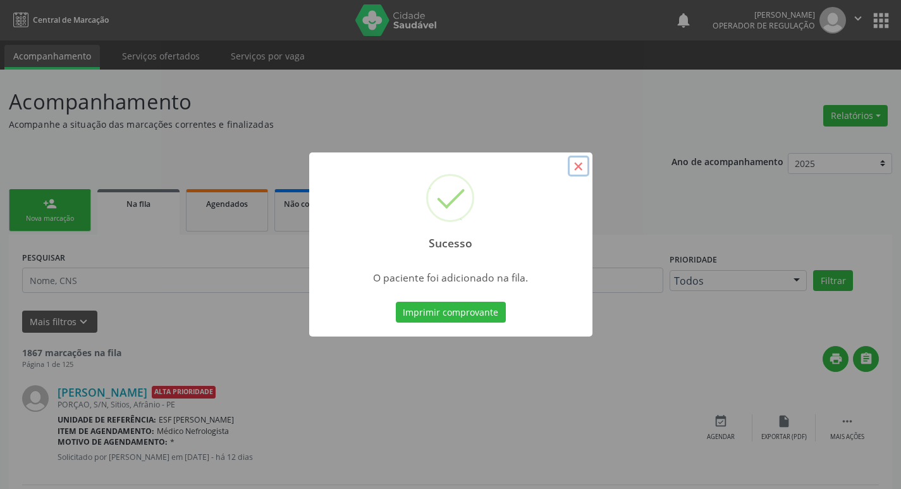
click at [576, 170] on button "×" at bounding box center [578, 165] width 21 height 21
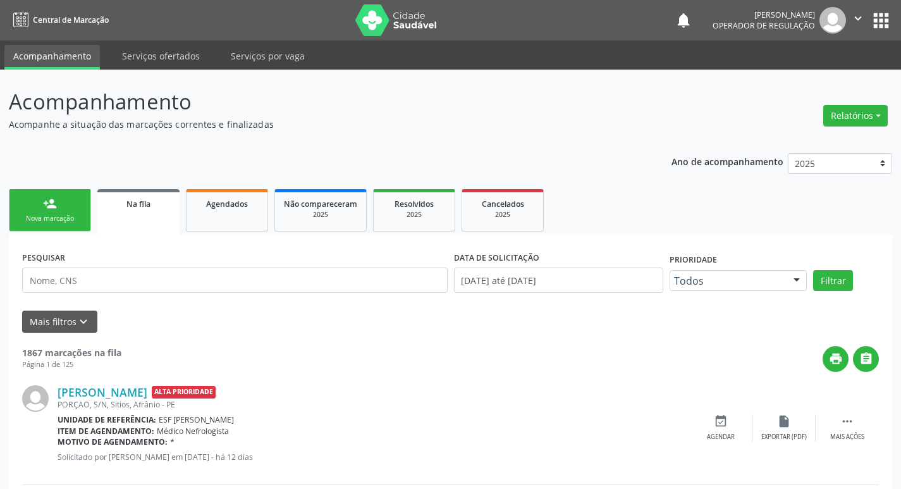
click at [46, 213] on link "person_add Nova marcação" at bounding box center [50, 210] width 82 height 42
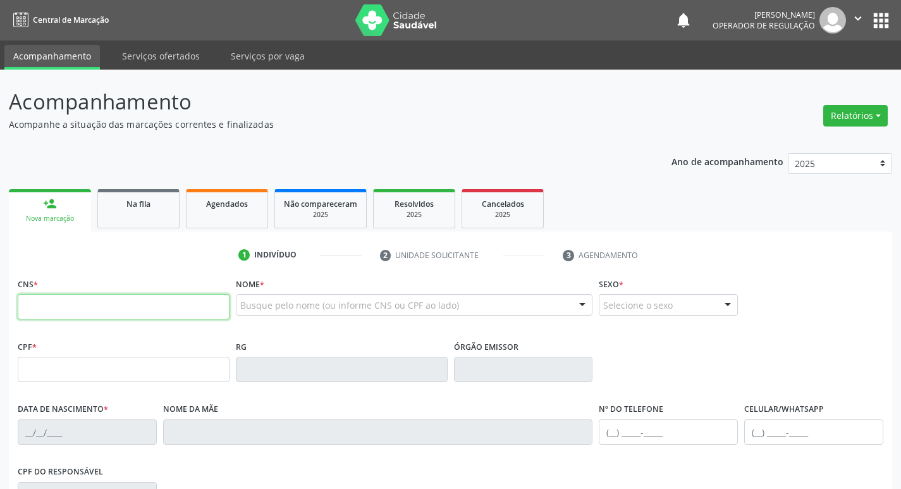
click at [73, 301] on input "text" at bounding box center [124, 306] width 212 height 25
type input "705 2054 1611 3379"
type input "876.284.063-00"
type input "1[DATE]"
type input "Maria Auxiliadora de [PERSON_NAME]"
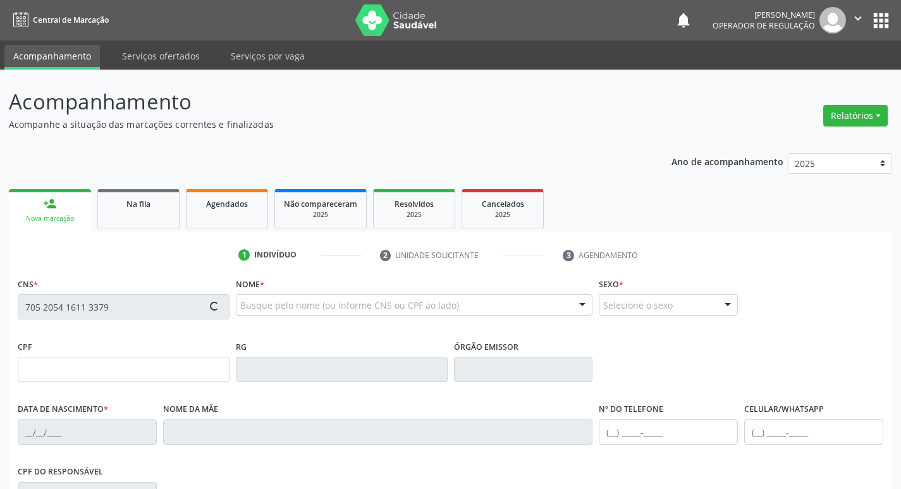
type input "[PHONE_NUMBER]"
type input "50"
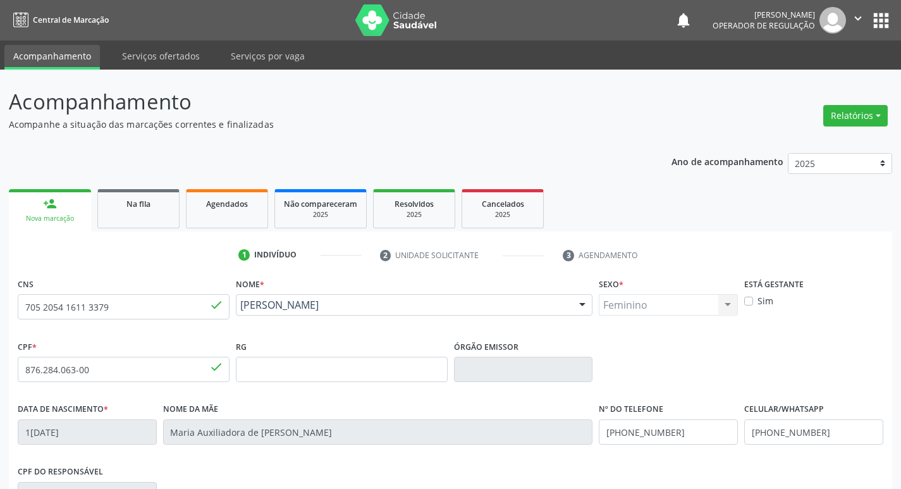
scroll to position [197, 0]
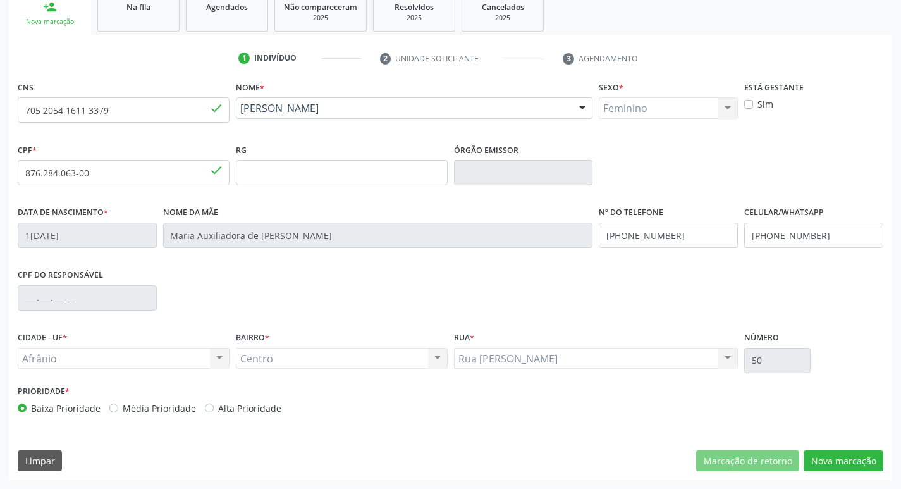
click at [123, 405] on label "Média Prioridade" at bounding box center [159, 407] width 73 height 13
click at [113, 405] on input "Média Prioridade" at bounding box center [113, 406] width 9 height 11
radio input "true"
click at [837, 453] on button "Nova marcação" at bounding box center [843, 460] width 80 height 21
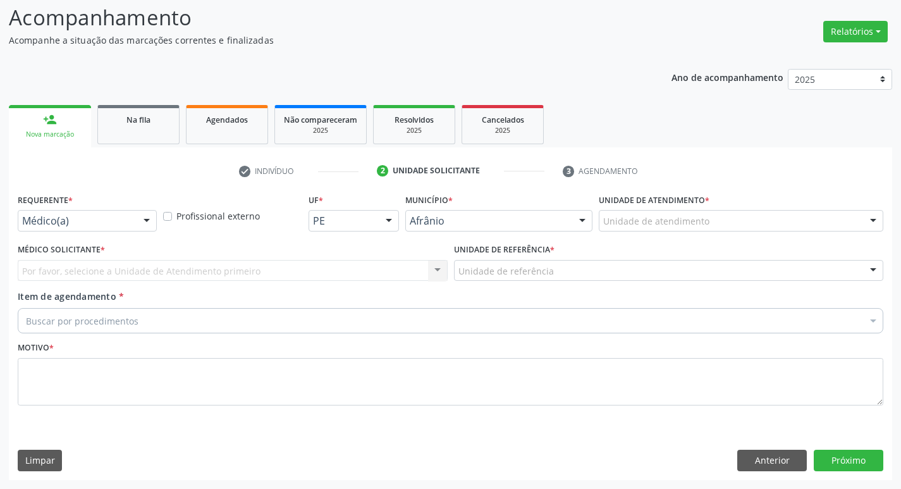
scroll to position [84, 0]
click at [770, 219] on div "Unidade de atendimento" at bounding box center [740, 220] width 284 height 21
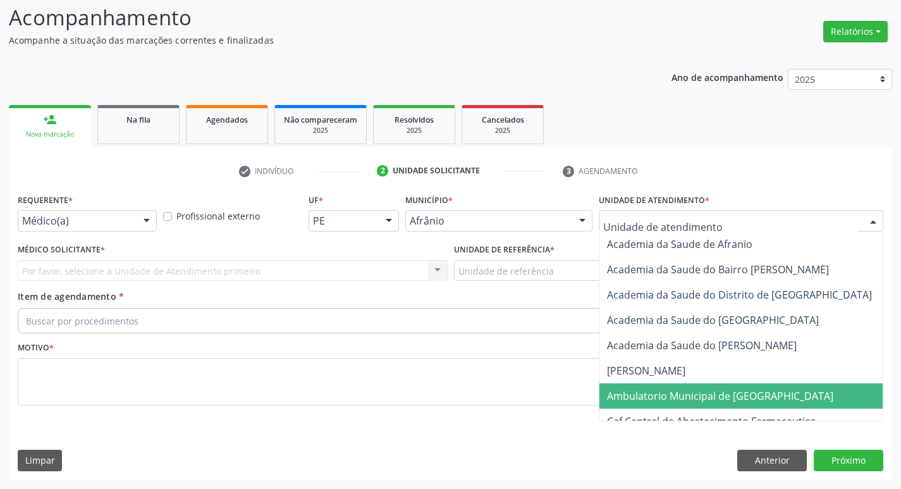
drag, startPoint x: 738, startPoint y: 395, endPoint x: 600, endPoint y: 351, distance: 144.5
click at [737, 395] on span "Ambulatorio Municipal de [GEOGRAPHIC_DATA]" at bounding box center [720, 396] width 226 height 14
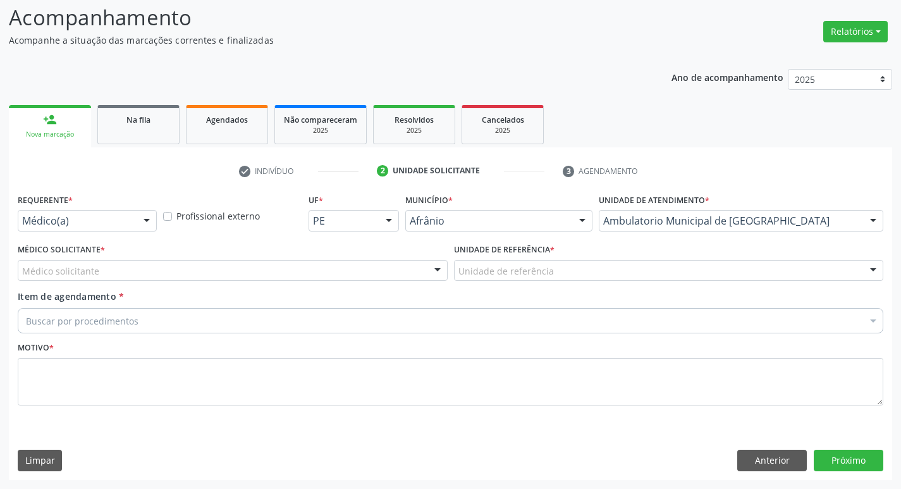
click at [111, 270] on div "Médico solicitante" at bounding box center [233, 270] width 430 height 21
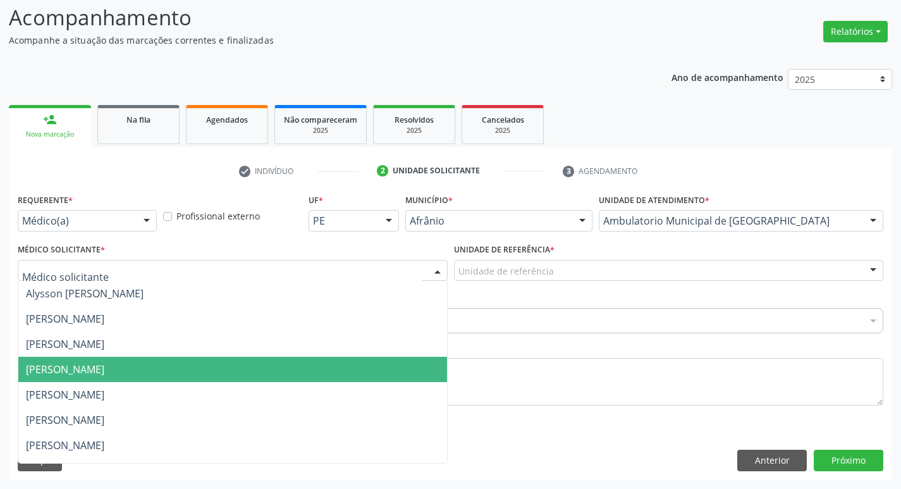
click at [104, 366] on span "[PERSON_NAME]" at bounding box center [65, 369] width 78 height 14
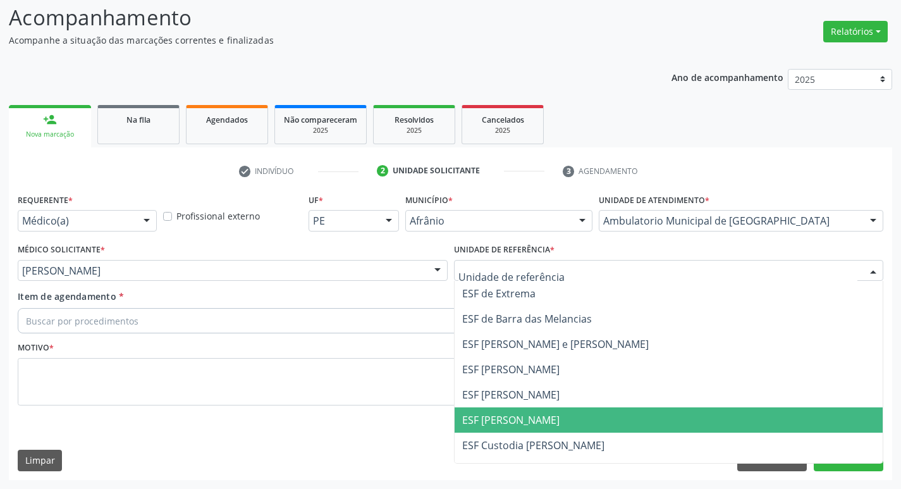
click at [510, 410] on span "ESF [PERSON_NAME]" at bounding box center [668, 419] width 428 height 25
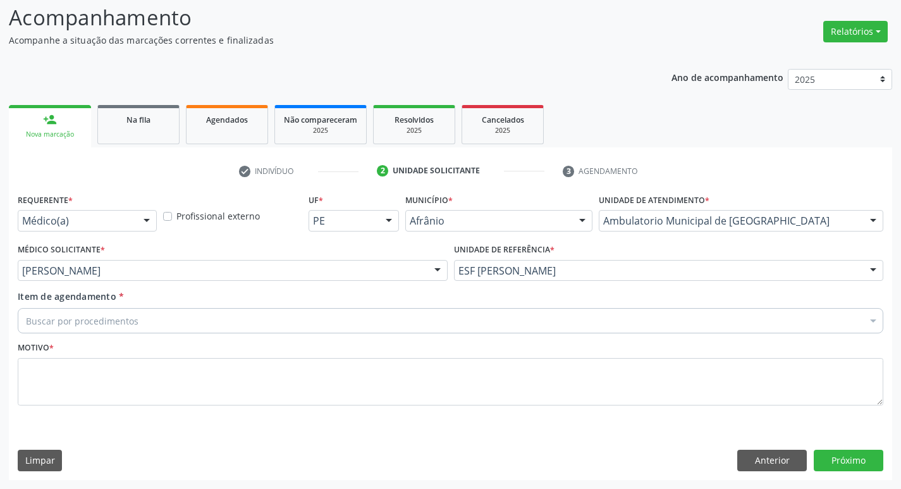
click at [299, 320] on div "Buscar por procedimentos" at bounding box center [450, 320] width 865 height 25
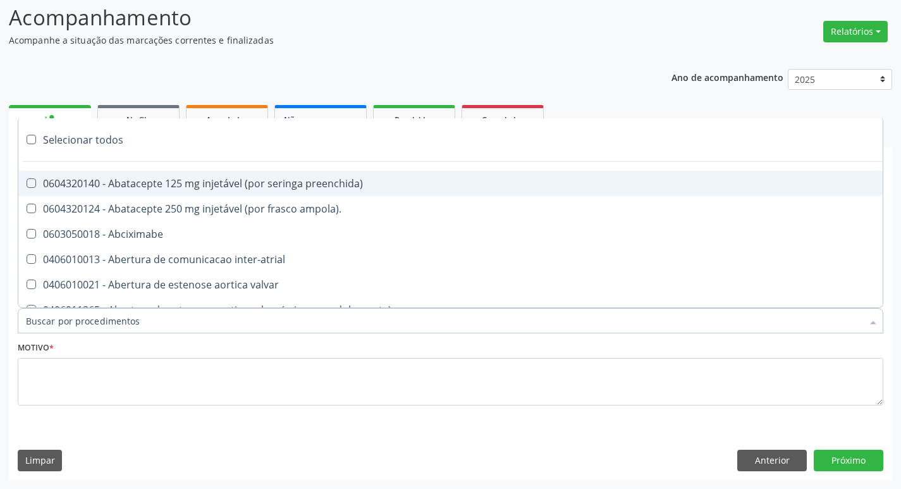
paste input "ortope"
type input "ortope"
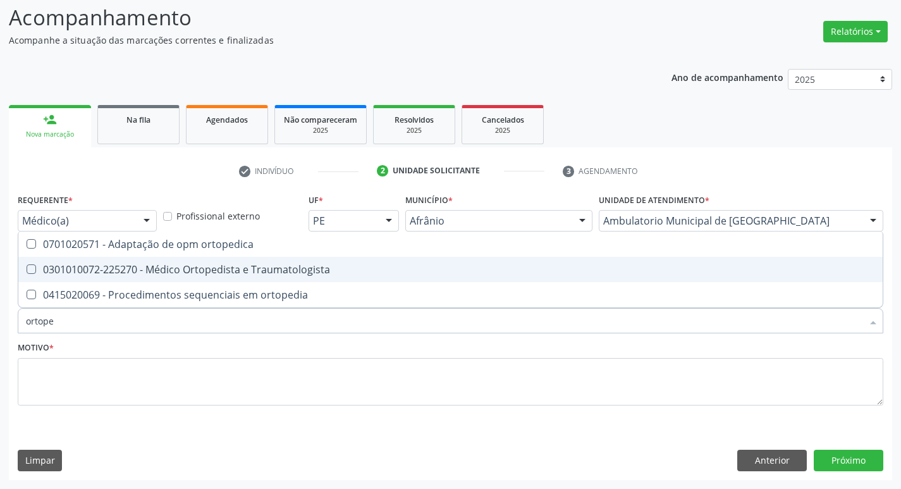
click at [29, 267] on Traumatologista at bounding box center [31, 268] width 9 height 9
click at [27, 267] on Traumatologista "checkbox" at bounding box center [22, 269] width 8 height 8
checkbox Traumatologista "true"
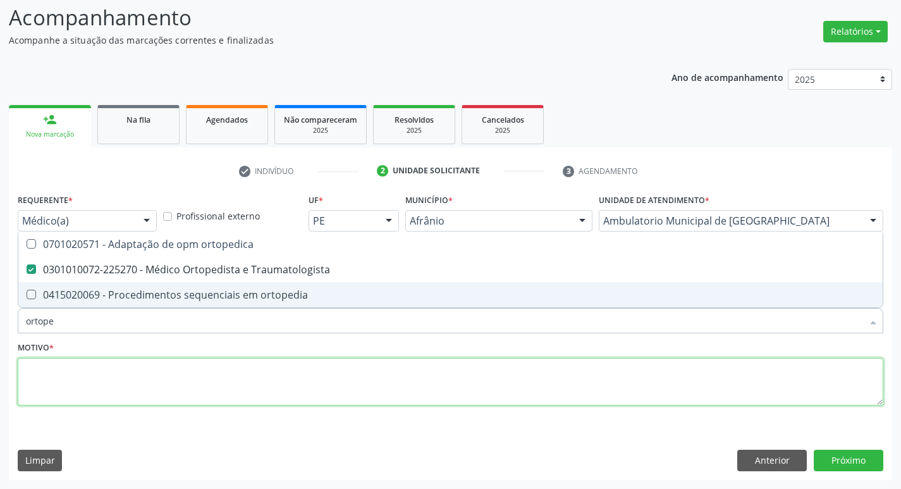
click at [65, 387] on textarea at bounding box center [450, 382] width 865 height 48
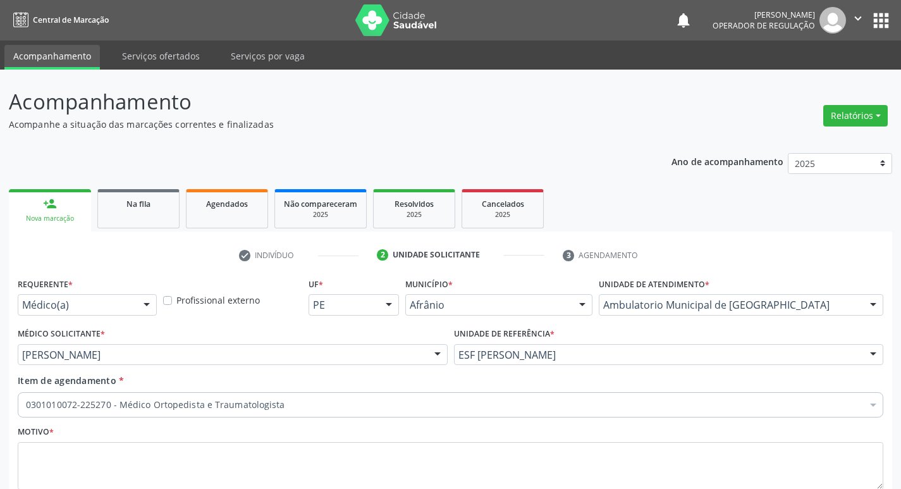
scroll to position [84, 0]
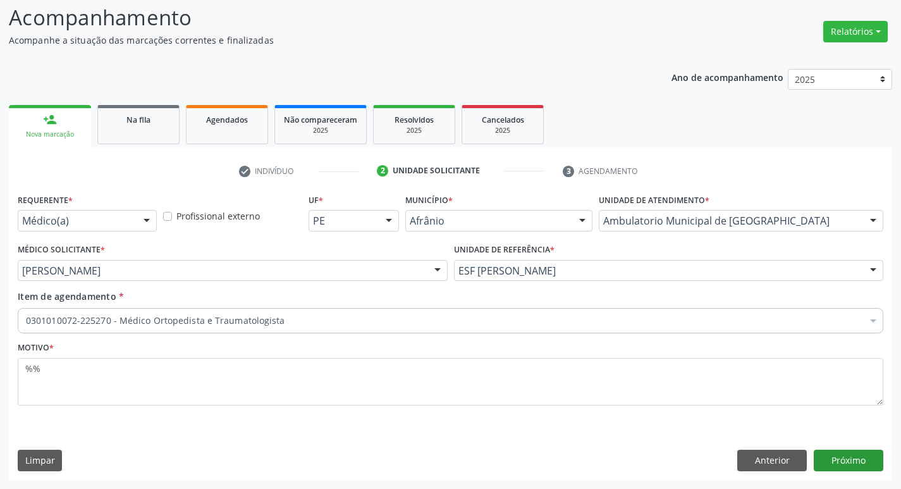
type textarea "%%"
click at [840, 459] on button "Próximo" at bounding box center [848, 459] width 70 height 21
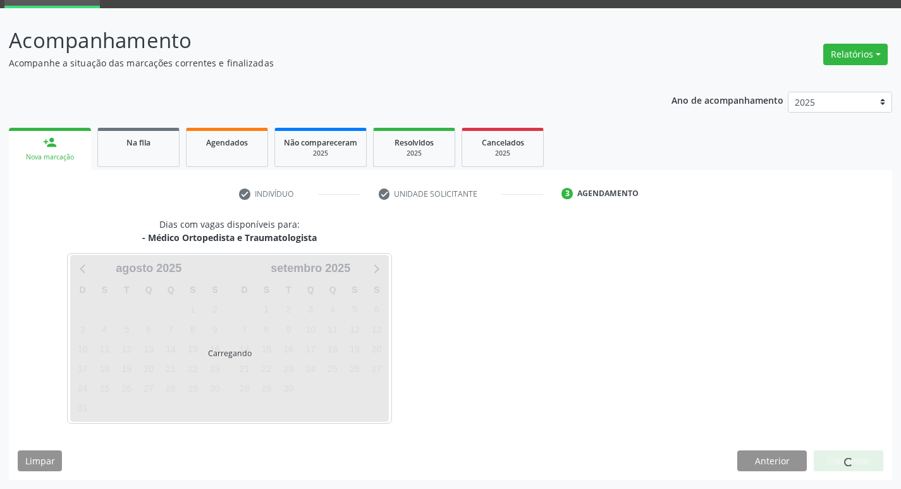
scroll to position [61, 0]
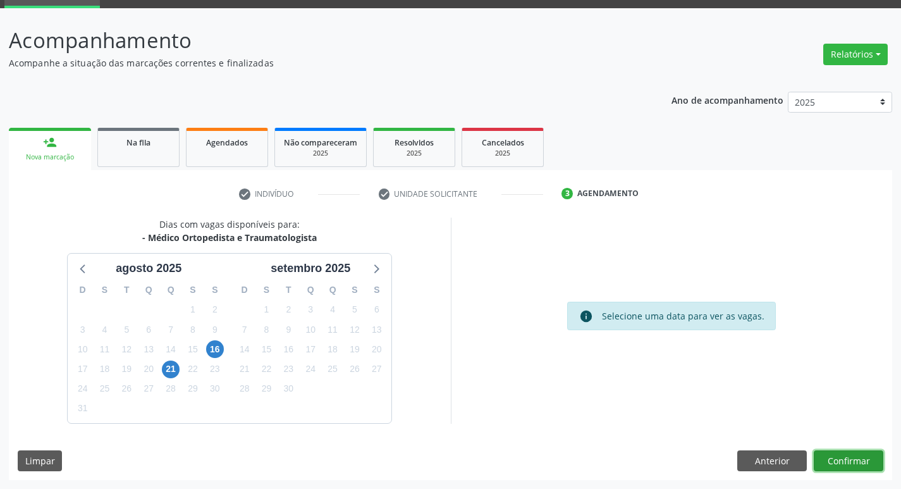
click at [846, 463] on button "Confirmar" at bounding box center [848, 460] width 70 height 21
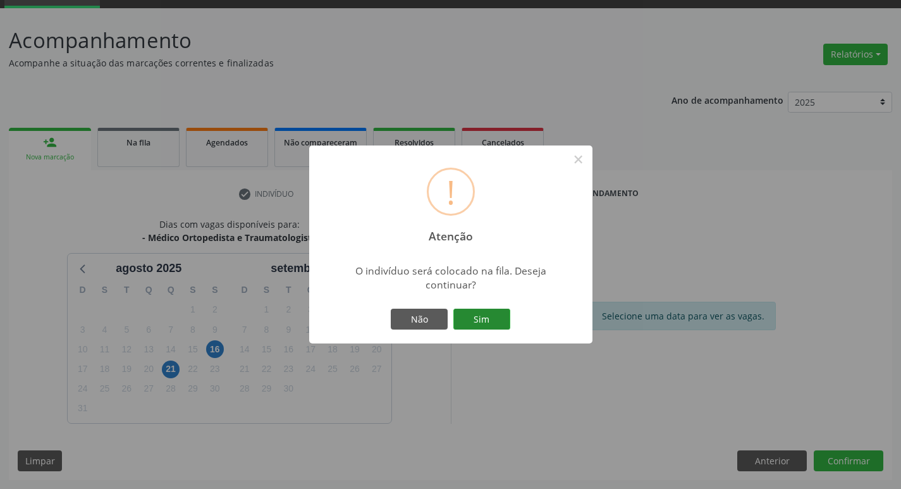
click at [477, 312] on button "Sim" at bounding box center [481, 318] width 57 height 21
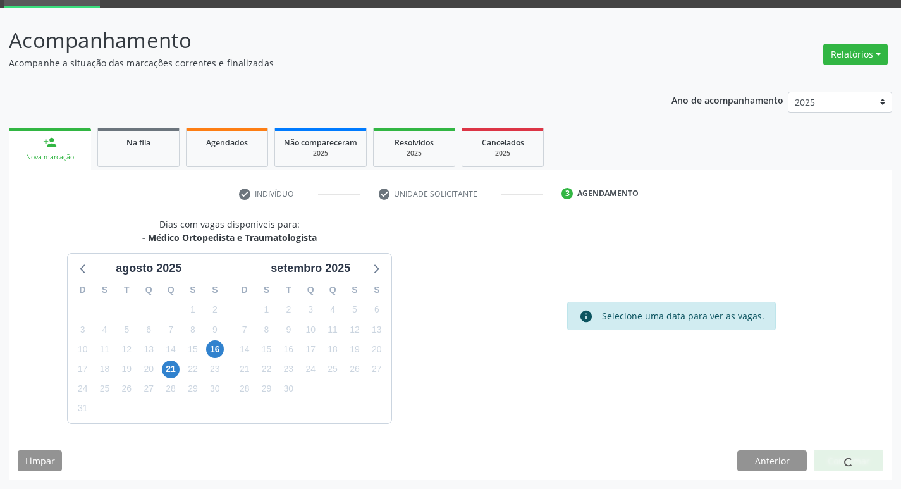
scroll to position [0, 0]
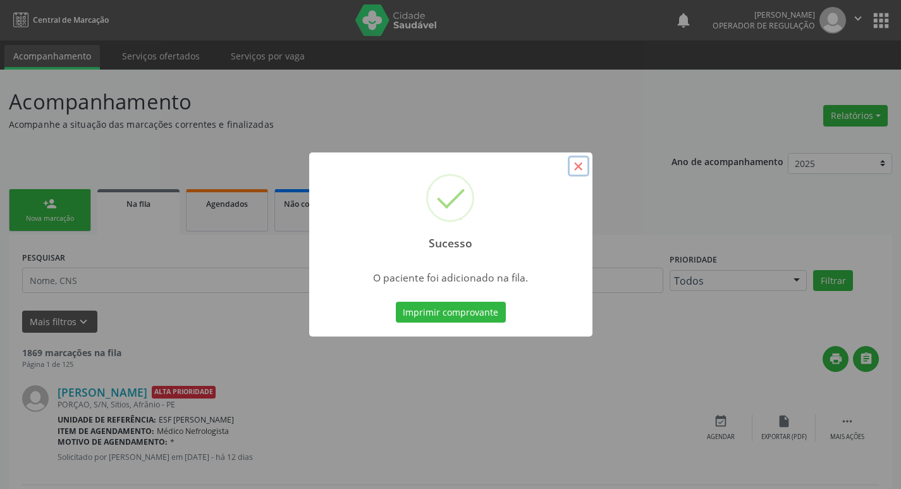
click at [580, 167] on button "×" at bounding box center [578, 165] width 21 height 21
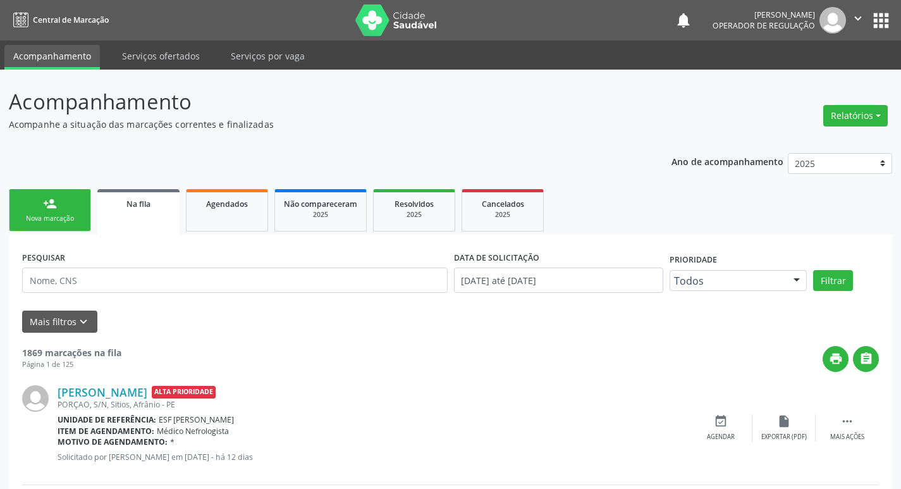
click at [60, 210] on link "person_add Nova marcação" at bounding box center [50, 210] width 82 height 42
click at [59, 210] on link "person_add Nova marcação" at bounding box center [50, 210] width 82 height 42
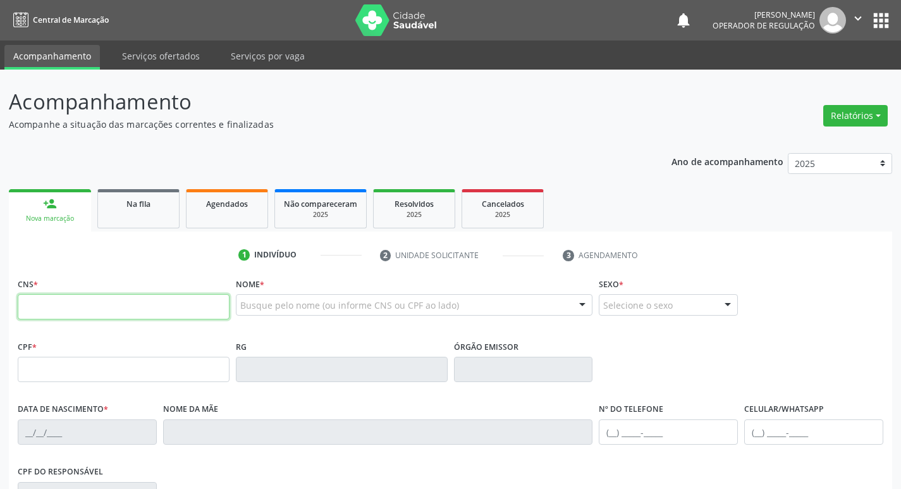
click at [125, 307] on input "text" at bounding box center [124, 306] width 212 height 25
type input "706 8082 9093 2223"
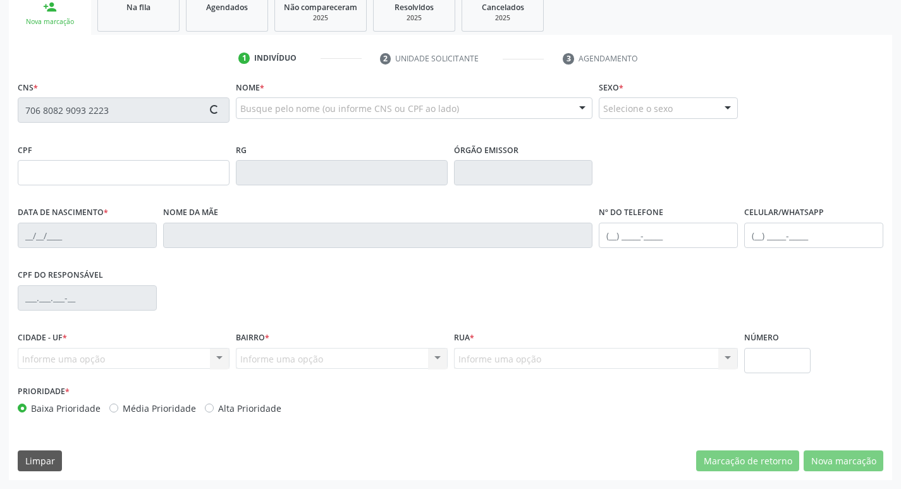
type input "040.372.254-33"
type input "19/05/1977"
type input "Cristina Vieira Rodrigues"
type input "(87) 98819-3758"
type input "038.189.444-40"
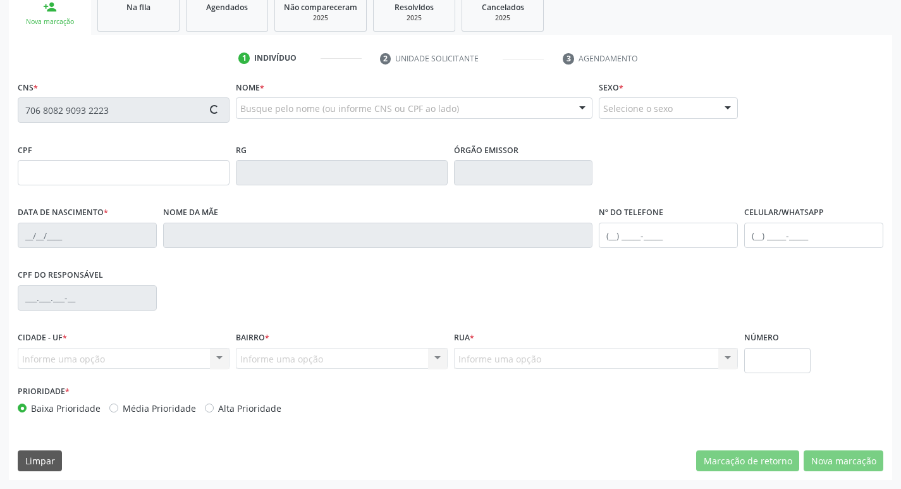
type input "10"
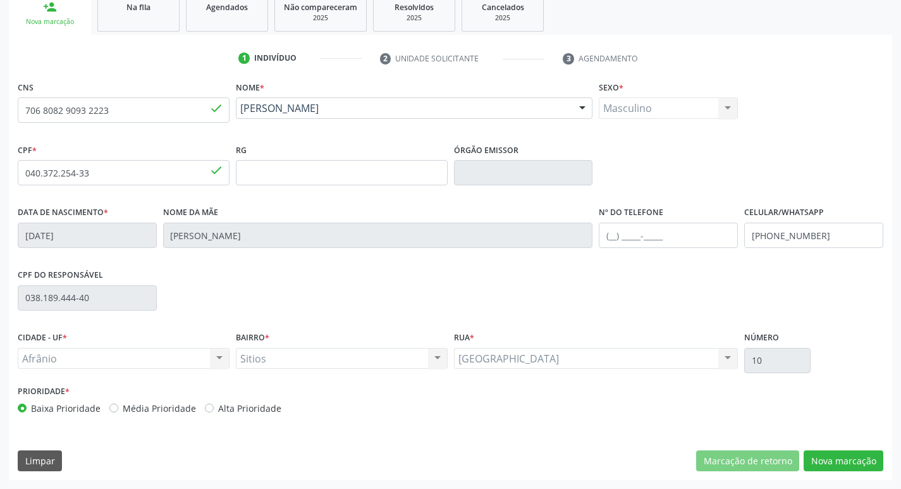
click at [123, 411] on label "Média Prioridade" at bounding box center [159, 407] width 73 height 13
click at [111, 411] on input "Média Prioridade" at bounding box center [113, 406] width 9 height 11
radio input "true"
drag, startPoint x: 892, startPoint y: 463, endPoint x: 880, endPoint y: 463, distance: 12.7
click at [892, 463] on div "Acompanhamento Acompanhe a situação das marcações correntes e finalizadas Relat…" at bounding box center [450, 181] width 901 height 616
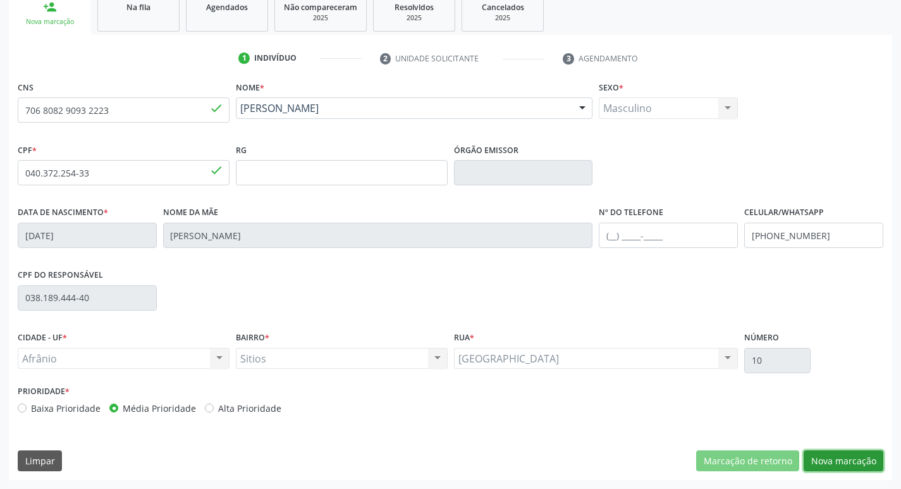
click at [877, 462] on button "Nova marcação" at bounding box center [843, 460] width 80 height 21
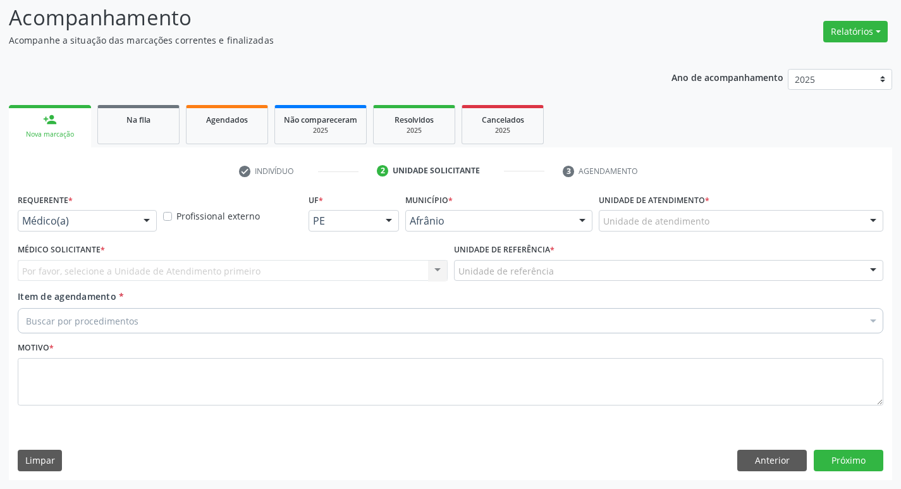
scroll to position [84, 0]
click at [877, 462] on button "Próximo" at bounding box center [848, 459] width 70 height 21
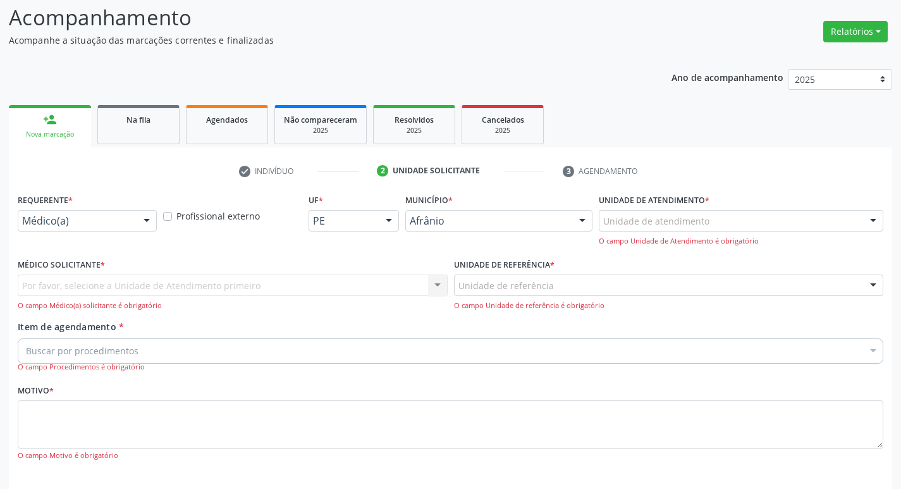
click at [788, 212] on div "Unidade de atendimento" at bounding box center [740, 220] width 284 height 21
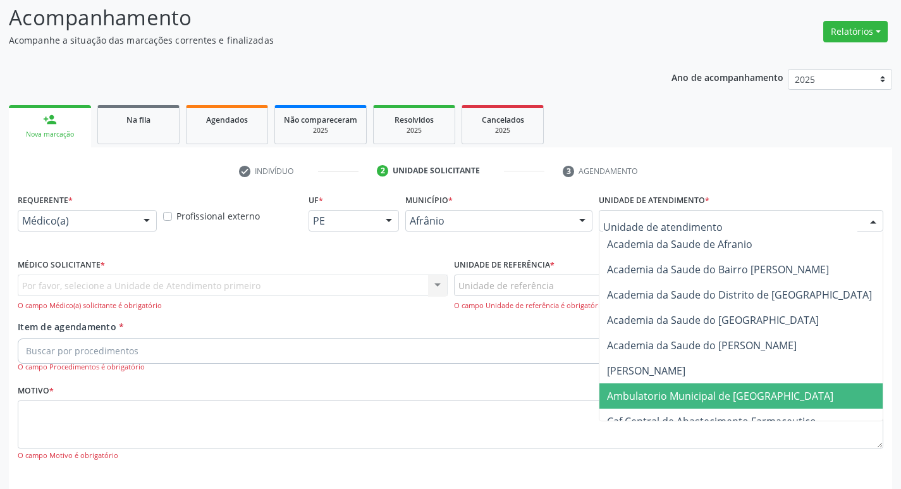
click at [780, 394] on span "Ambulatorio Municipal de [GEOGRAPHIC_DATA]" at bounding box center [753, 395] width 308 height 25
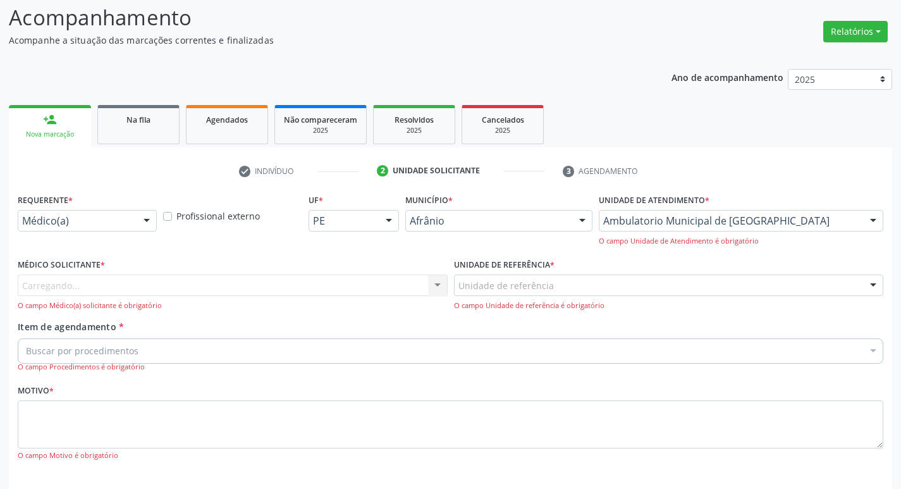
click at [269, 284] on div "Carregando... Nenhum resultado encontrado para: " " Não há nenhuma opção para s…" at bounding box center [233, 292] width 430 height 36
click at [276, 278] on div "Médico solicitante" at bounding box center [233, 284] width 430 height 21
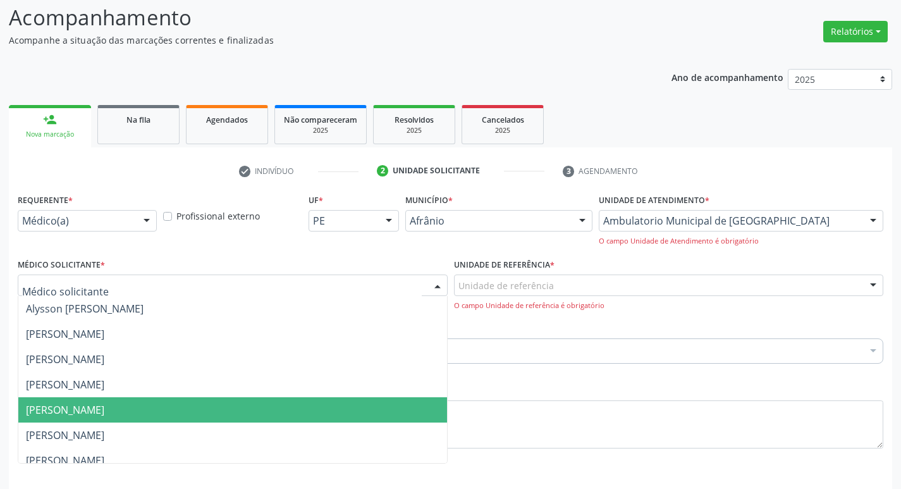
click at [250, 399] on span "[PERSON_NAME]" at bounding box center [232, 409] width 428 height 25
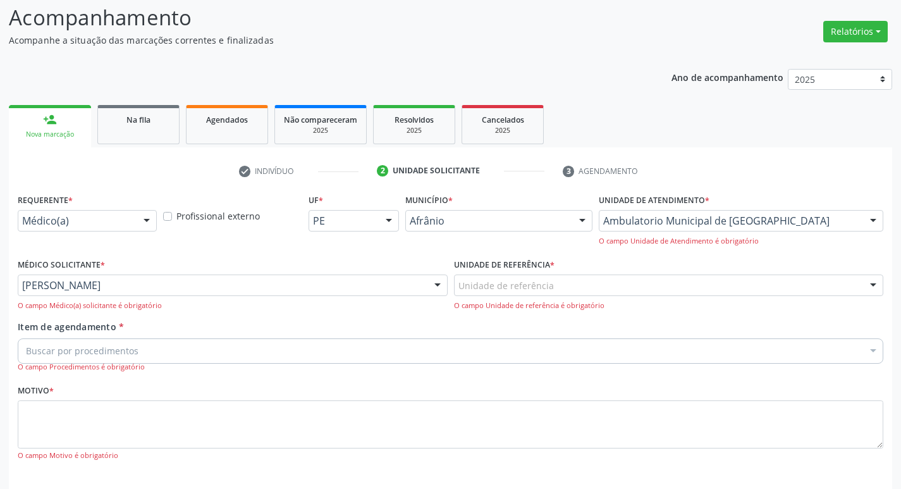
click at [588, 281] on div "Unidade de referência" at bounding box center [669, 284] width 430 height 21
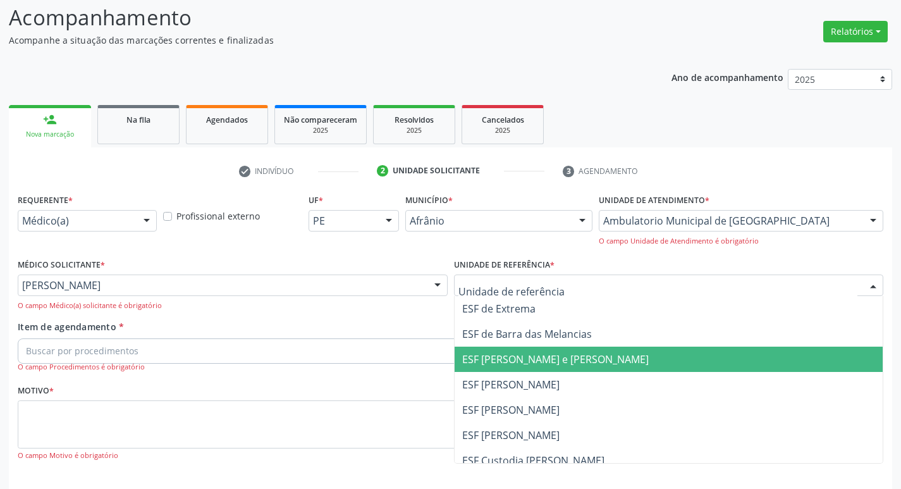
click at [582, 369] on span "ESF [PERSON_NAME] e [PERSON_NAME]" at bounding box center [668, 358] width 428 height 25
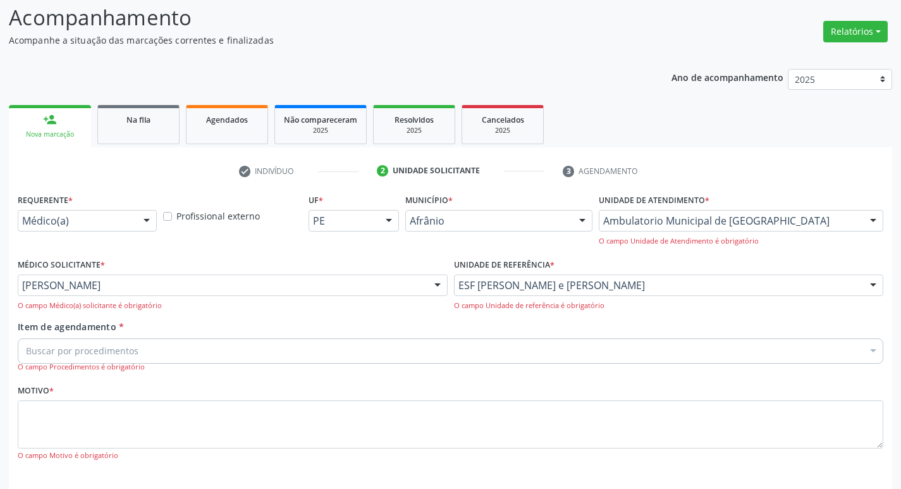
click at [300, 348] on div "Buscar por procedimentos" at bounding box center [450, 350] width 865 height 25
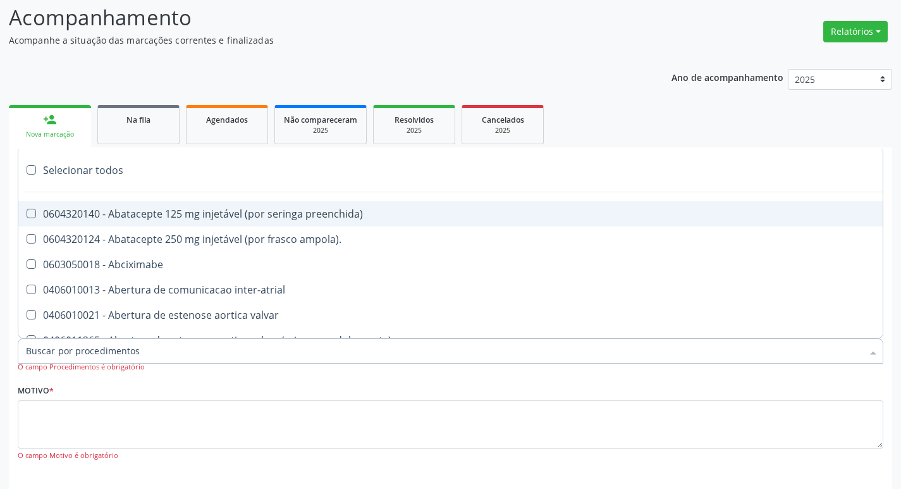
paste input "ortope"
type input "ortope"
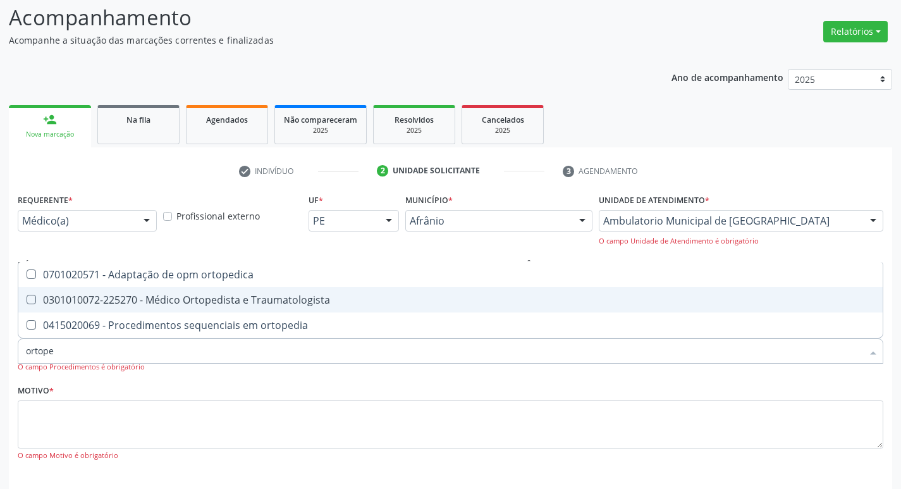
click at [33, 296] on Traumatologista at bounding box center [31, 299] width 9 height 9
click at [27, 296] on Traumatologista "checkbox" at bounding box center [22, 299] width 8 height 8
checkbox Traumatologista "true"
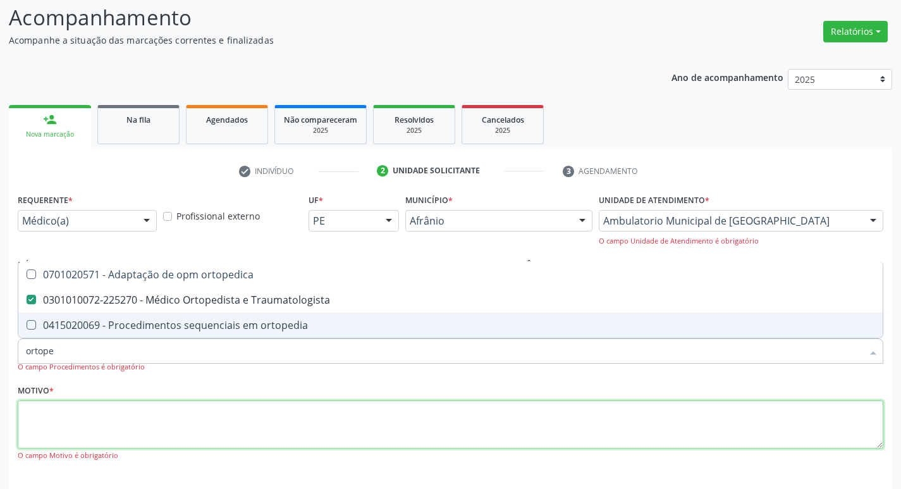
click at [94, 423] on textarea at bounding box center [450, 424] width 865 height 48
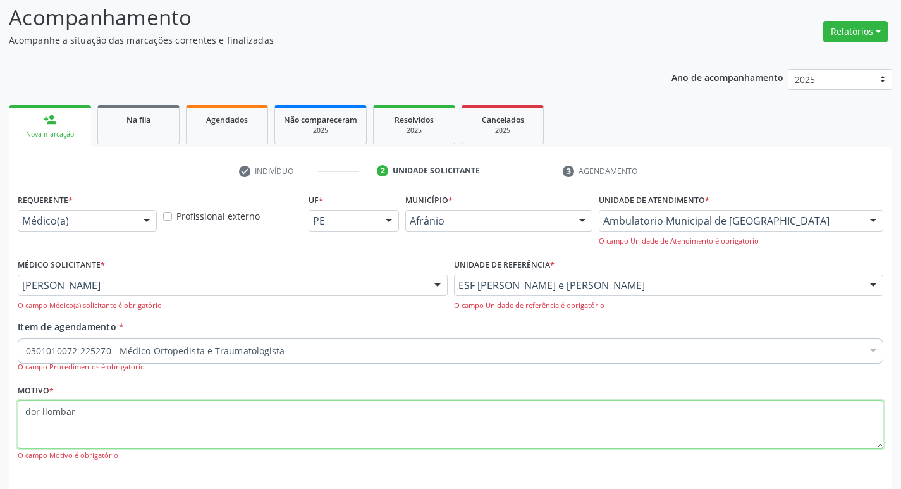
scroll to position [140, 0]
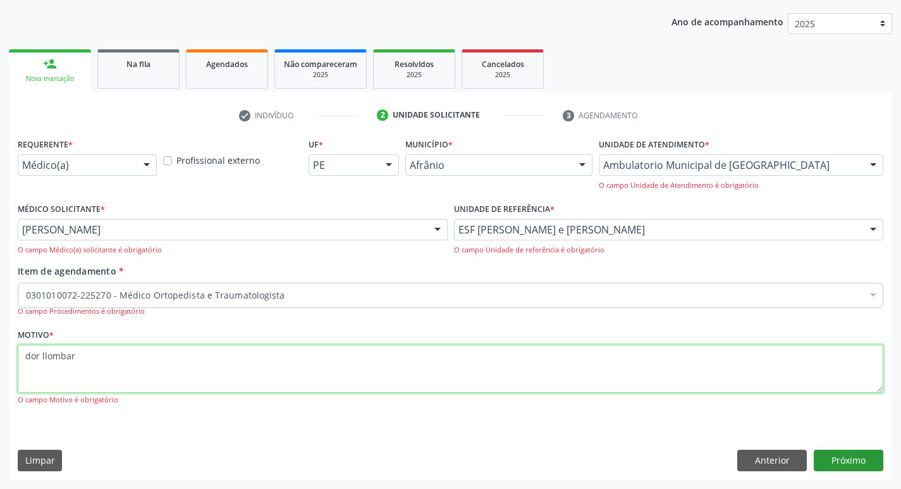
type textarea "dor llombar"
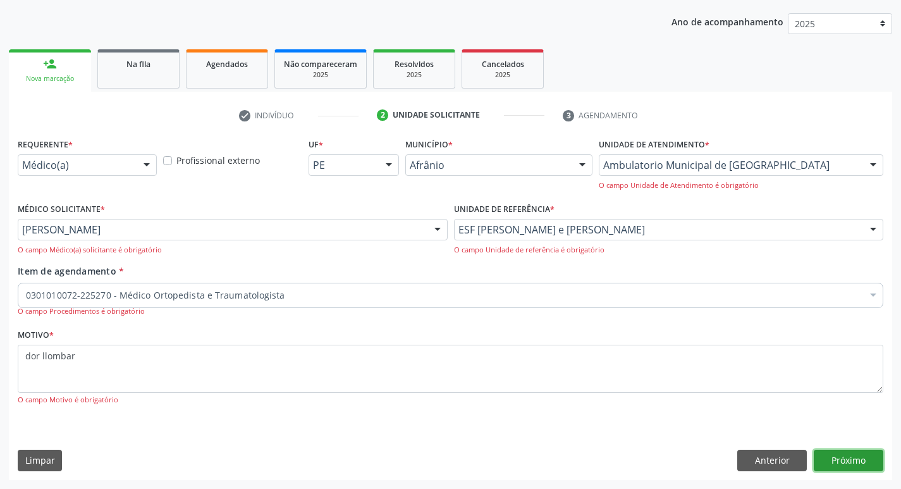
click at [831, 451] on button "Próximo" at bounding box center [848, 459] width 70 height 21
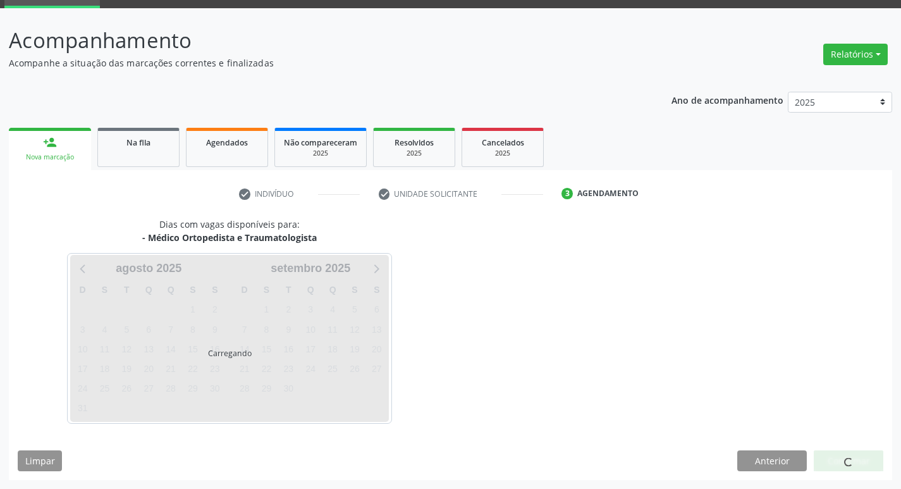
scroll to position [61, 0]
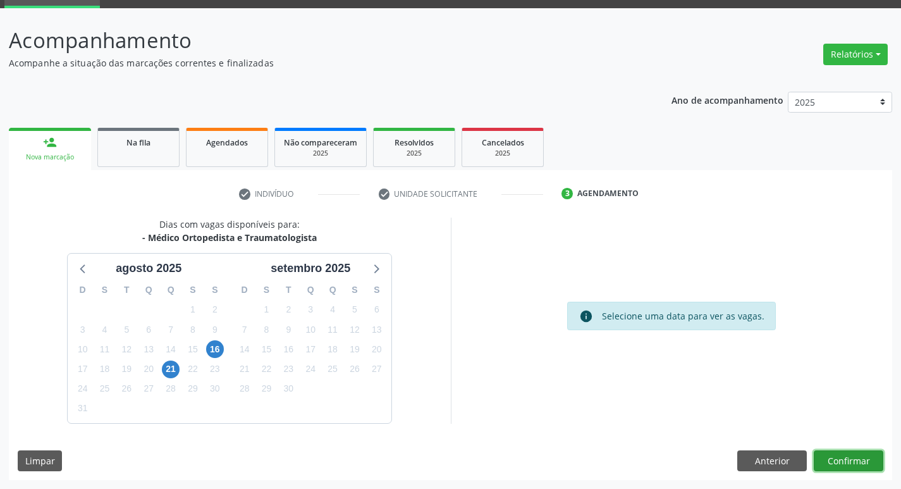
click at [858, 465] on button "Confirmar" at bounding box center [848, 460] width 70 height 21
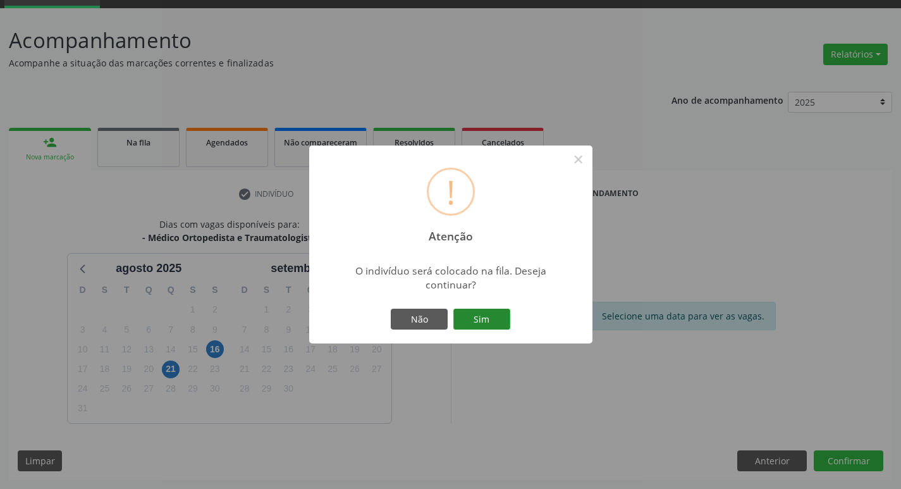
click at [487, 312] on button "Sim" at bounding box center [481, 318] width 57 height 21
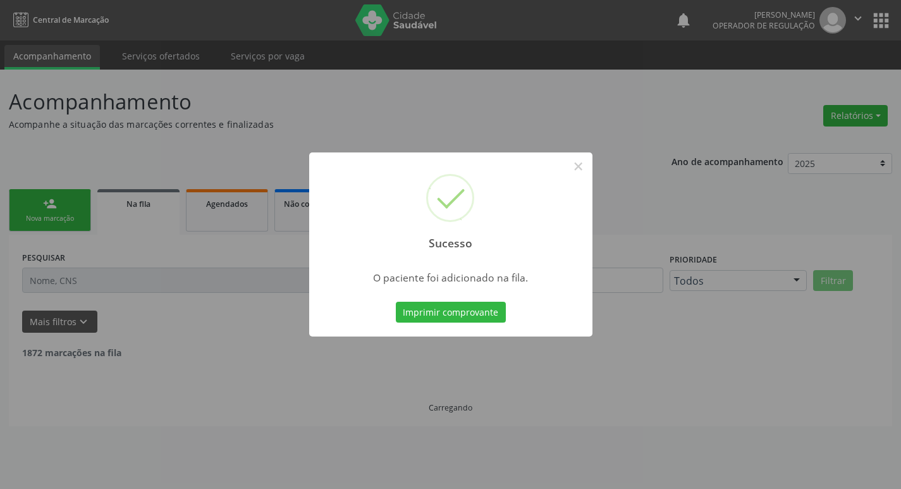
scroll to position [0, 0]
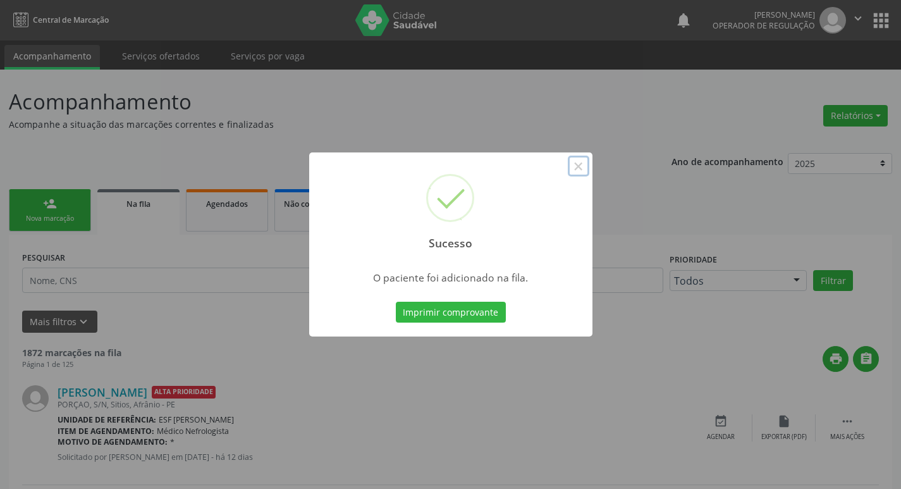
click at [579, 164] on button "×" at bounding box center [578, 165] width 21 height 21
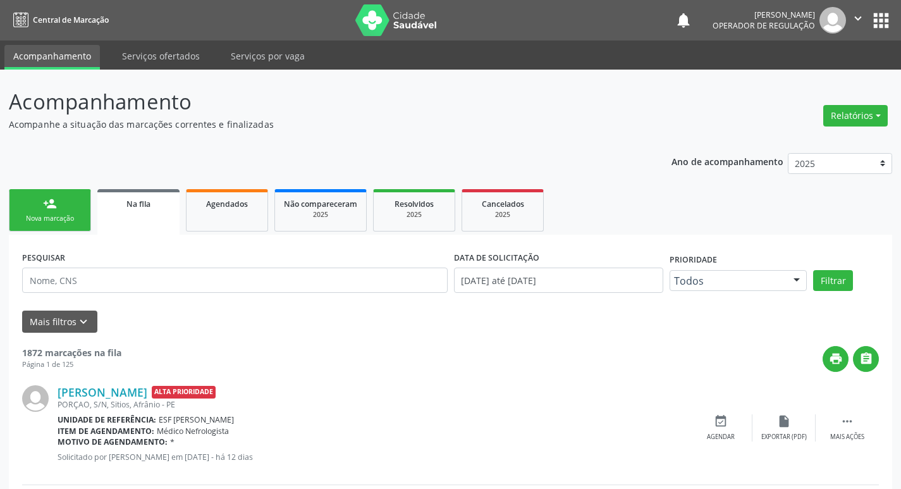
drag, startPoint x: 46, startPoint y: 217, endPoint x: 64, endPoint y: 185, distance: 36.8
click at [46, 216] on div "Nova marcação" at bounding box center [49, 218] width 63 height 9
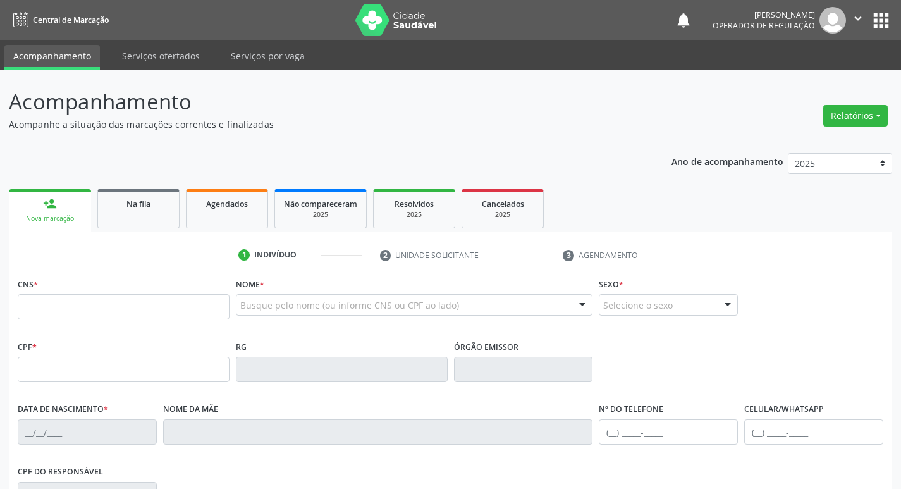
click at [70, 210] on link "person_add Nova marcação" at bounding box center [50, 210] width 82 height 42
click at [105, 311] on input "text" at bounding box center [124, 306] width 212 height 25
type input "706 3057 0848 9171"
type input "026.167.374-26"
type input "01/01/1970"
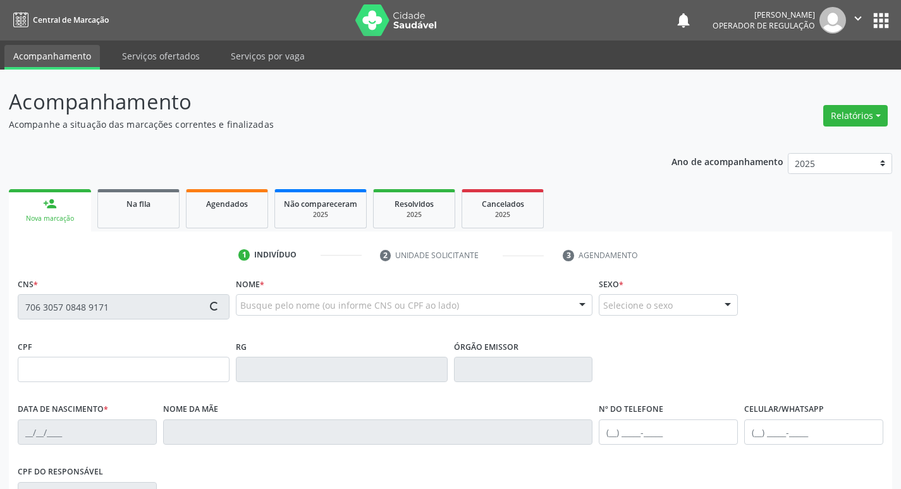
type input "Joana Martina da Luz Silva"
type input "(87) 99177-1616"
type input "022.141.604-85"
type input "3"
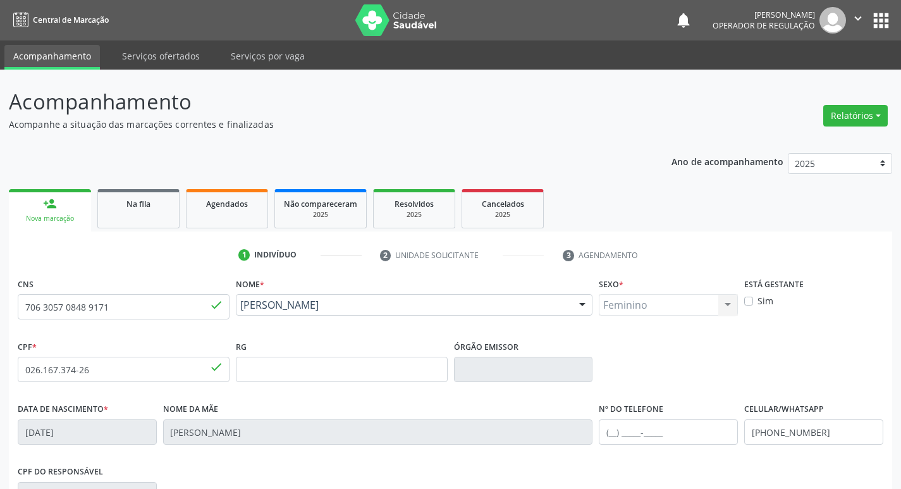
scroll to position [197, 0]
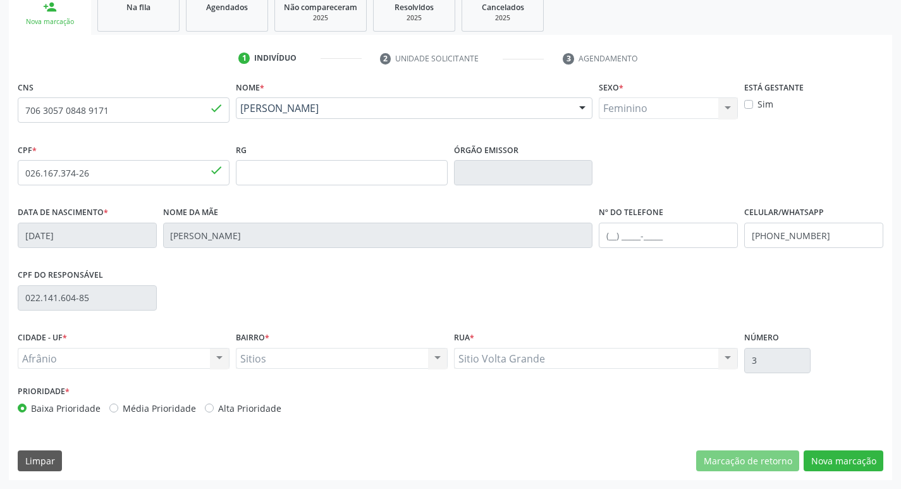
click at [123, 407] on label "Média Prioridade" at bounding box center [159, 407] width 73 height 13
click at [111, 407] on input "Média Prioridade" at bounding box center [113, 406] width 9 height 11
radio input "true"
click at [846, 452] on button "Nova marcação" at bounding box center [843, 460] width 80 height 21
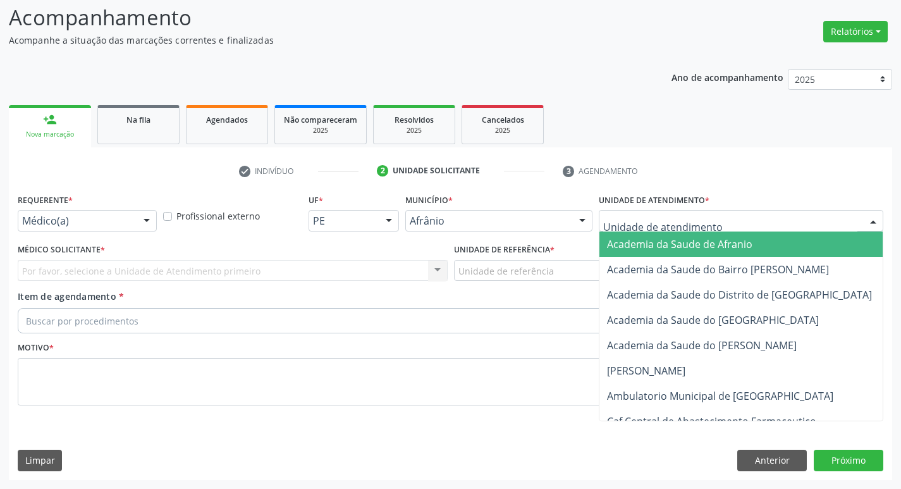
click at [743, 217] on div at bounding box center [740, 220] width 284 height 21
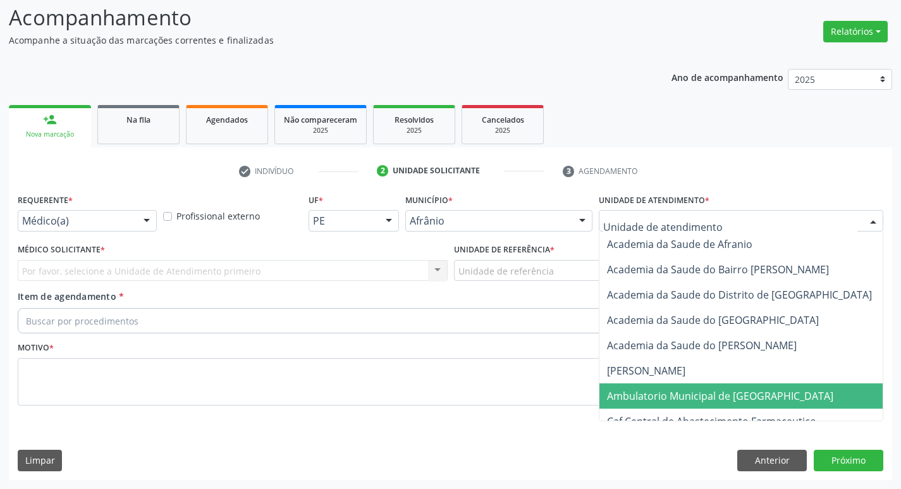
click at [724, 391] on span "Ambulatorio Municipal de [GEOGRAPHIC_DATA]" at bounding box center [720, 396] width 226 height 14
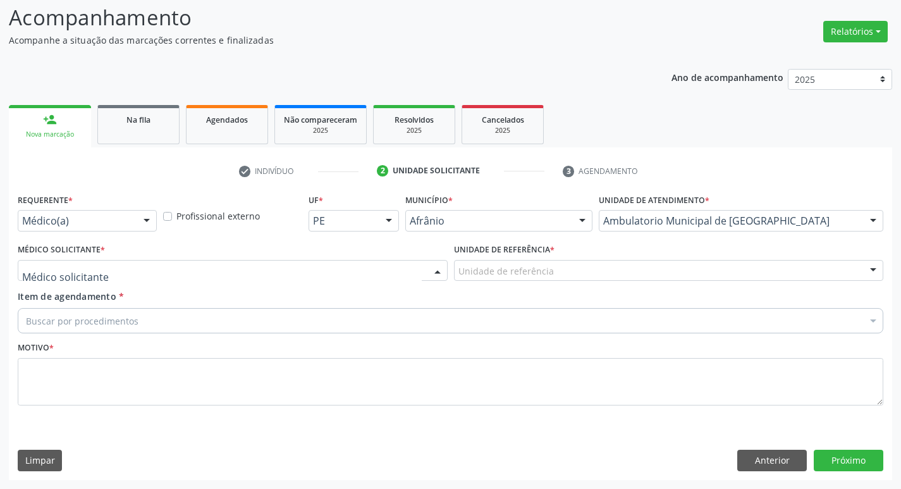
click at [309, 270] on div at bounding box center [233, 270] width 430 height 21
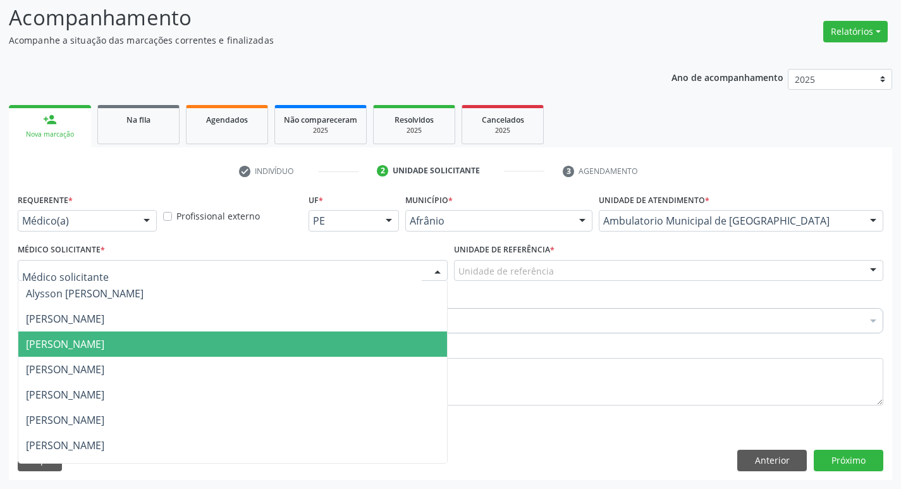
click at [320, 334] on span "[PERSON_NAME]" at bounding box center [232, 343] width 428 height 25
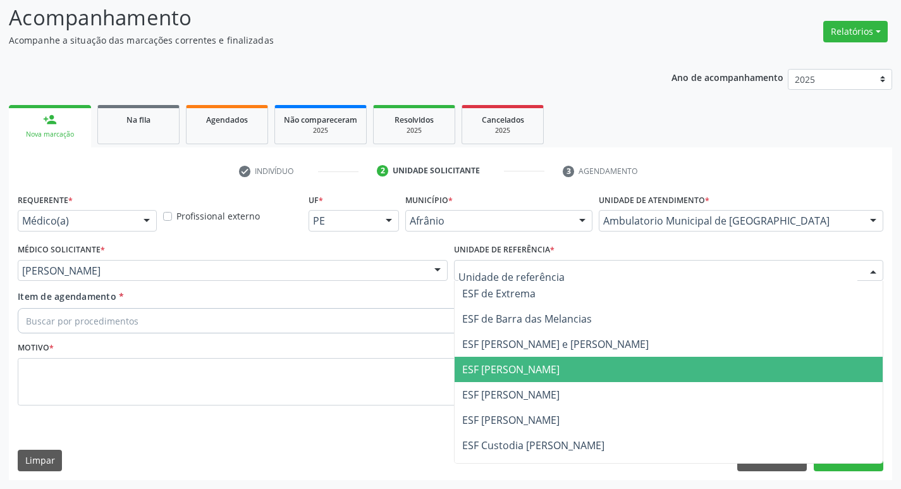
drag, startPoint x: 501, startPoint y: 360, endPoint x: 485, endPoint y: 353, distance: 17.0
click at [500, 360] on span "ESF [PERSON_NAME]" at bounding box center [668, 368] width 428 height 25
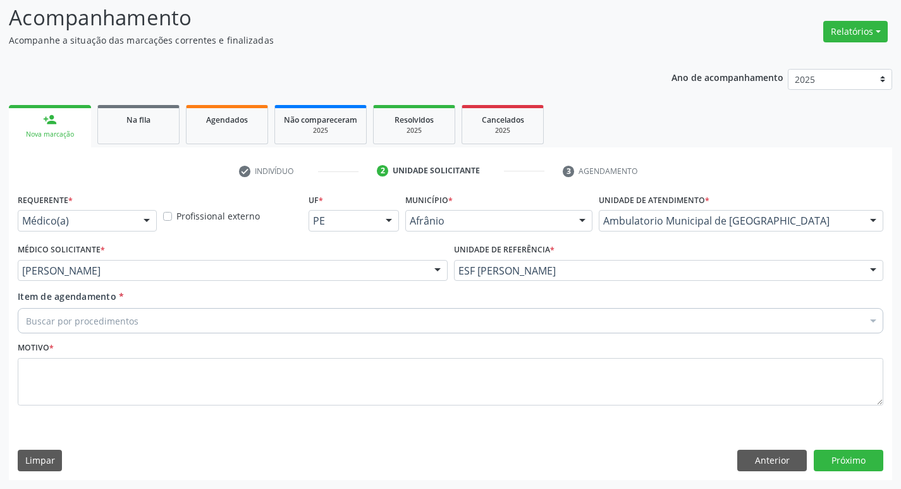
click at [368, 322] on div "Buscar por procedimentos" at bounding box center [450, 320] width 865 height 25
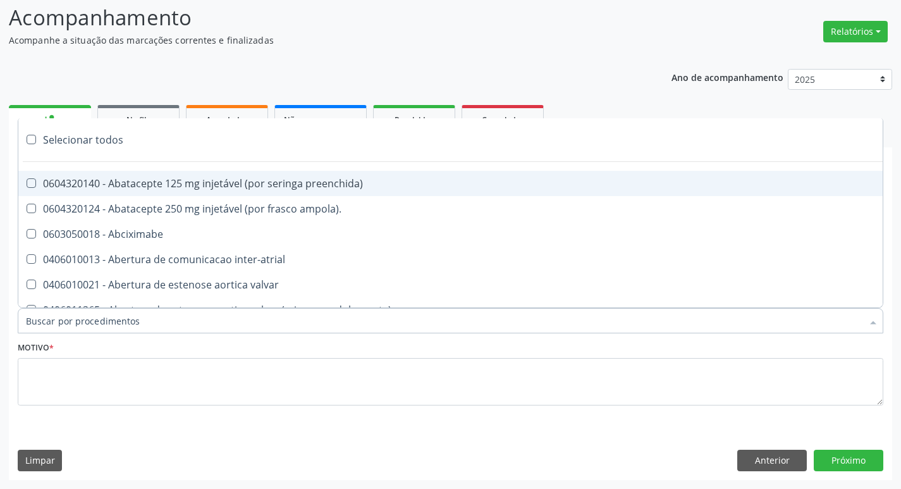
paste input "ortope"
type input "ortope"
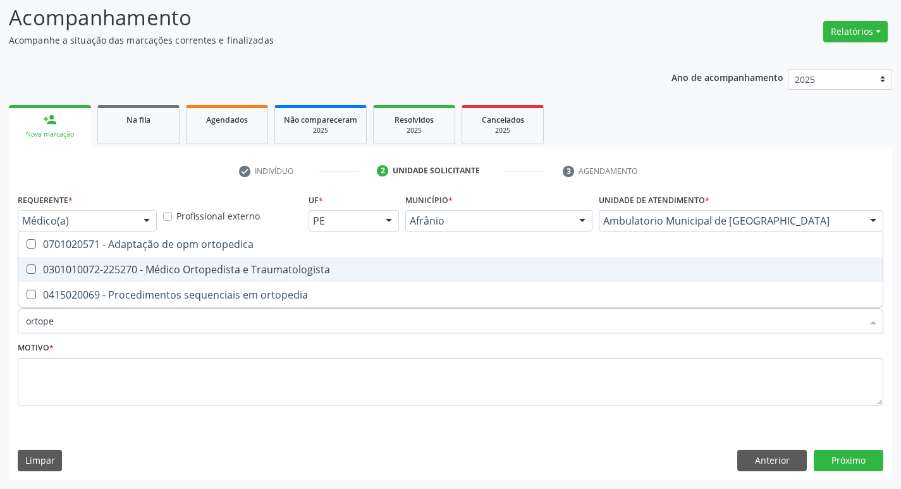
click at [30, 269] on Traumatologista at bounding box center [31, 268] width 9 height 9
click at [27, 269] on Traumatologista "checkbox" at bounding box center [22, 269] width 8 height 8
checkbox Traumatologista "true"
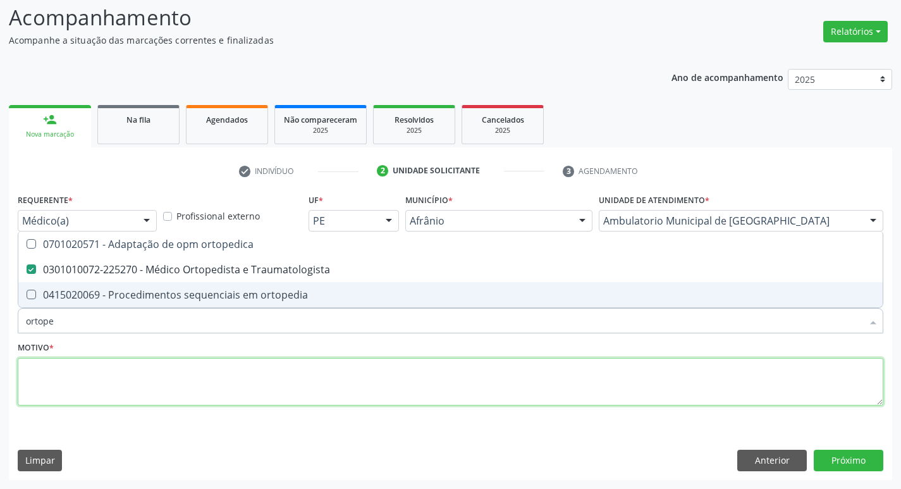
click at [84, 394] on textarea at bounding box center [450, 382] width 865 height 48
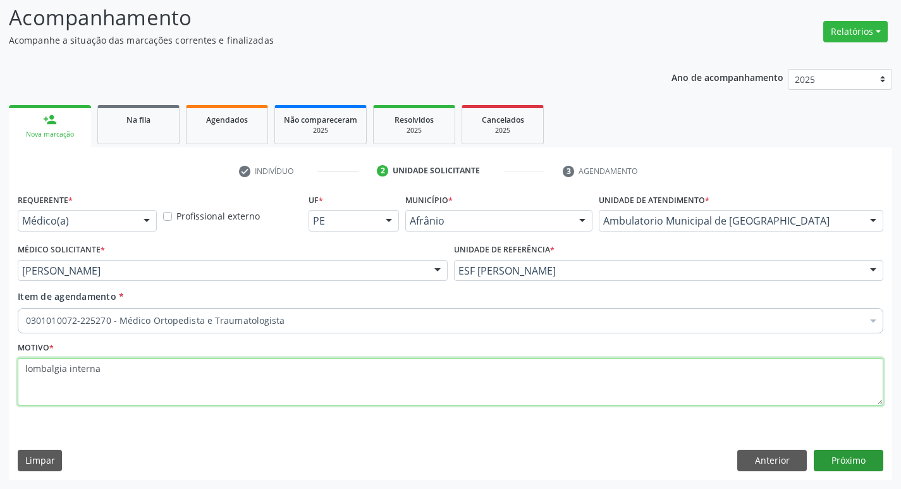
type textarea "lombalgia interna"
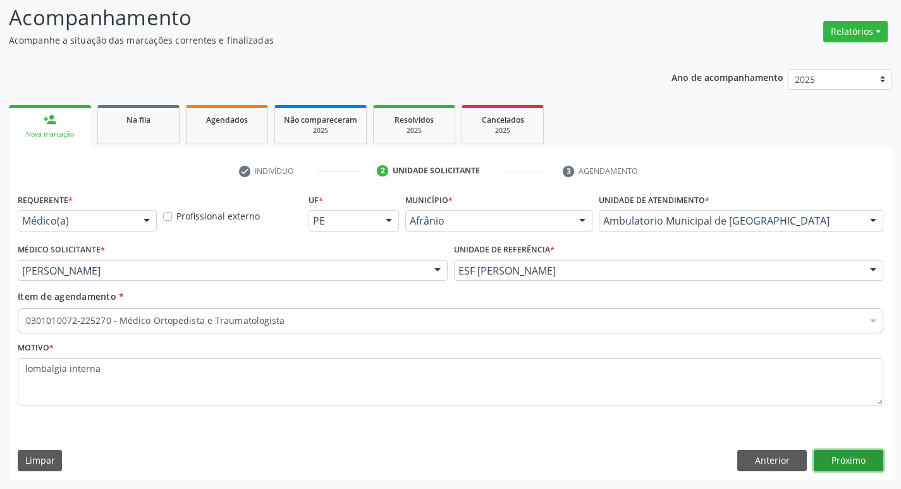
click at [851, 456] on button "Próximo" at bounding box center [848, 459] width 70 height 21
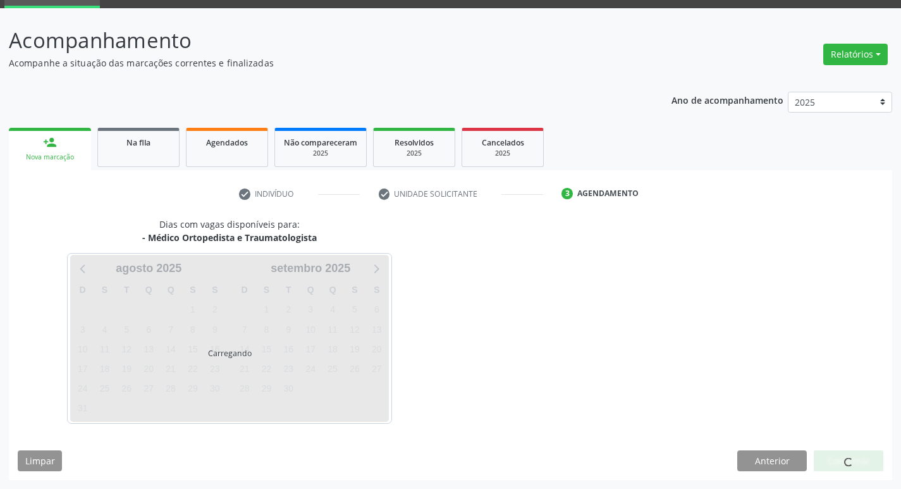
scroll to position [61, 0]
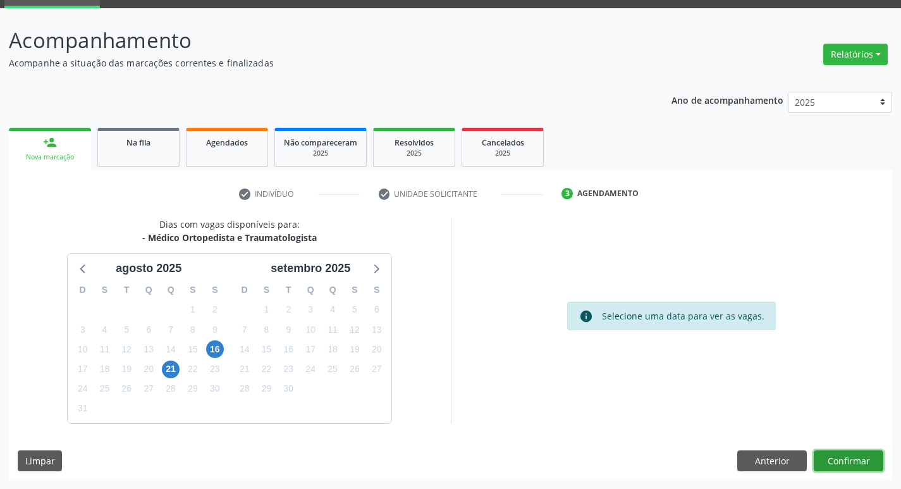
click at [875, 463] on button "Confirmar" at bounding box center [848, 460] width 70 height 21
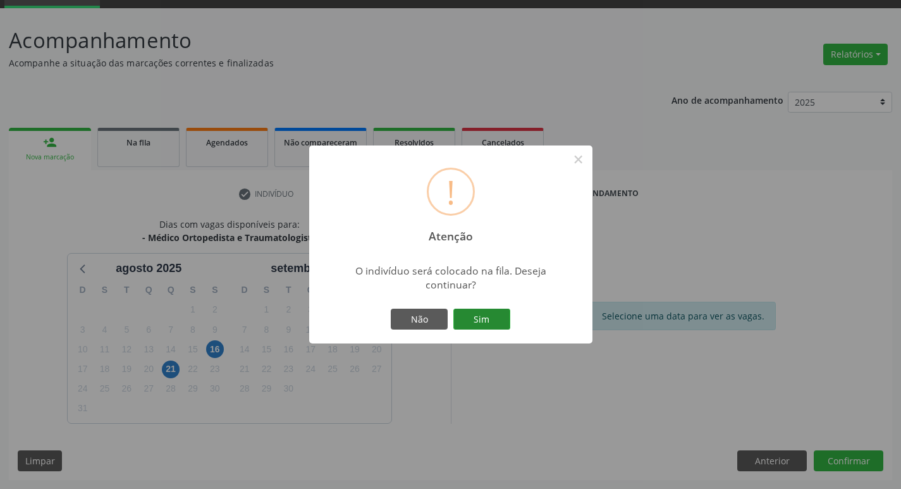
click at [487, 318] on button "Sim" at bounding box center [481, 318] width 57 height 21
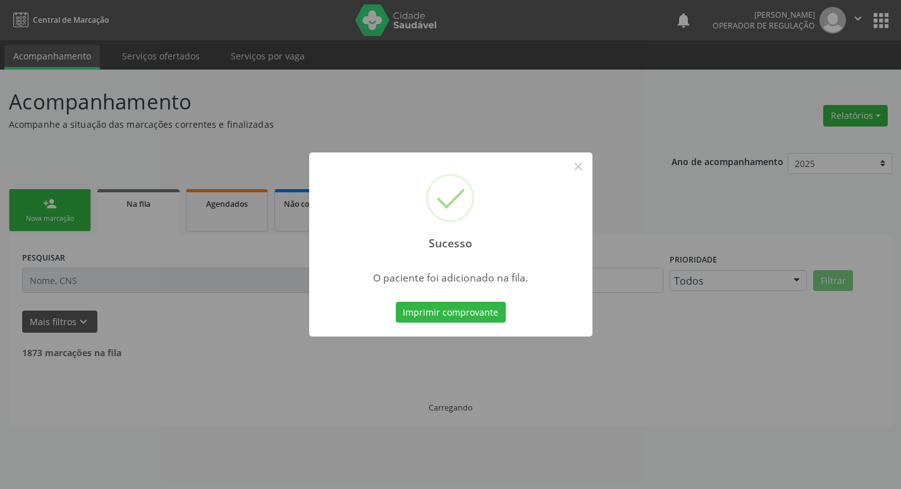
scroll to position [0, 0]
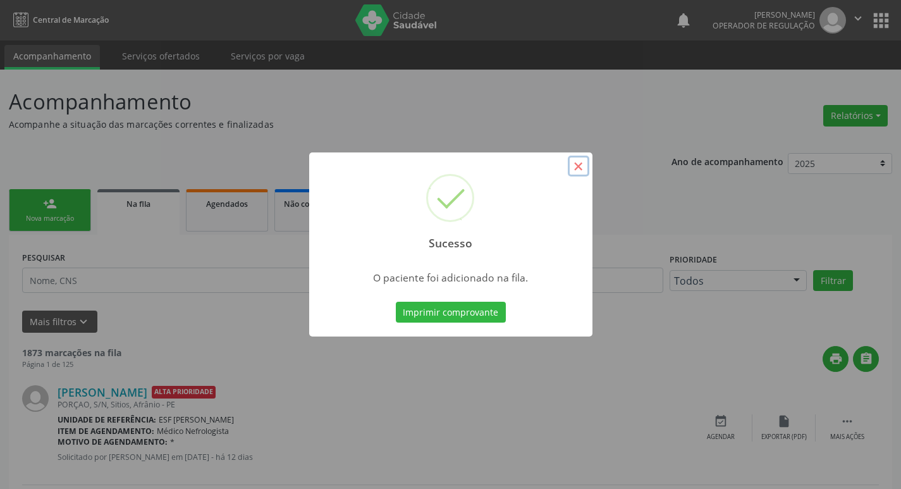
click at [575, 163] on button "×" at bounding box center [578, 165] width 21 height 21
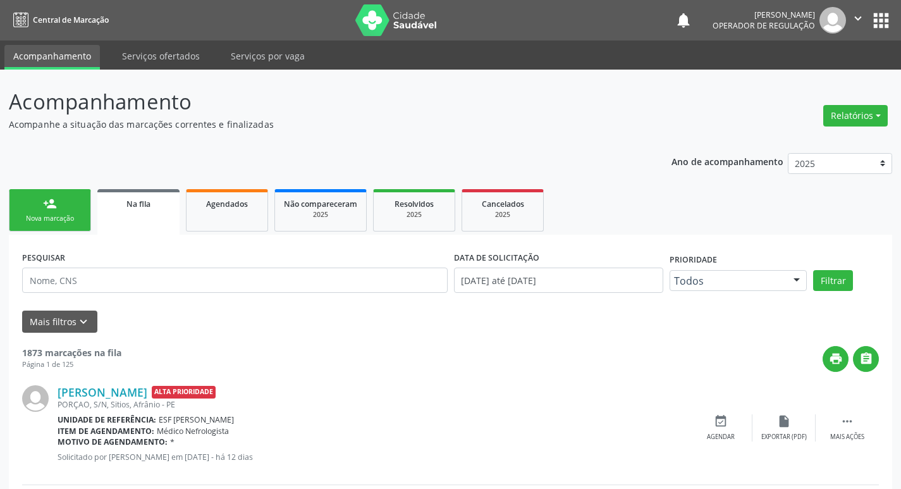
click at [51, 198] on div "person_add" at bounding box center [50, 204] width 14 height 14
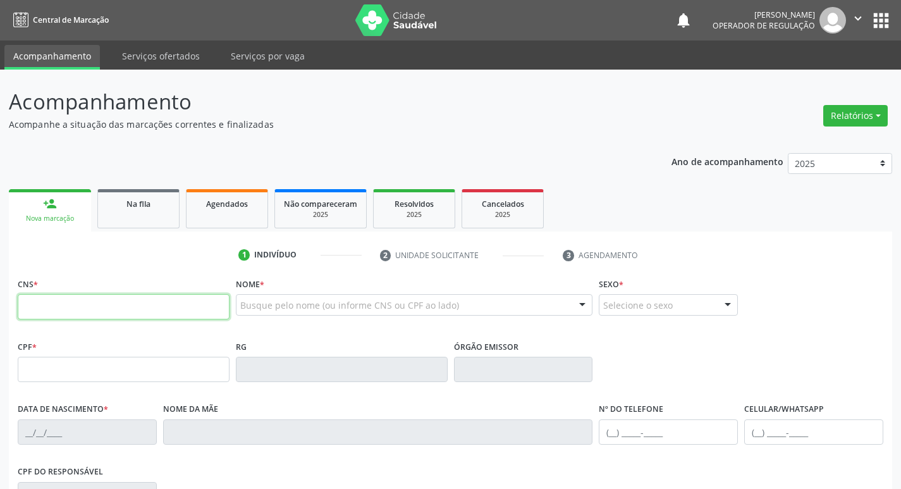
click at [118, 312] on input "text" at bounding box center [124, 306] width 212 height 25
type input "700 0002 3952 802"
